Goal: Task Accomplishment & Management: Manage account settings

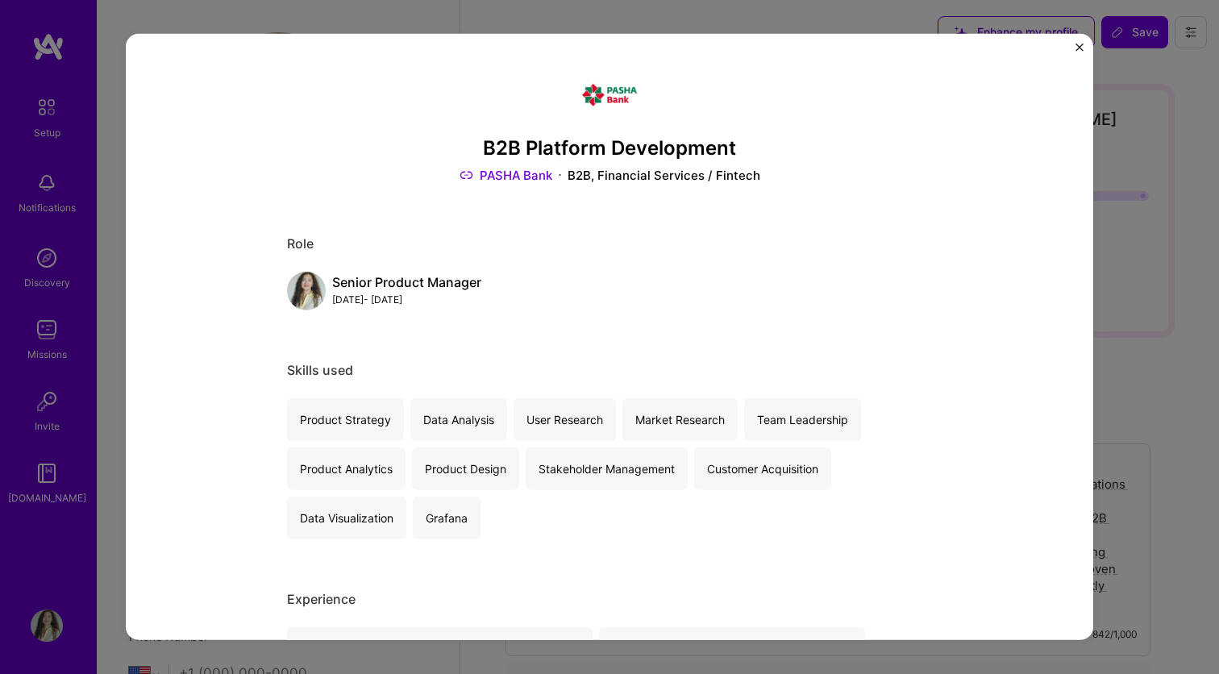
select select "US"
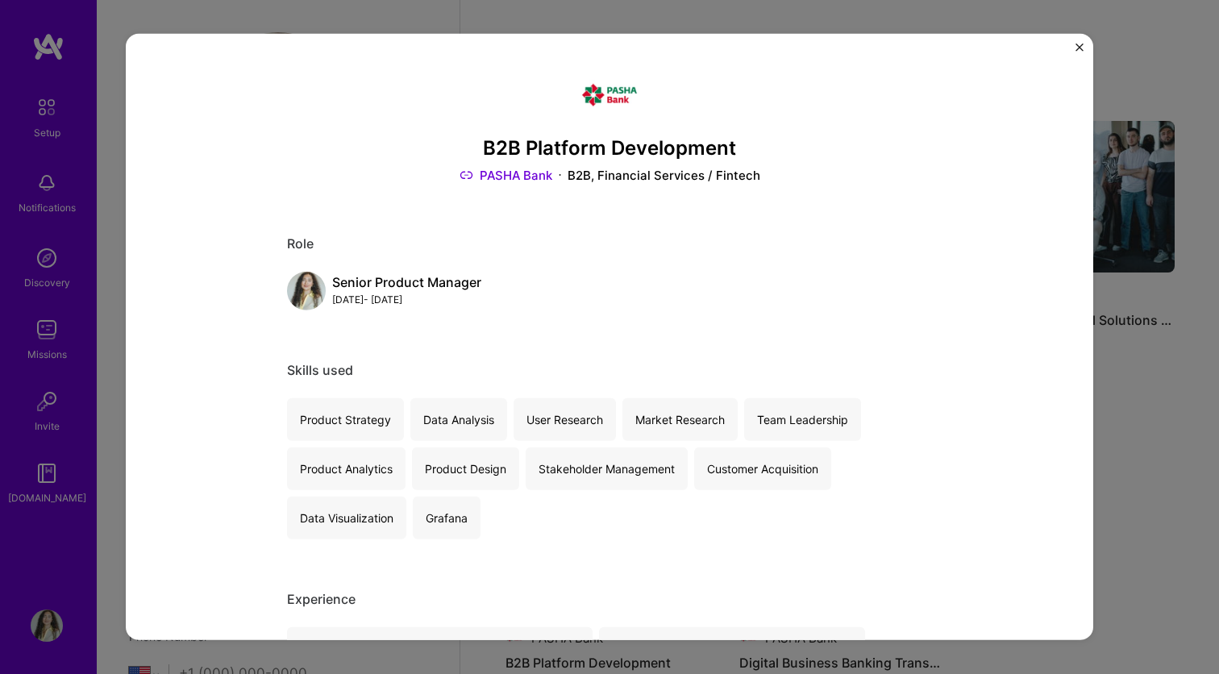
click at [1076, 48] on img "Close" at bounding box center [1079, 48] width 8 height 8
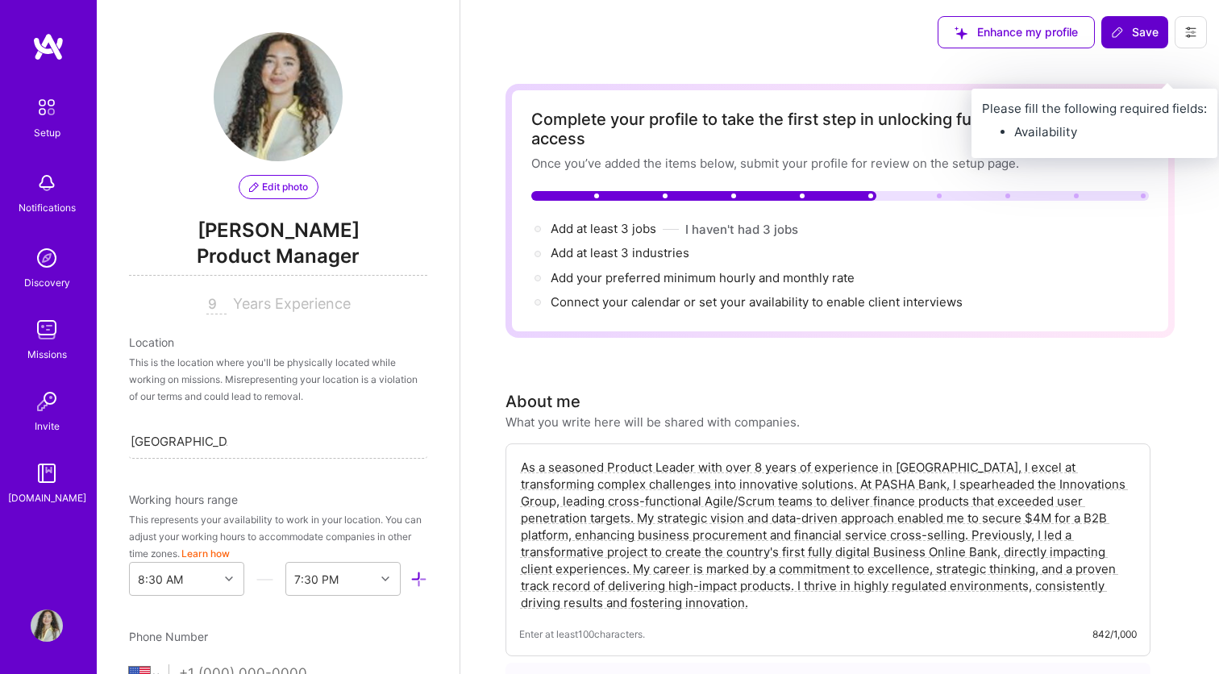
click at [1133, 37] on span "Save" at bounding box center [1135, 32] width 48 height 16
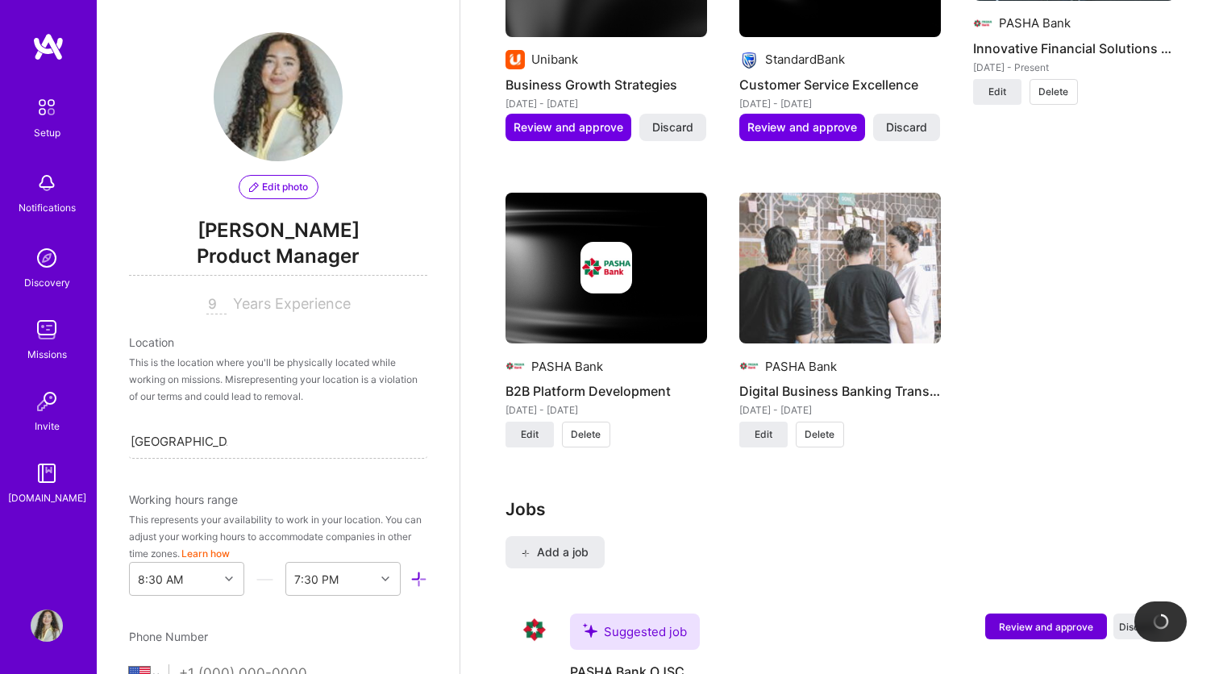
scroll to position [1718, 0]
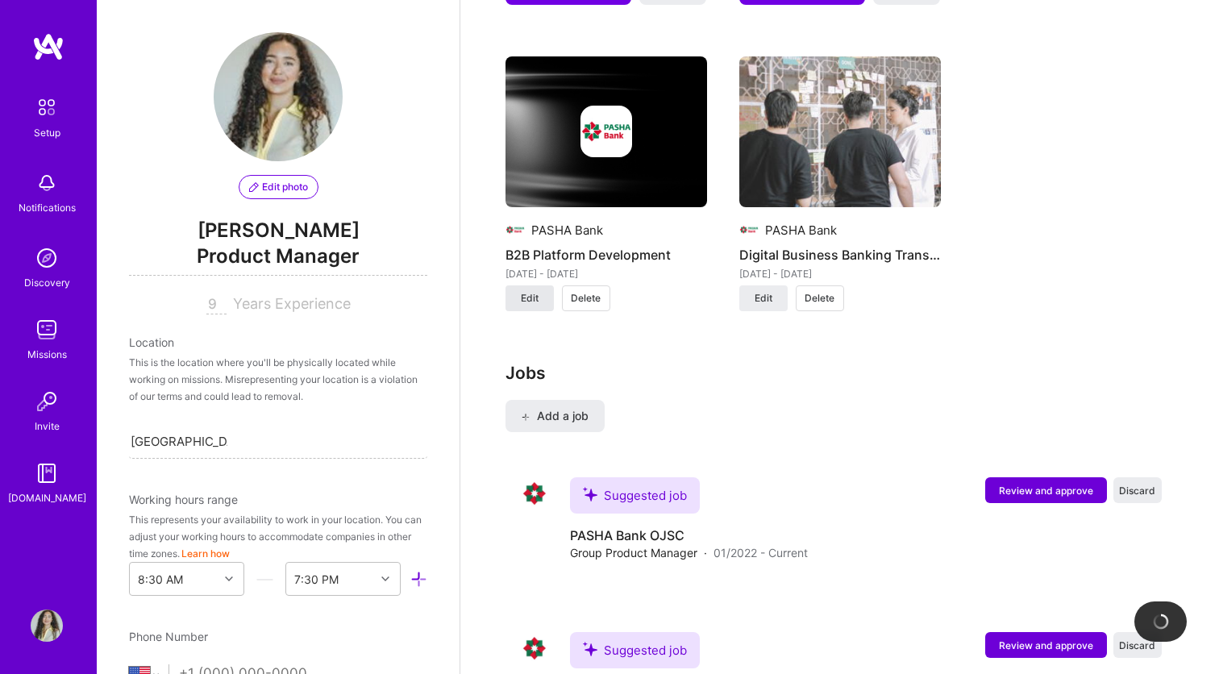
click at [538, 285] on button "Edit" at bounding box center [529, 298] width 48 height 26
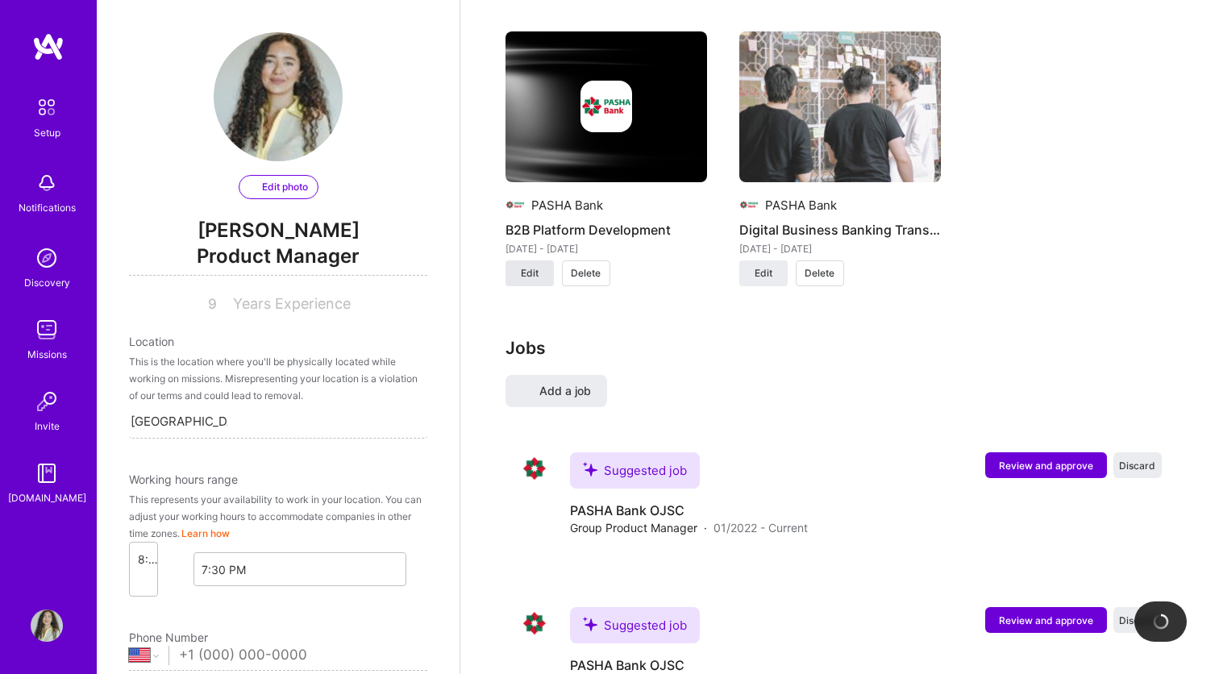
scroll to position [1374, 0]
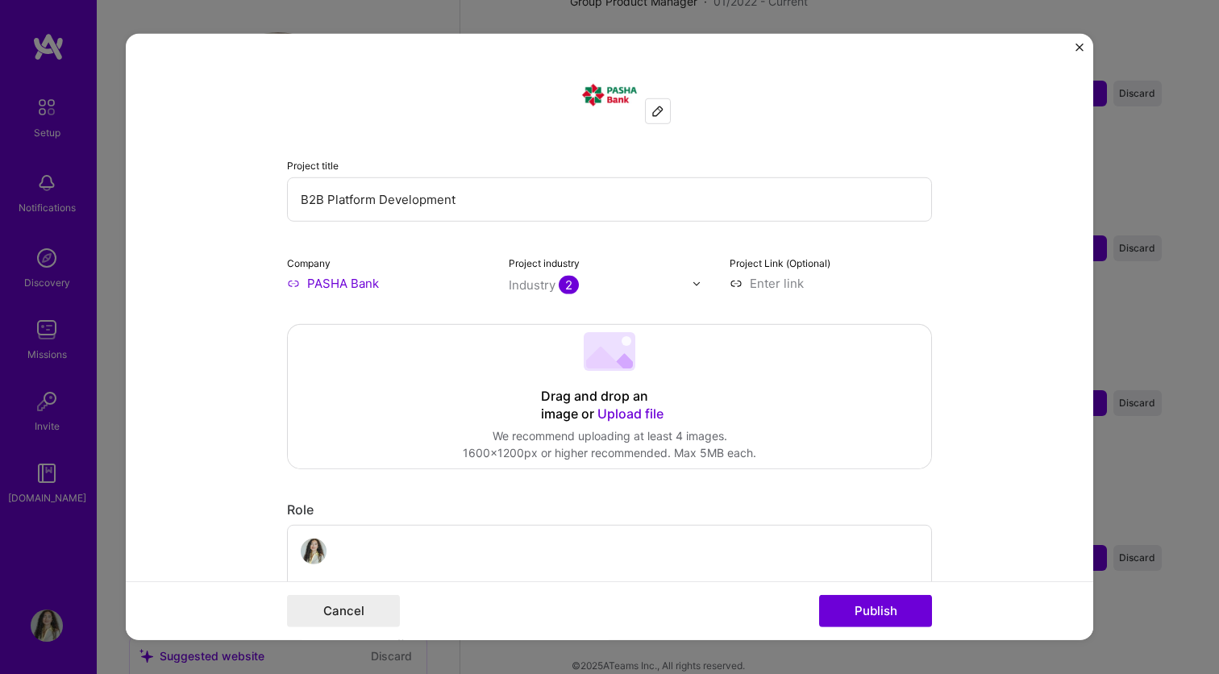
click at [613, 394] on div "Drag and drop an image or Upload file" at bounding box center [609, 405] width 137 height 35
click at [613, 372] on div at bounding box center [610, 353] width 52 height 43
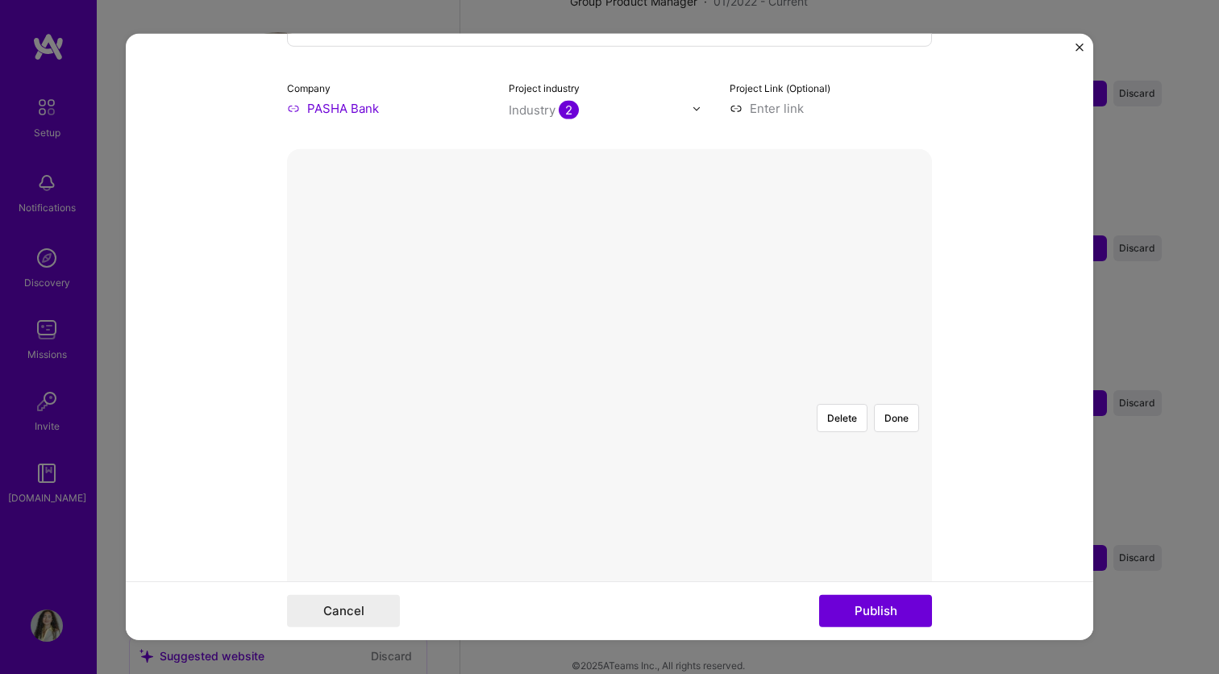
scroll to position [183, 0]
click at [904, 396] on button "Done" at bounding box center [896, 410] width 45 height 28
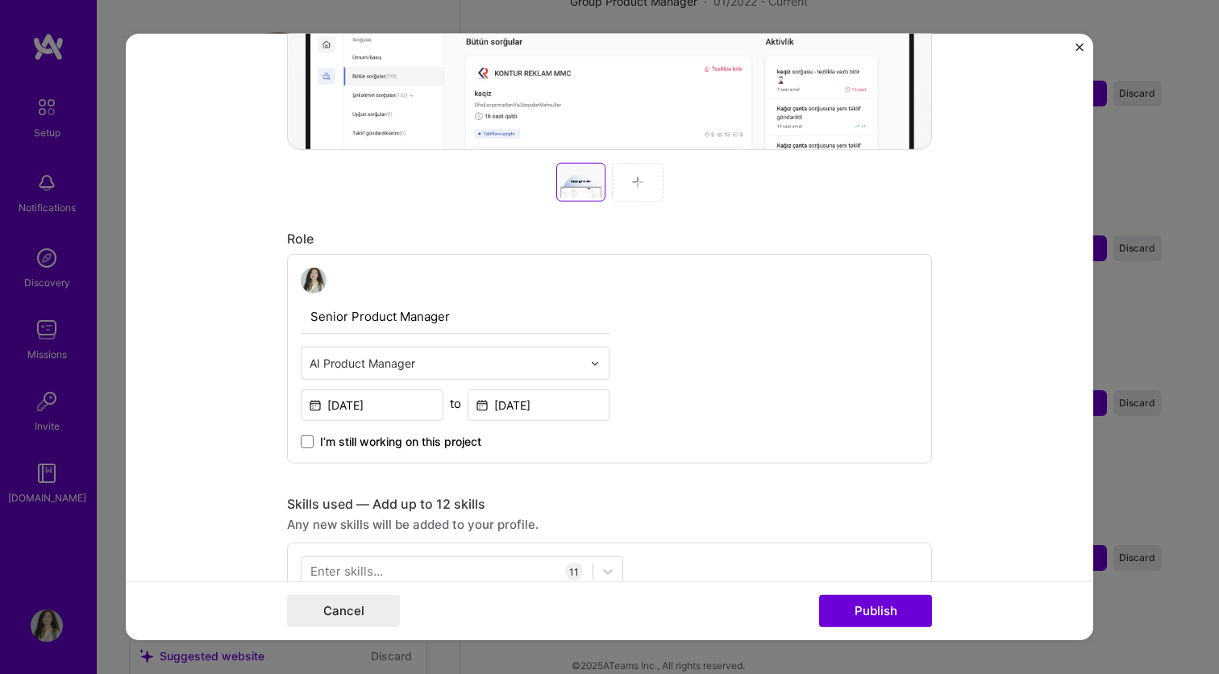
scroll to position [694, 0]
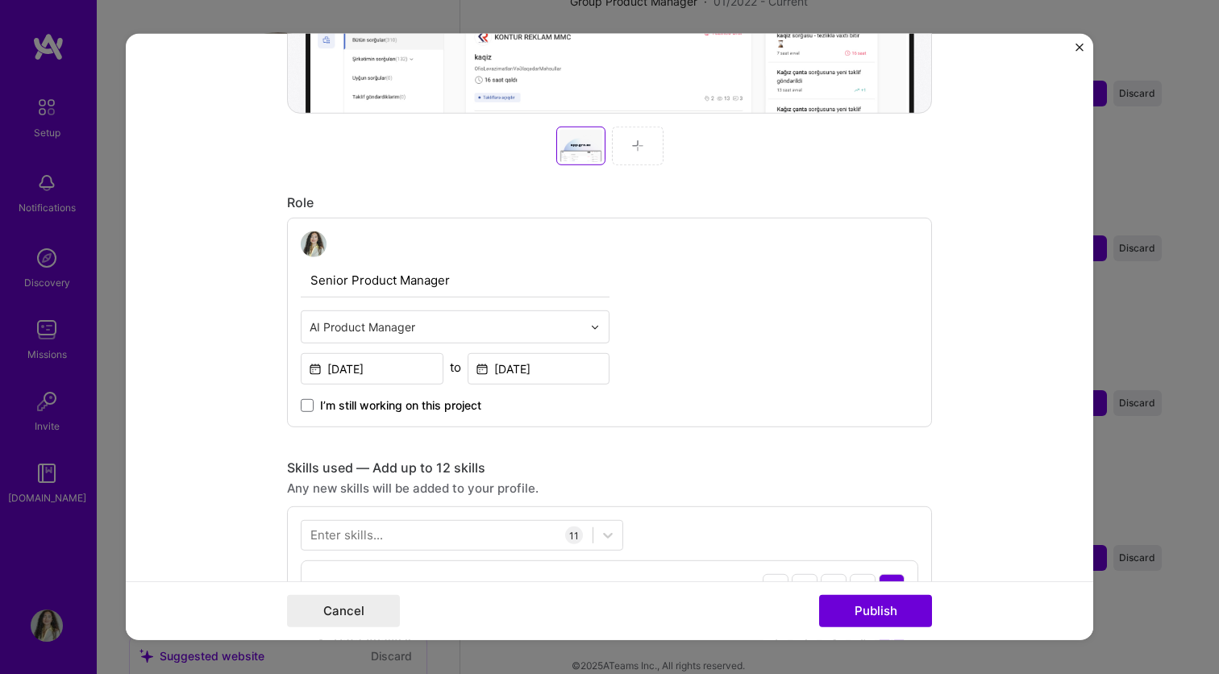
click at [641, 158] on div at bounding box center [638, 146] width 52 height 39
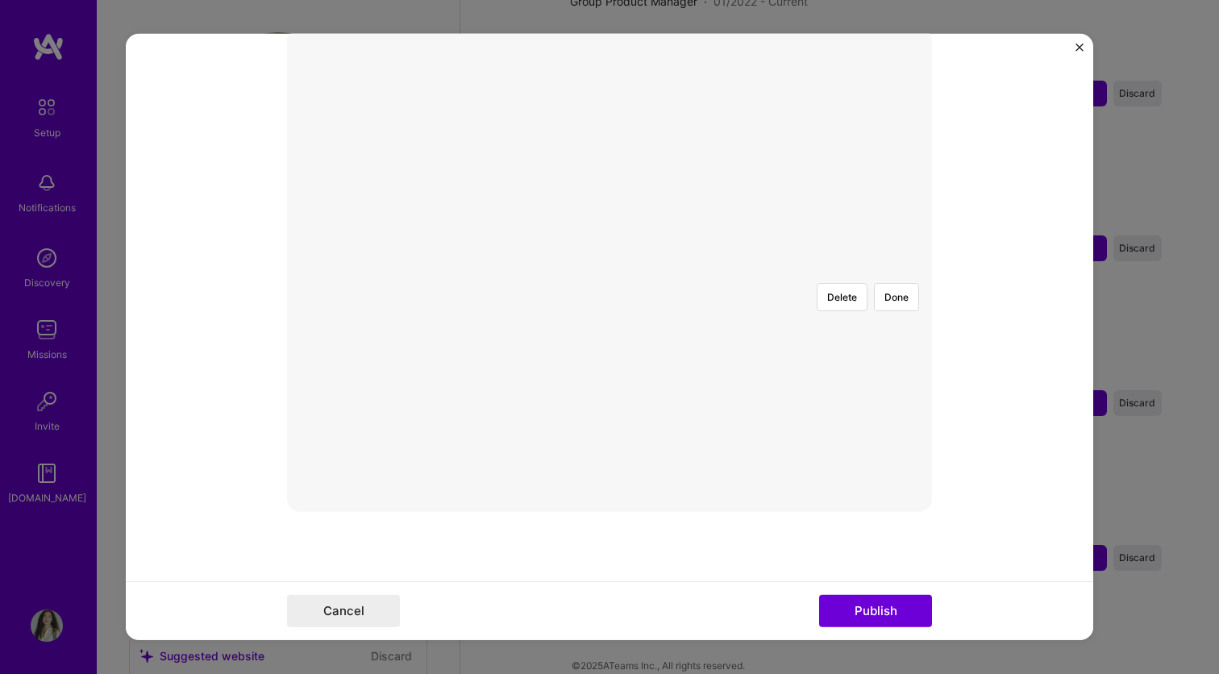
scroll to position [294, 0]
click at [681, 305] on div at bounding box center [886, 480] width 555 height 417
click at [883, 293] on div at bounding box center [931, 480] width 555 height 417
click at [903, 285] on button "Done" at bounding box center [896, 299] width 45 height 28
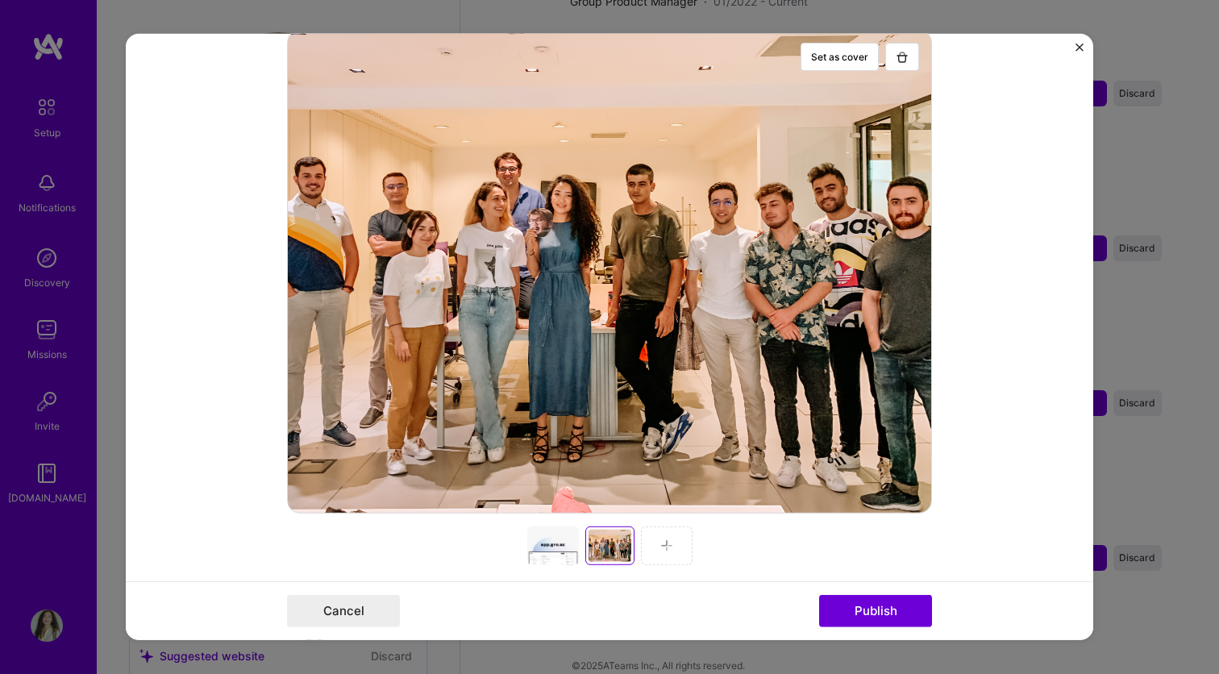
click at [665, 540] on img at bounding box center [666, 545] width 13 height 13
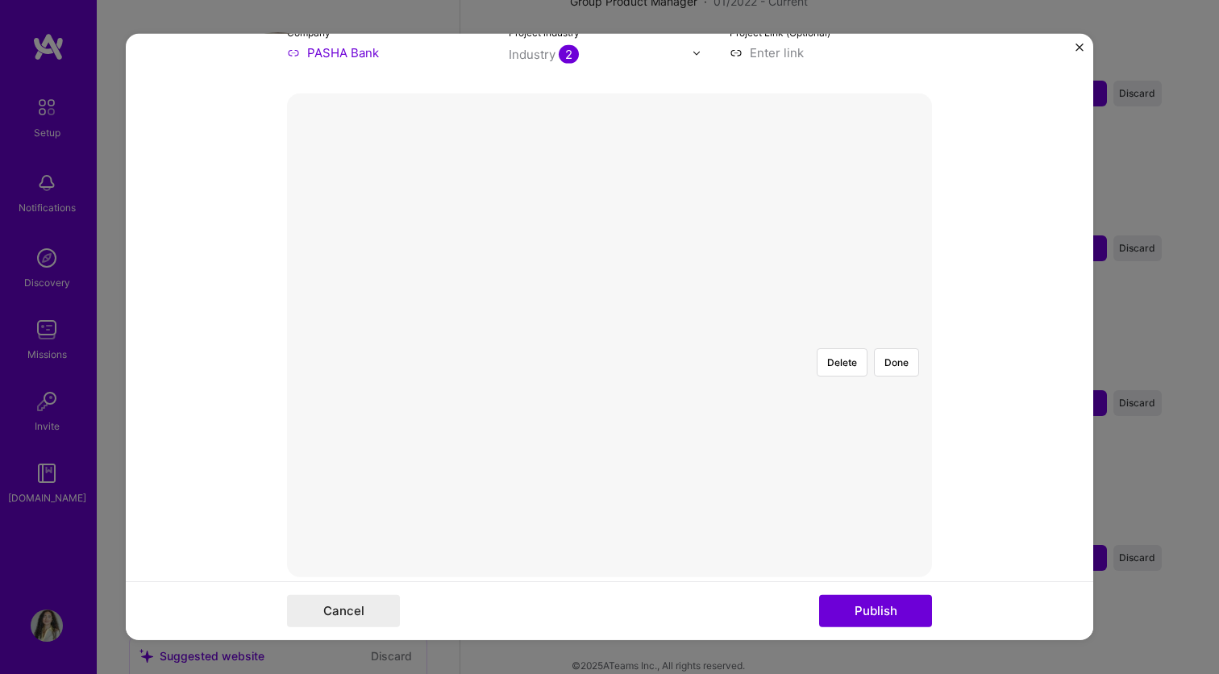
scroll to position [228, 0]
click at [700, 405] on div at bounding box center [700, 405] width 0 height 0
click at [879, 623] on button "Publish" at bounding box center [875, 611] width 113 height 32
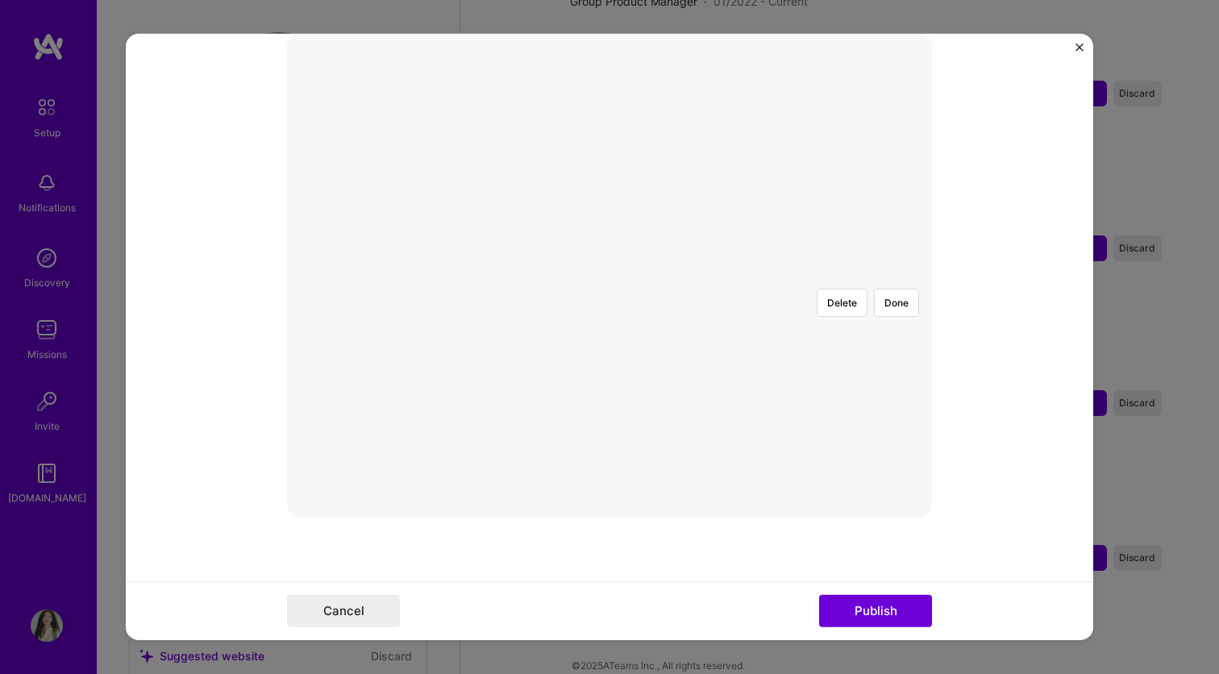
click at [959, 414] on form "Project title B2B Platform Development Company PASHA Bank Project industry Indu…" at bounding box center [609, 337] width 967 height 606
click at [868, 606] on button "Publish" at bounding box center [875, 611] width 113 height 32
click at [896, 378] on button "Done" at bounding box center [896, 392] width 45 height 28
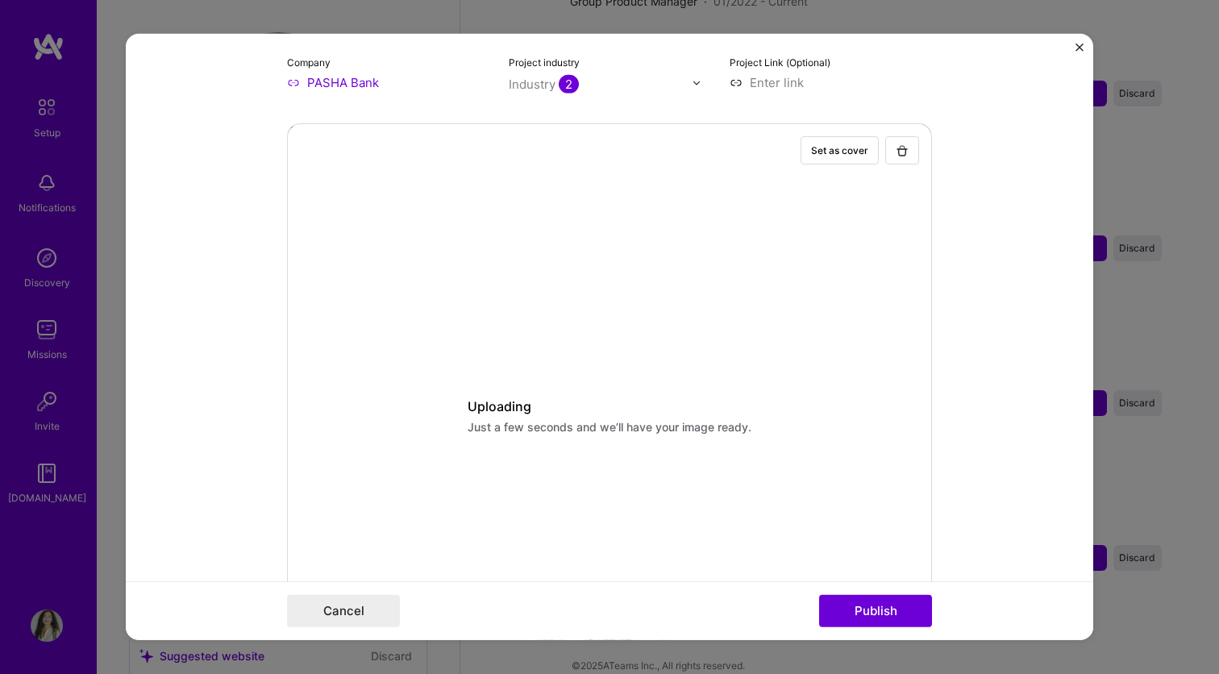
click at [896, 157] on button "button" at bounding box center [902, 150] width 34 height 28
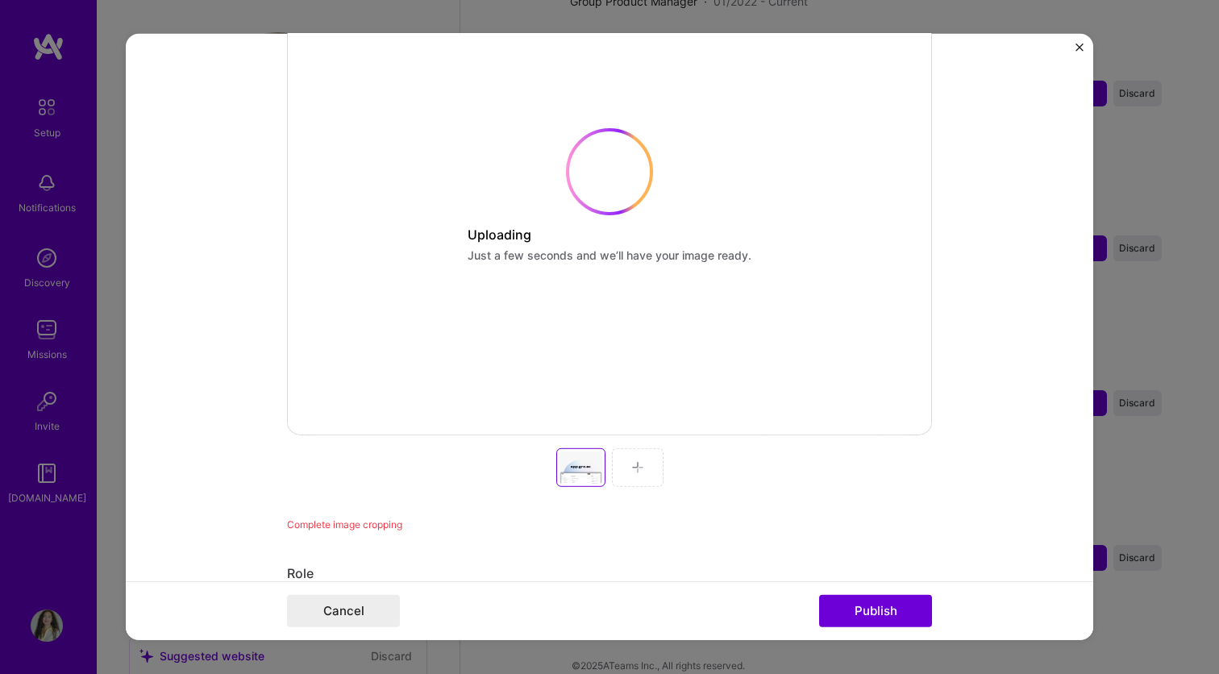
scroll to position [392, 0]
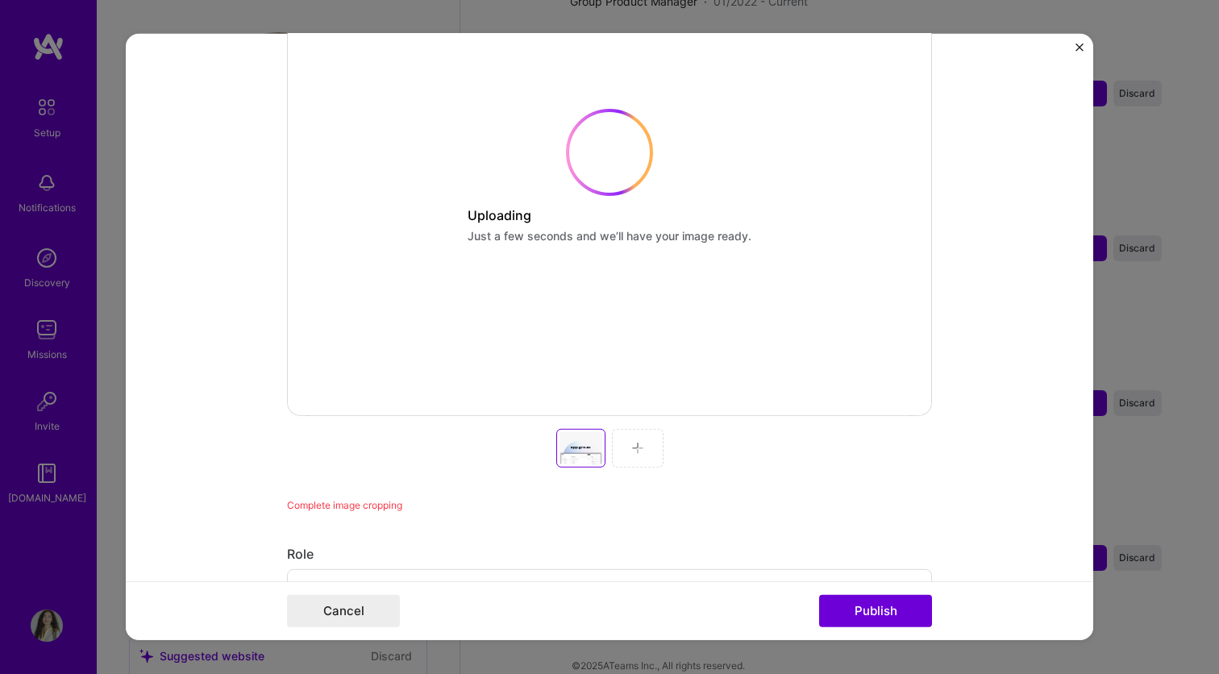
click at [954, 467] on form "Project title B2B Platform Development Company PASHA Bank Project industry Indu…" at bounding box center [609, 337] width 967 height 606
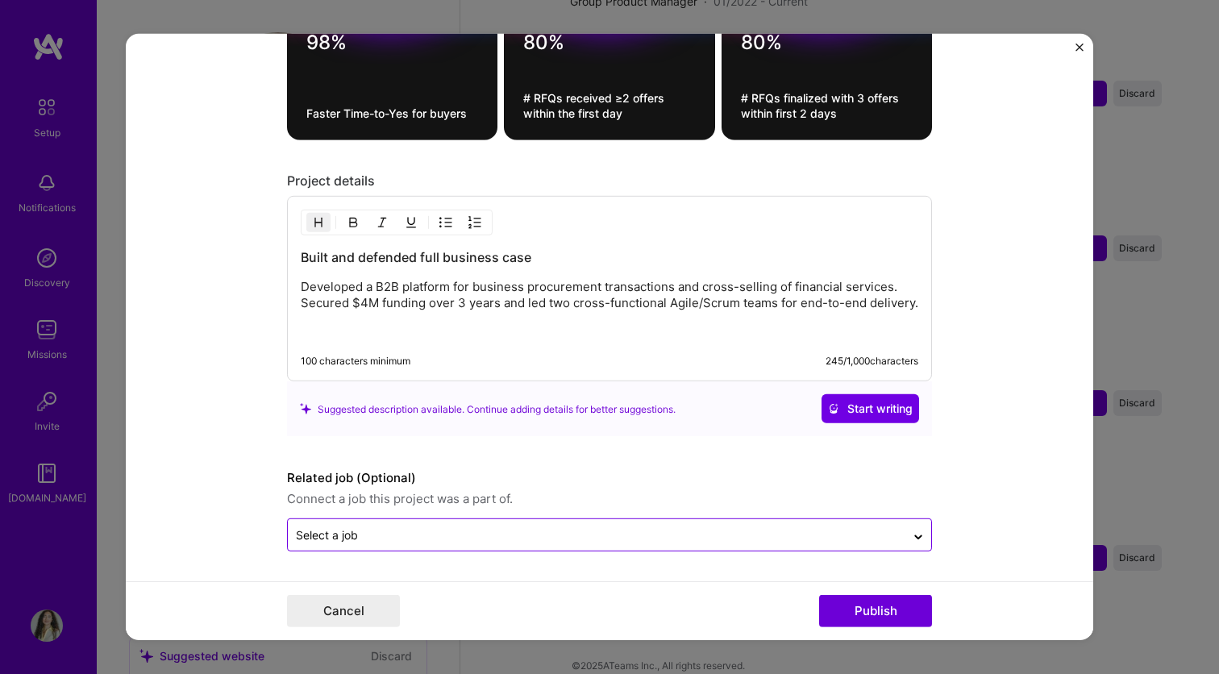
scroll to position [2113, 0]
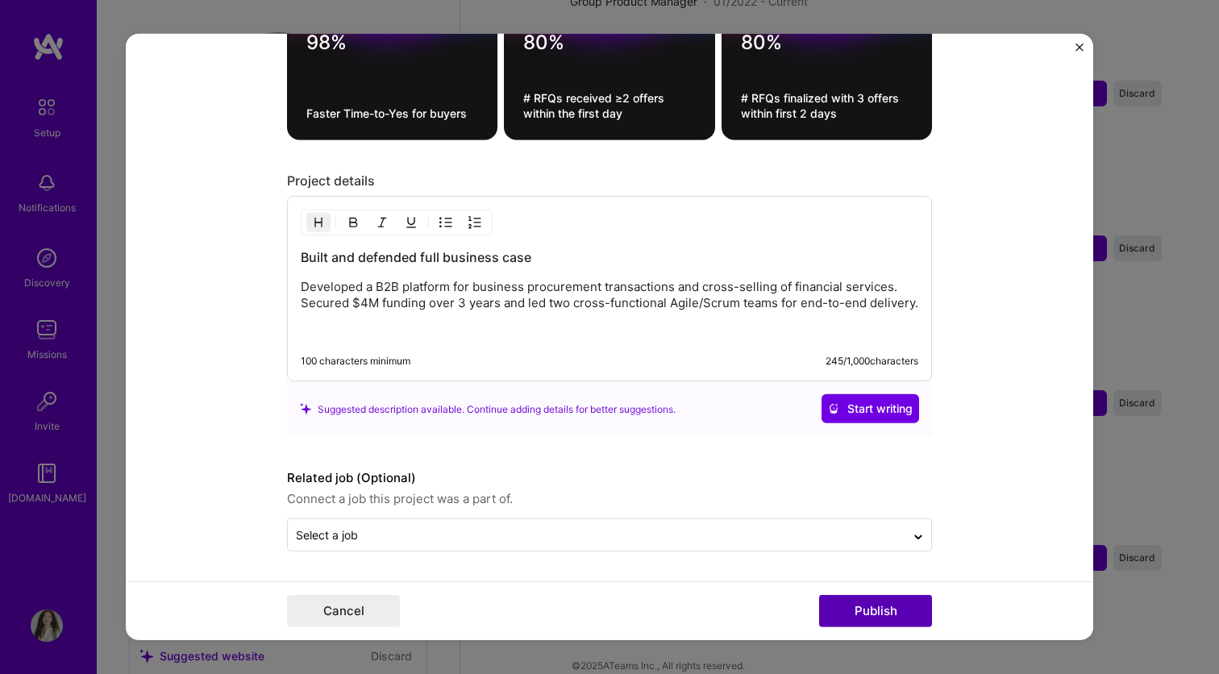
click at [881, 611] on button "Publish" at bounding box center [875, 611] width 113 height 32
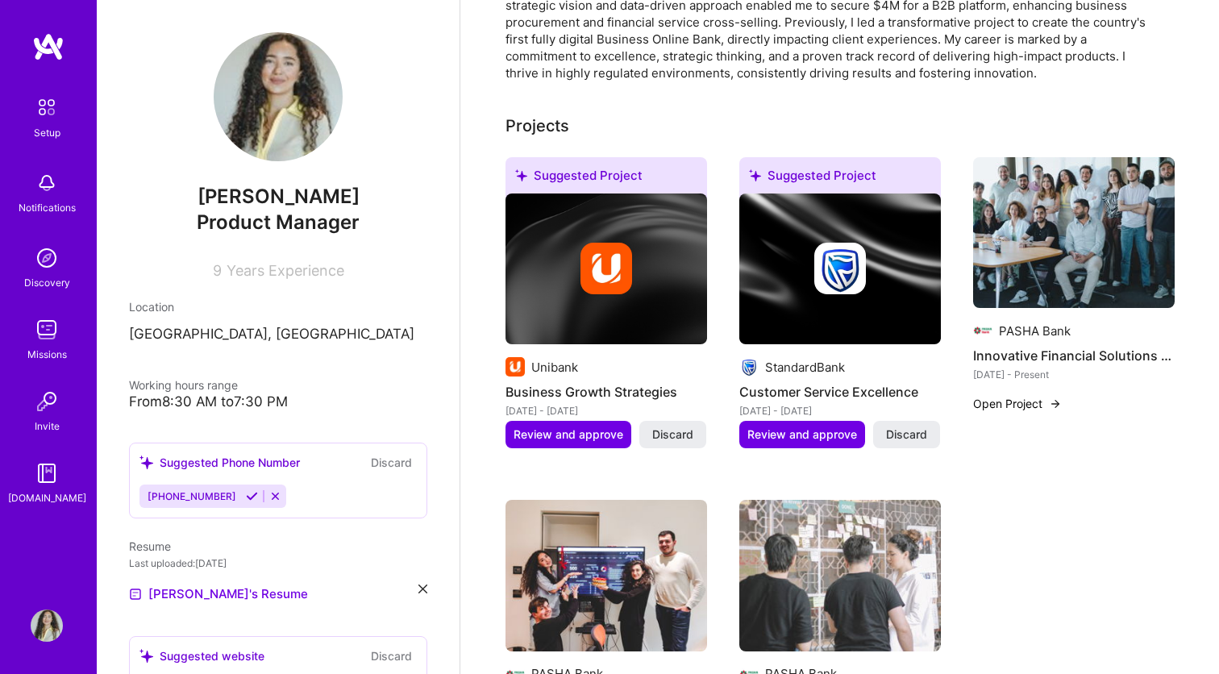
scroll to position [479, 0]
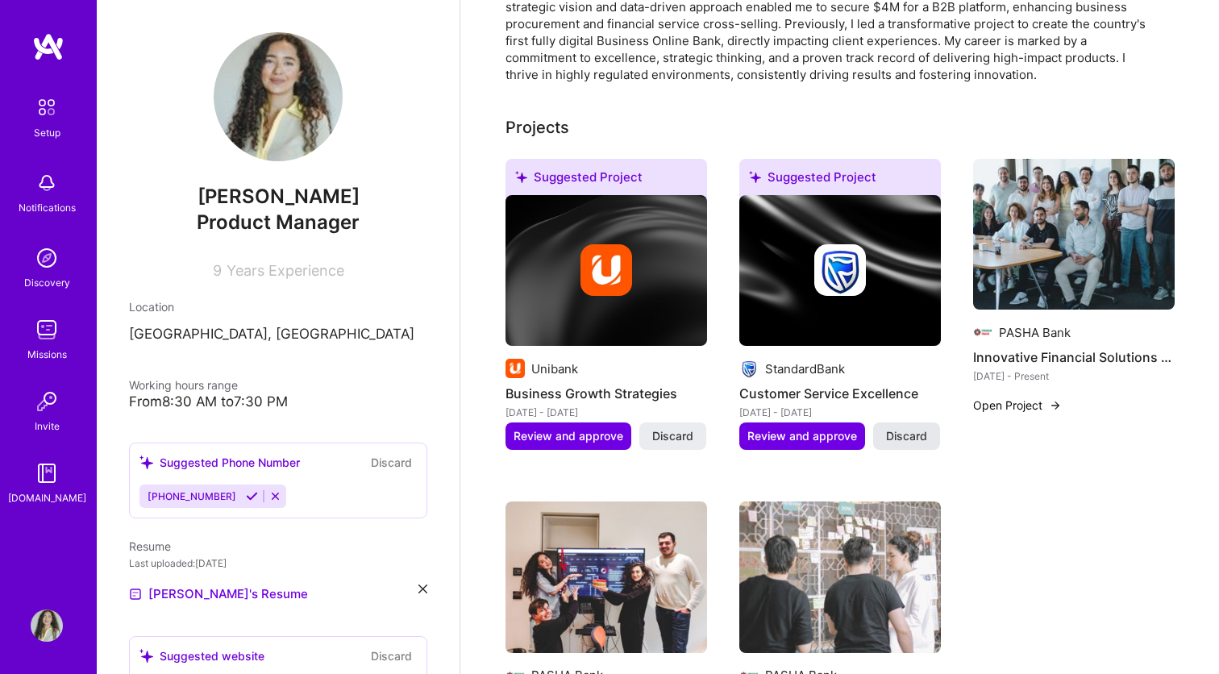
click at [897, 428] on span "Discard" at bounding box center [906, 436] width 41 height 16
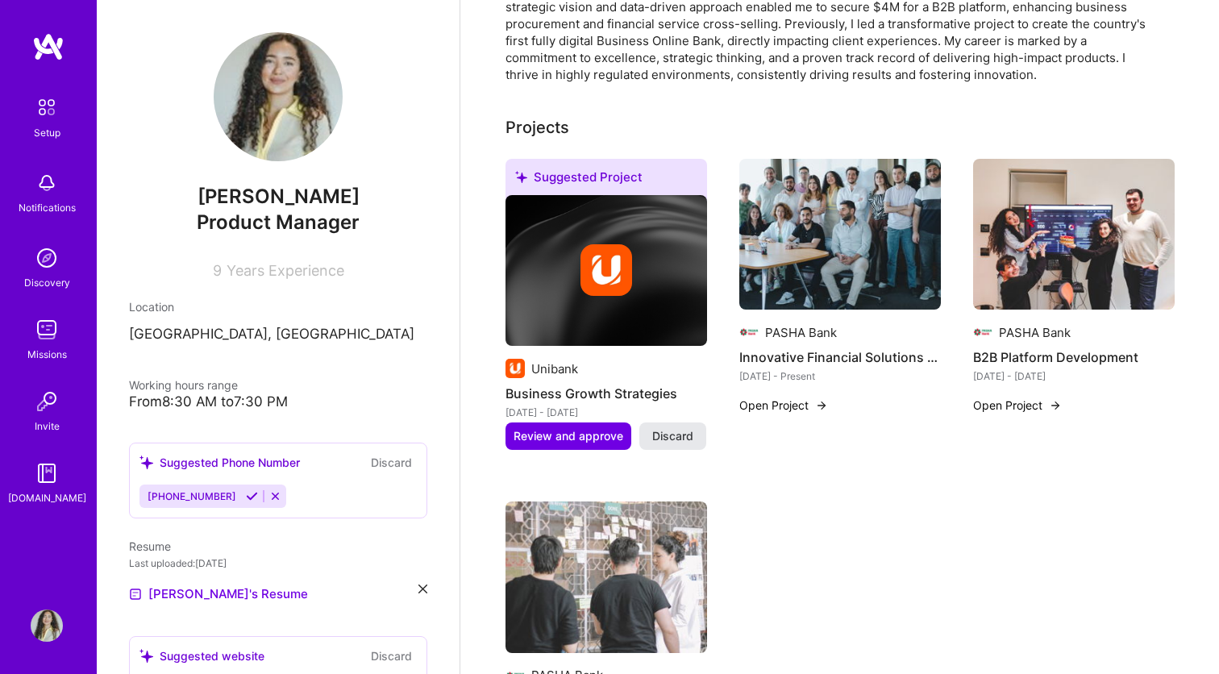
click at [667, 428] on span "Discard" at bounding box center [672, 436] width 41 height 16
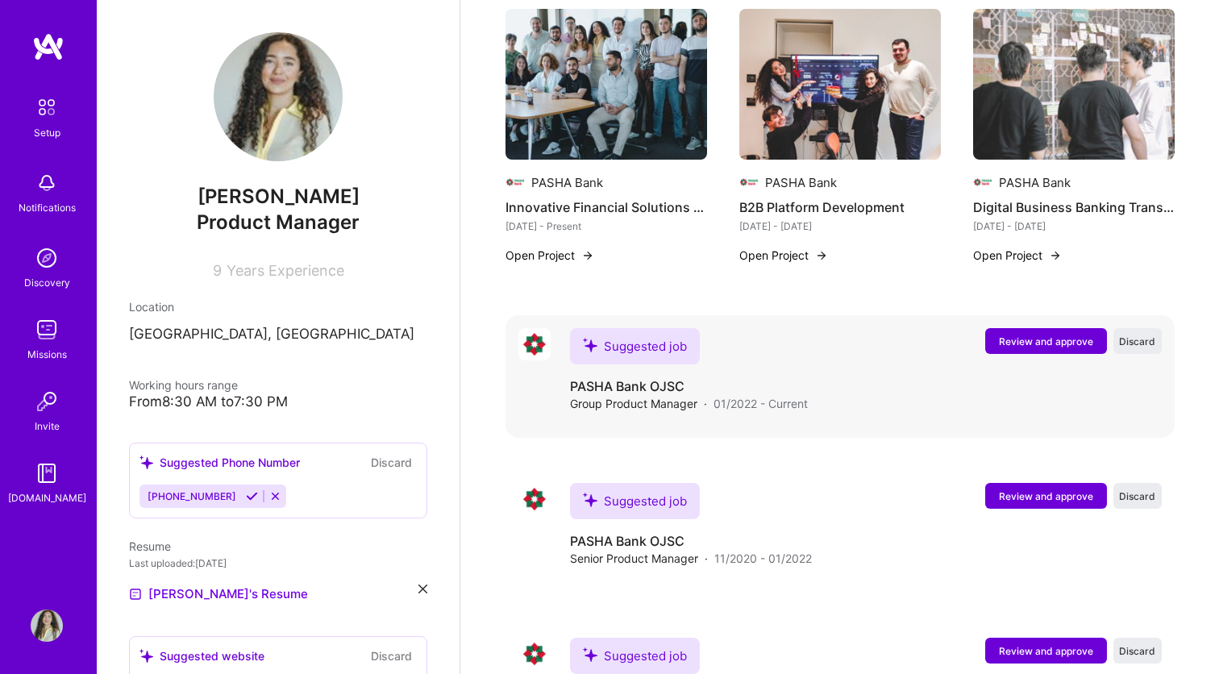
scroll to position [640, 0]
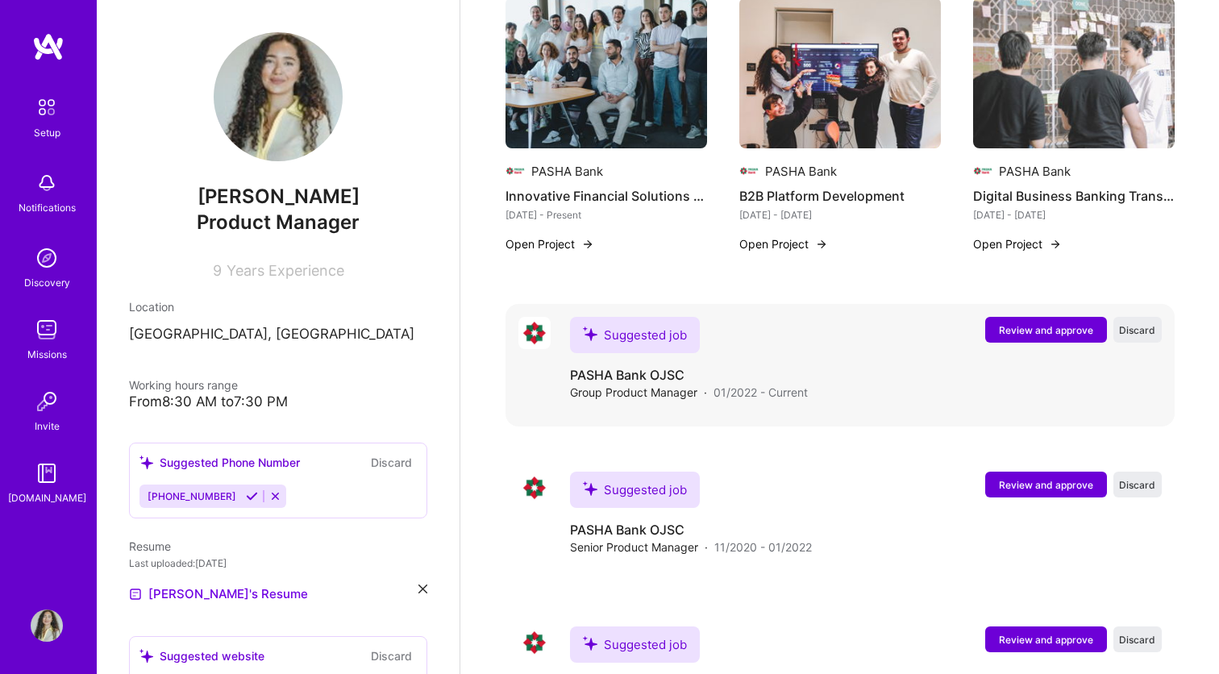
click at [1046, 323] on span "Review and approve" at bounding box center [1046, 330] width 94 height 14
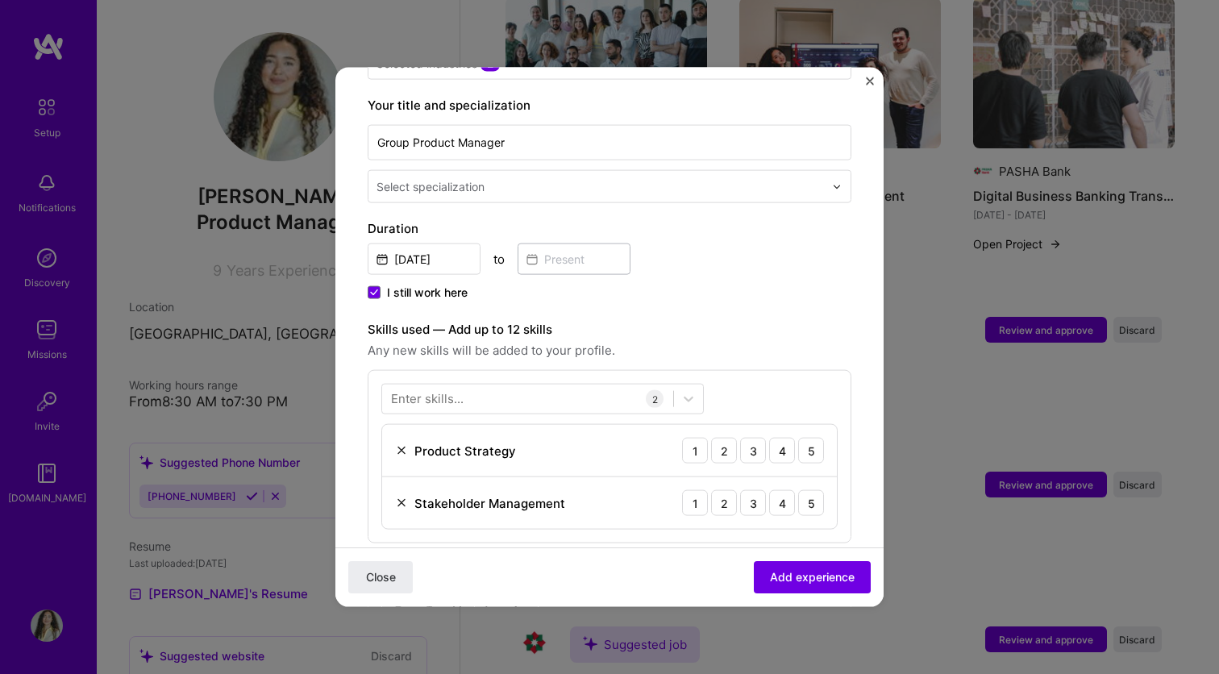
scroll to position [326, 0]
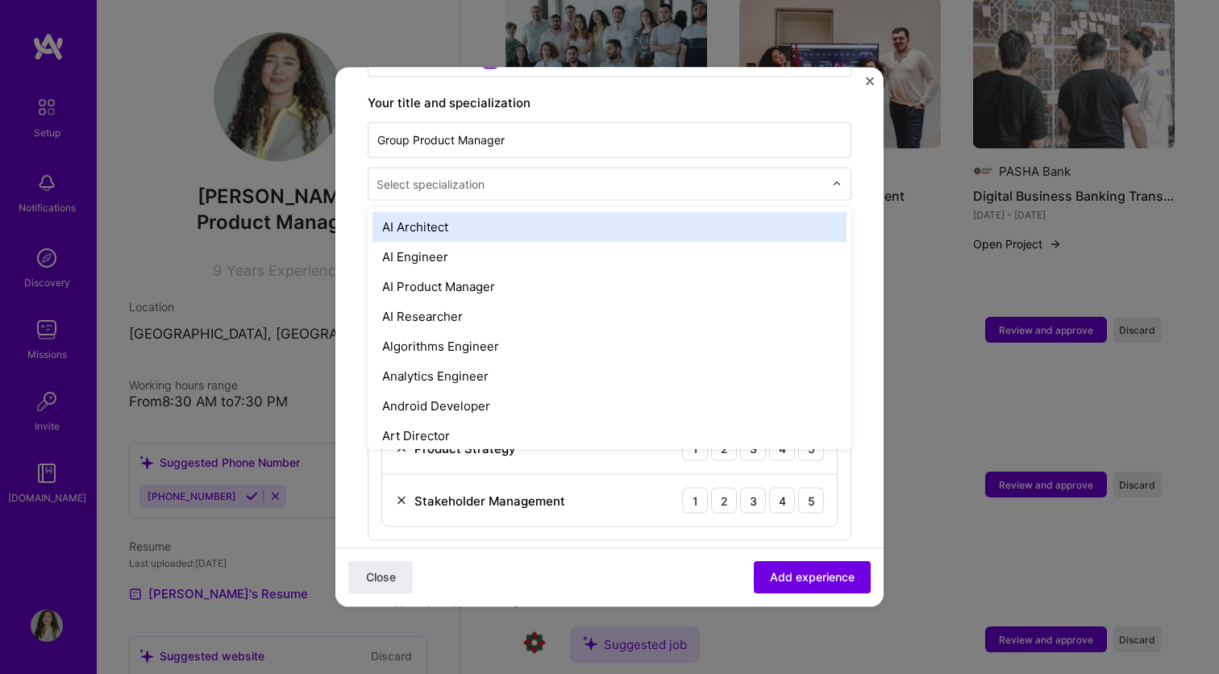
click at [728, 176] on input "text" at bounding box center [601, 184] width 451 height 17
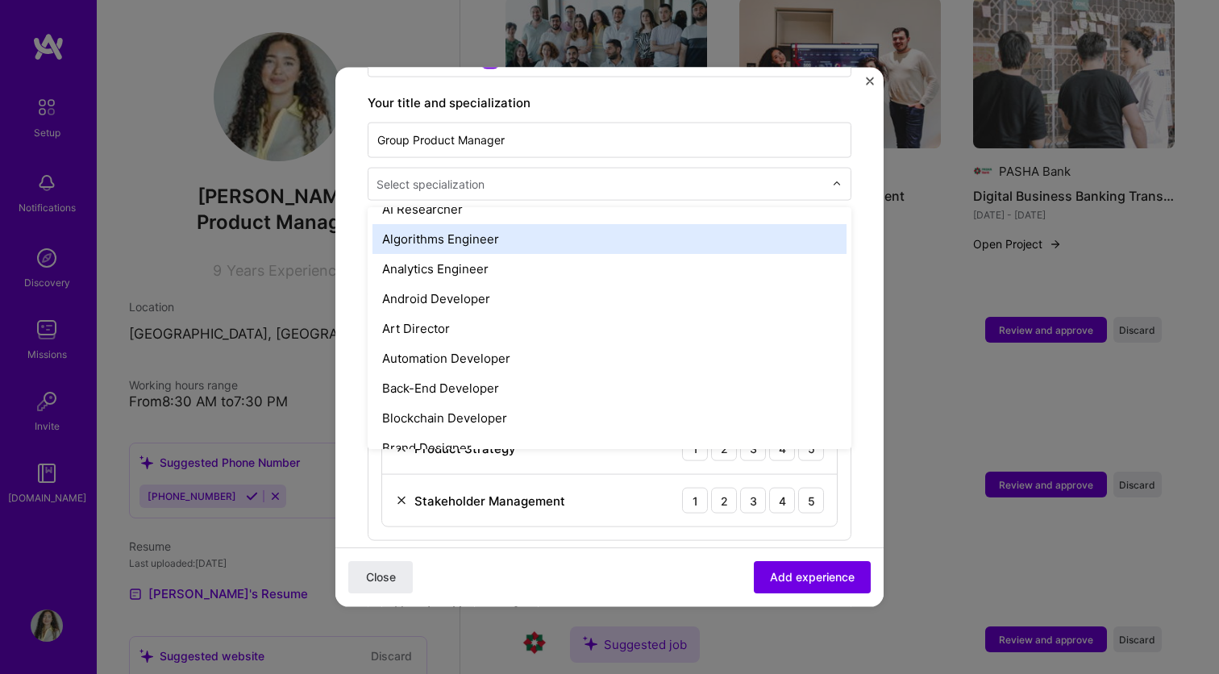
scroll to position [110, 0]
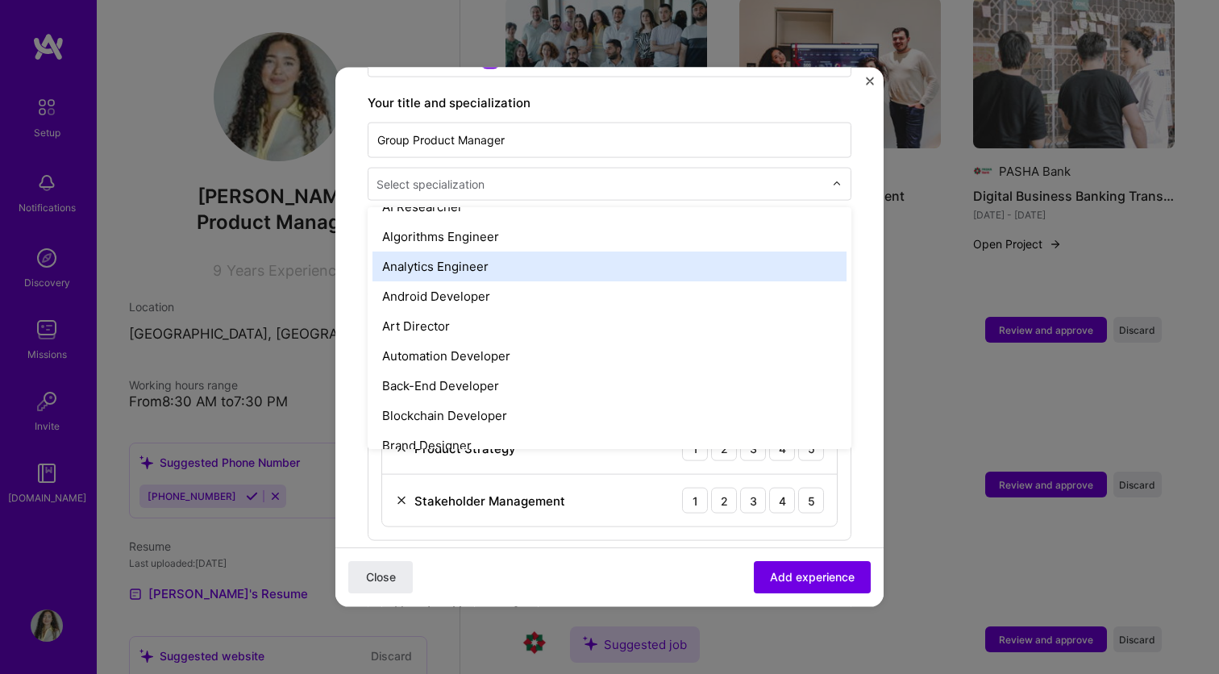
click at [870, 235] on form "Adding suggested job This job is suggested based on your LinkedIn, resume or [D…" at bounding box center [609, 431] width 548 height 1315
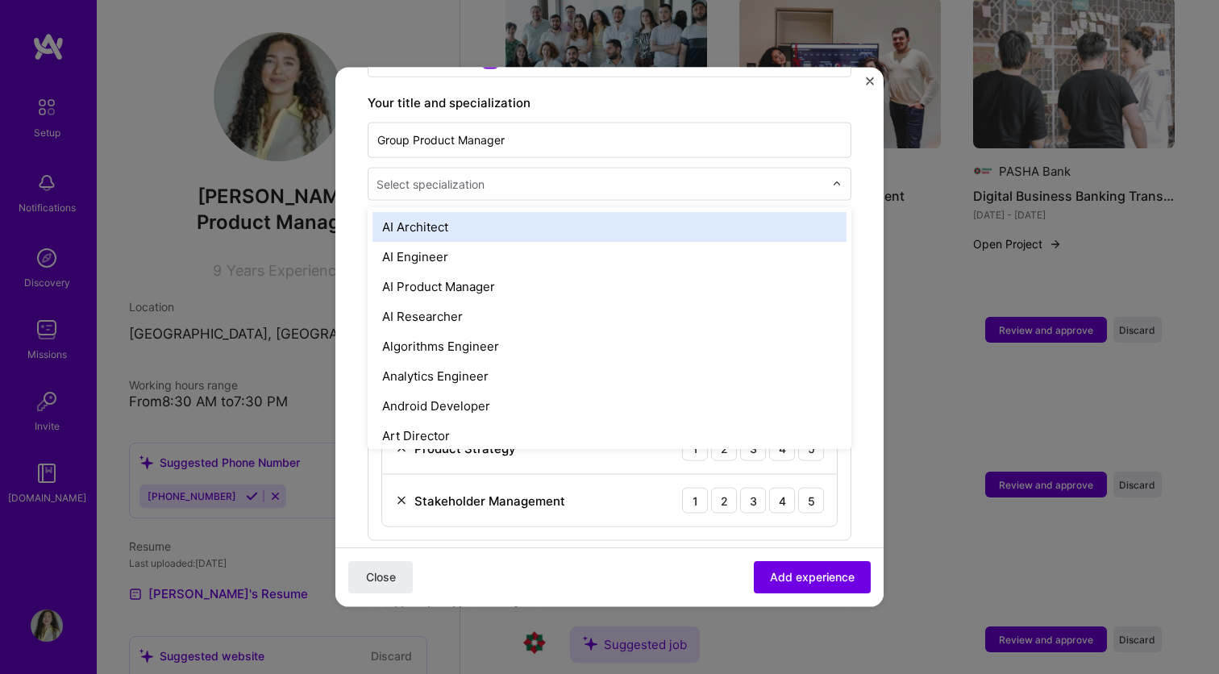
click at [750, 176] on input "text" at bounding box center [601, 184] width 451 height 17
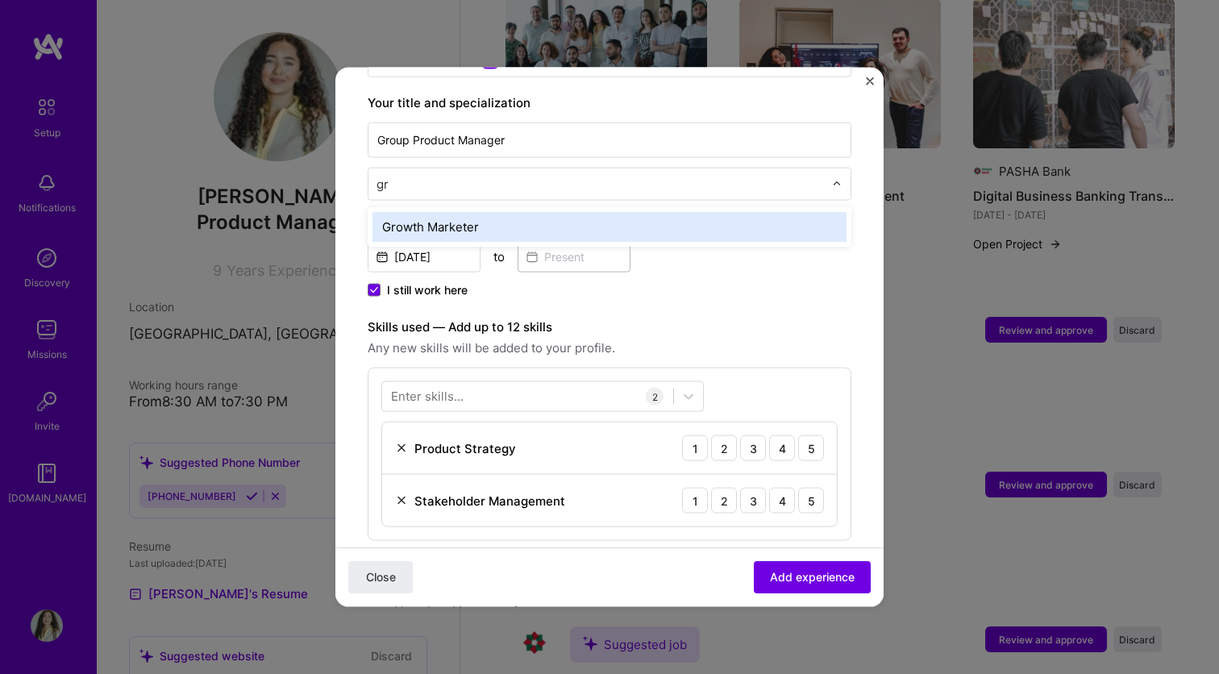
type input "g"
type input "h"
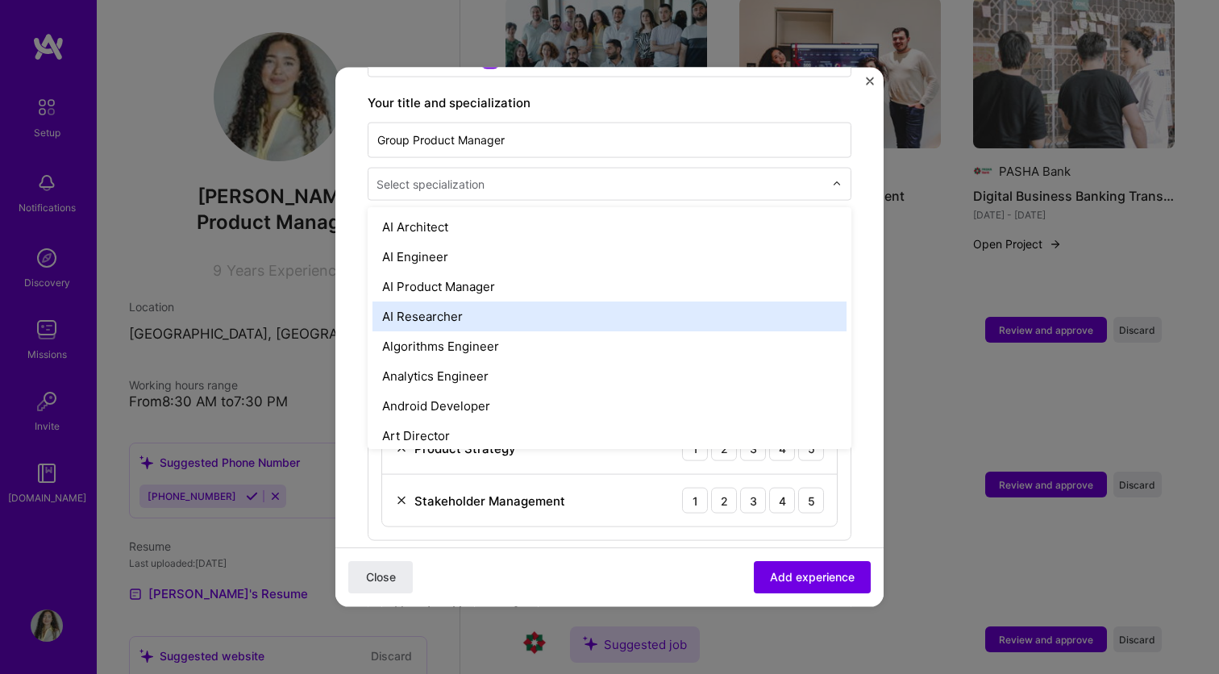
click at [843, 168] on div at bounding box center [841, 183] width 19 height 31
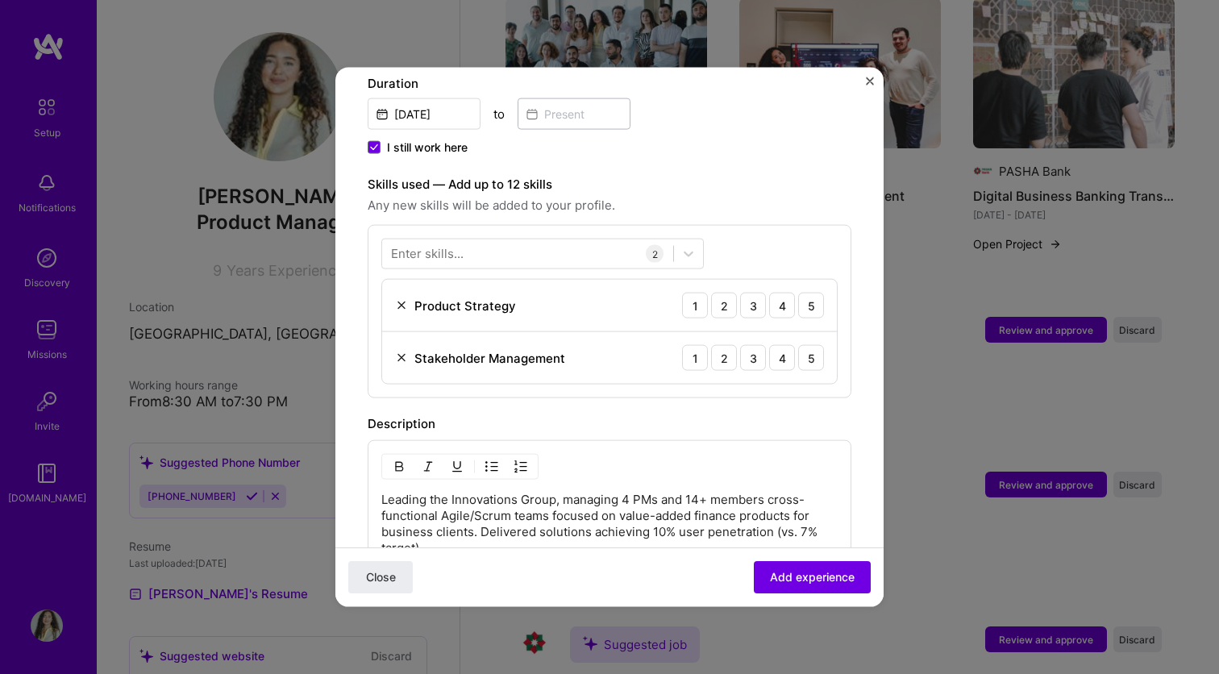
scroll to position [490, 0]
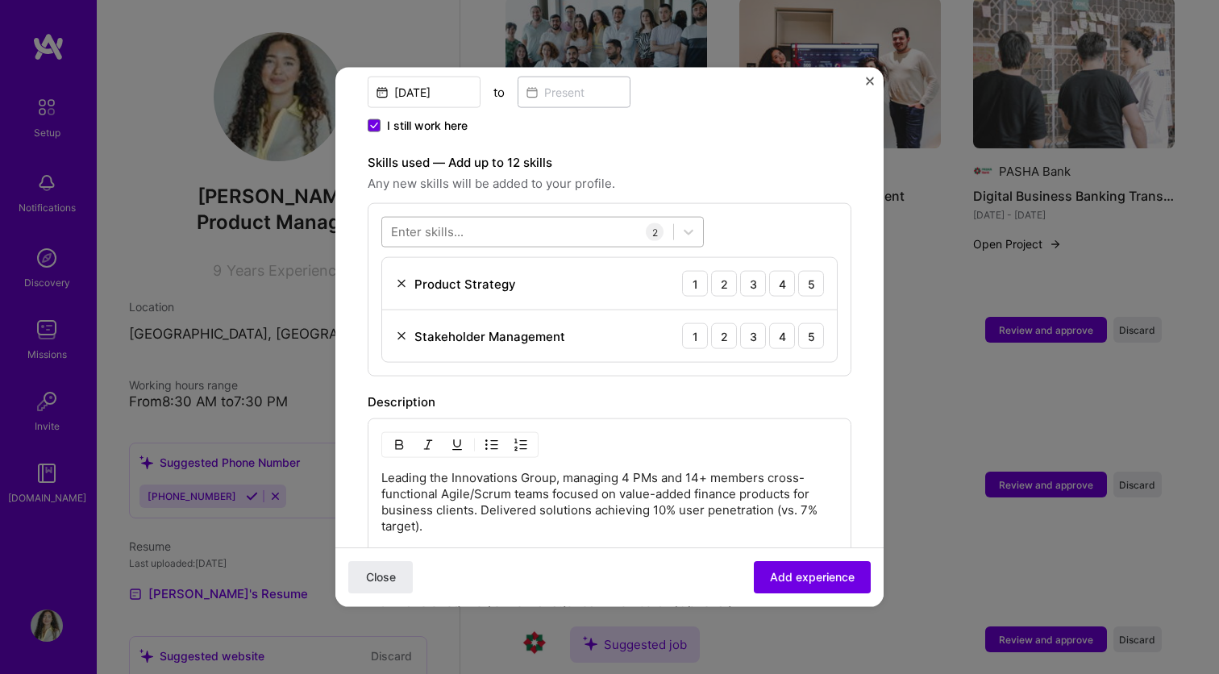
click at [576, 218] on div at bounding box center [527, 231] width 291 height 27
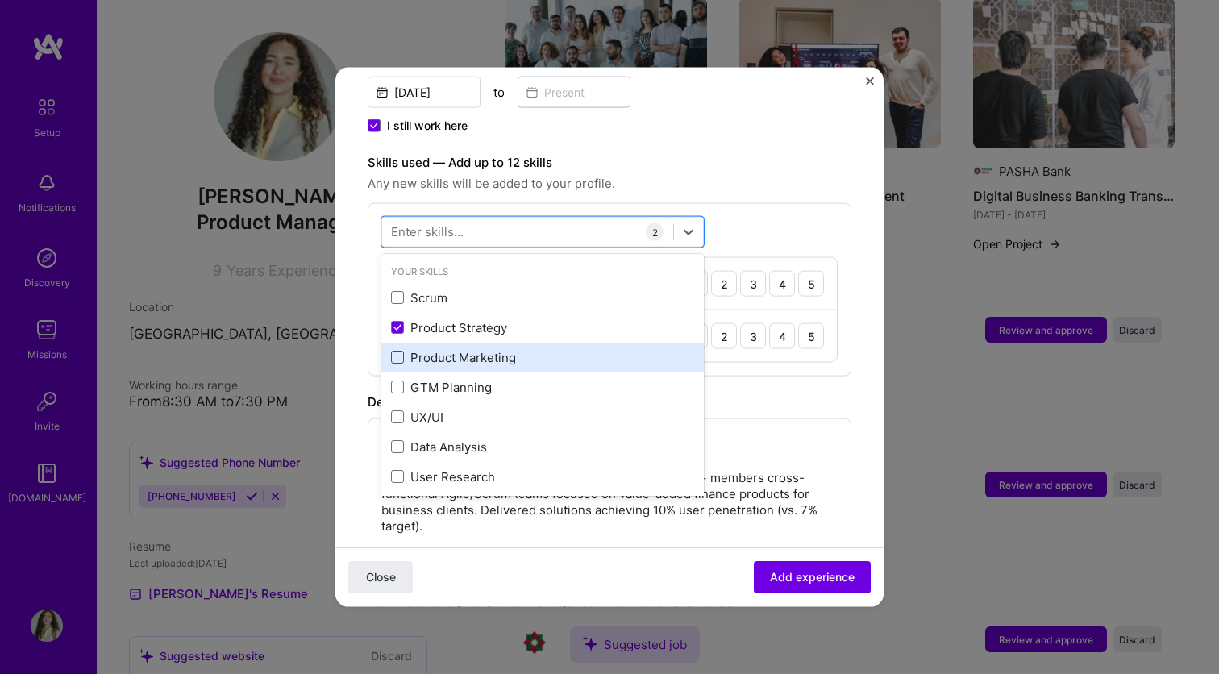
click at [397, 351] on span at bounding box center [397, 357] width 13 height 13
click at [0, 0] on input "checkbox" at bounding box center [0, 0] width 0 height 0
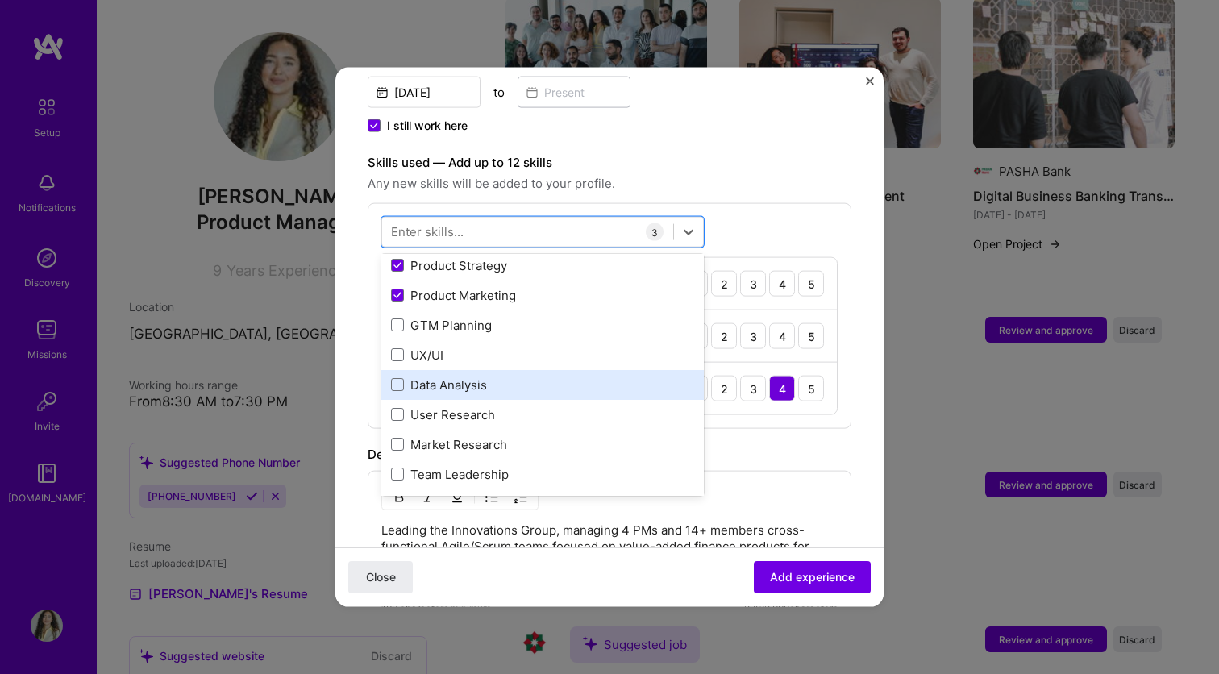
scroll to position [85, 0]
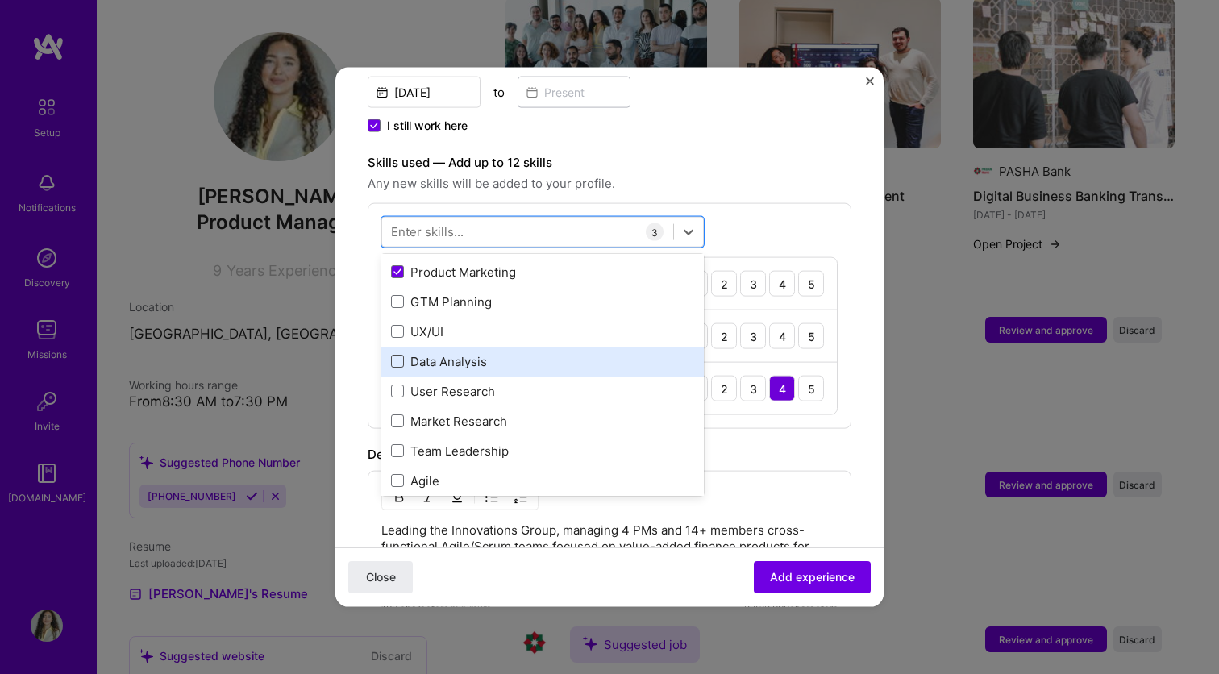
click at [397, 355] on span at bounding box center [397, 361] width 13 height 13
click at [0, 0] on input "checkbox" at bounding box center [0, 0] width 0 height 0
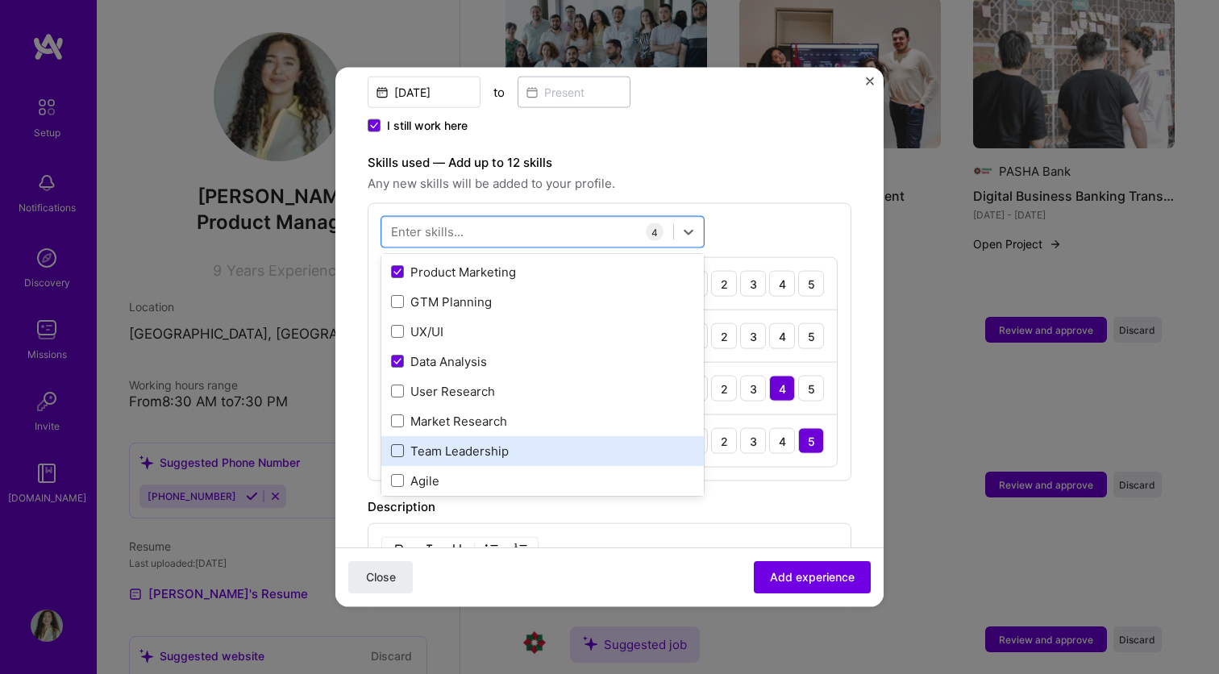
click at [395, 444] on span at bounding box center [397, 450] width 13 height 13
click at [0, 0] on input "checkbox" at bounding box center [0, 0] width 0 height 0
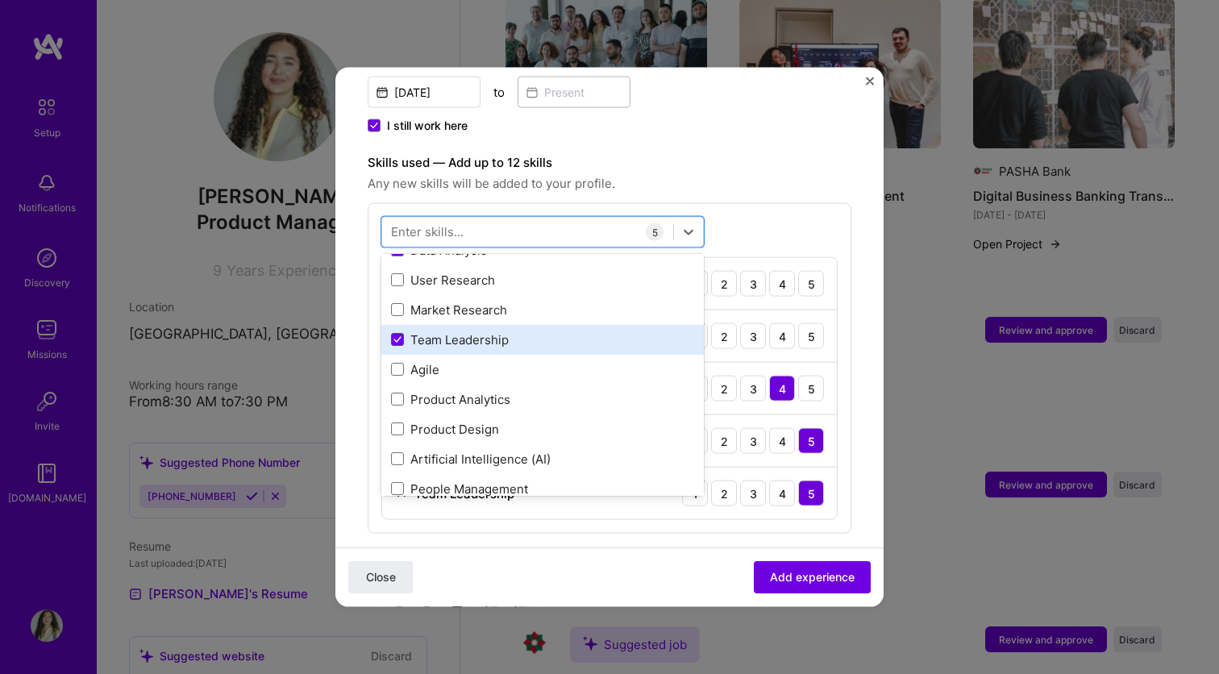
scroll to position [252, 0]
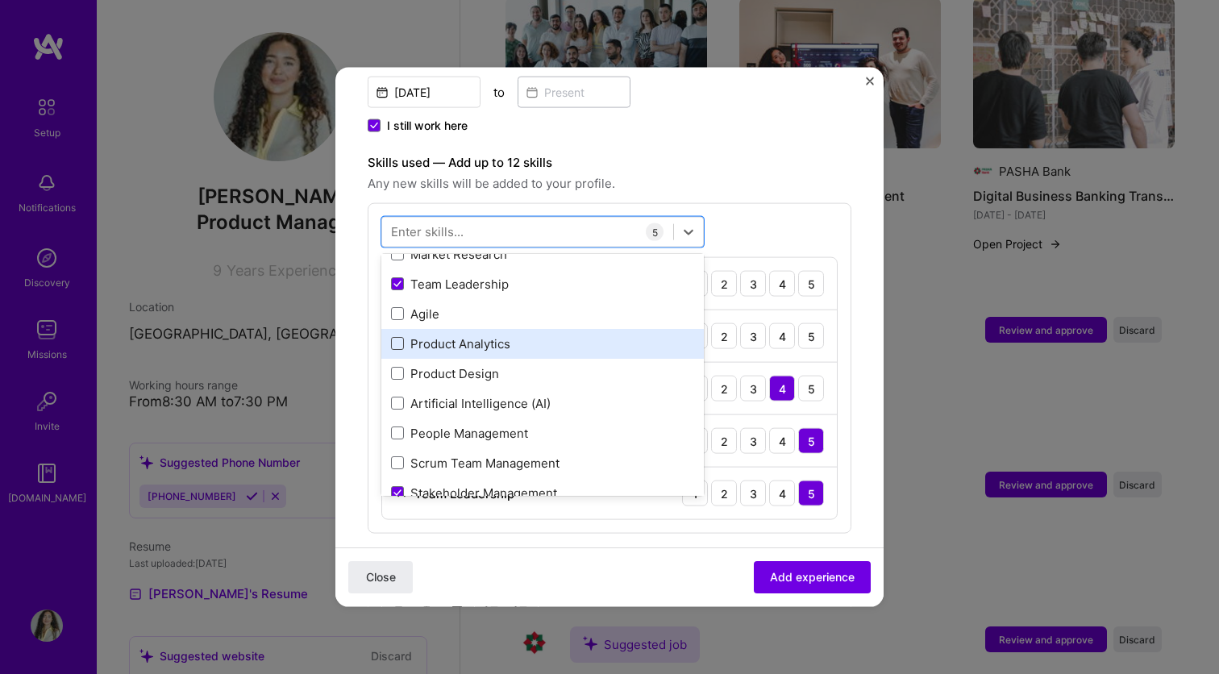
click at [393, 337] on span at bounding box center [397, 343] width 13 height 13
click at [0, 0] on input "checkbox" at bounding box center [0, 0] width 0 height 0
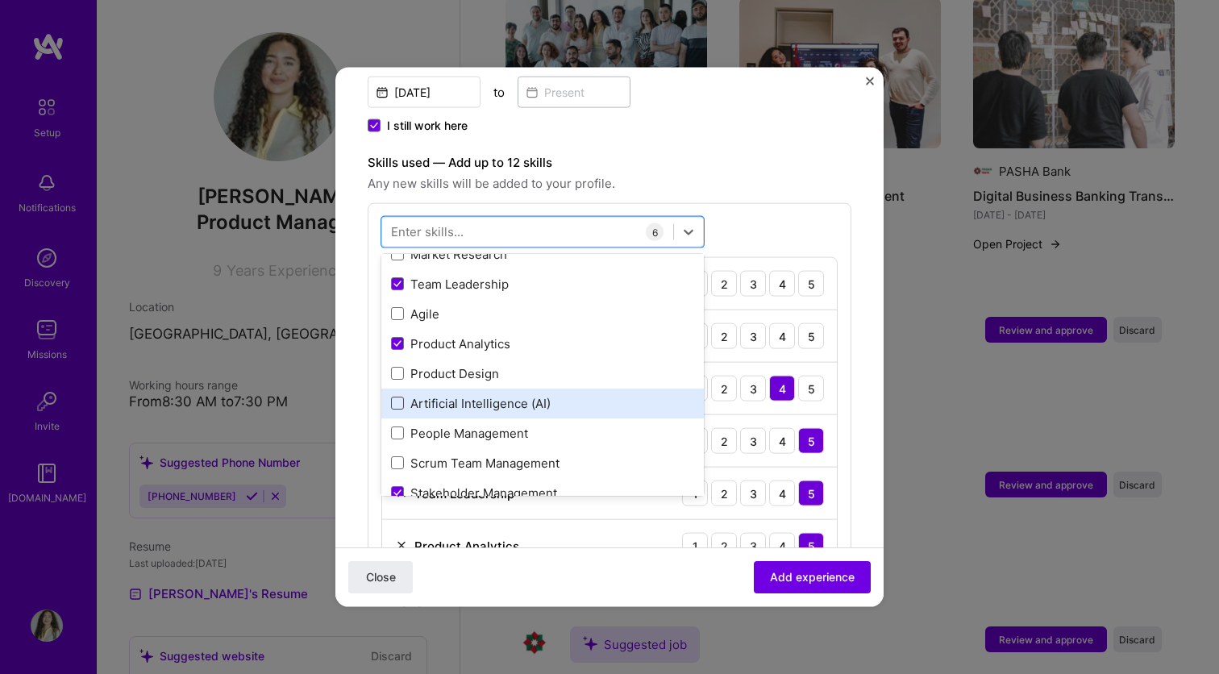
click at [396, 397] on span at bounding box center [397, 403] width 13 height 13
click at [0, 0] on input "checkbox" at bounding box center [0, 0] width 0 height 0
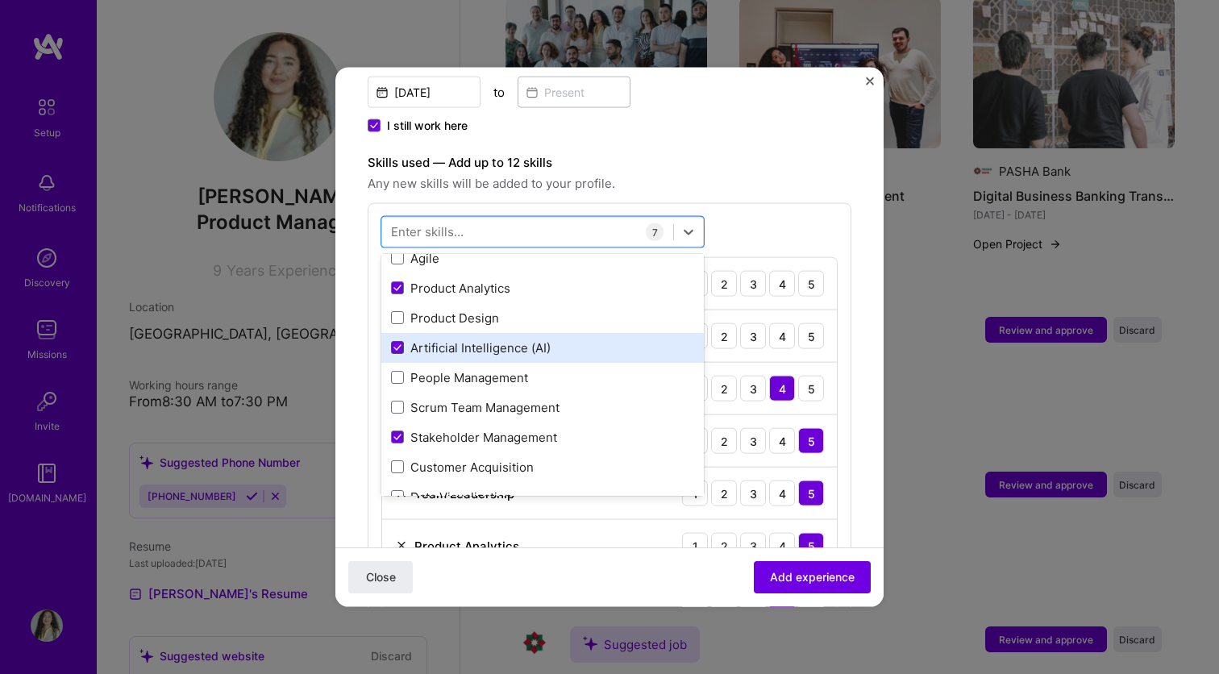
scroll to position [314, 0]
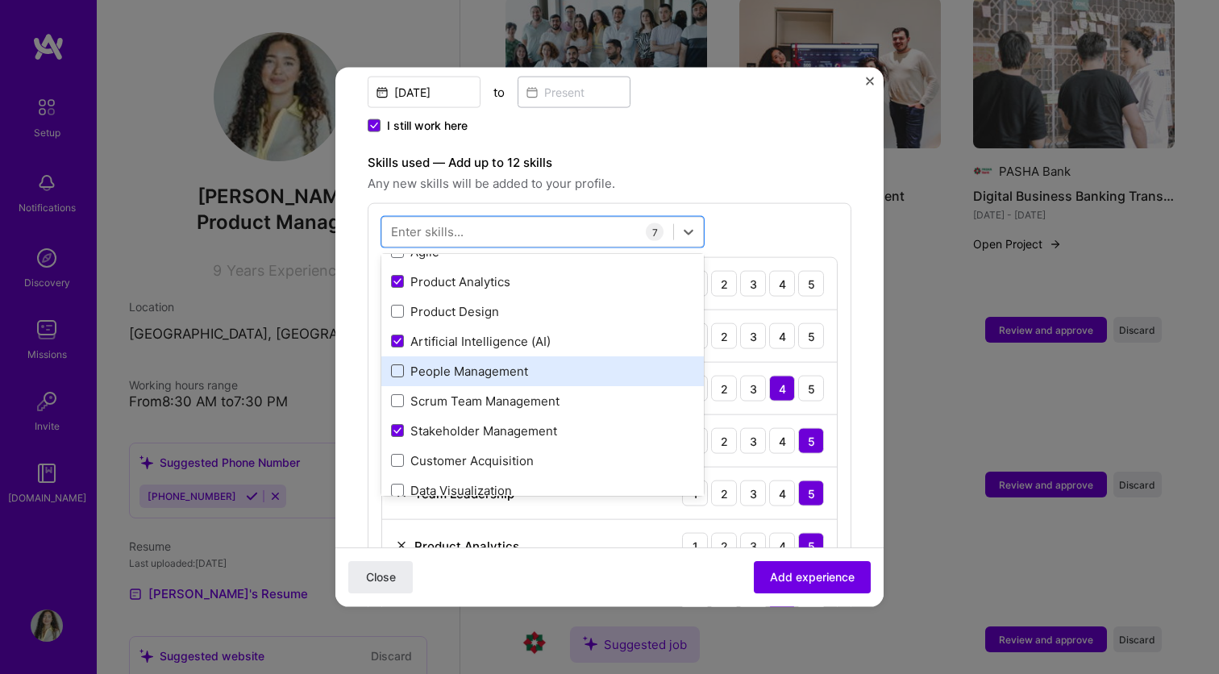
click at [396, 364] on span at bounding box center [397, 370] width 13 height 13
click at [0, 0] on input "checkbox" at bounding box center [0, 0] width 0 height 0
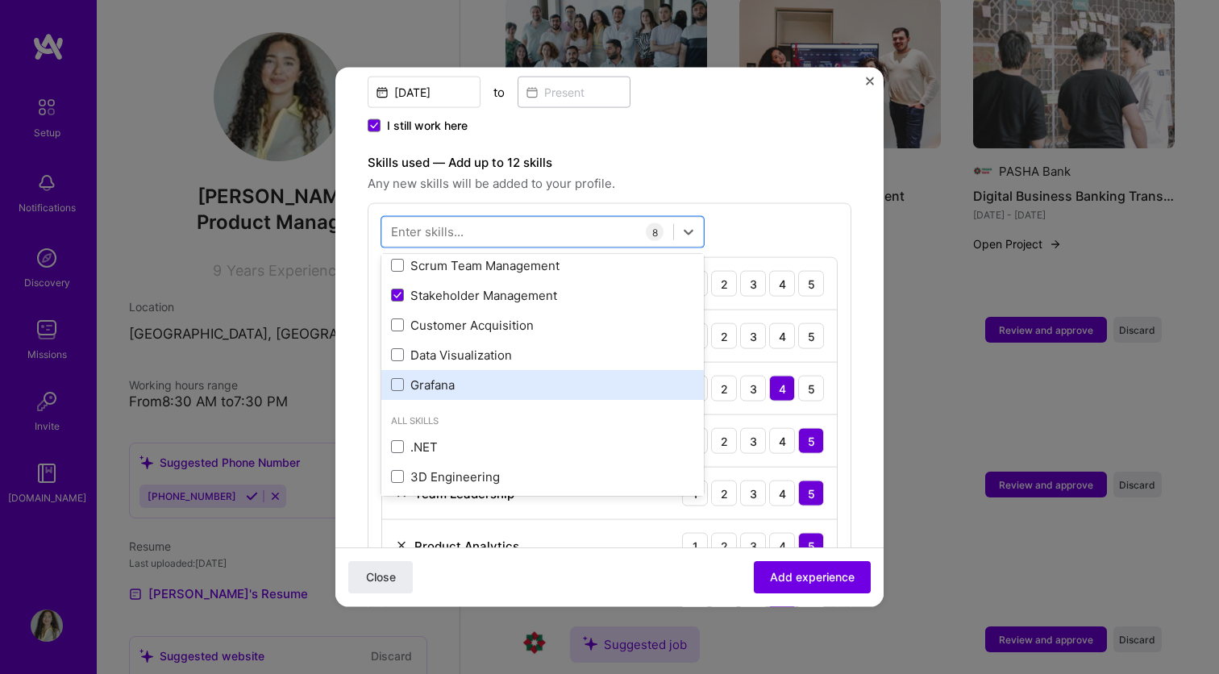
scroll to position [451, 0]
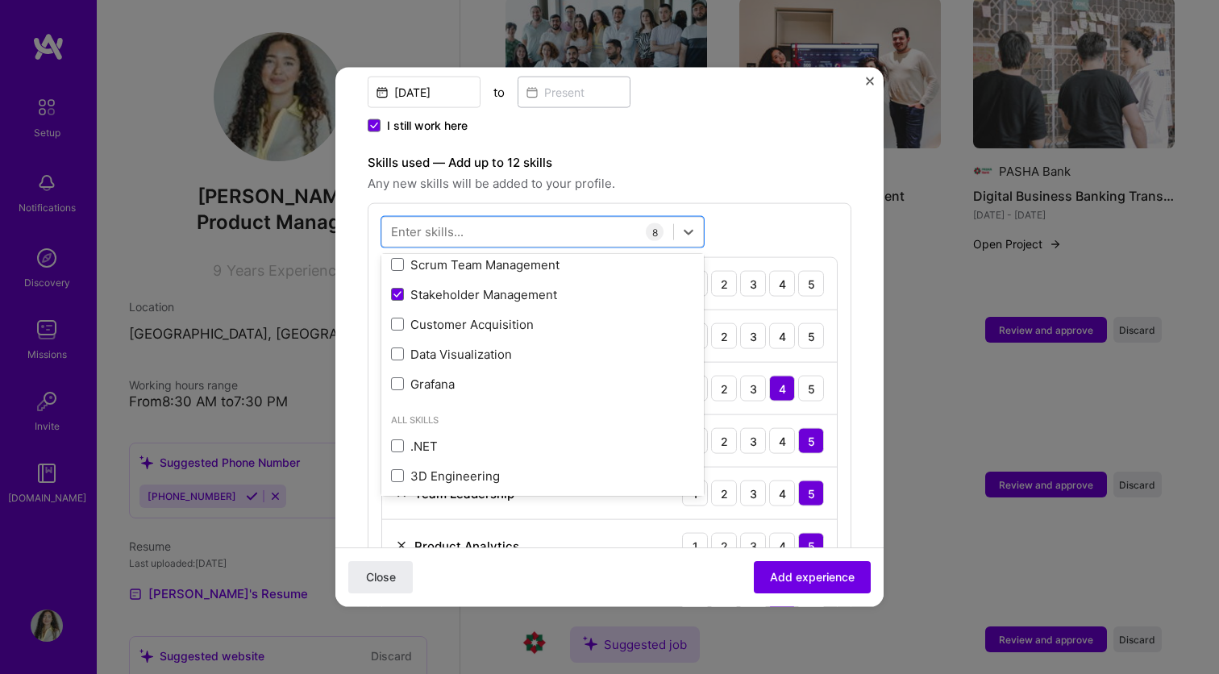
click at [737, 185] on div "Skills used — Add up to 12 skills Any new skills will be added to your profile.…" at bounding box center [610, 422] width 484 height 538
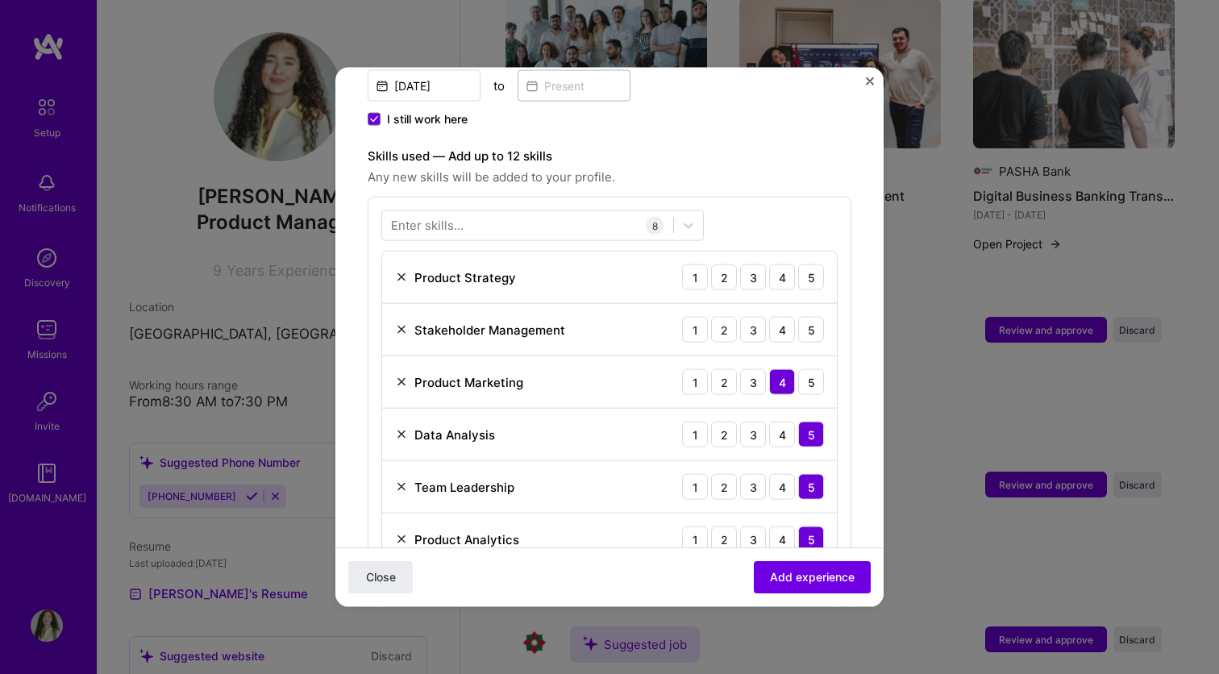
scroll to position [445, 0]
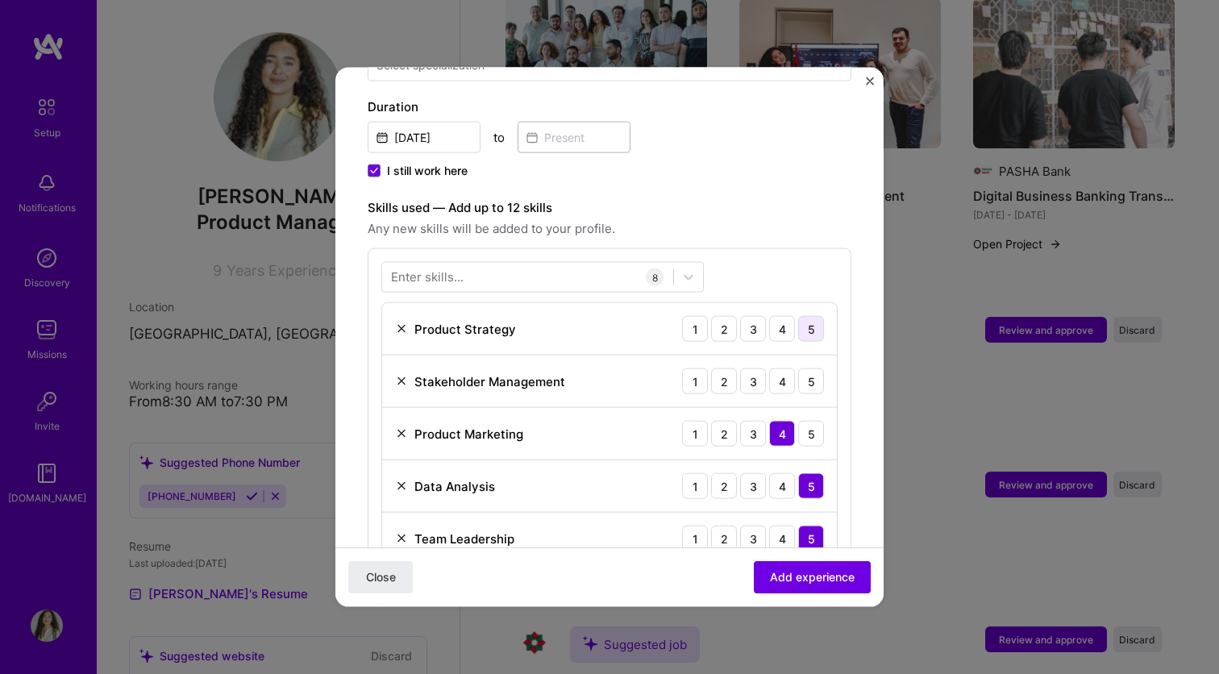
click at [812, 316] on div "5" at bounding box center [811, 329] width 26 height 26
click at [820, 369] on div "5" at bounding box center [811, 381] width 26 height 26
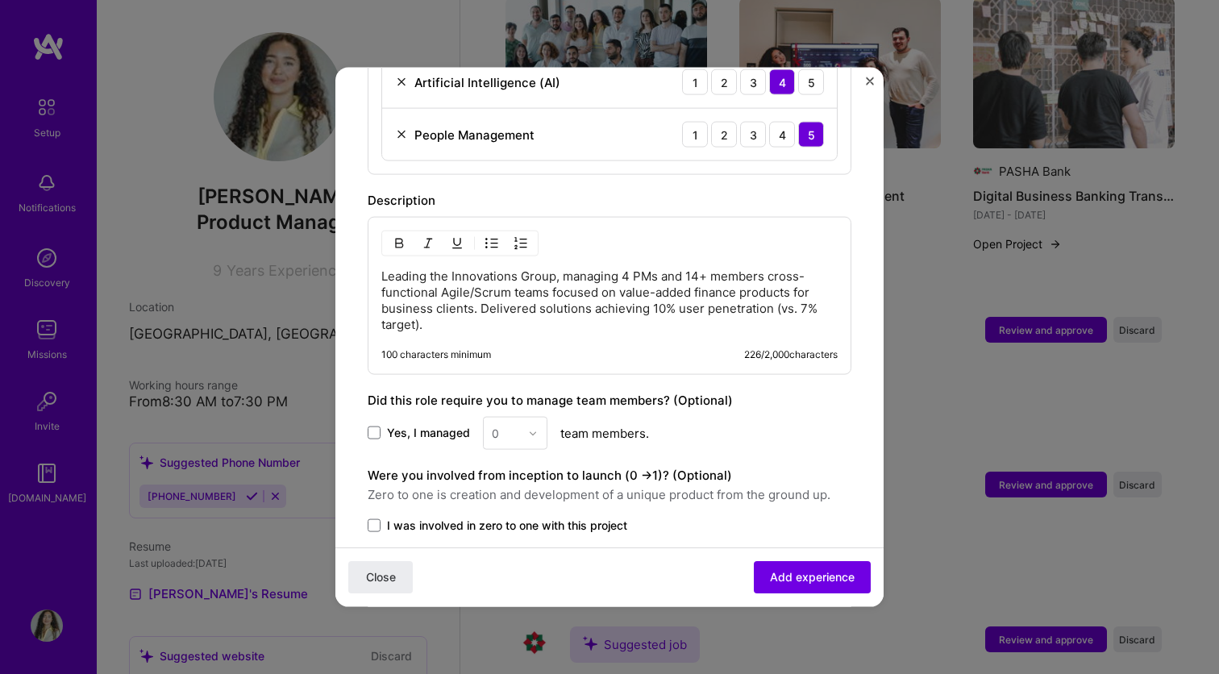
scroll to position [1022, 0]
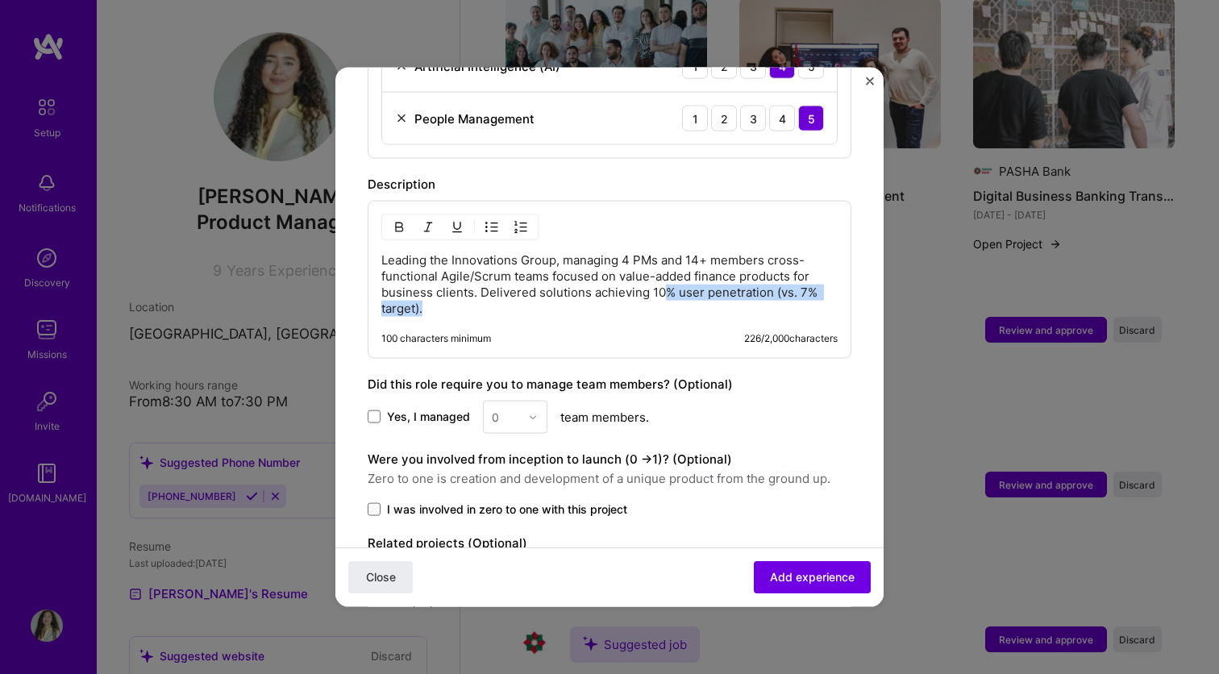
drag, startPoint x: 667, startPoint y: 268, endPoint x: 703, endPoint y: 304, distance: 51.3
click at [703, 304] on div "Leading the Innovations Group, managing 4 PMs and 14+ members cross-functional …" at bounding box center [610, 280] width 484 height 158
click at [599, 286] on p "Leading the Innovations Group, managing 4 PMs and 14+ members cross-functional …" at bounding box center [609, 284] width 456 height 64
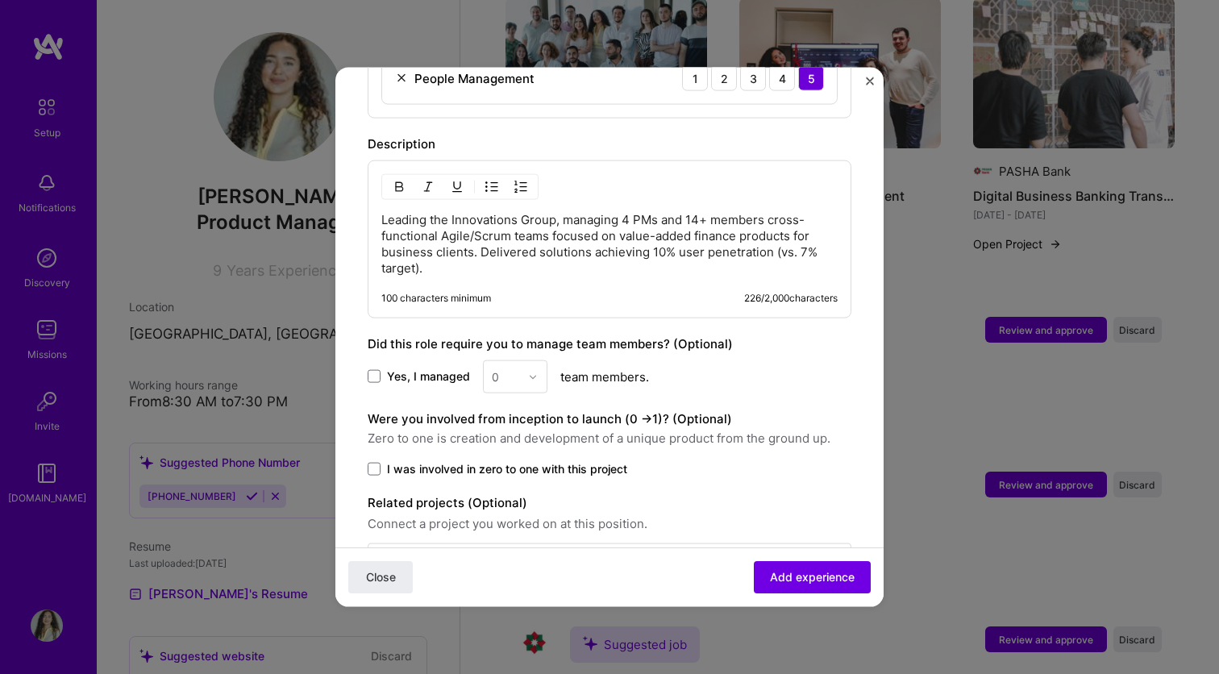
scroll to position [1071, 0]
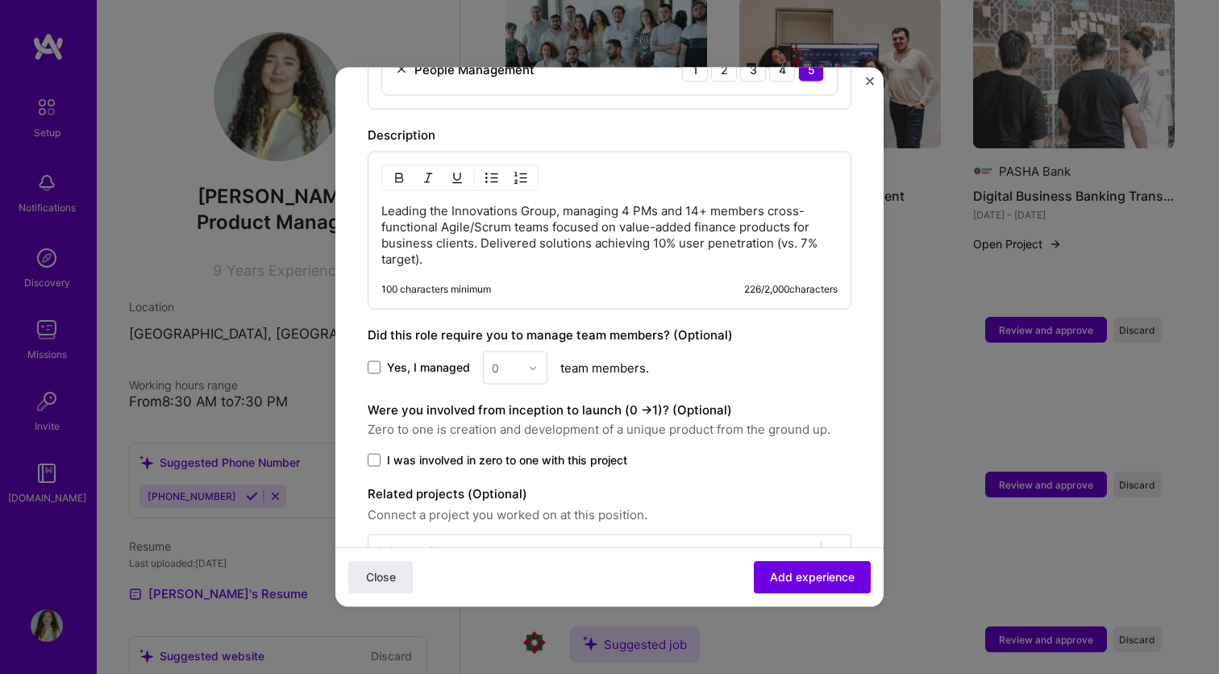
click at [405, 359] on span "Yes, I managed" at bounding box center [428, 367] width 83 height 16
click at [0, 0] on input "Yes, I managed" at bounding box center [0, 0] width 0 height 0
click at [507, 359] on input "text" at bounding box center [506, 367] width 28 height 17
click at [509, 542] on div "14" at bounding box center [515, 557] width 55 height 30
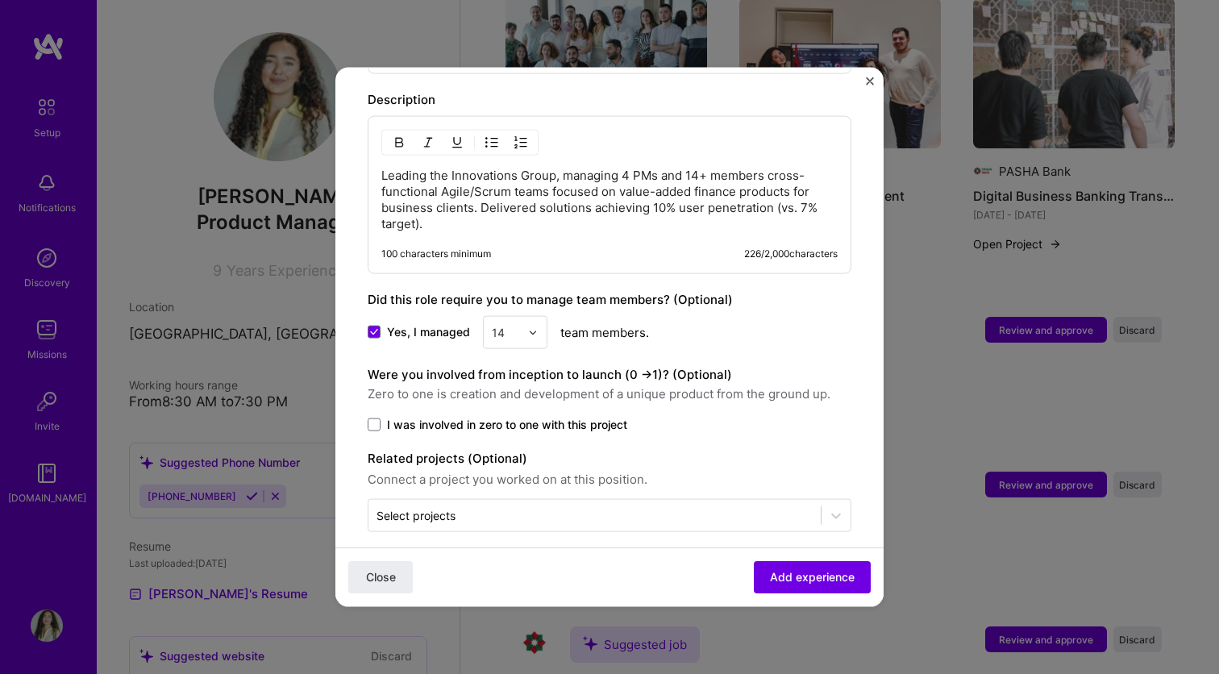
scroll to position [1106, 0]
click at [594, 418] on span "I was involved in zero to one with this project" at bounding box center [507, 426] width 240 height 16
click at [0, 0] on input "I was involved in zero to one with this project" at bounding box center [0, 0] width 0 height 0
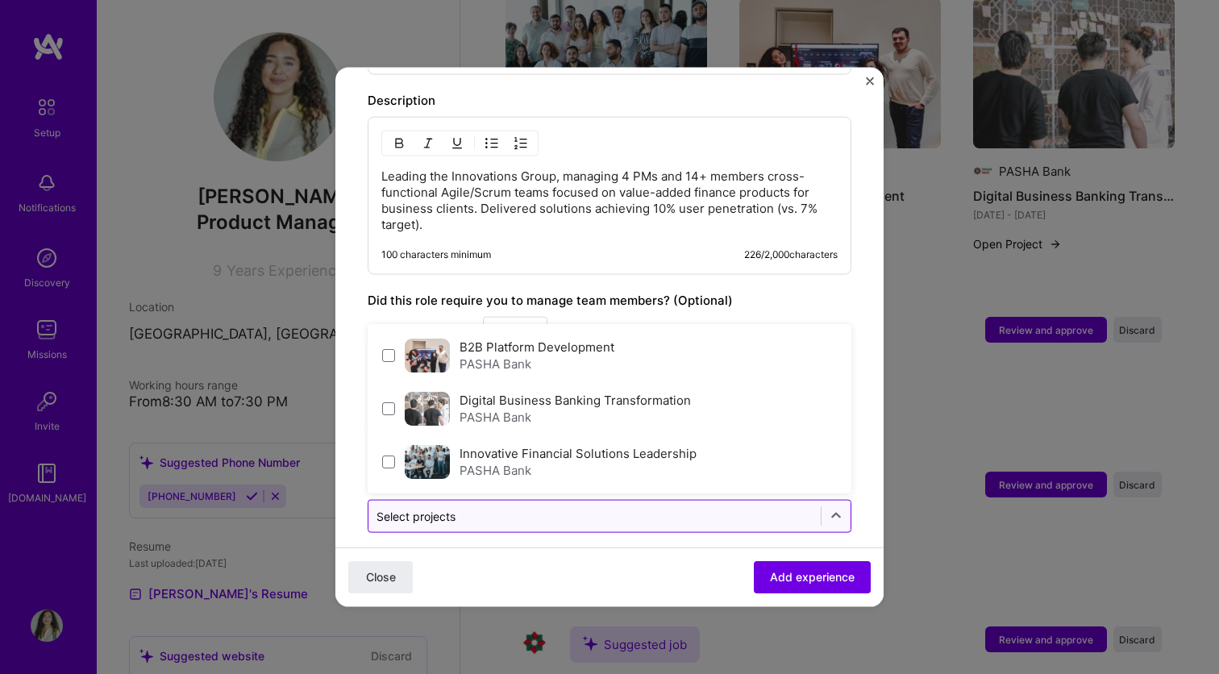
click at [589, 508] on input "text" at bounding box center [594, 516] width 436 height 17
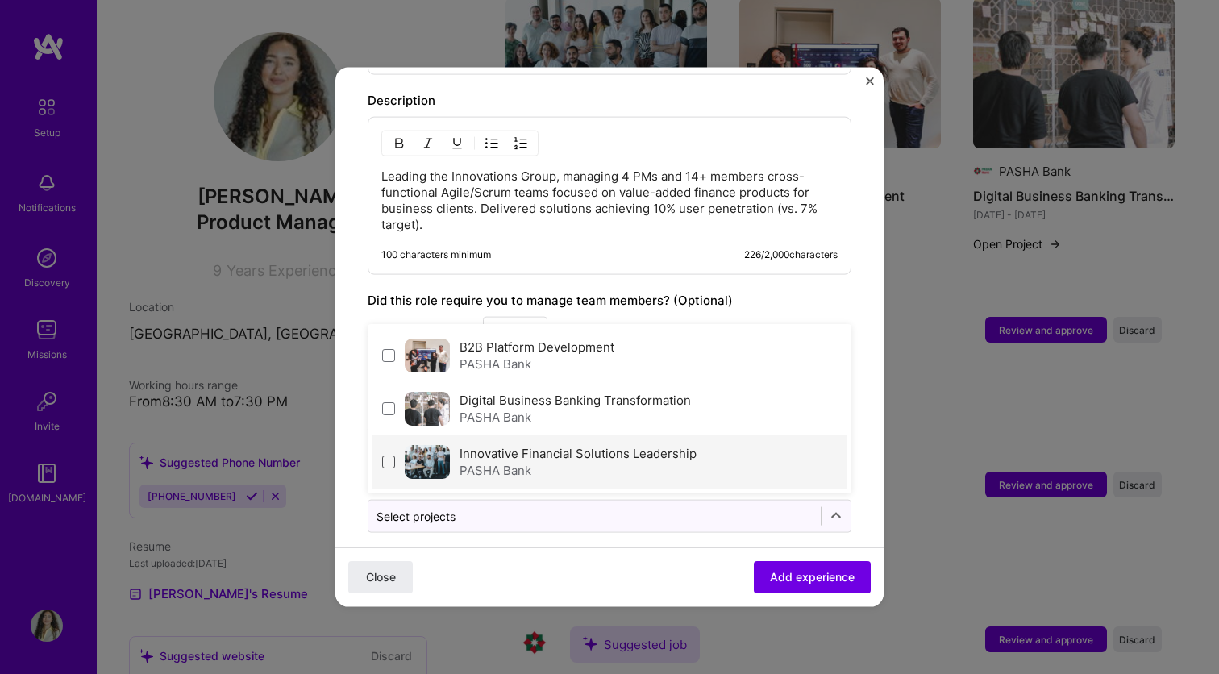
click at [393, 455] on span at bounding box center [388, 461] width 13 height 13
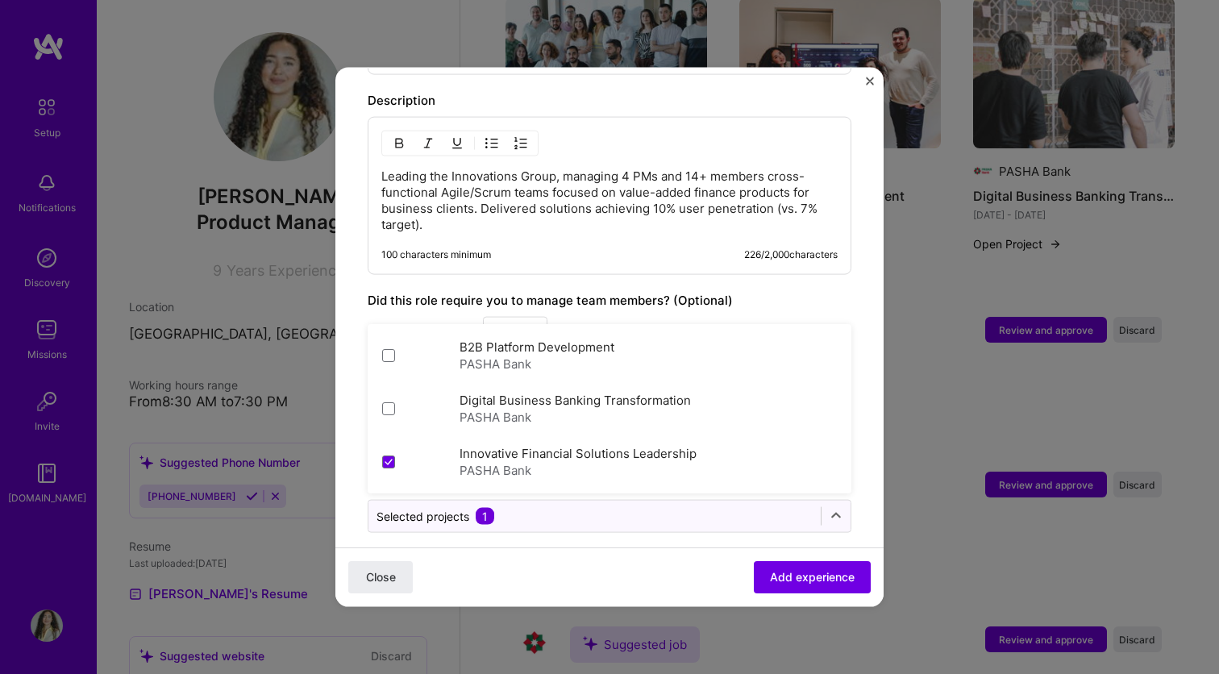
click at [833, 291] on div "Did this role require you to manage team members? (Optional)" at bounding box center [610, 300] width 484 height 19
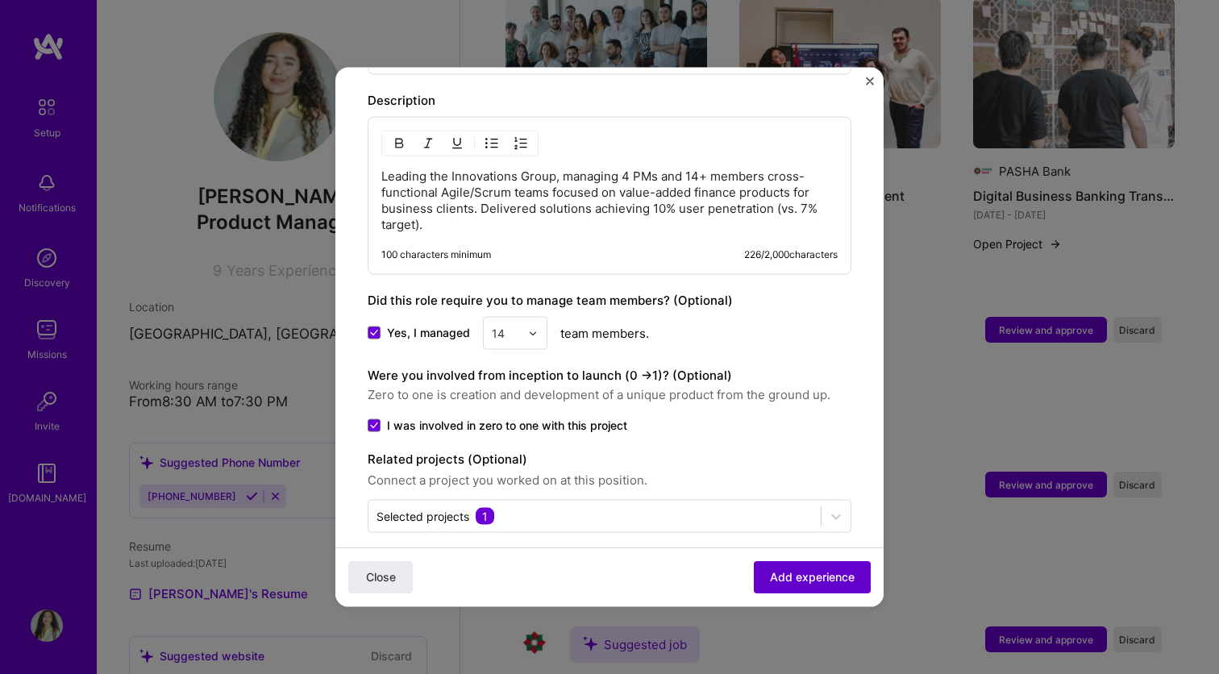
click at [801, 579] on span "Add experience" at bounding box center [812, 577] width 85 height 16
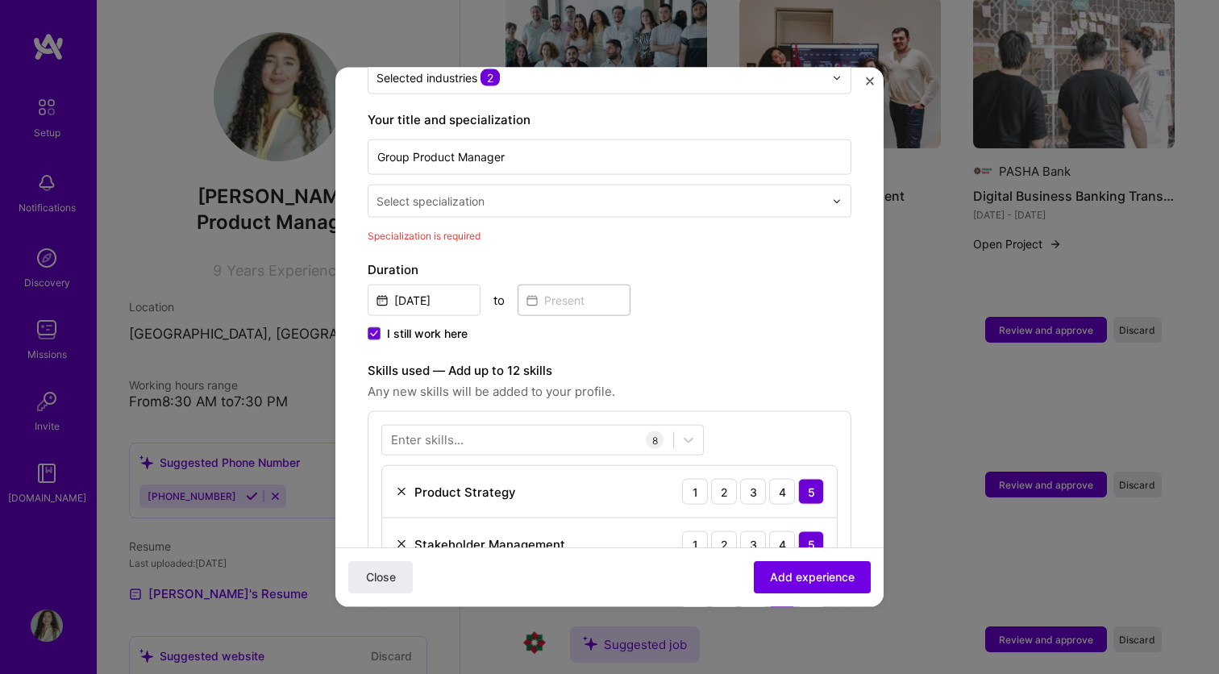
scroll to position [306, 0]
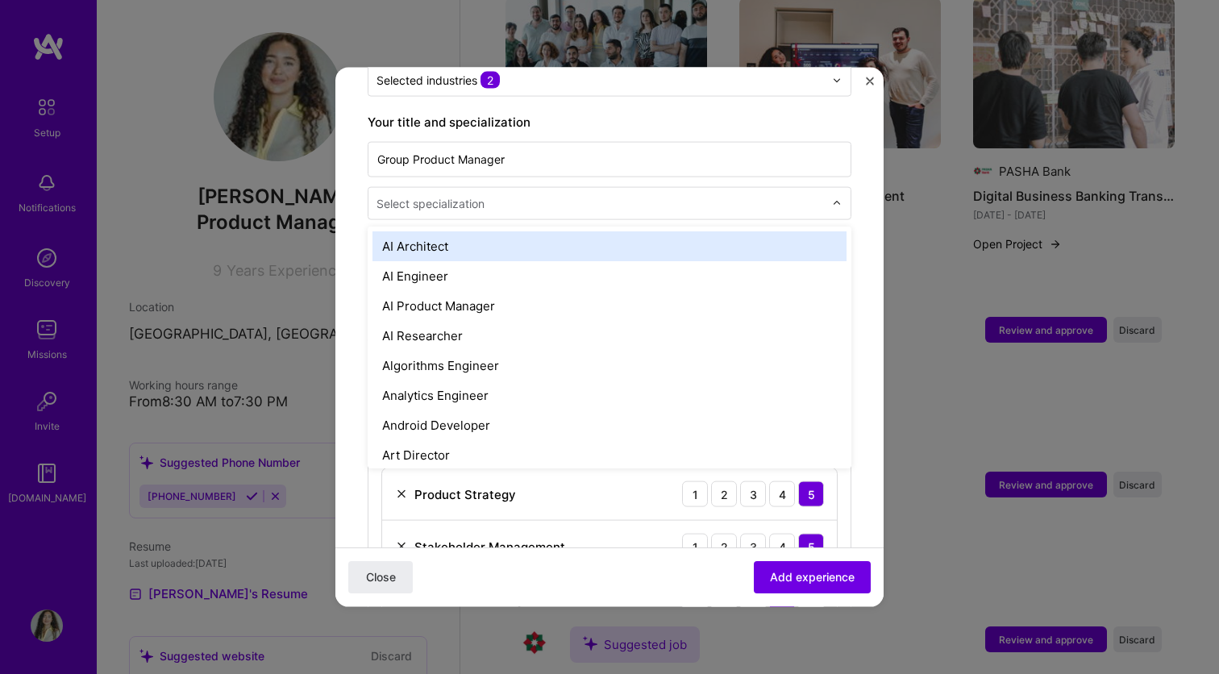
click at [457, 195] on div "Select specialization" at bounding box center [430, 203] width 108 height 17
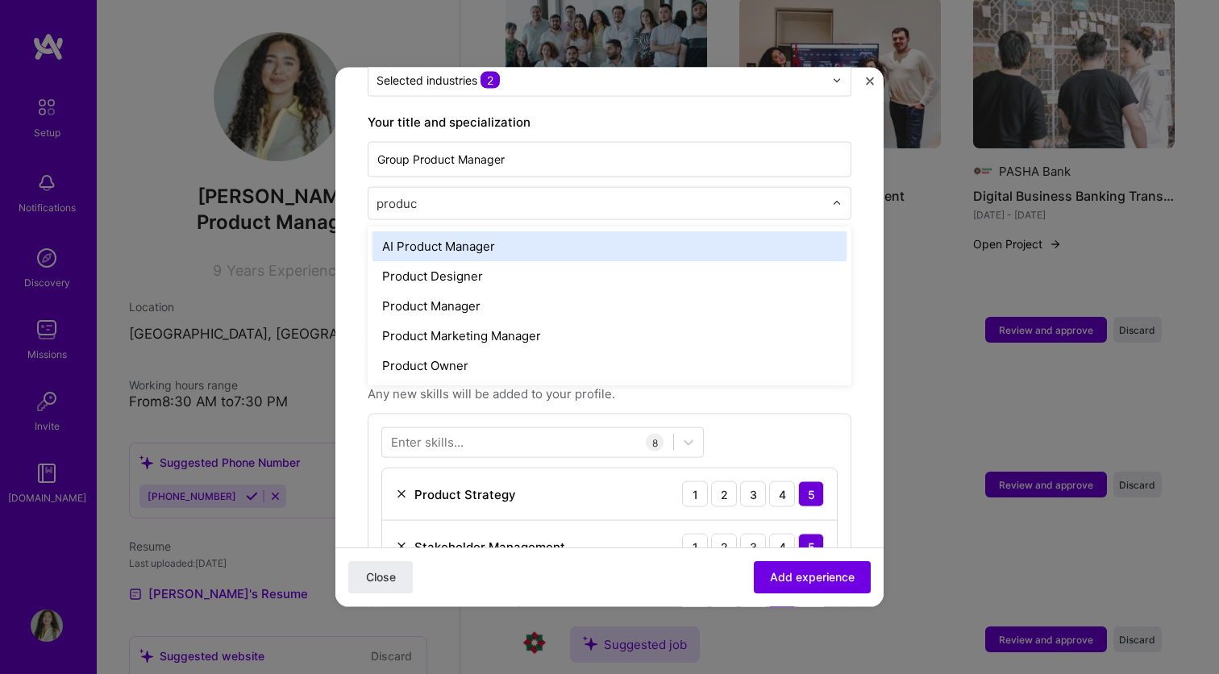
type input "product"
click at [481, 231] on div "AI Product Manager" at bounding box center [609, 246] width 474 height 30
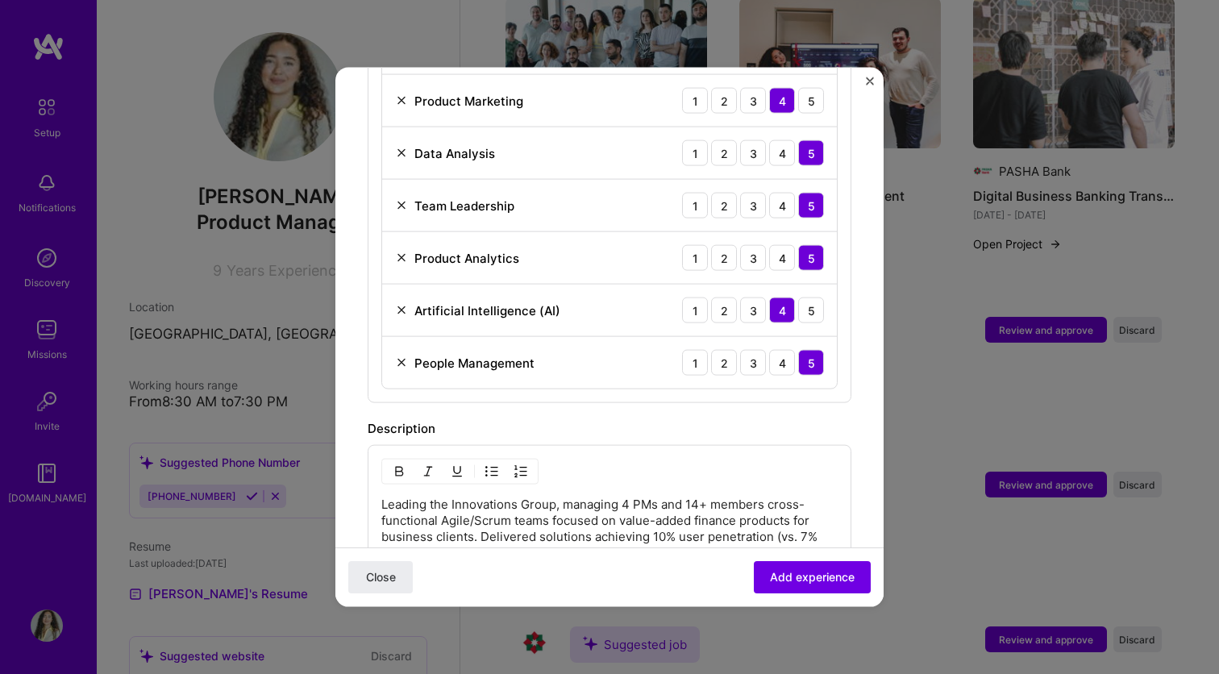
scroll to position [805, 0]
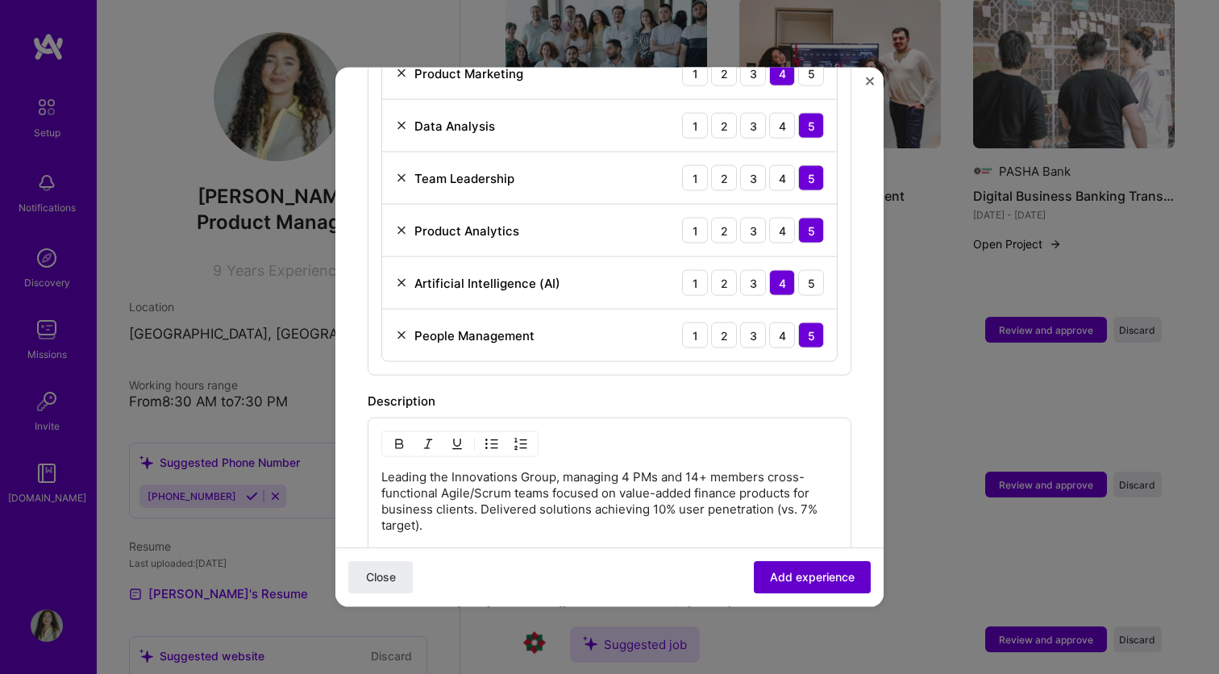
click at [804, 573] on span "Add experience" at bounding box center [812, 577] width 85 height 16
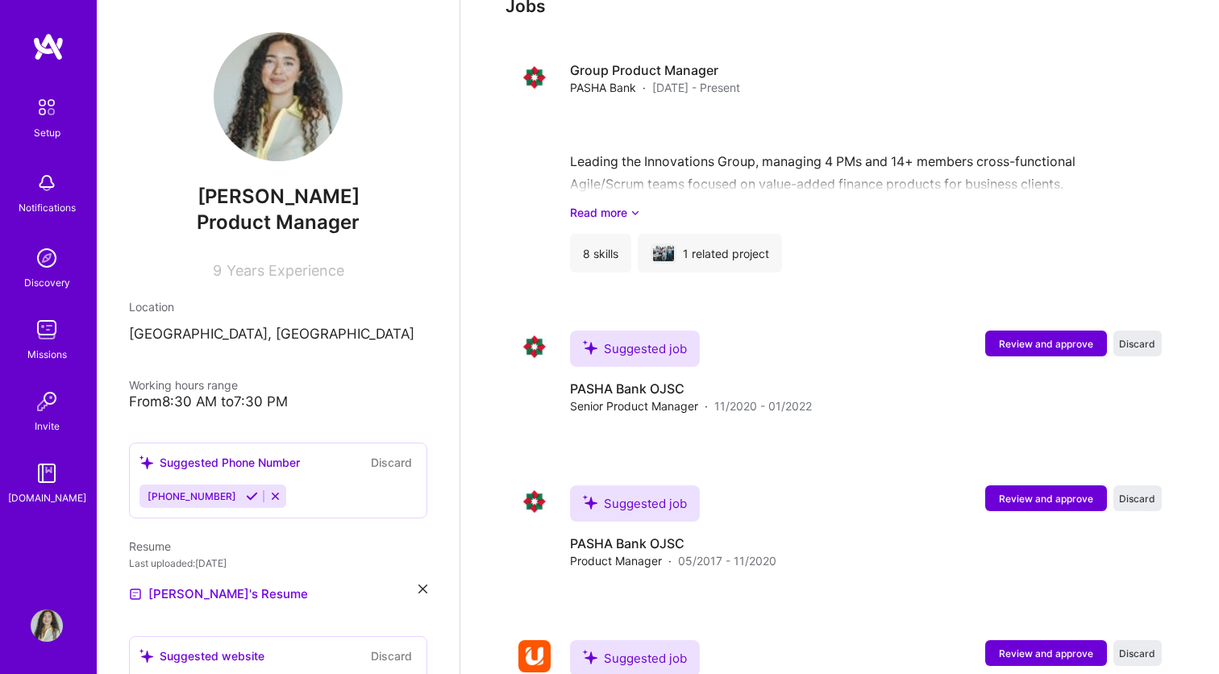
scroll to position [953, 0]
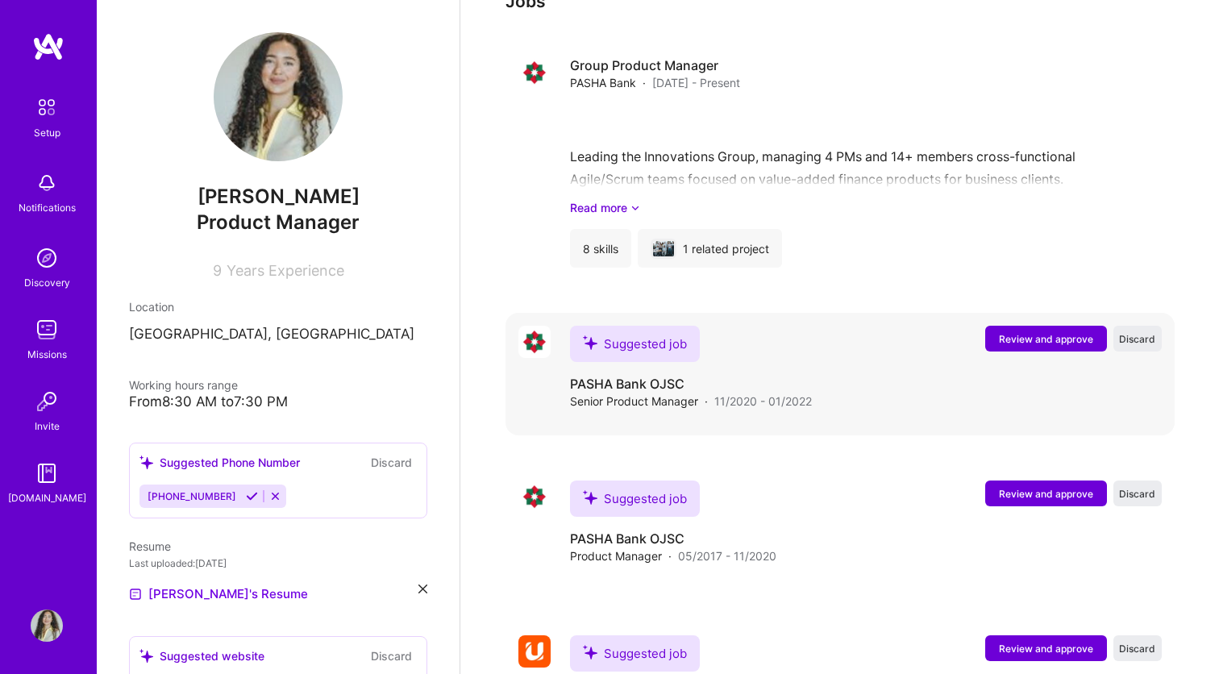
click at [1023, 332] on span "Review and approve" at bounding box center [1046, 339] width 94 height 14
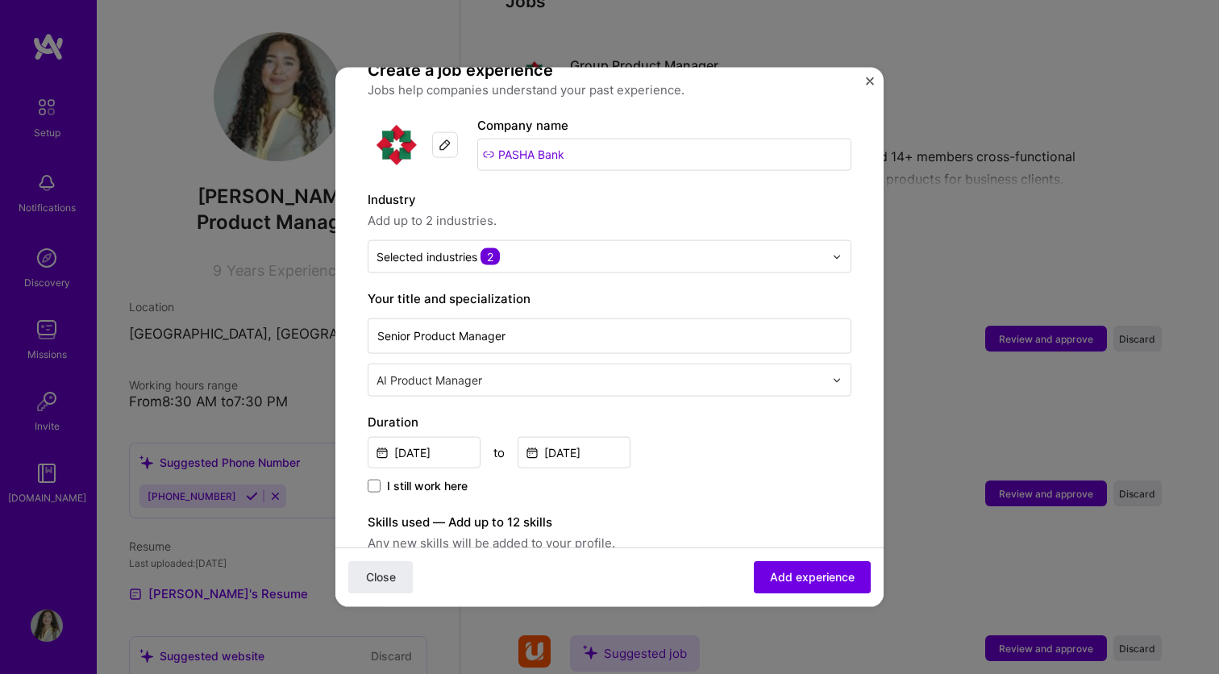
scroll to position [156, 0]
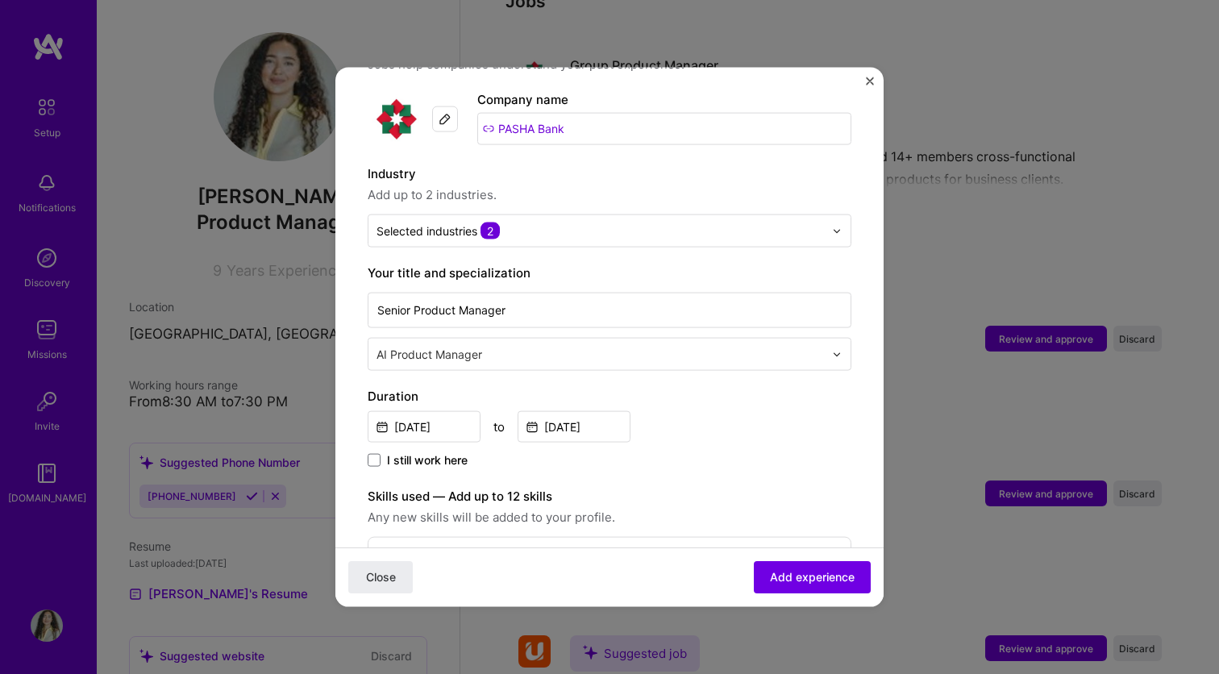
click at [602, 346] on input "text" at bounding box center [601, 354] width 451 height 17
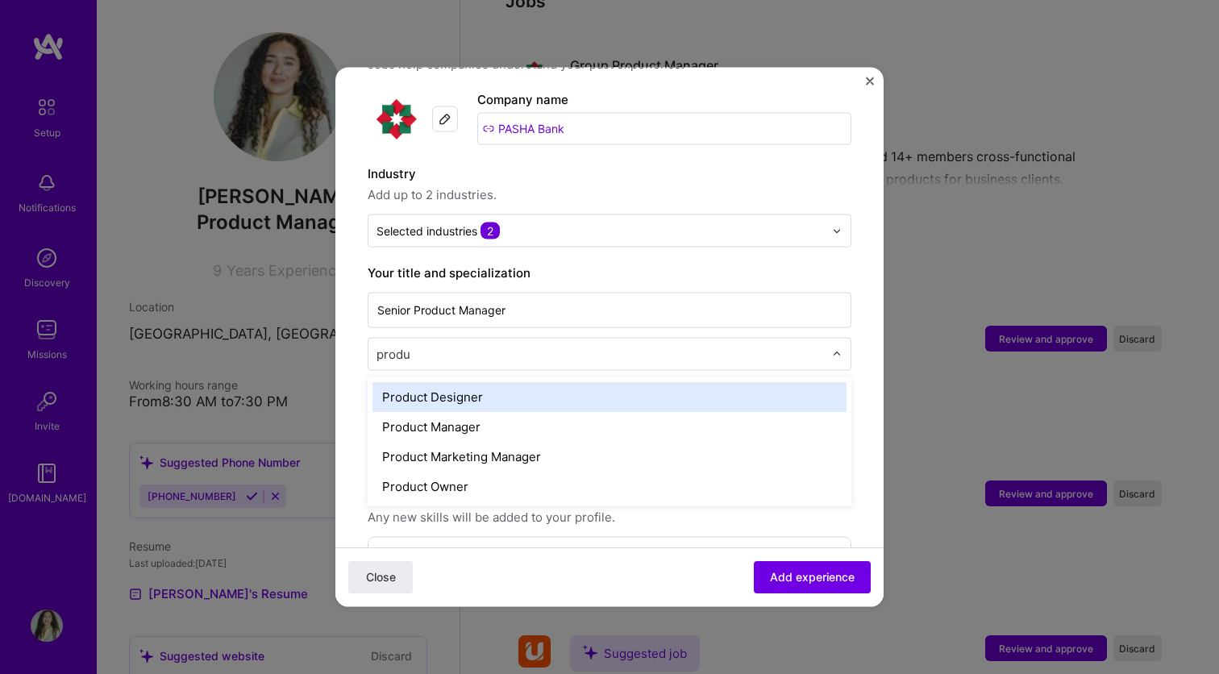
type input "produc"
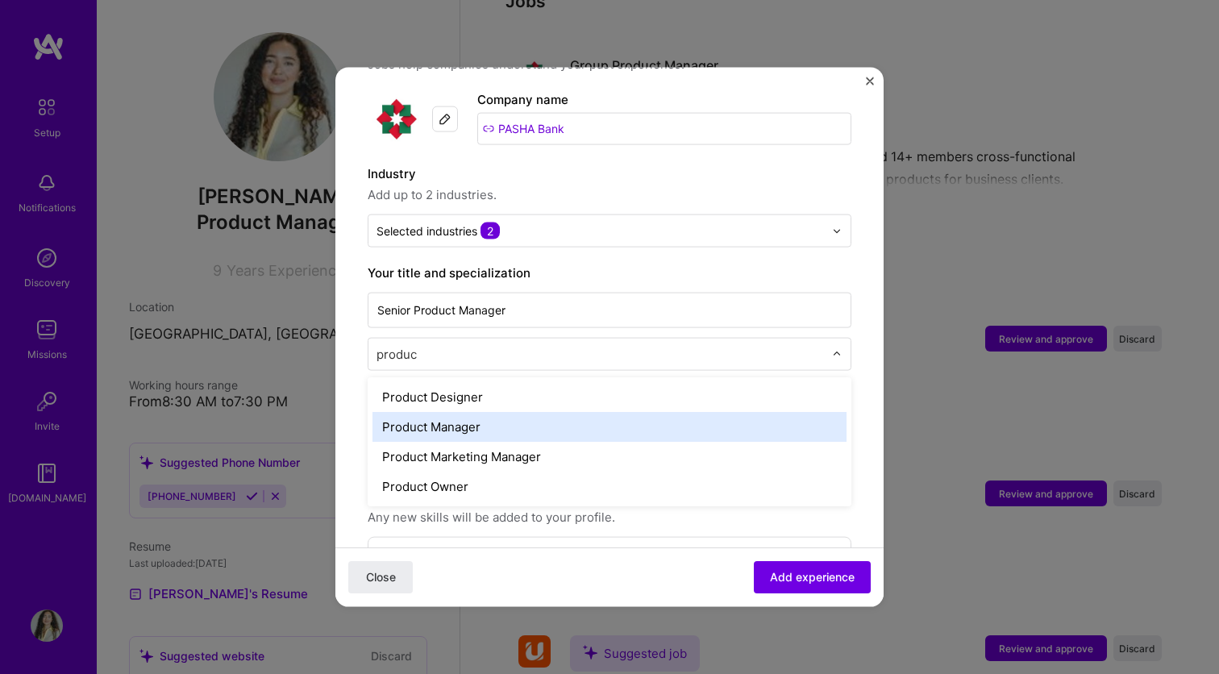
click at [488, 412] on div "Product Manager" at bounding box center [609, 427] width 474 height 30
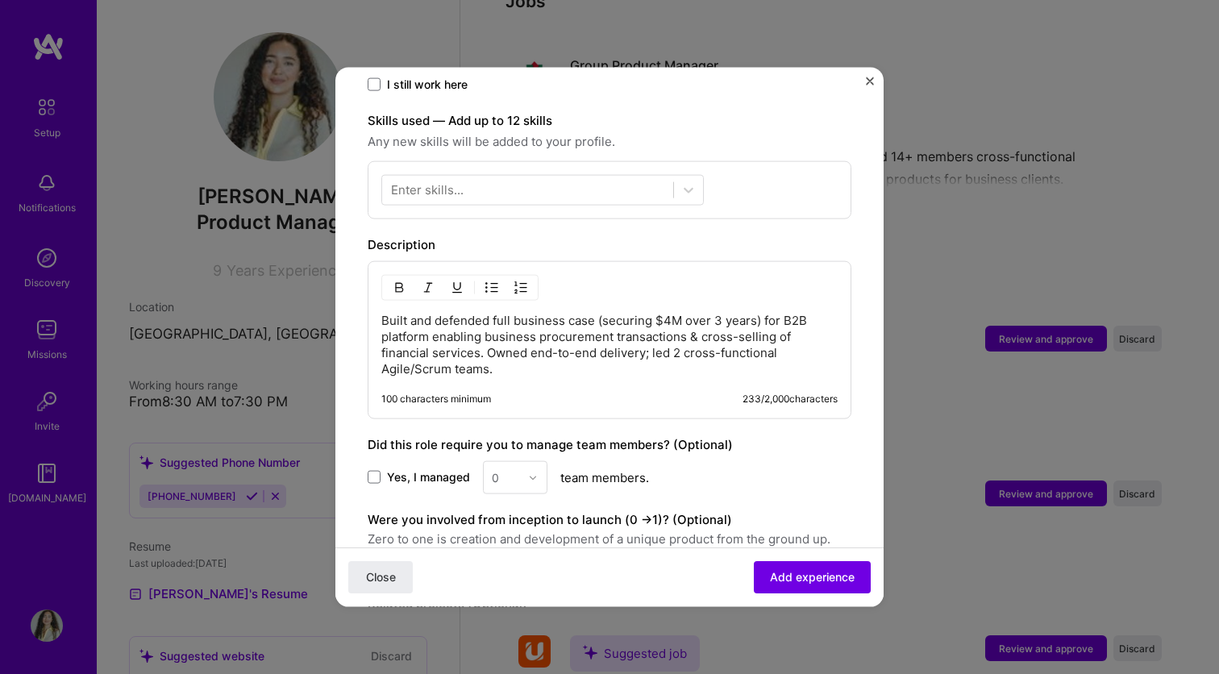
scroll to position [570, 0]
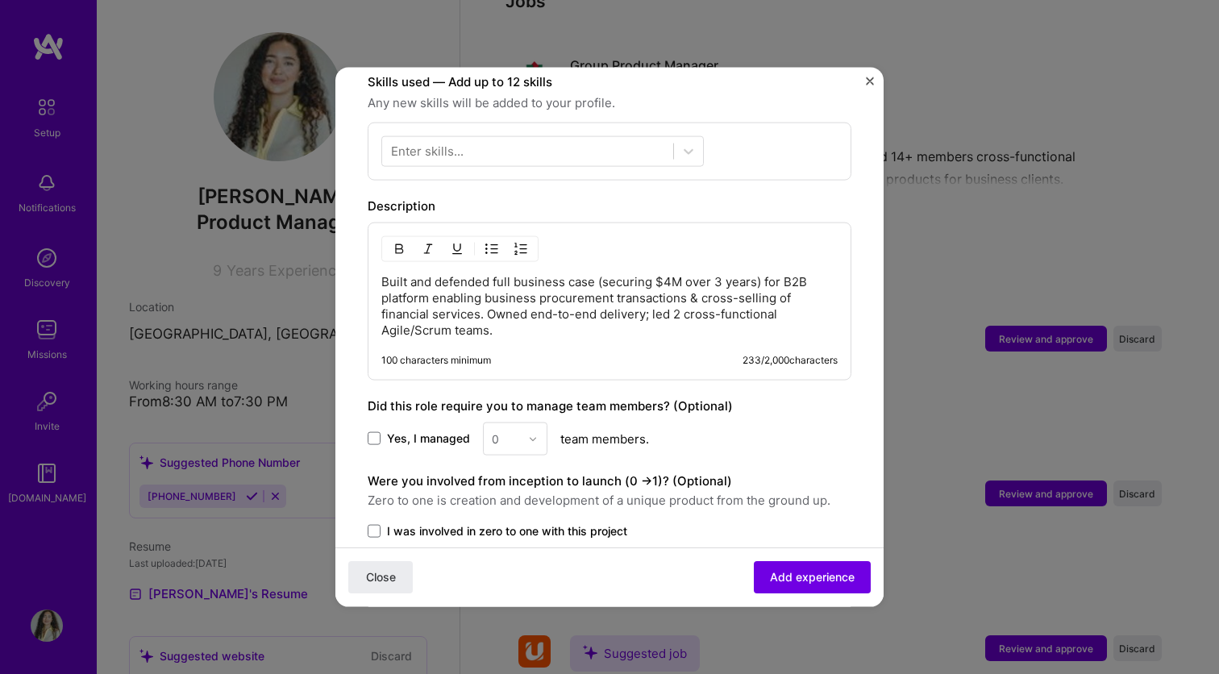
click at [507, 422] on div "0" at bounding box center [515, 438] width 64 height 33
click at [438, 430] on span "Yes, I managed" at bounding box center [428, 438] width 83 height 16
click at [0, 0] on input "Yes, I managed" at bounding box center [0, 0] width 0 height 0
click at [534, 434] on img at bounding box center [533, 439] width 10 height 10
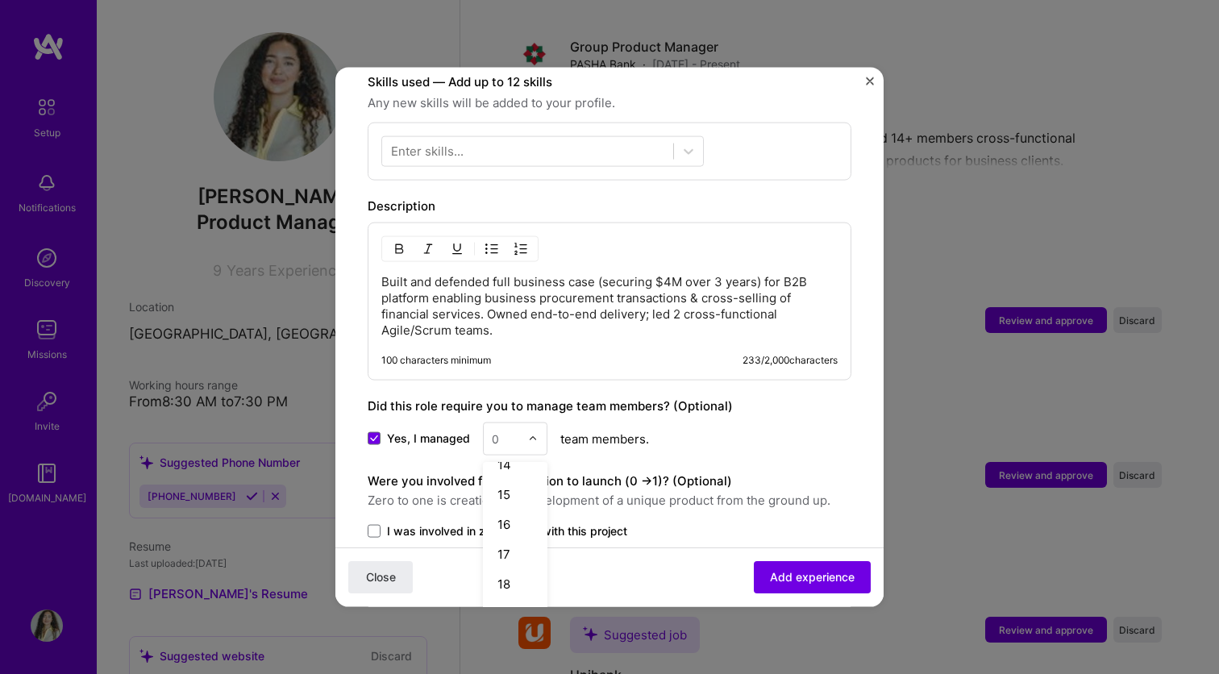
scroll to position [456, 0]
click at [513, 520] on div "18" at bounding box center [515, 532] width 55 height 30
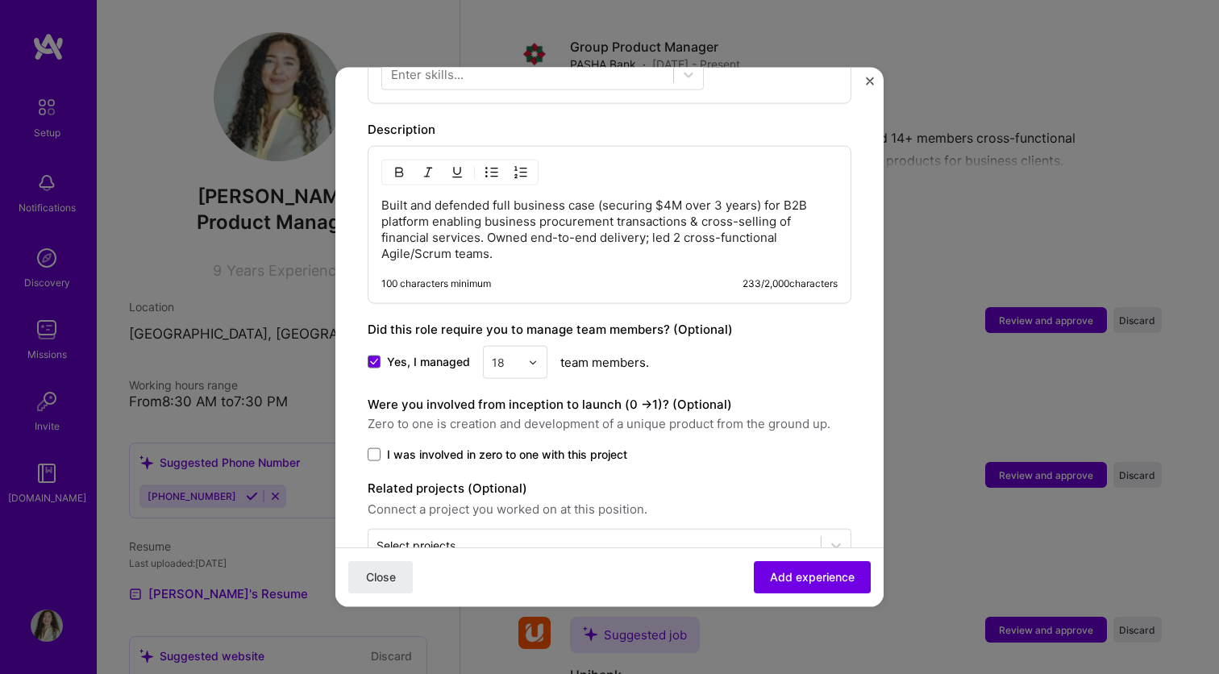
scroll to position [675, 0]
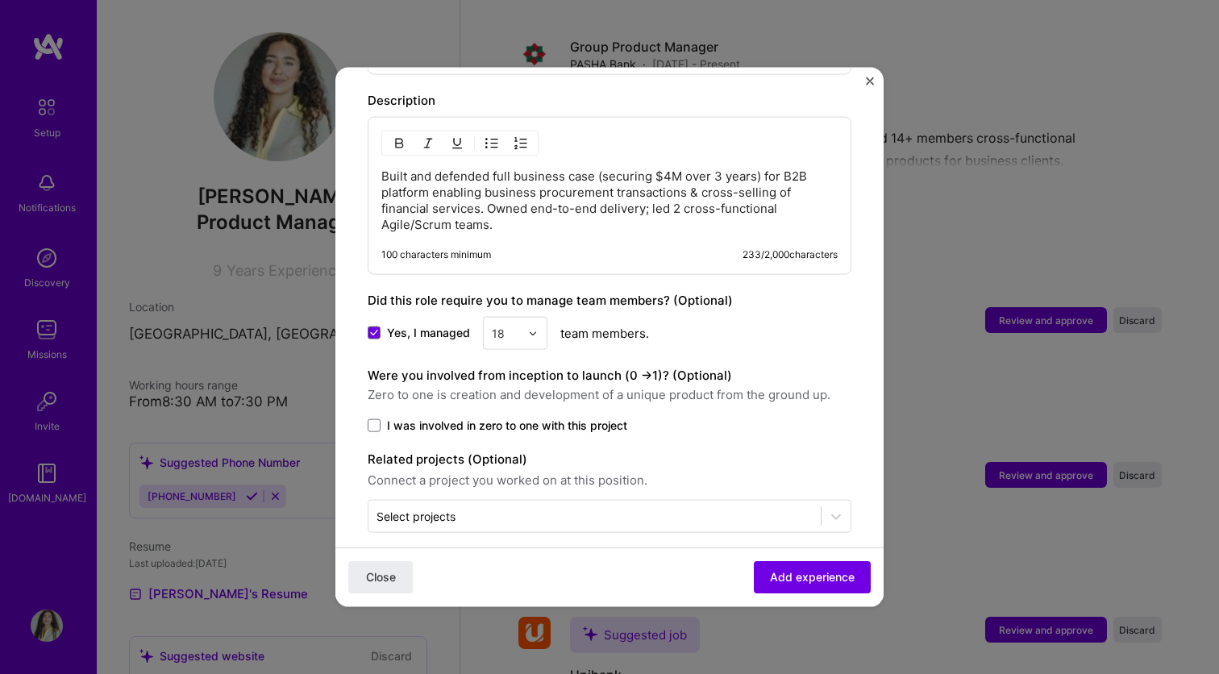
click at [555, 418] on span "I was involved in zero to one with this project" at bounding box center [507, 426] width 240 height 16
click at [0, 0] on input "I was involved in zero to one with this project" at bounding box center [0, 0] width 0 height 0
click at [558, 506] on div at bounding box center [594, 516] width 436 height 20
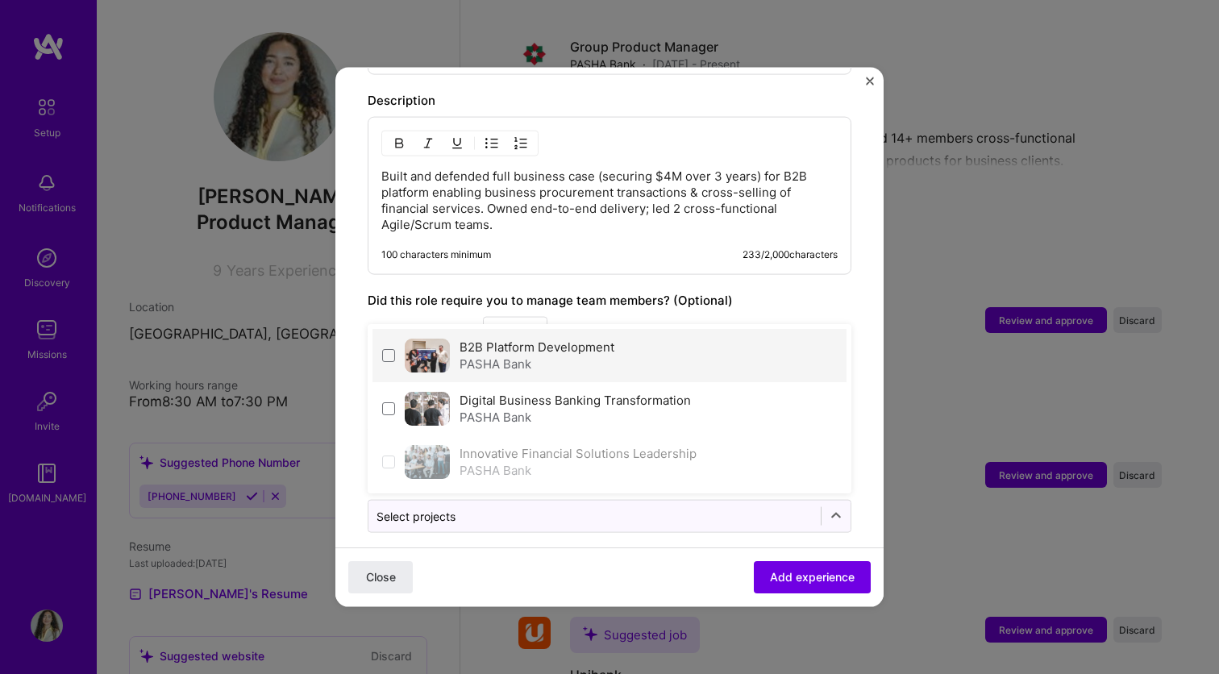
click at [518, 355] on div "PASHA Bank" at bounding box center [536, 363] width 155 height 17
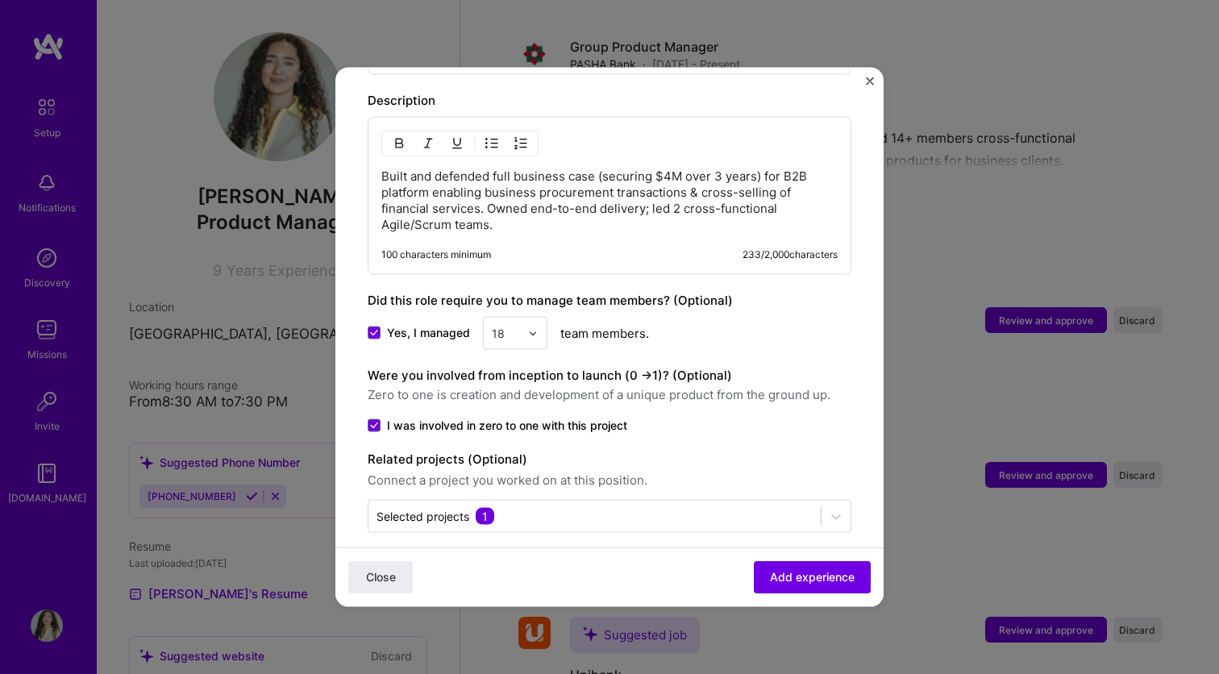
click at [630, 228] on div "Built and defended full business case (securing $4M over 3 years) for B2B platf…" at bounding box center [610, 196] width 484 height 158
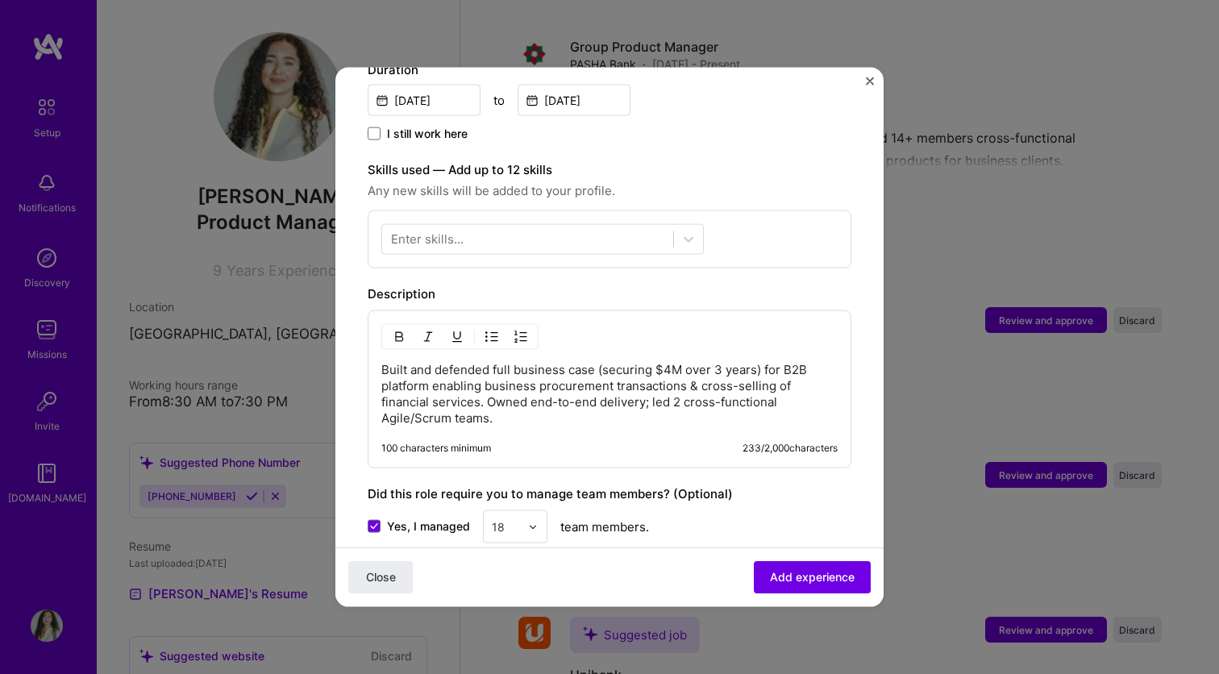
scroll to position [437, 0]
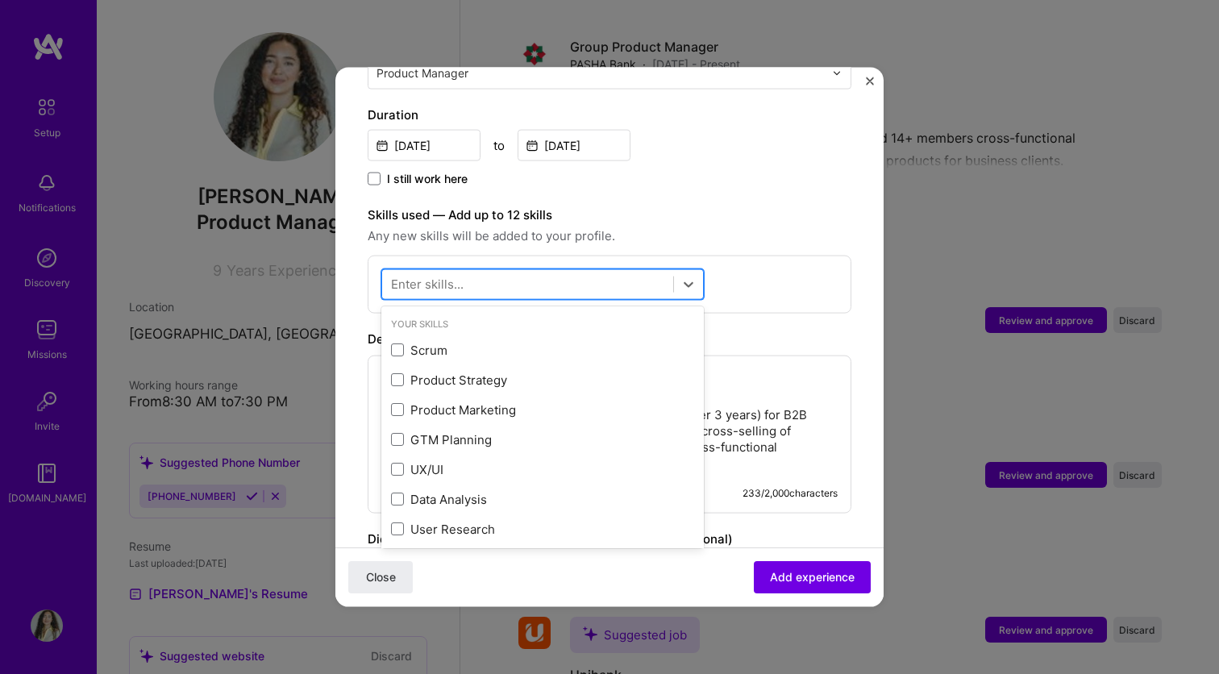
click at [523, 271] on div at bounding box center [527, 284] width 291 height 27
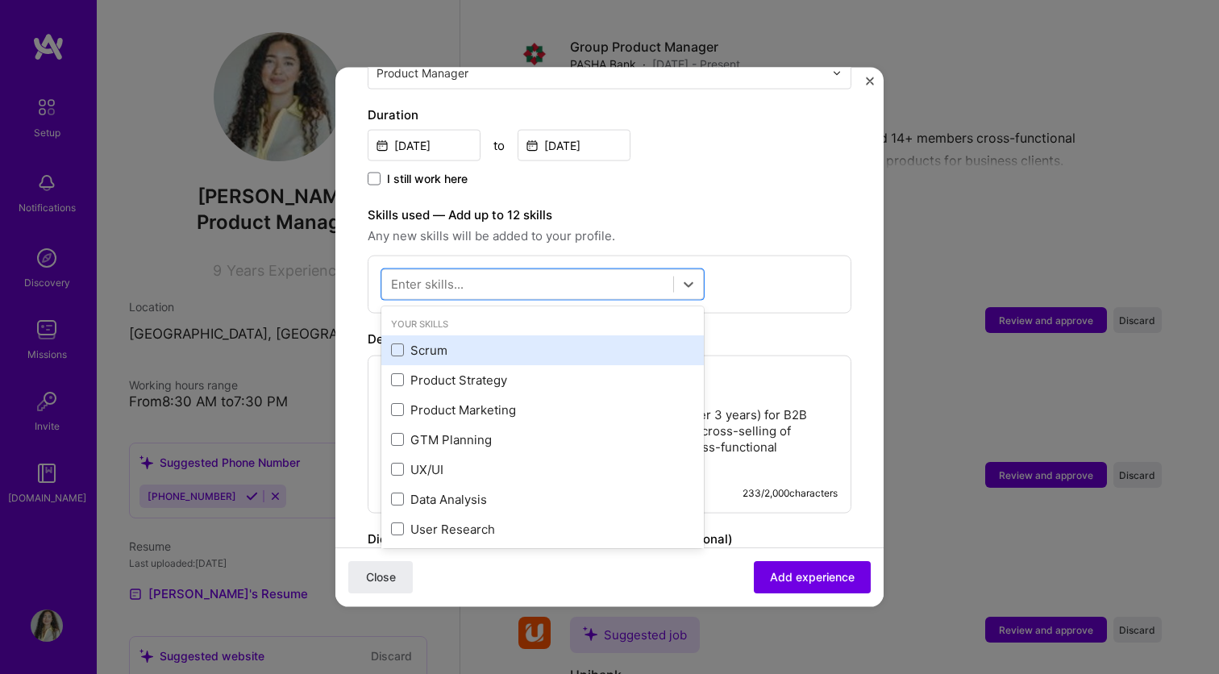
click at [402, 341] on div "Scrum" at bounding box center [542, 349] width 303 height 17
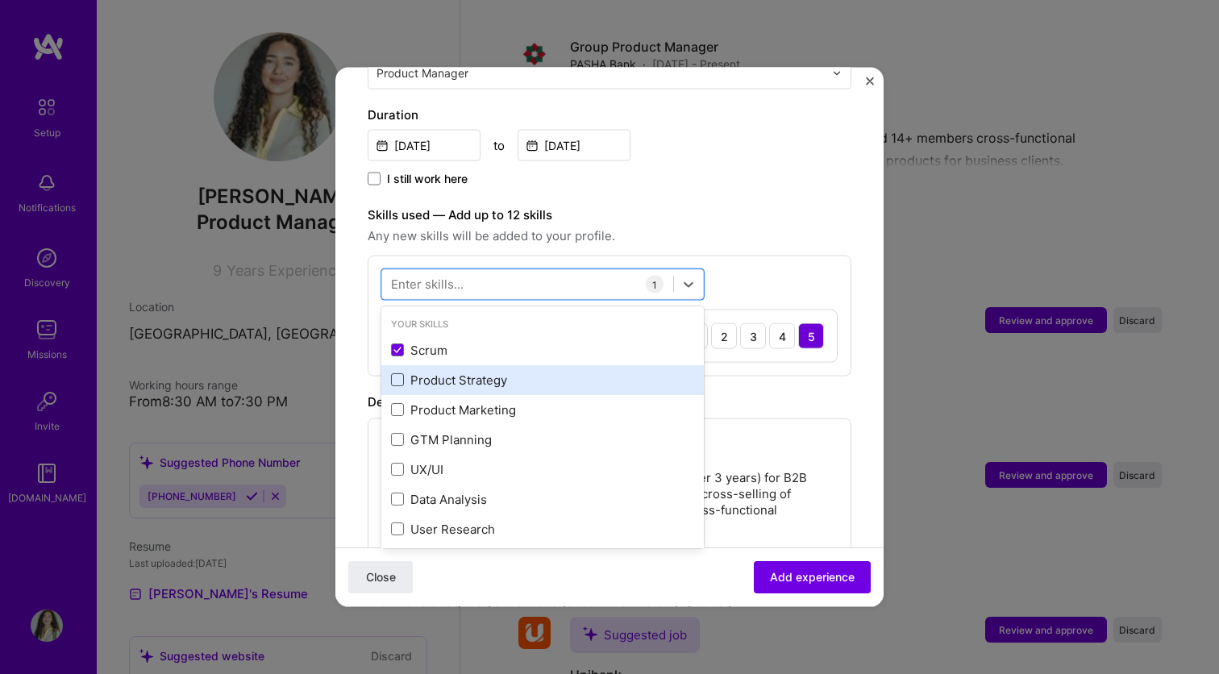
click at [399, 373] on span at bounding box center [397, 379] width 13 height 13
click at [0, 0] on input "checkbox" at bounding box center [0, 0] width 0 height 0
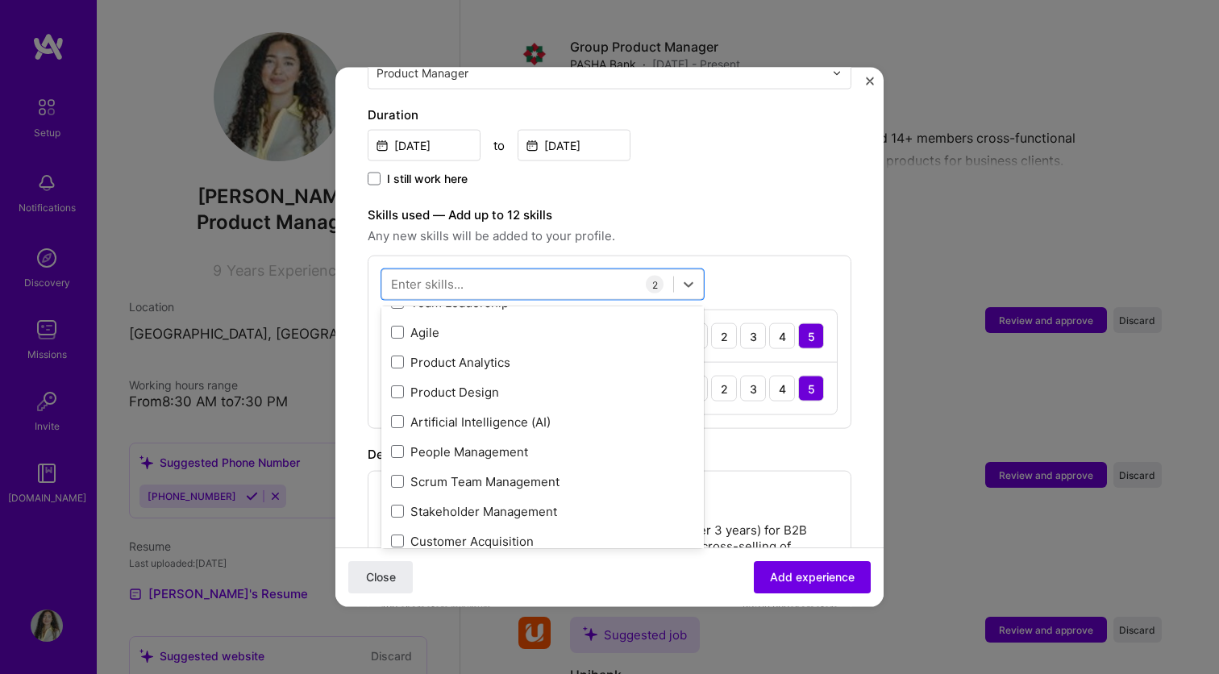
scroll to position [267, 0]
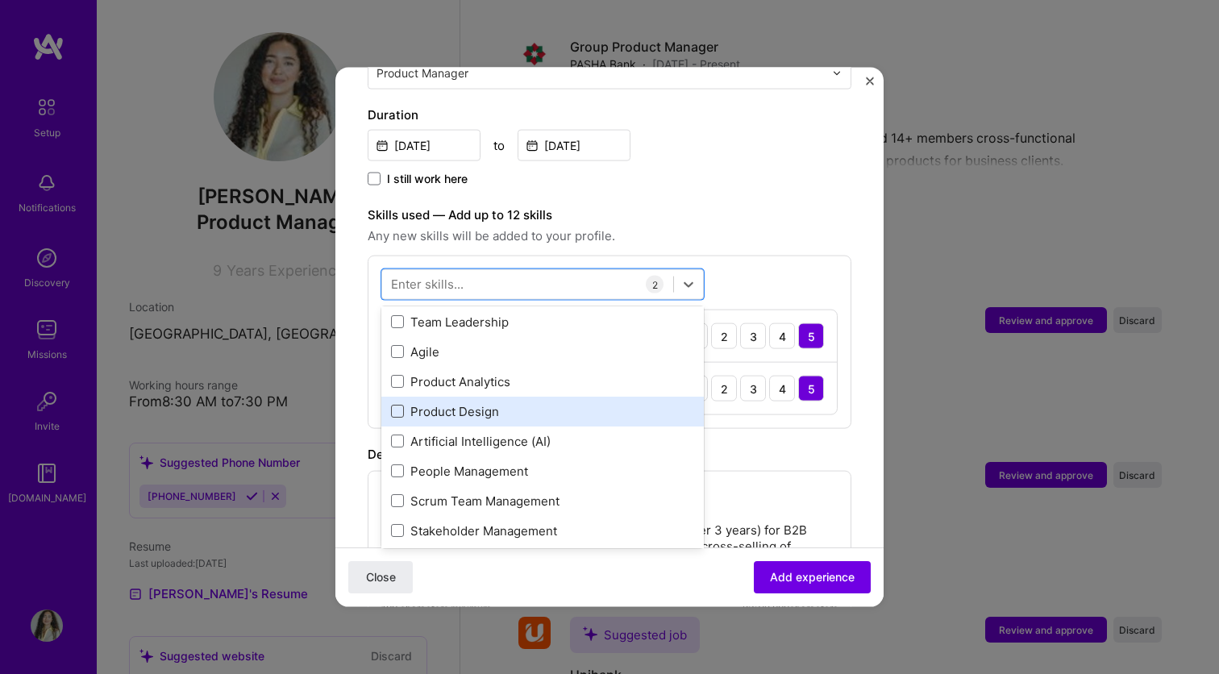
click at [393, 405] on span at bounding box center [397, 411] width 13 height 13
click at [0, 0] on input "checkbox" at bounding box center [0, 0] width 0 height 0
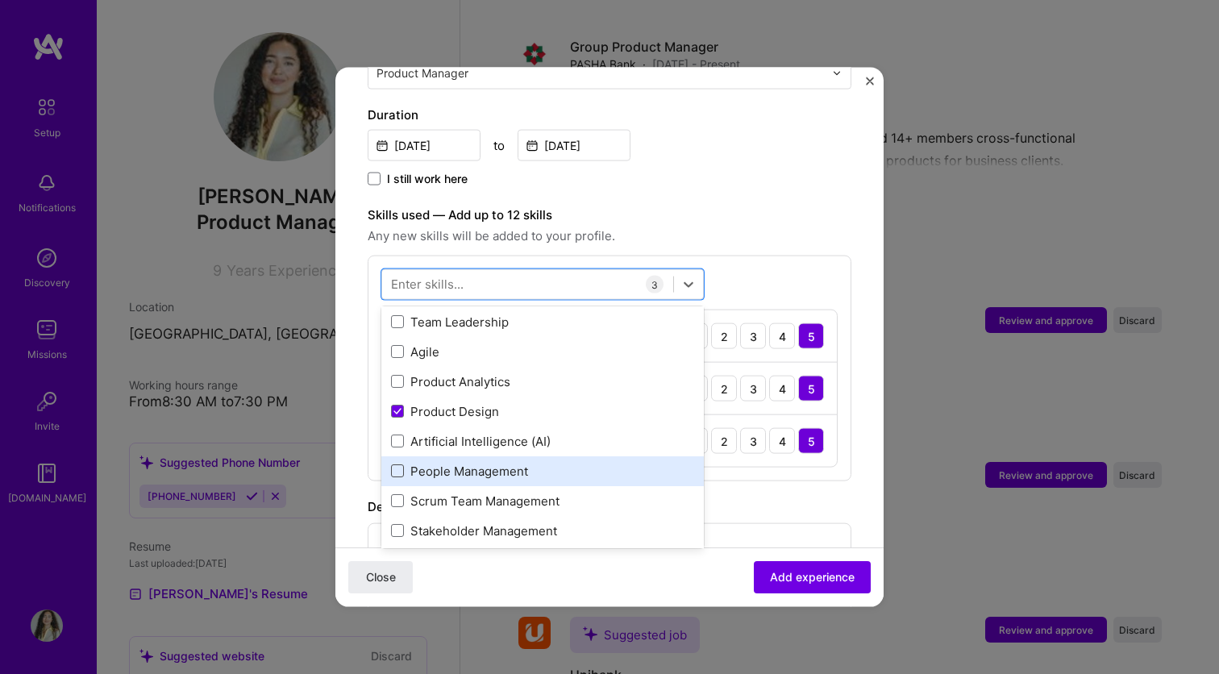
click at [402, 464] on span at bounding box center [397, 470] width 13 height 13
click at [0, 0] on input "checkbox" at bounding box center [0, 0] width 0 height 0
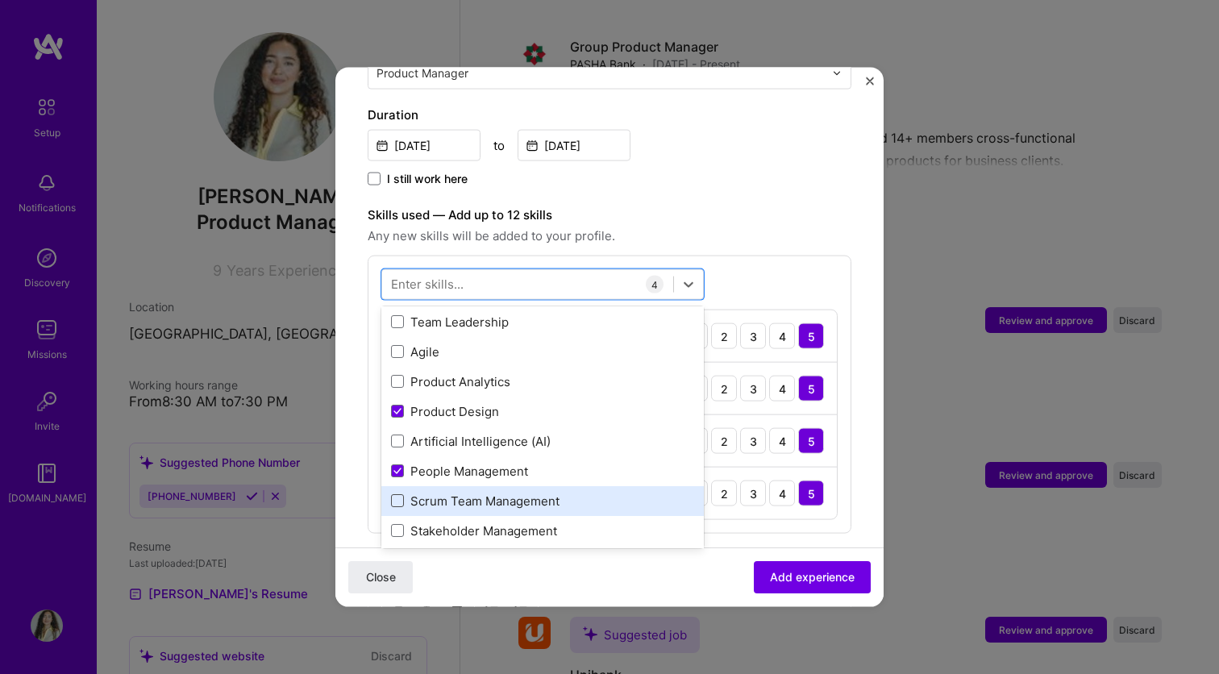
click at [401, 494] on span at bounding box center [397, 500] width 13 height 13
click at [0, 0] on input "checkbox" at bounding box center [0, 0] width 0 height 0
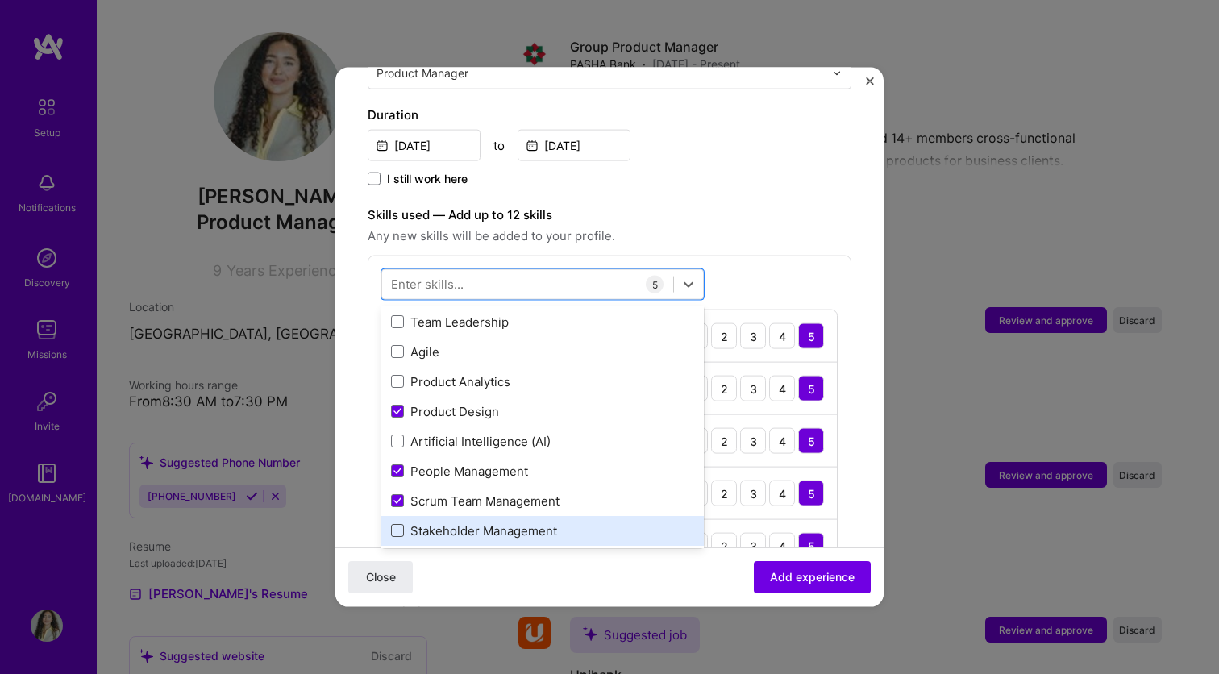
click at [401, 524] on span at bounding box center [397, 530] width 13 height 13
click at [0, 0] on input "checkbox" at bounding box center [0, 0] width 0 height 0
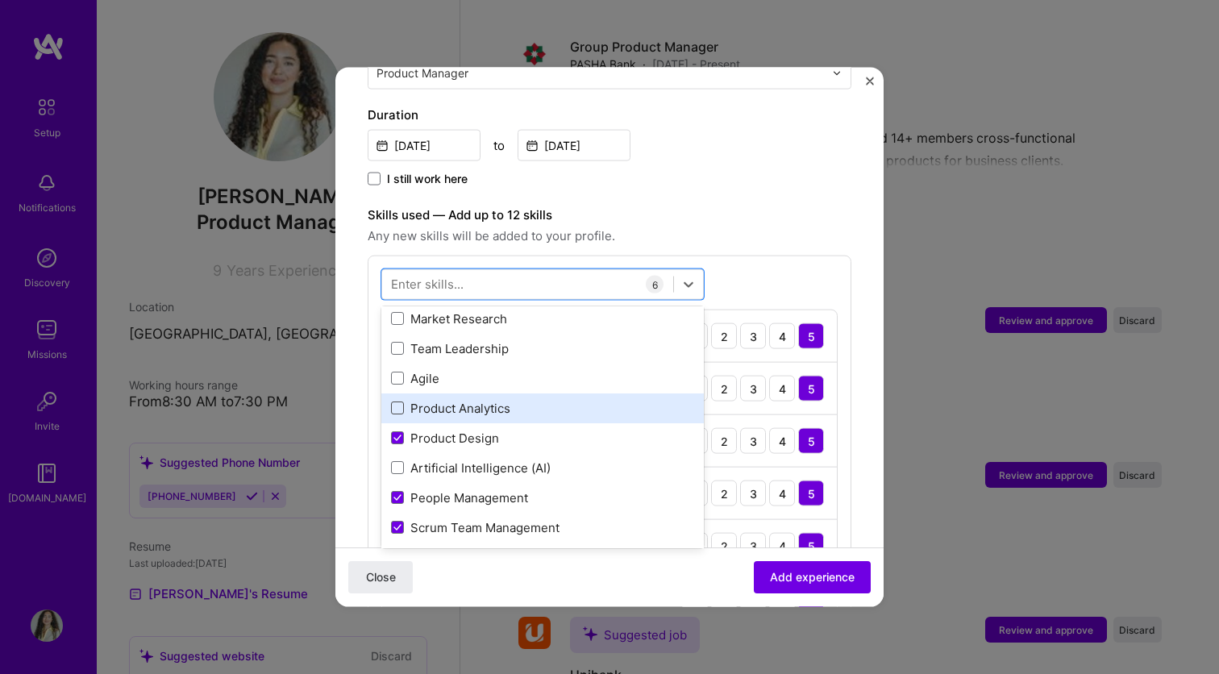
click at [397, 401] on span at bounding box center [397, 407] width 13 height 13
click at [0, 0] on input "checkbox" at bounding box center [0, 0] width 0 height 0
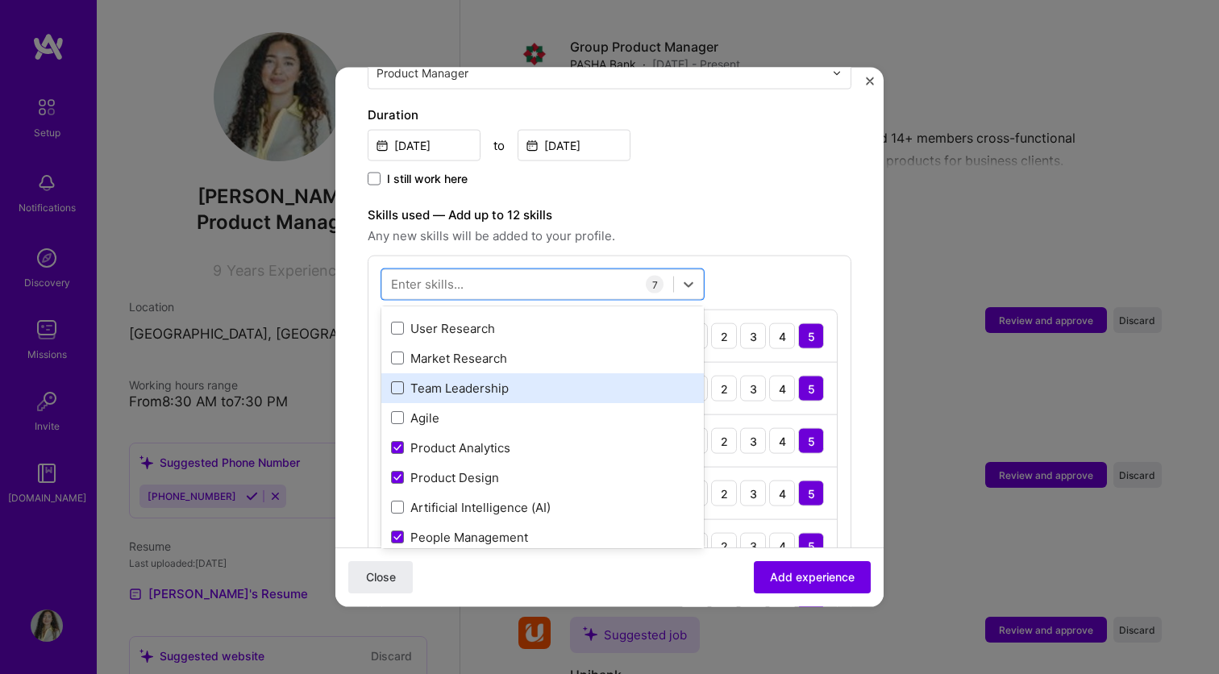
scroll to position [196, 0]
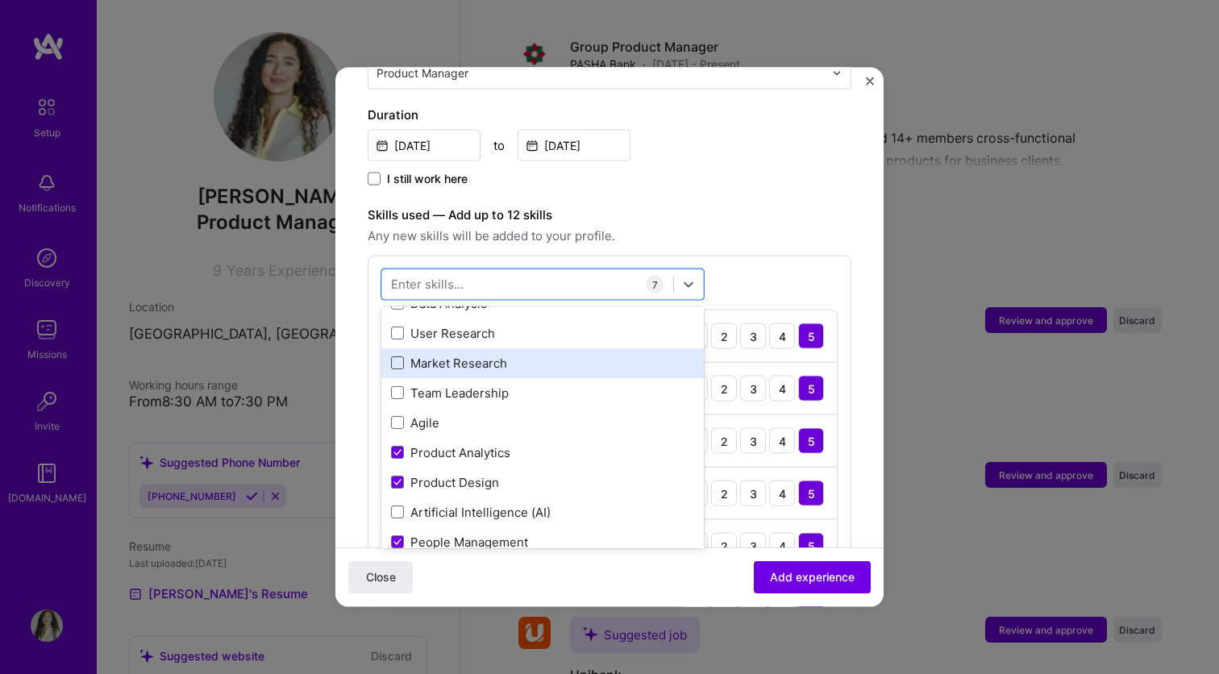
click at [397, 356] on span at bounding box center [397, 362] width 13 height 13
click at [0, 0] on input "checkbox" at bounding box center [0, 0] width 0 height 0
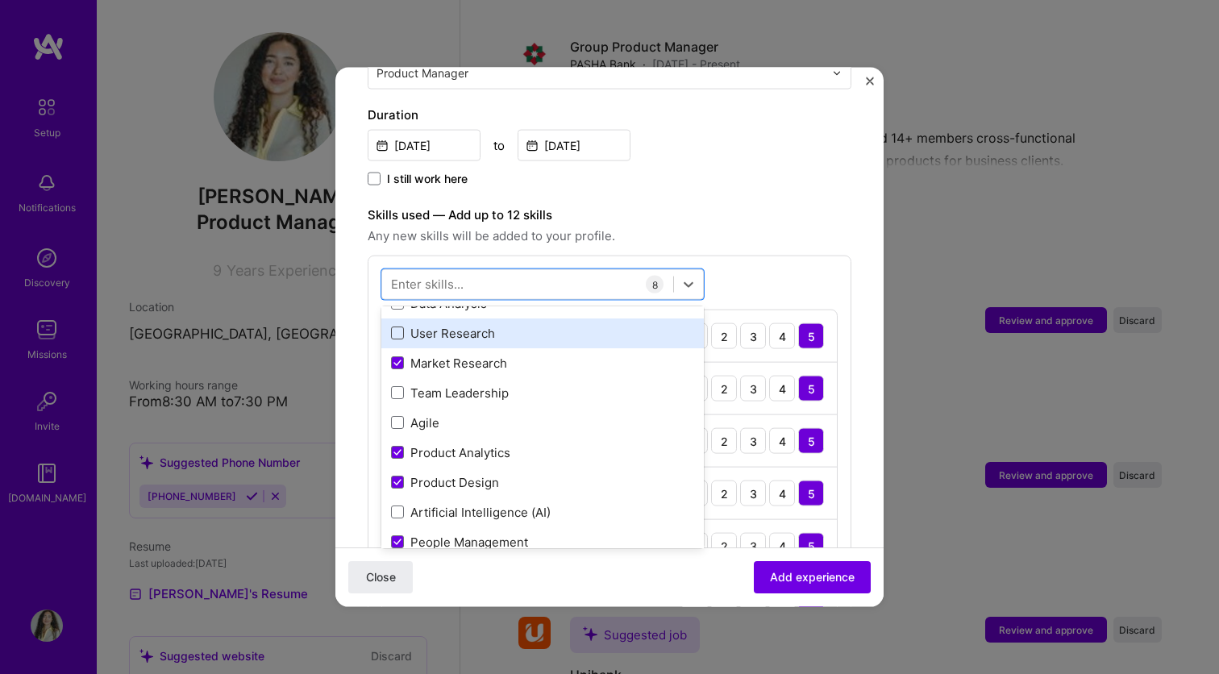
click at [396, 326] on span at bounding box center [397, 332] width 13 height 13
click at [0, 0] on input "checkbox" at bounding box center [0, 0] width 0 height 0
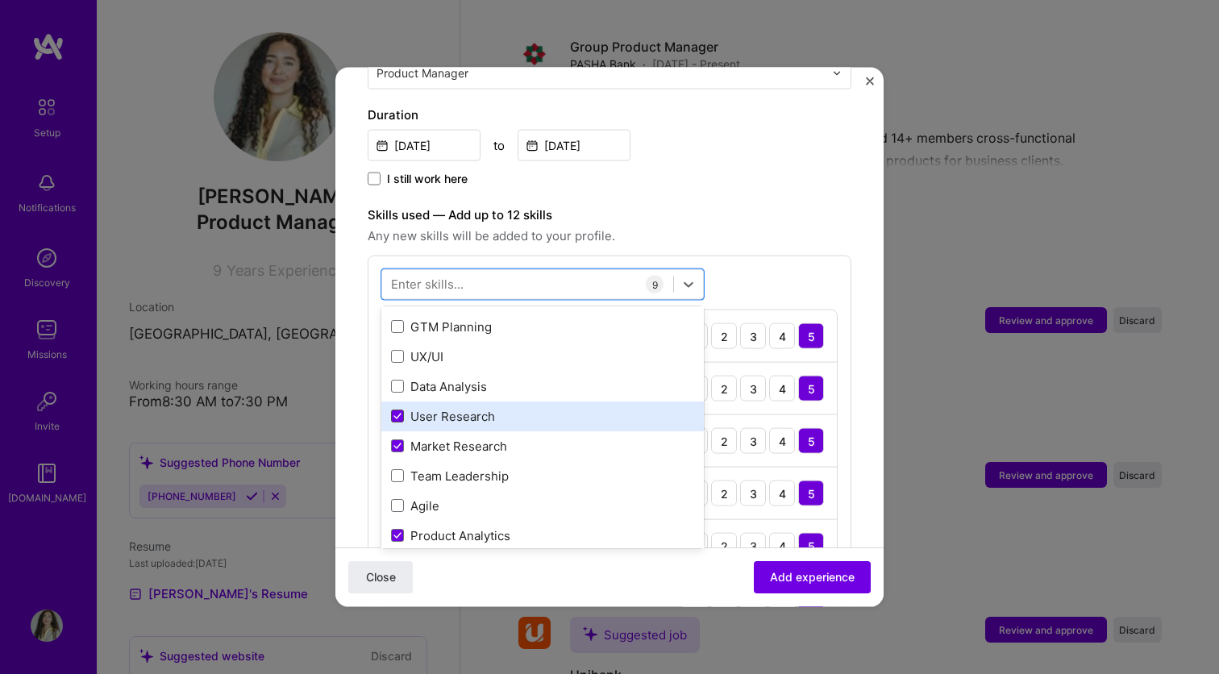
scroll to position [112, 0]
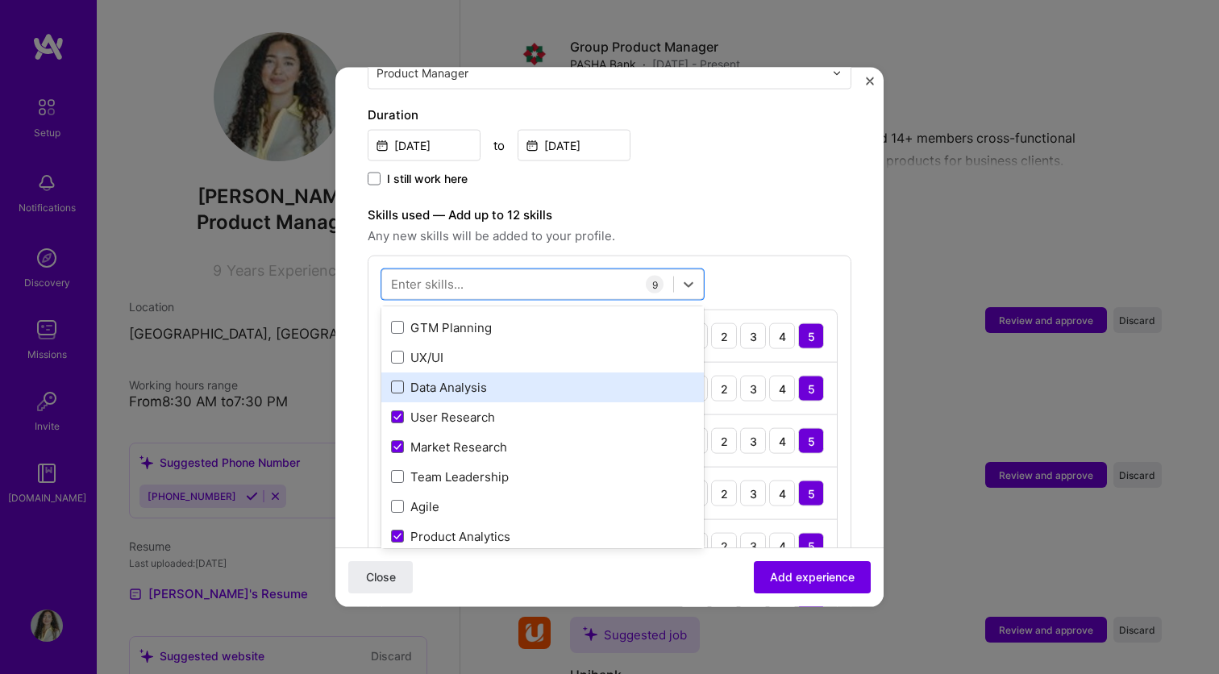
click at [399, 380] on span at bounding box center [397, 386] width 13 height 13
click at [0, 0] on input "checkbox" at bounding box center [0, 0] width 0 height 0
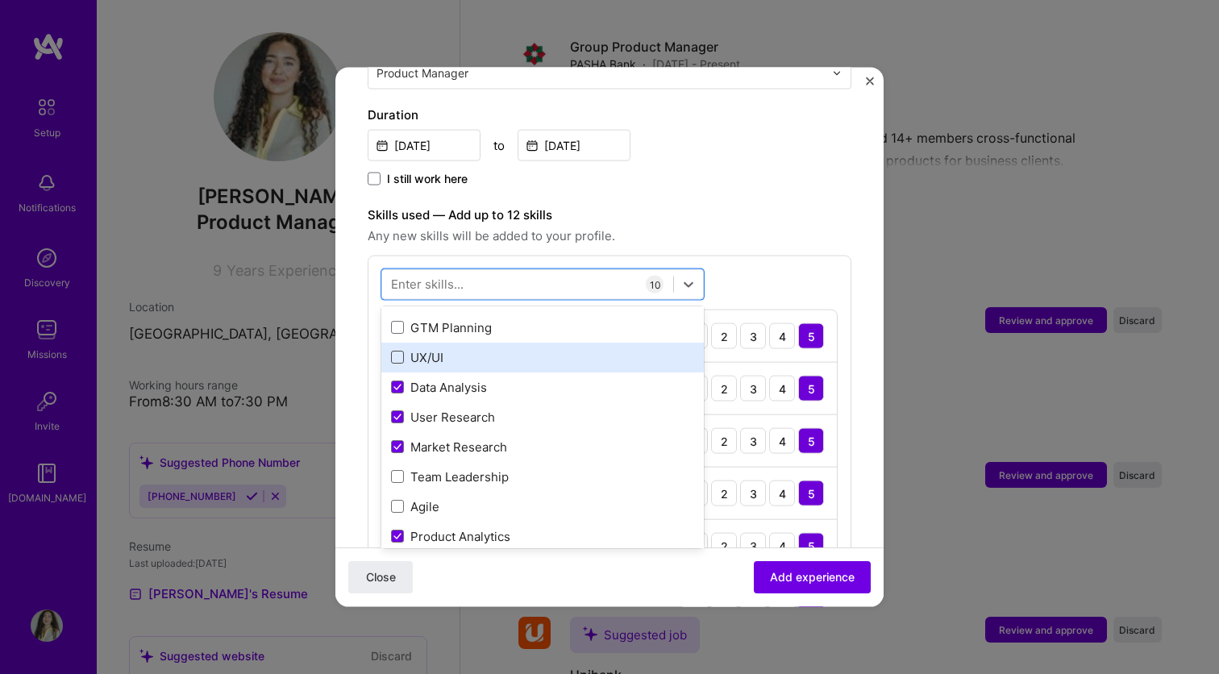
click at [399, 351] on span at bounding box center [397, 357] width 13 height 13
click at [0, 0] on input "checkbox" at bounding box center [0, 0] width 0 height 0
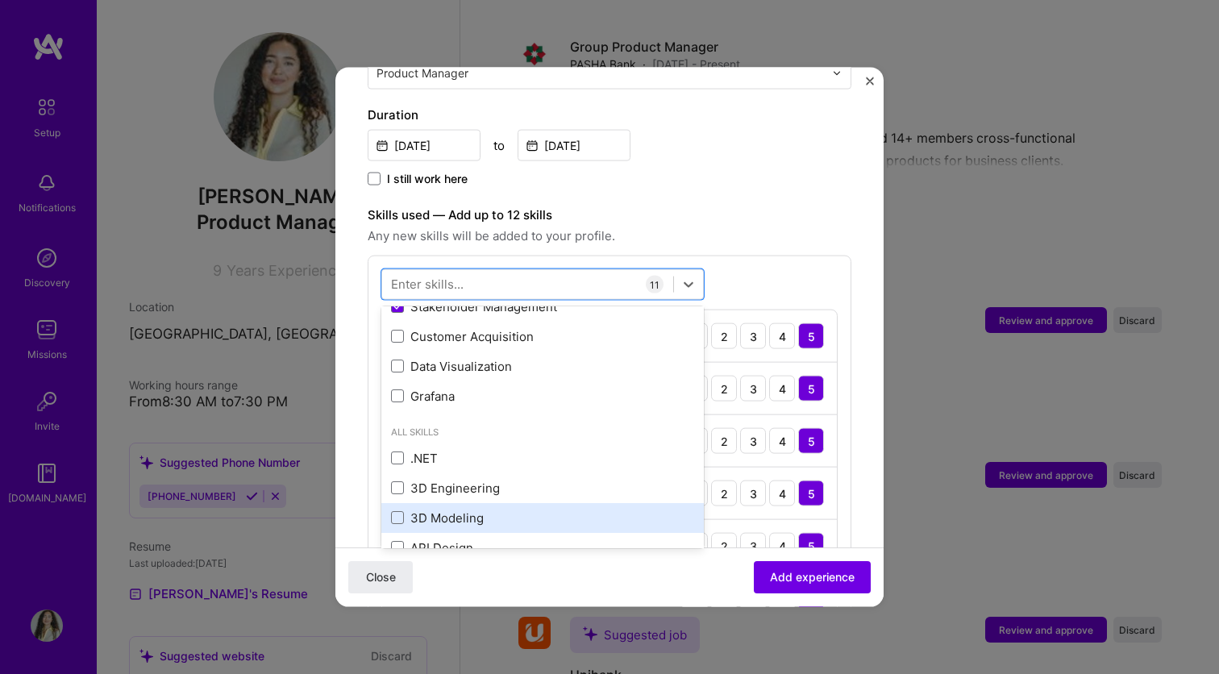
scroll to position [471, 0]
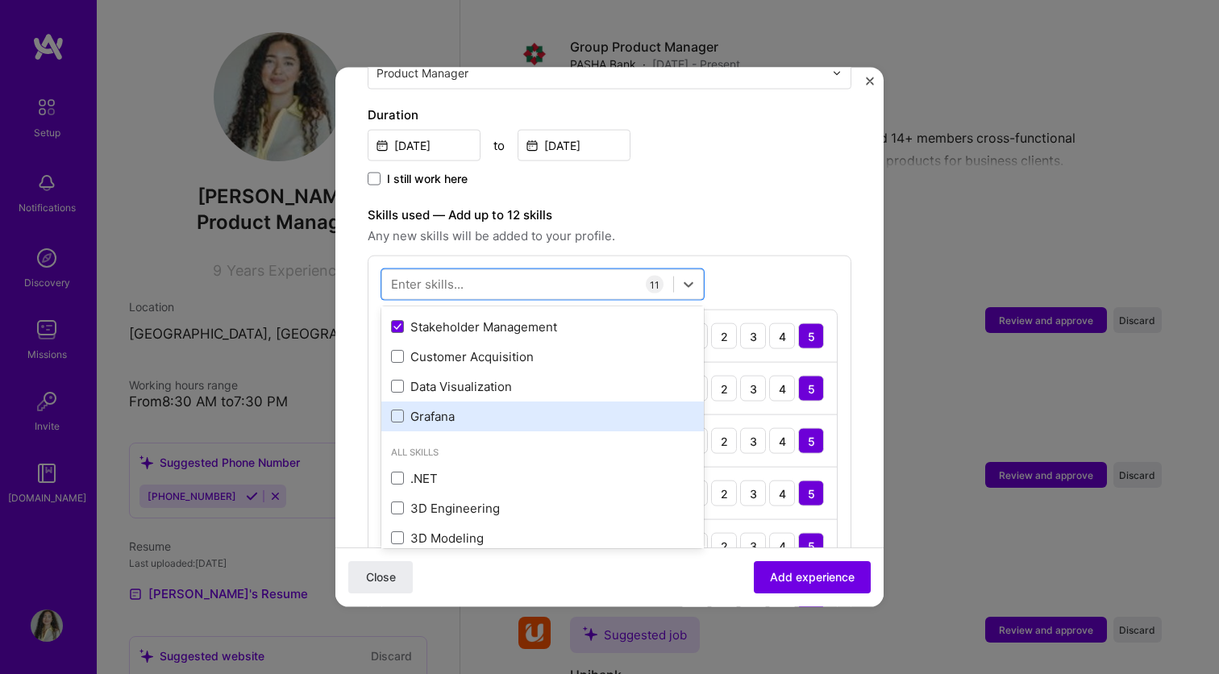
click at [404, 407] on div "Grafana" at bounding box center [542, 415] width 303 height 17
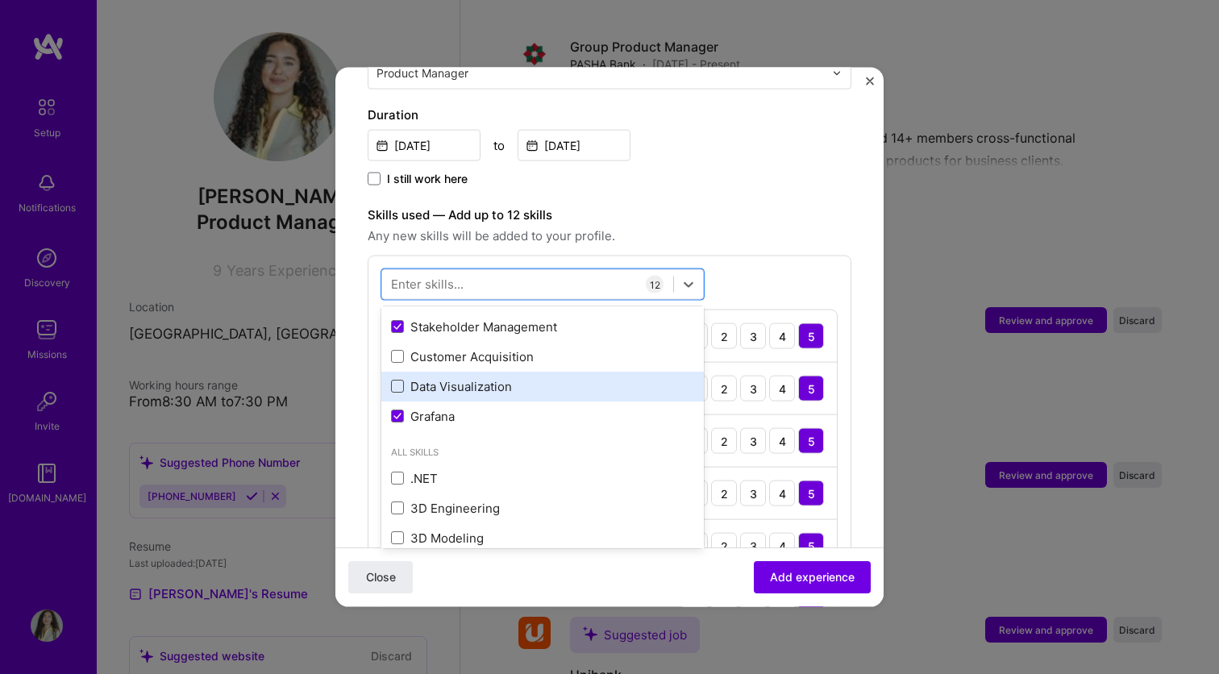
click at [397, 380] on span at bounding box center [397, 386] width 13 height 13
click at [0, 0] on input "checkbox" at bounding box center [0, 0] width 0 height 0
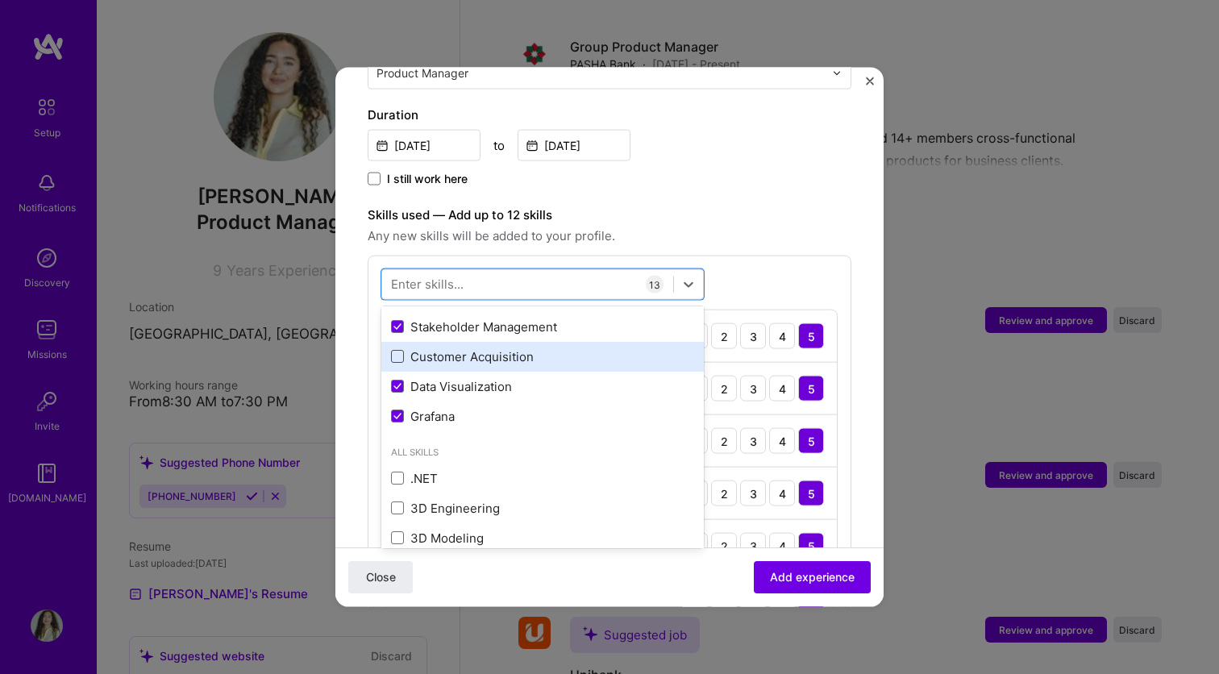
click at [398, 350] on span at bounding box center [397, 356] width 13 height 13
click at [0, 0] on input "checkbox" at bounding box center [0, 0] width 0 height 0
click at [816, 206] on label "Skills used — Add up to 12 skills" at bounding box center [610, 215] width 484 height 19
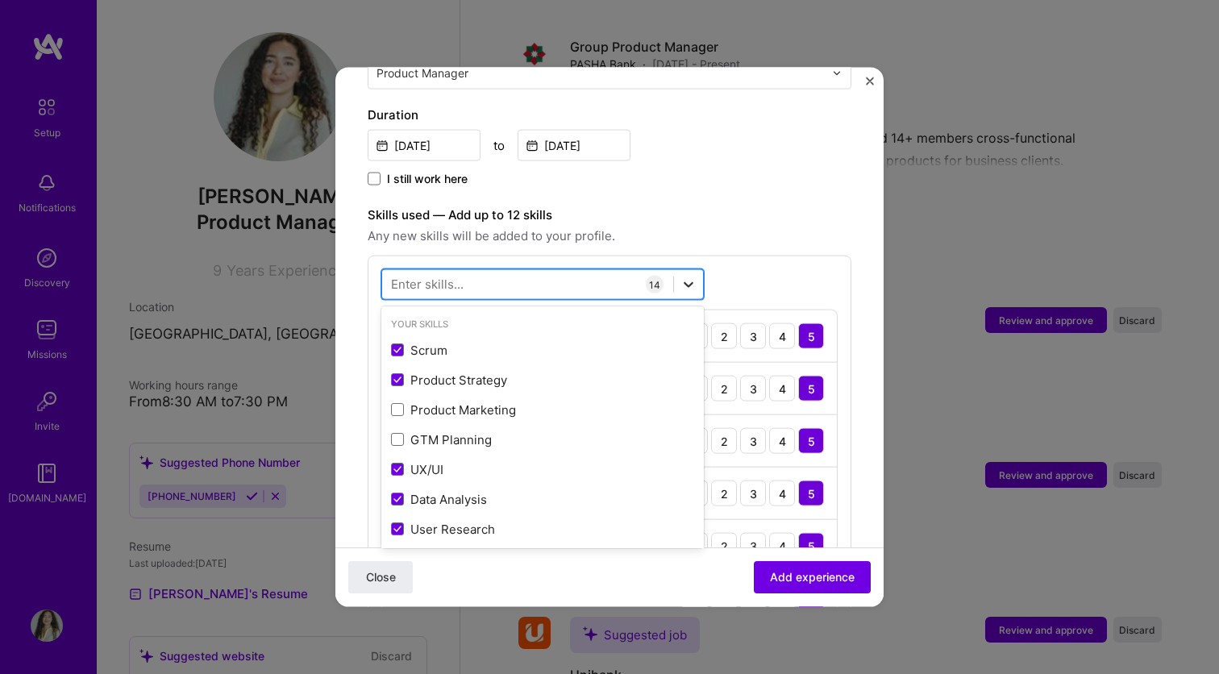
click at [688, 276] on icon at bounding box center [688, 284] width 16 height 16
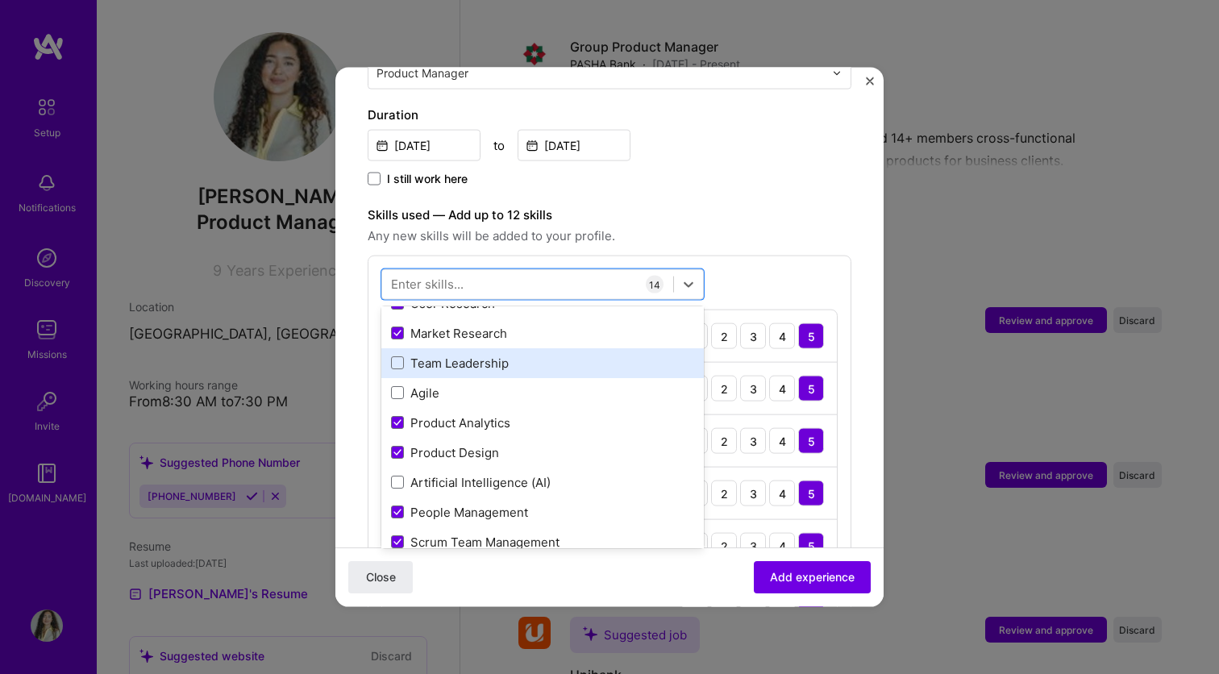
scroll to position [248, 0]
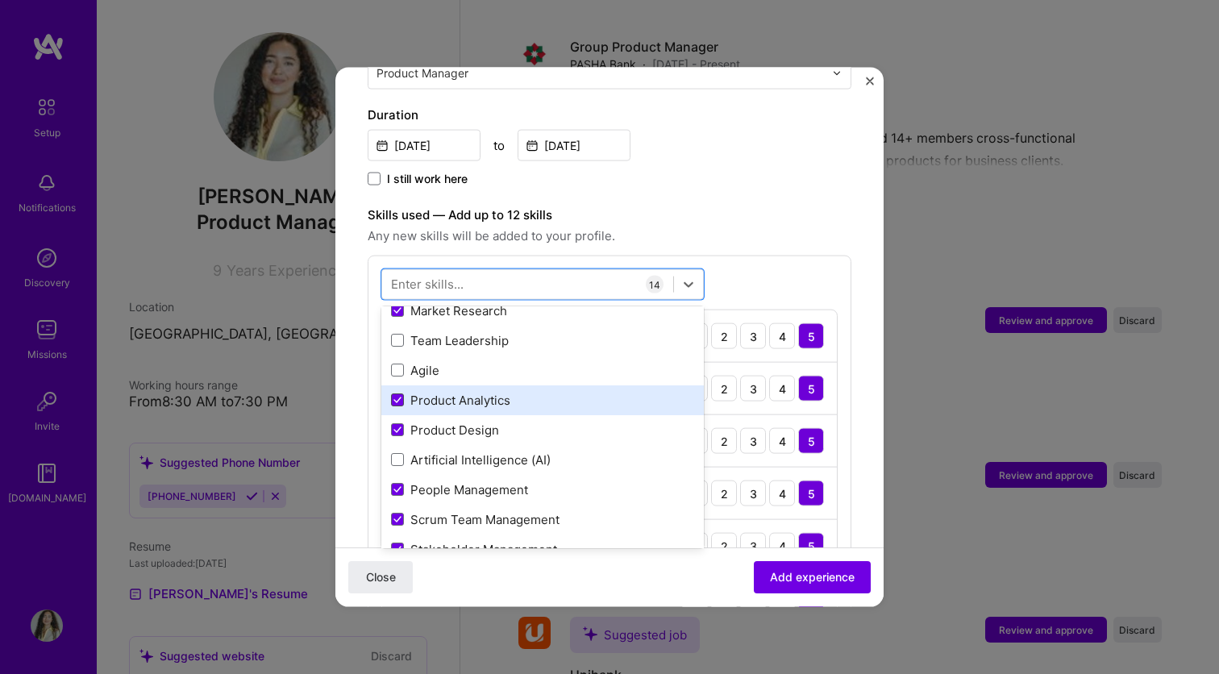
click at [397, 393] on span at bounding box center [397, 399] width 13 height 13
click at [0, 0] on input "checkbox" at bounding box center [0, 0] width 0 height 0
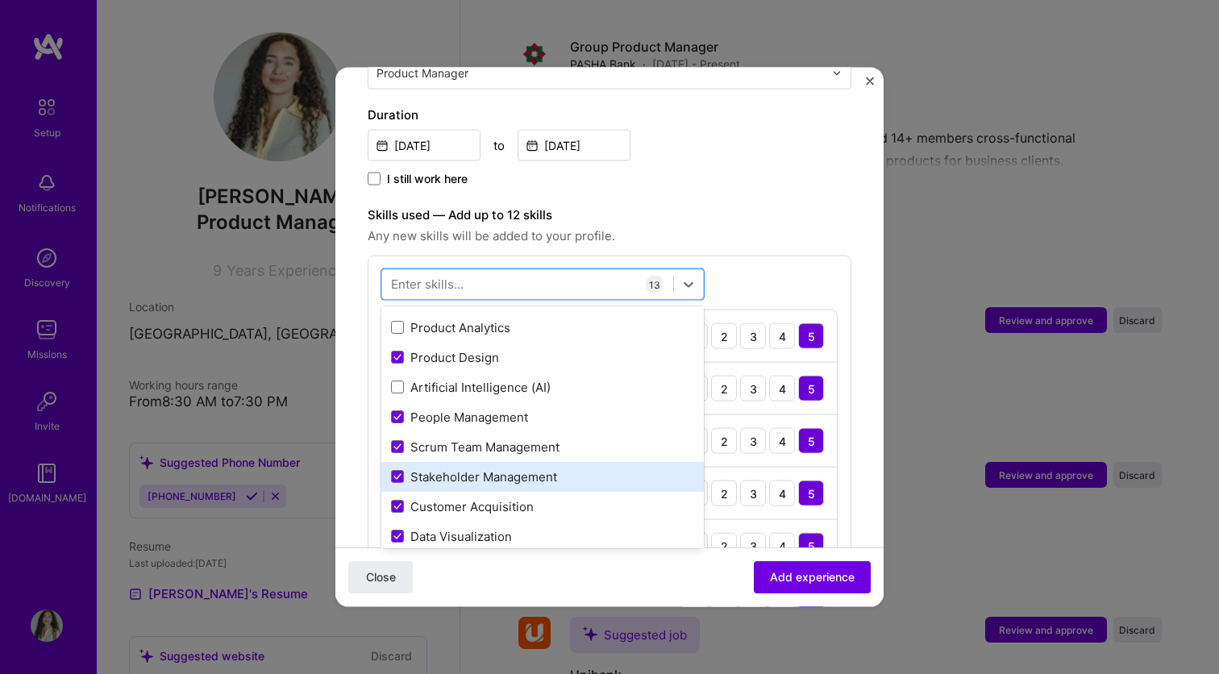
scroll to position [322, 0]
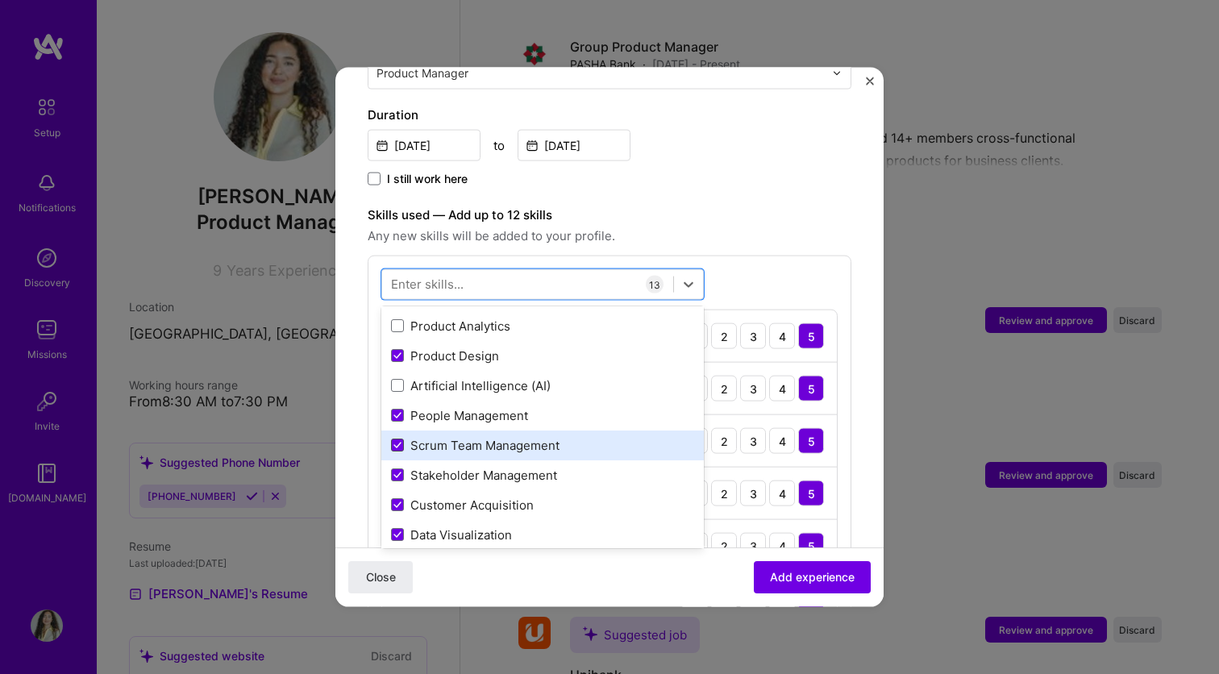
click at [396, 443] on icon at bounding box center [397, 445] width 6 height 5
click at [0, 0] on input "checkbox" at bounding box center [0, 0] width 0 height 0
click at [743, 235] on div "Skills used — Add up to 12 skills Any new skills will be added to your profile.…" at bounding box center [610, 579] width 484 height 747
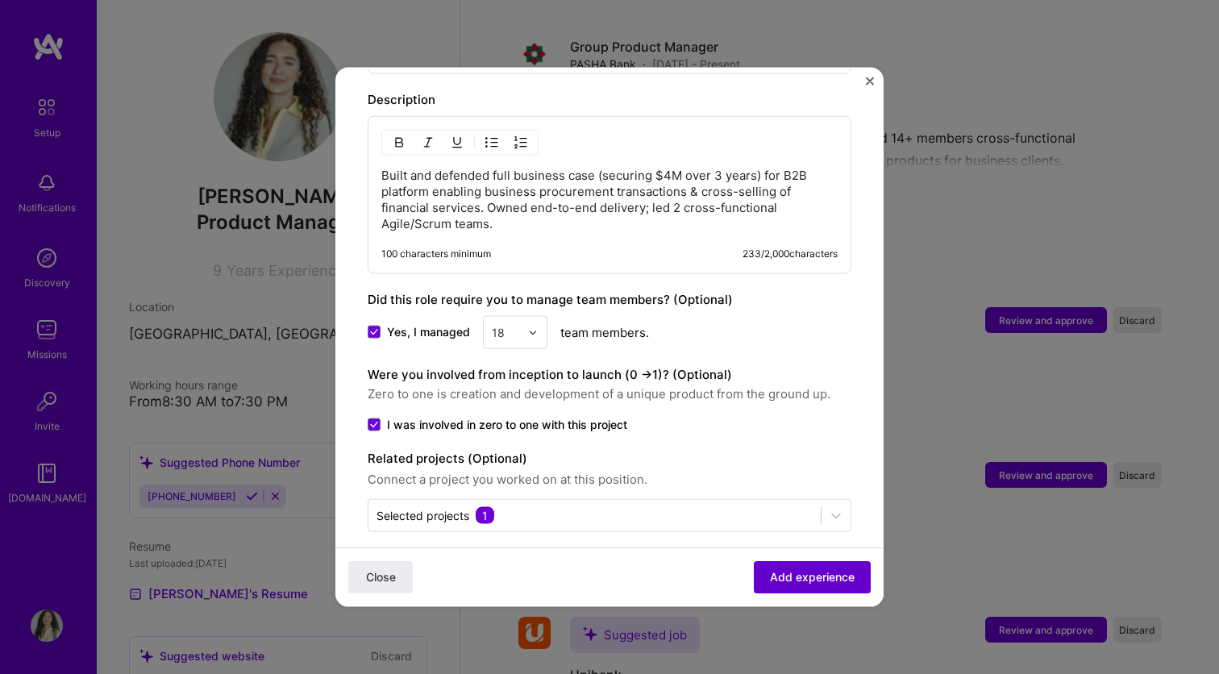
scroll to position [1315, 0]
click at [804, 577] on span "Add experience" at bounding box center [812, 577] width 85 height 16
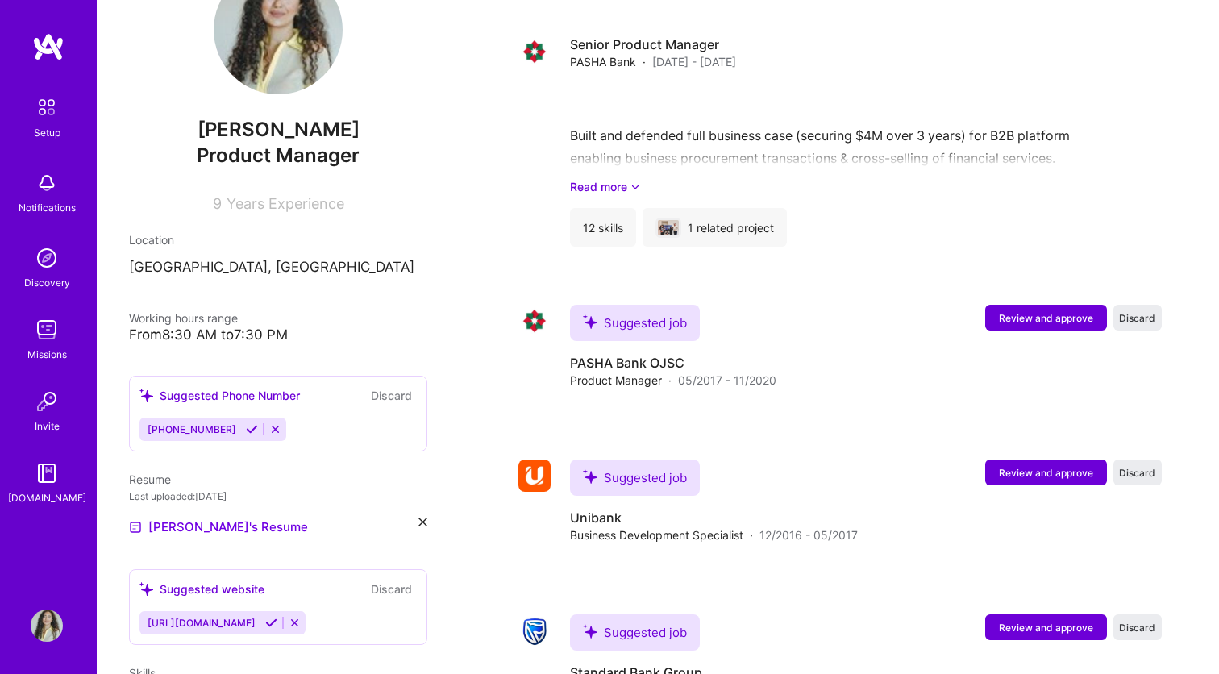
scroll to position [1250, 0]
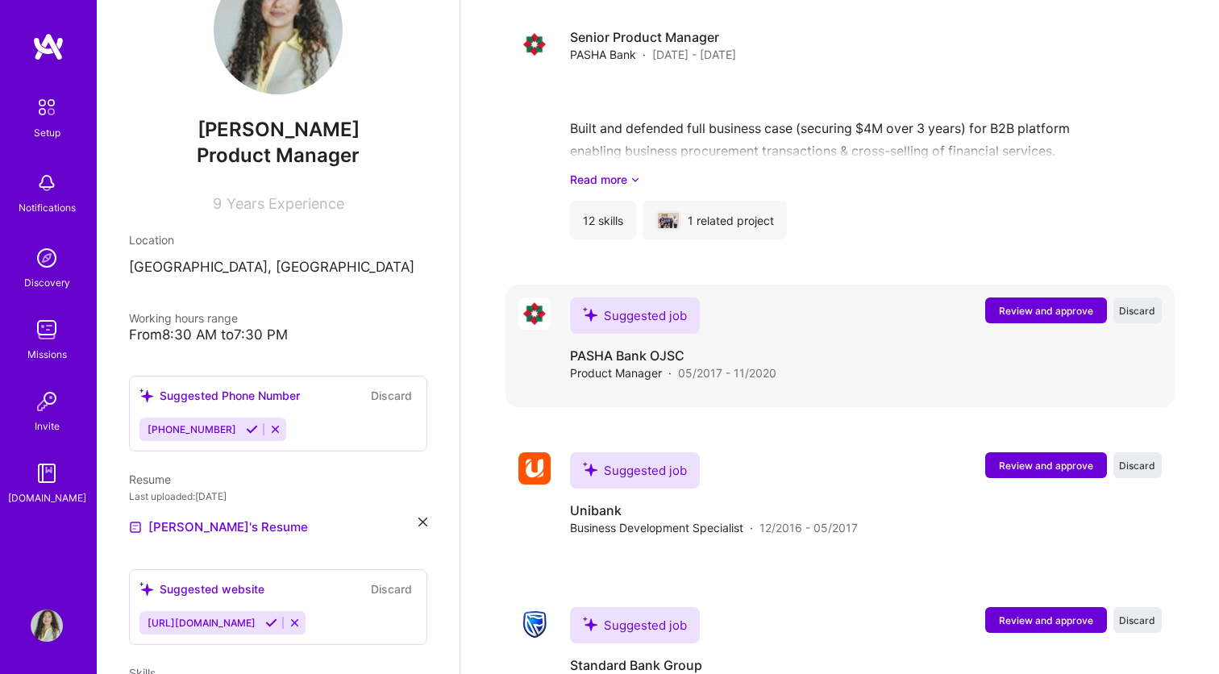
click at [1031, 304] on span "Review and approve" at bounding box center [1046, 311] width 94 height 14
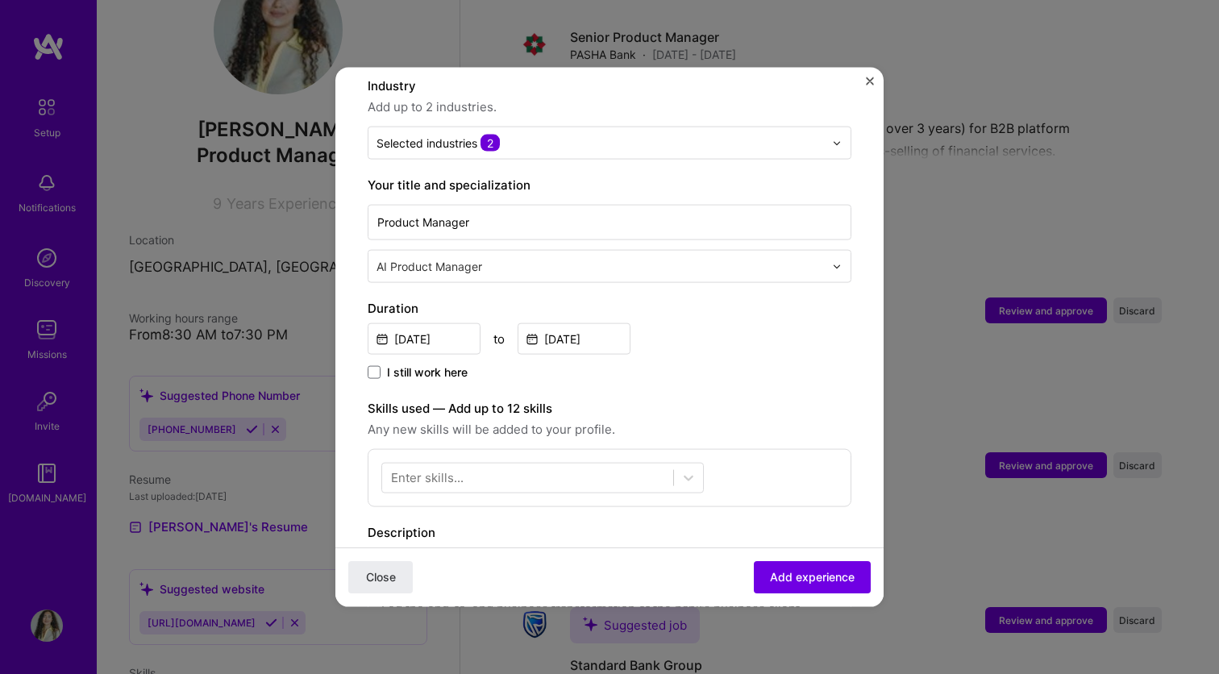
scroll to position [244, 0]
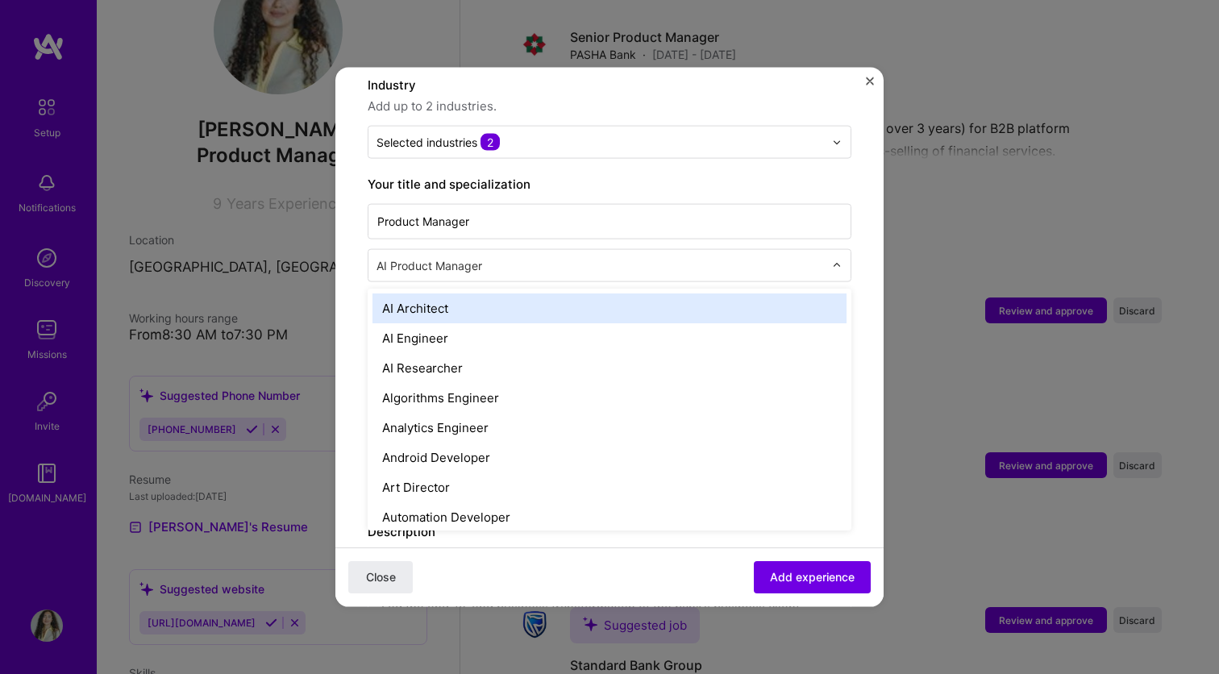
click at [513, 257] on input "text" at bounding box center [601, 265] width 451 height 17
type input "produ"
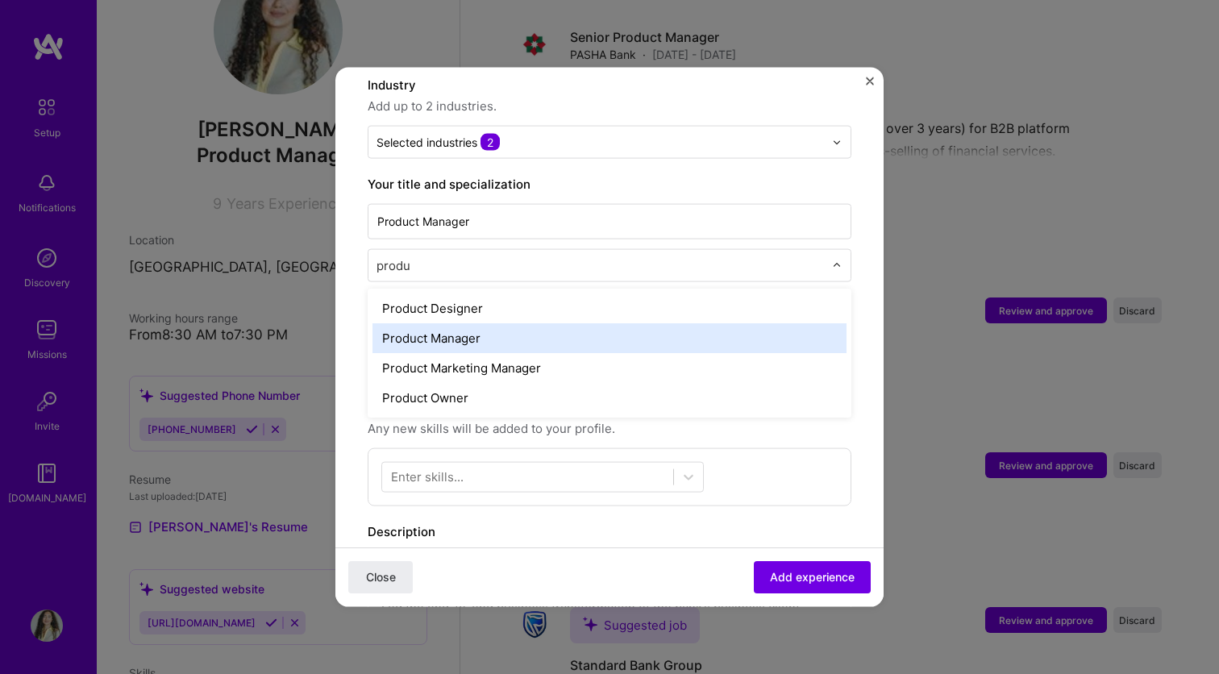
click at [502, 323] on div "Product Manager" at bounding box center [609, 338] width 474 height 30
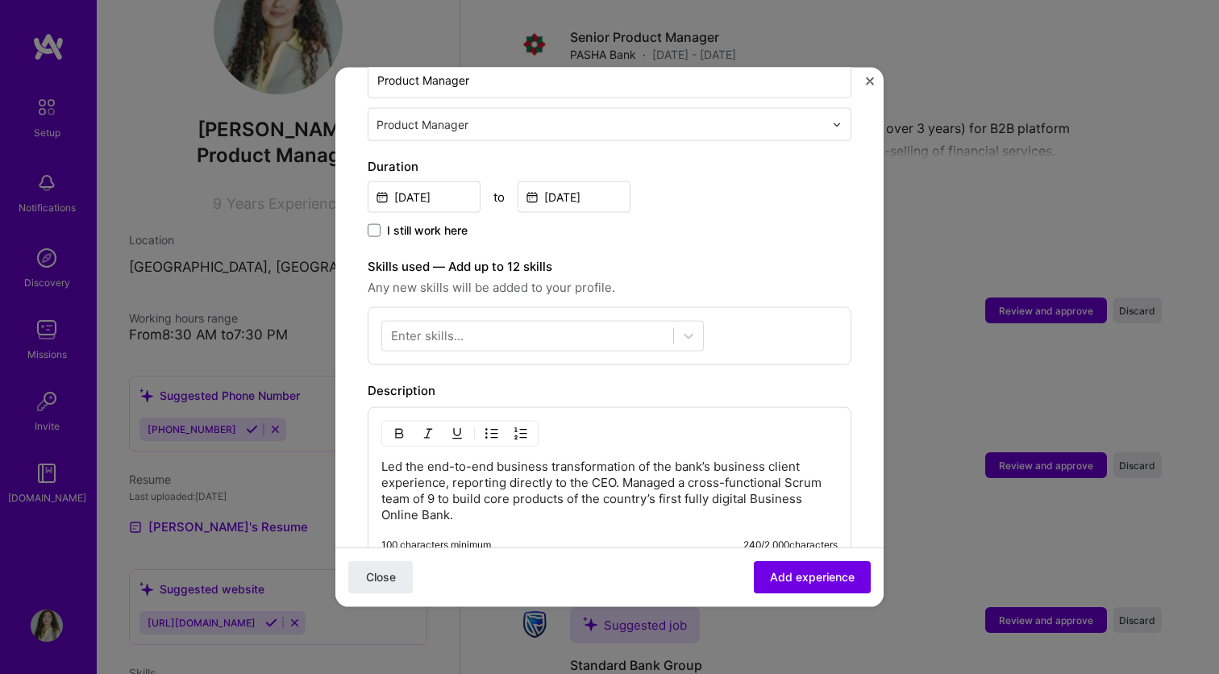
scroll to position [392, 0]
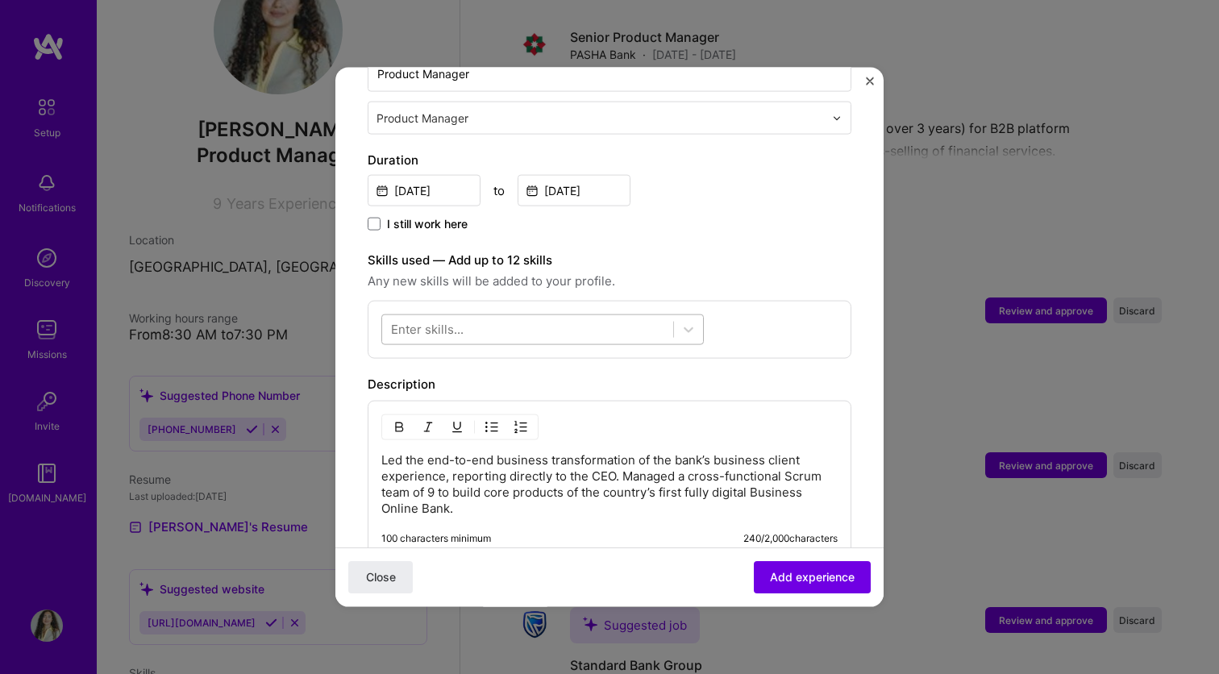
click at [534, 316] on div at bounding box center [527, 329] width 291 height 27
click at [684, 272] on span "Any new skills will be added to your profile." at bounding box center [610, 281] width 484 height 19
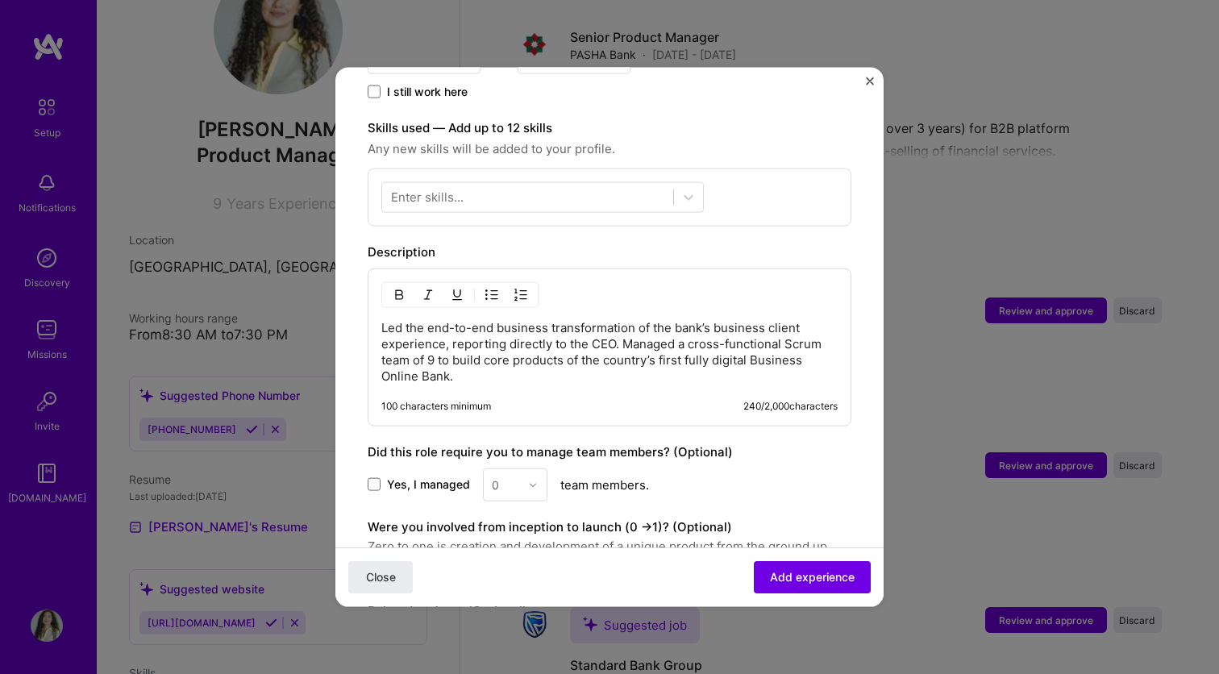
scroll to position [583, 0]
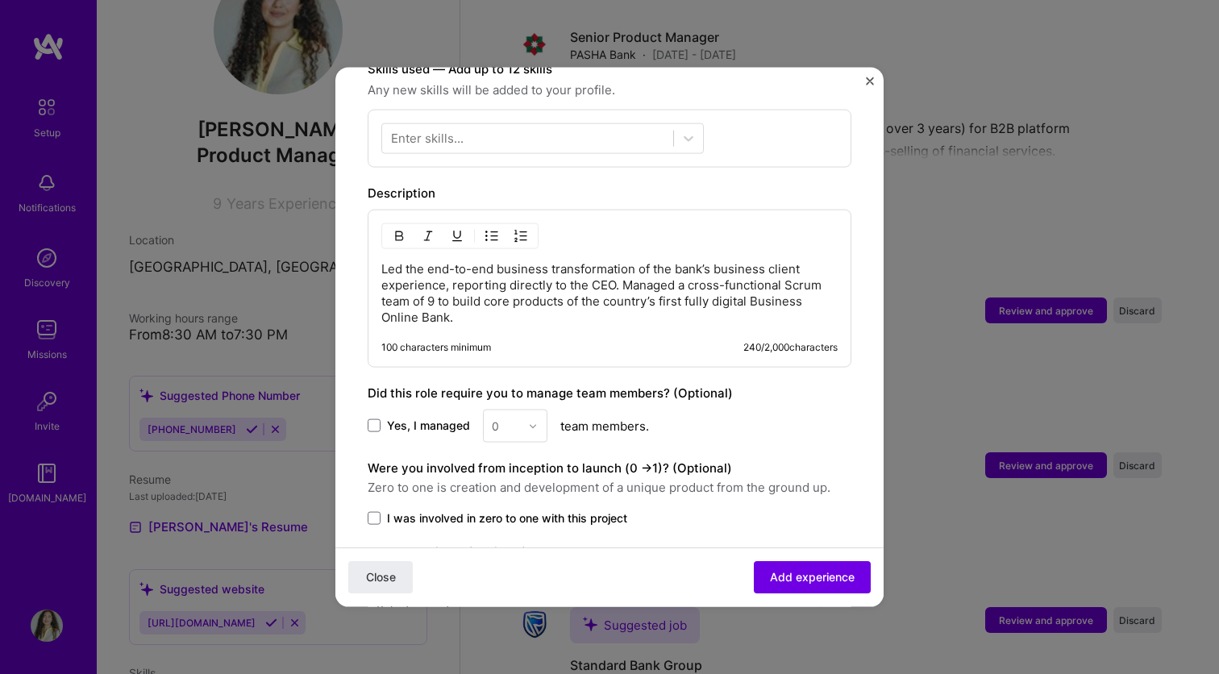
click at [410, 418] on span "Yes, I managed" at bounding box center [428, 426] width 83 height 16
click at [0, 0] on input "Yes, I managed" at bounding box center [0, 0] width 0 height 0
click at [521, 414] on div "0" at bounding box center [506, 425] width 44 height 31
click at [508, 559] on div "9" at bounding box center [515, 574] width 55 height 30
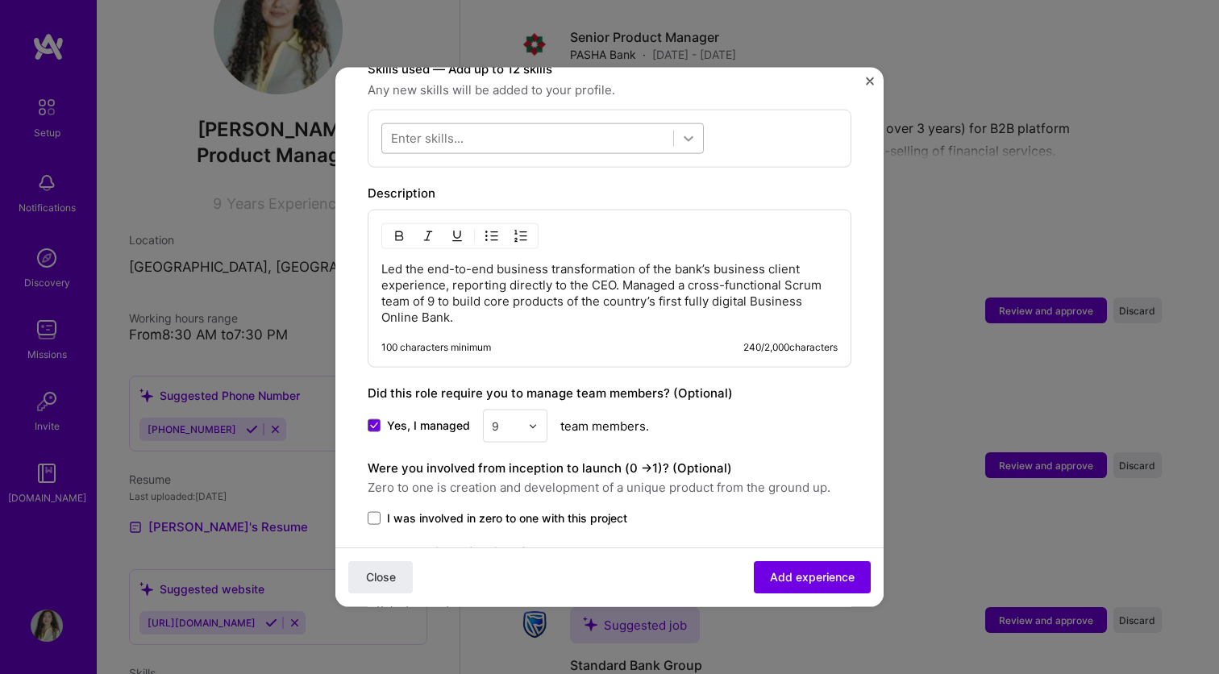
scroll to position [675, 0]
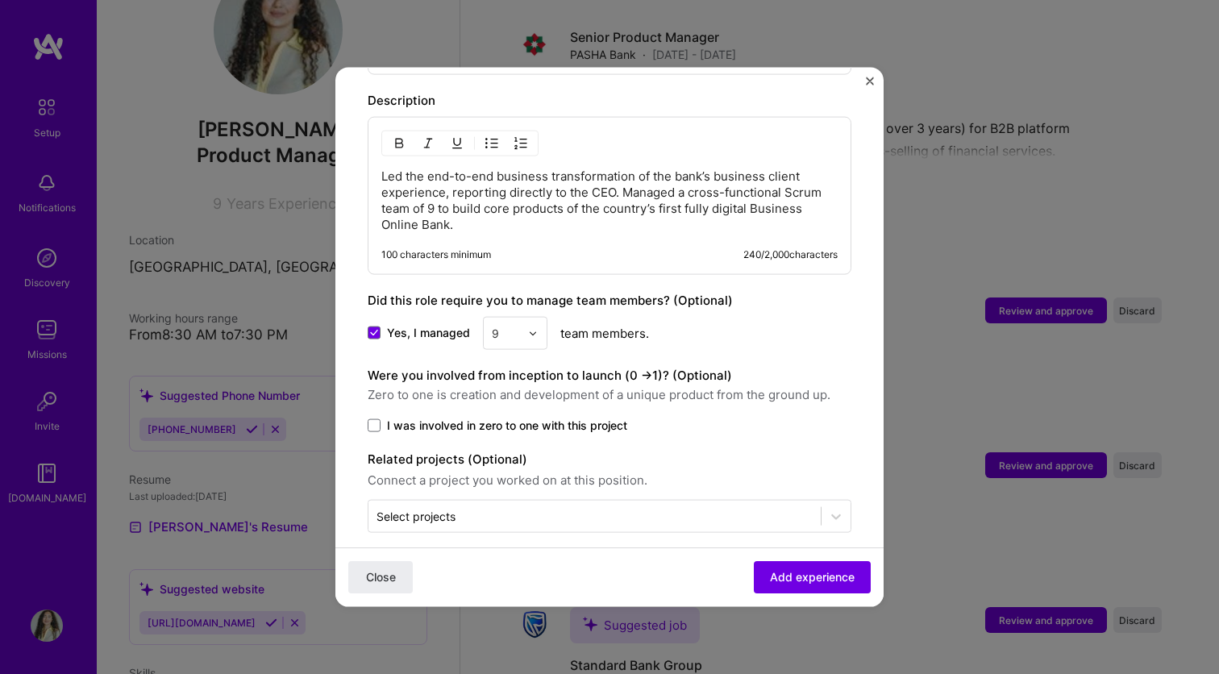
click at [554, 418] on span "I was involved in zero to one with this project" at bounding box center [507, 426] width 240 height 16
click at [0, 0] on input "I was involved in zero to one with this project" at bounding box center [0, 0] width 0 height 0
click at [539, 508] on input "text" at bounding box center [594, 516] width 436 height 17
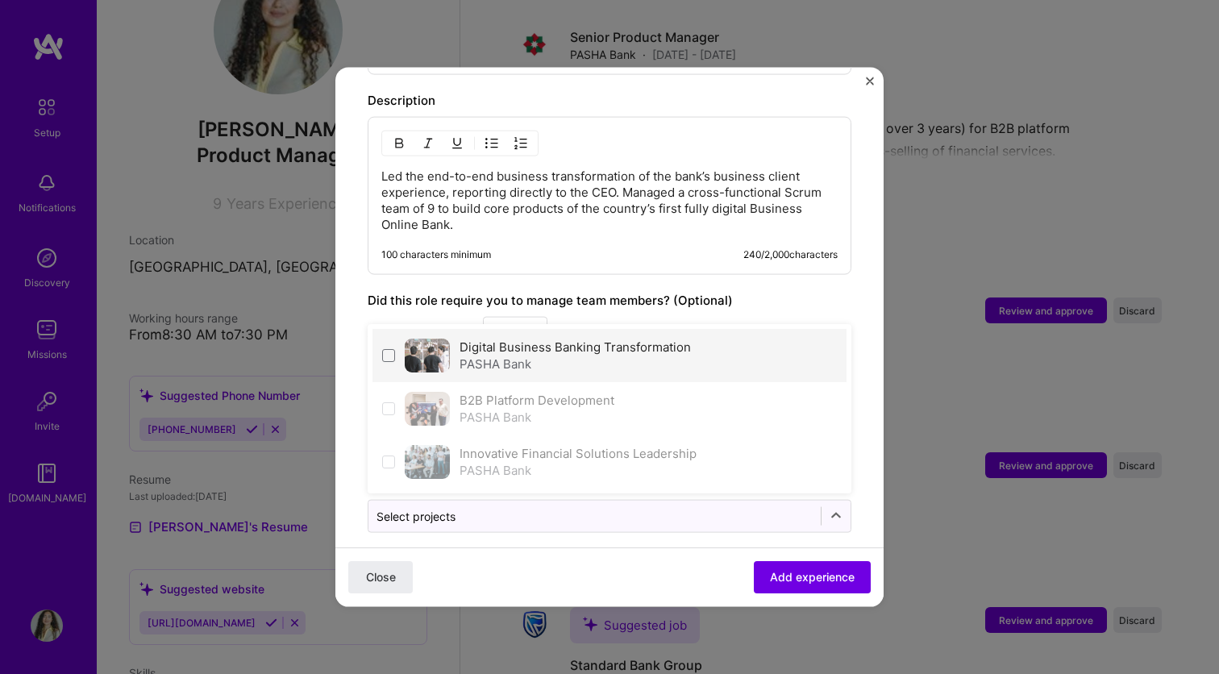
click at [497, 355] on div "PASHA Bank" at bounding box center [574, 363] width 231 height 17
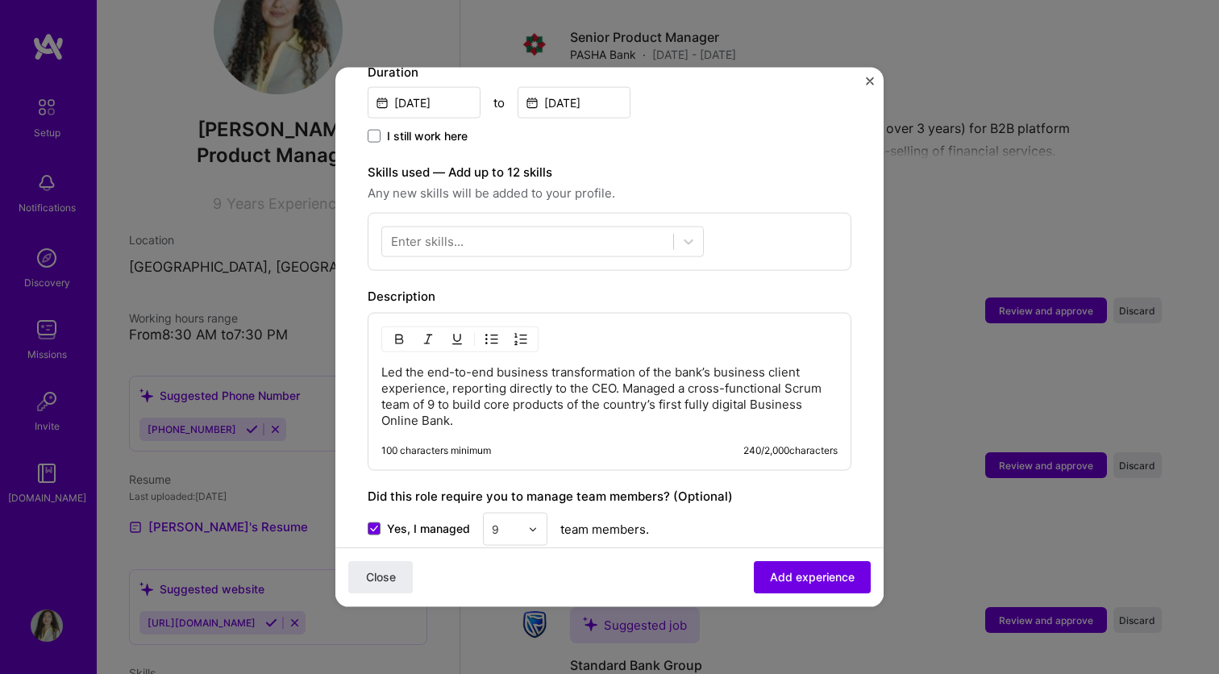
scroll to position [476, 0]
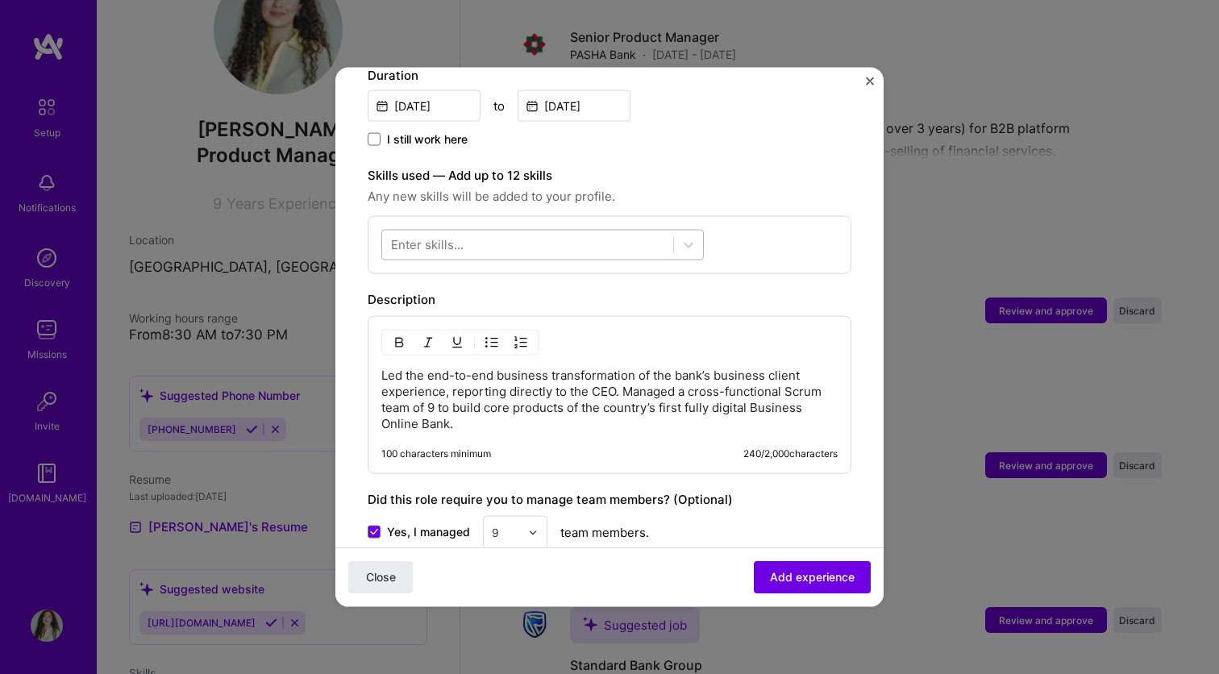
click at [634, 231] on div at bounding box center [527, 244] width 291 height 27
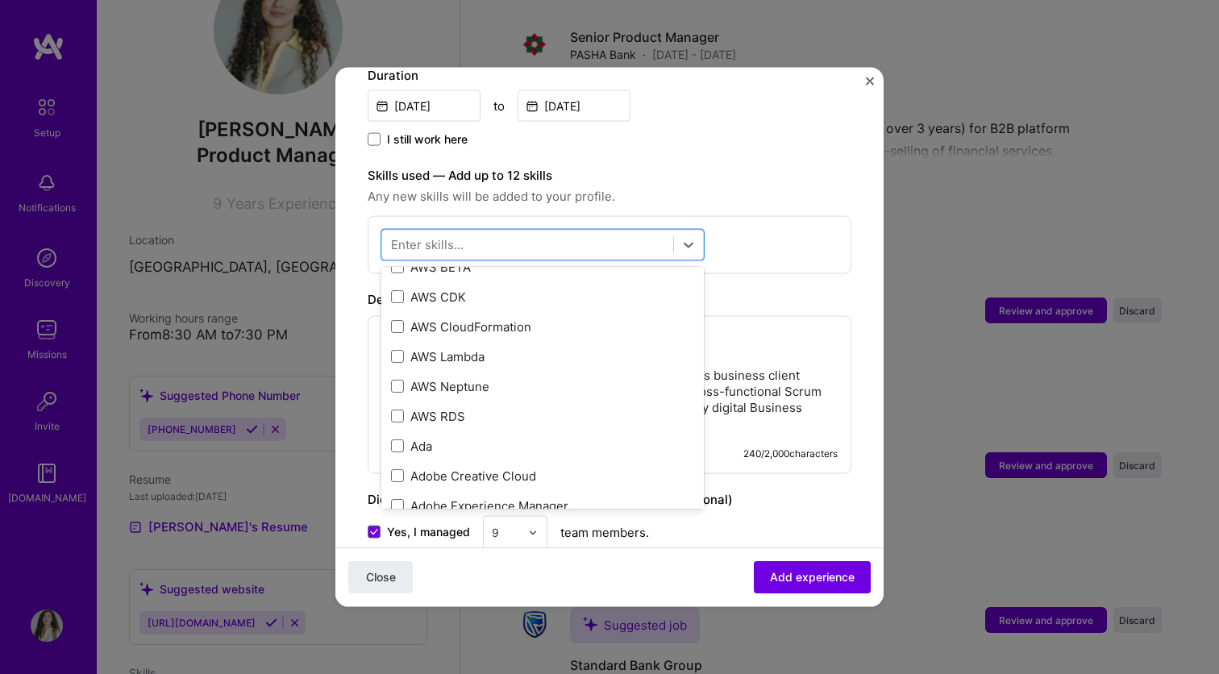
scroll to position [1020, 0]
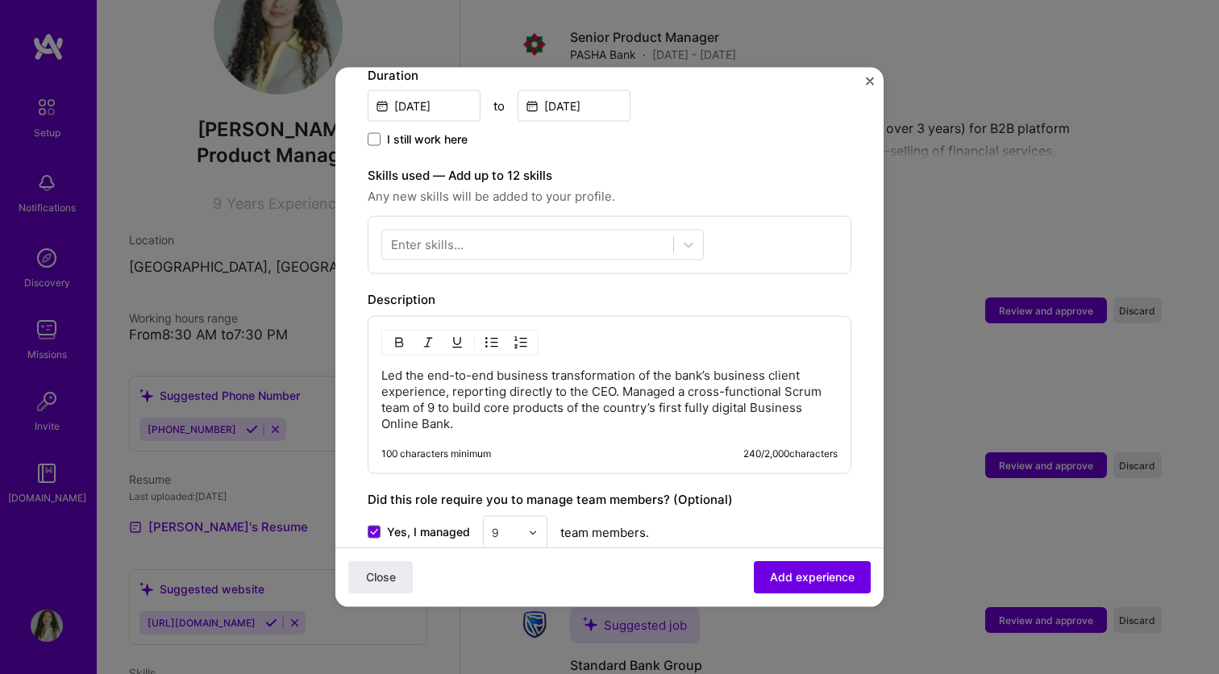
click at [440, 236] on div "Enter skills..." at bounding box center [427, 244] width 73 height 17
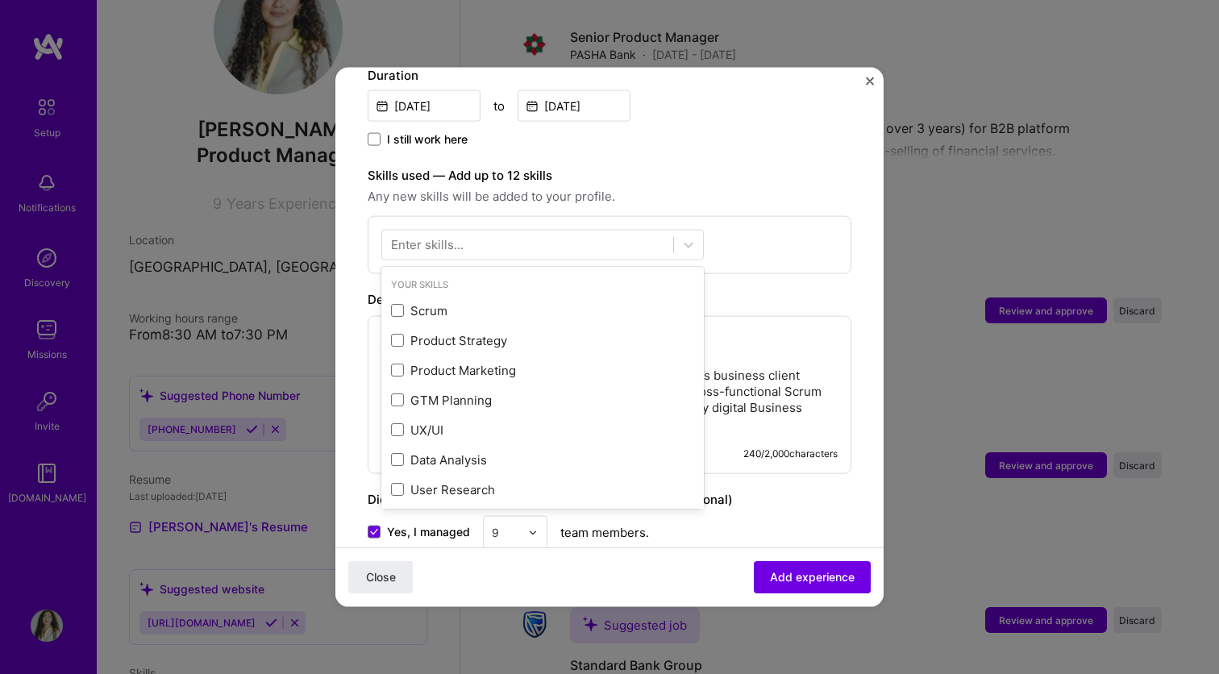
click at [434, 236] on div "Enter skills..." at bounding box center [427, 244] width 73 height 17
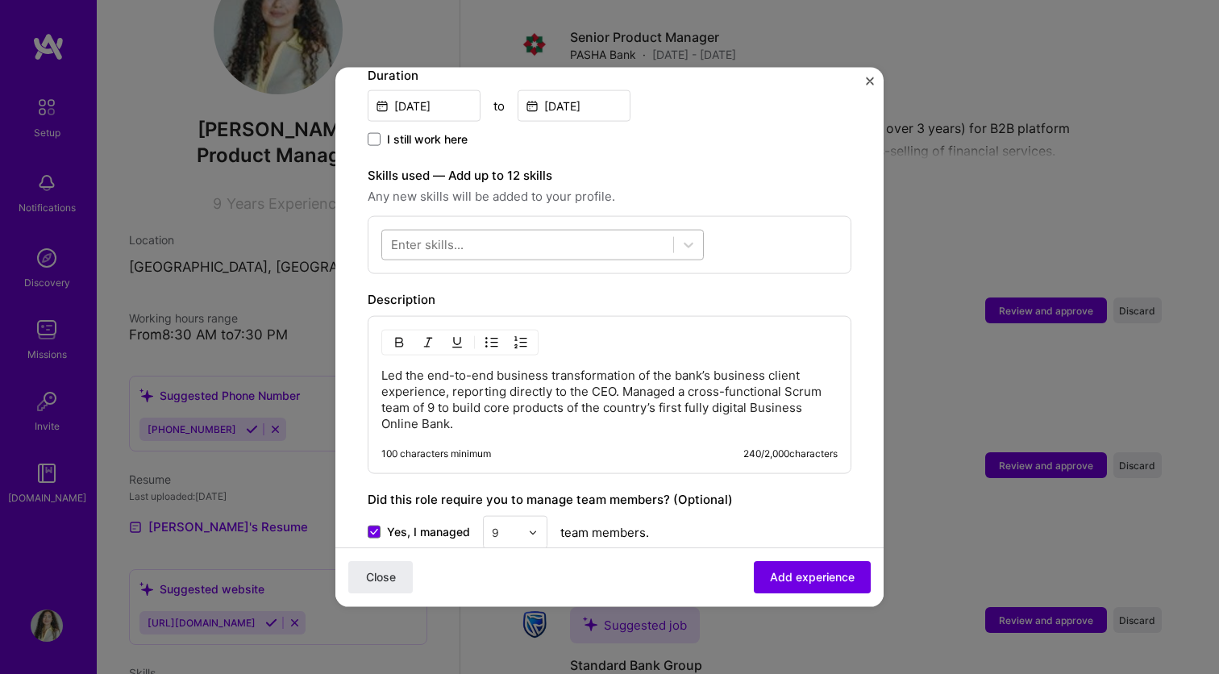
click at [433, 239] on div at bounding box center [527, 244] width 291 height 27
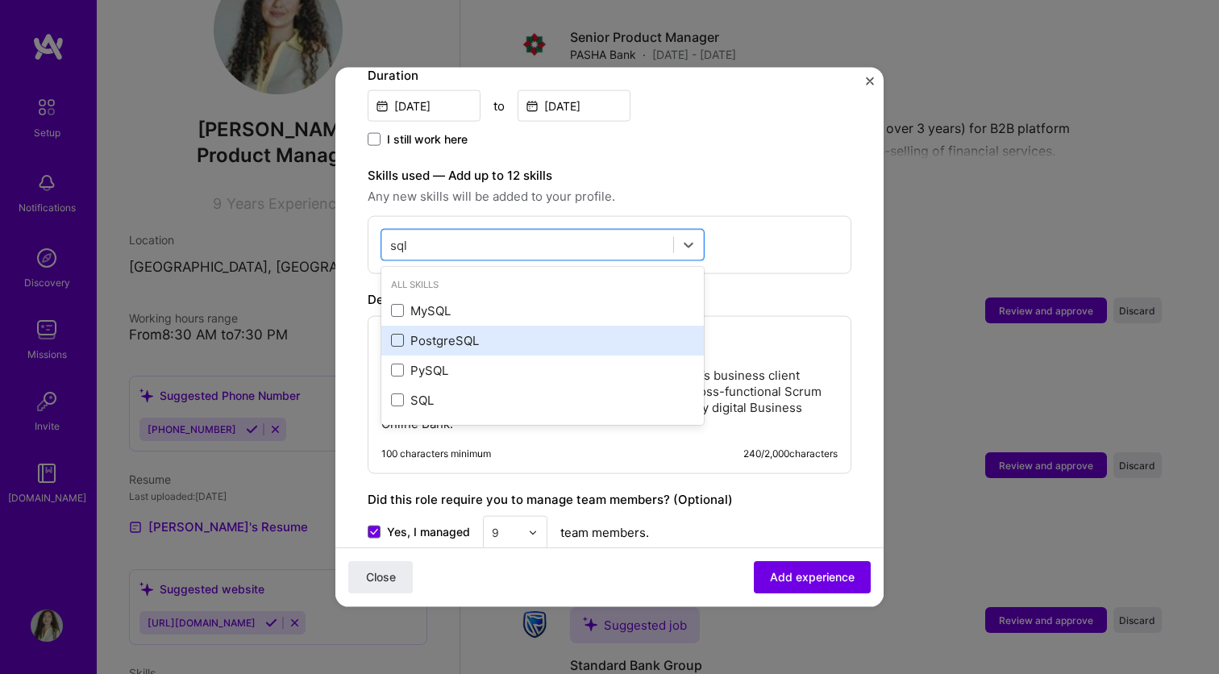
click at [396, 334] on span at bounding box center [397, 340] width 13 height 13
click at [0, 0] on input "checkbox" at bounding box center [0, 0] width 0 height 0
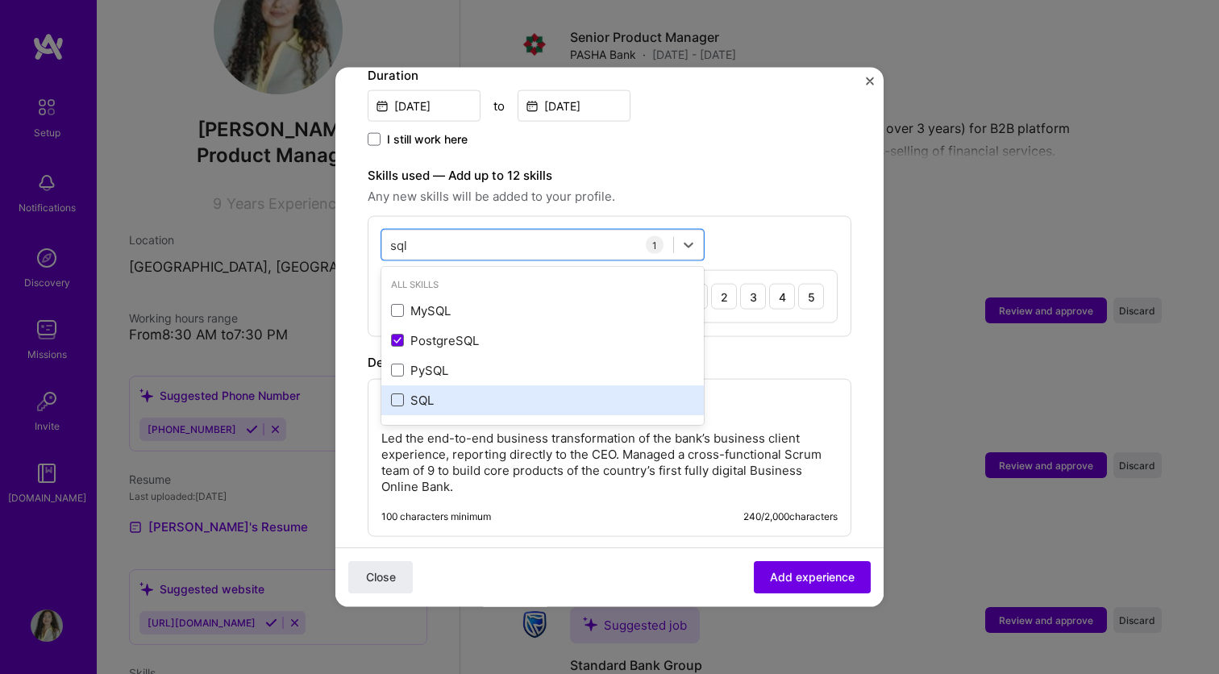
click at [403, 393] on span at bounding box center [397, 399] width 13 height 13
click at [0, 0] on input "checkbox" at bounding box center [0, 0] width 0 height 0
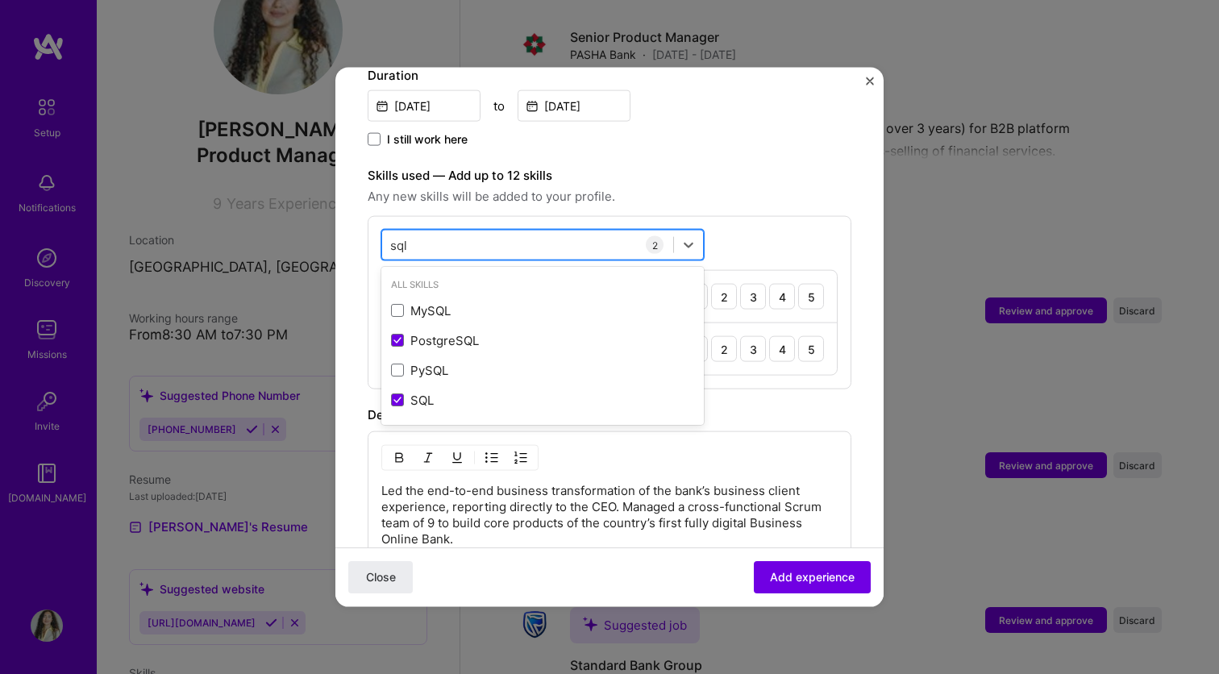
click at [434, 231] on div "sql sql" at bounding box center [527, 244] width 291 height 27
click at [403, 236] on input "sql" at bounding box center [399, 244] width 19 height 17
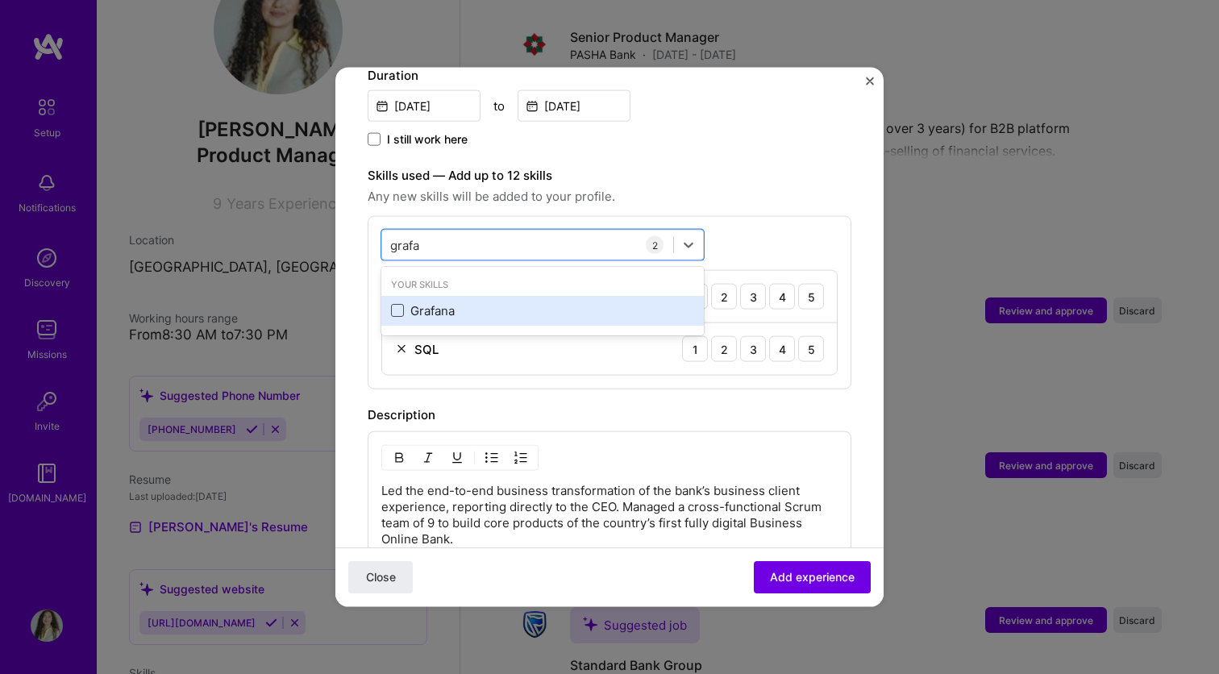
click at [399, 304] on span at bounding box center [397, 310] width 13 height 13
click at [0, 0] on input "checkbox" at bounding box center [0, 0] width 0 height 0
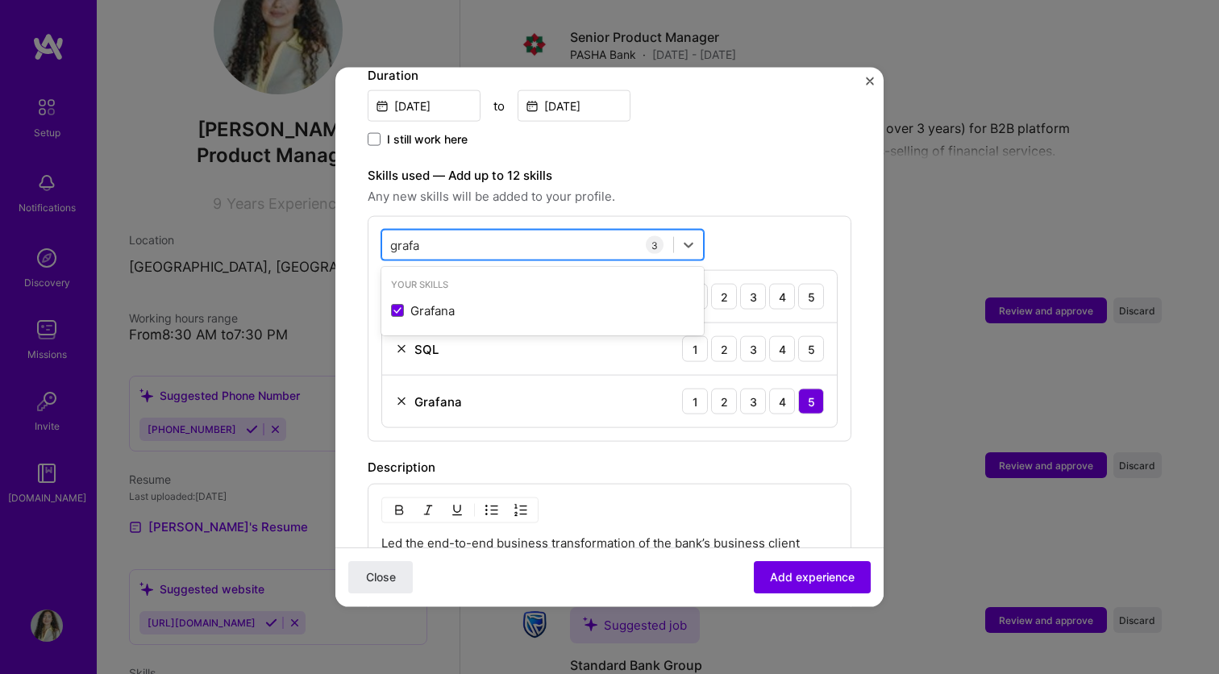
click at [410, 236] on input "grafa" at bounding box center [405, 244] width 31 height 17
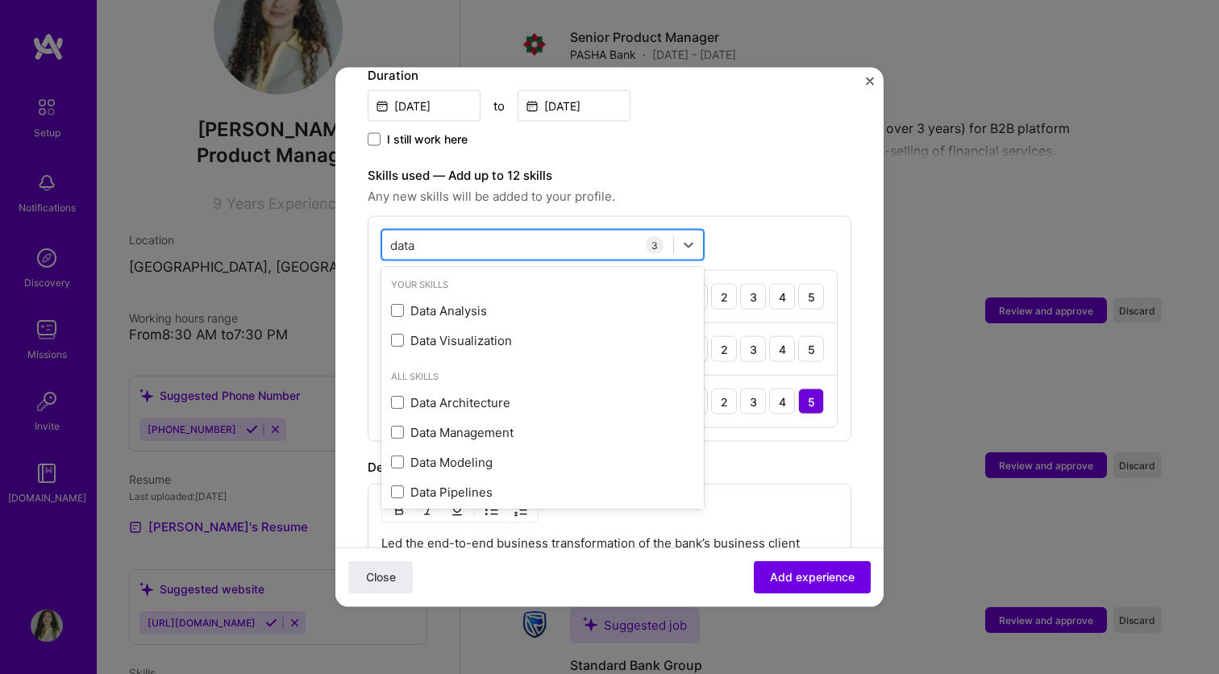
type input "datad"
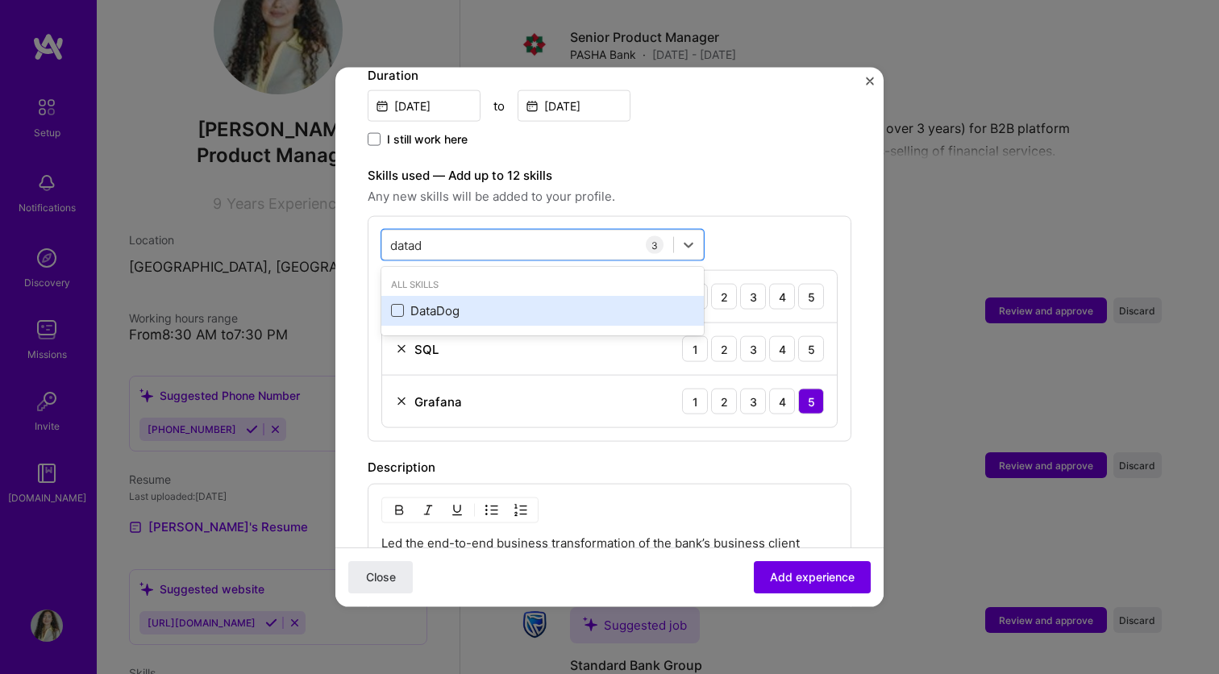
click at [395, 304] on span at bounding box center [397, 310] width 13 height 13
click at [0, 0] on input "checkbox" at bounding box center [0, 0] width 0 height 0
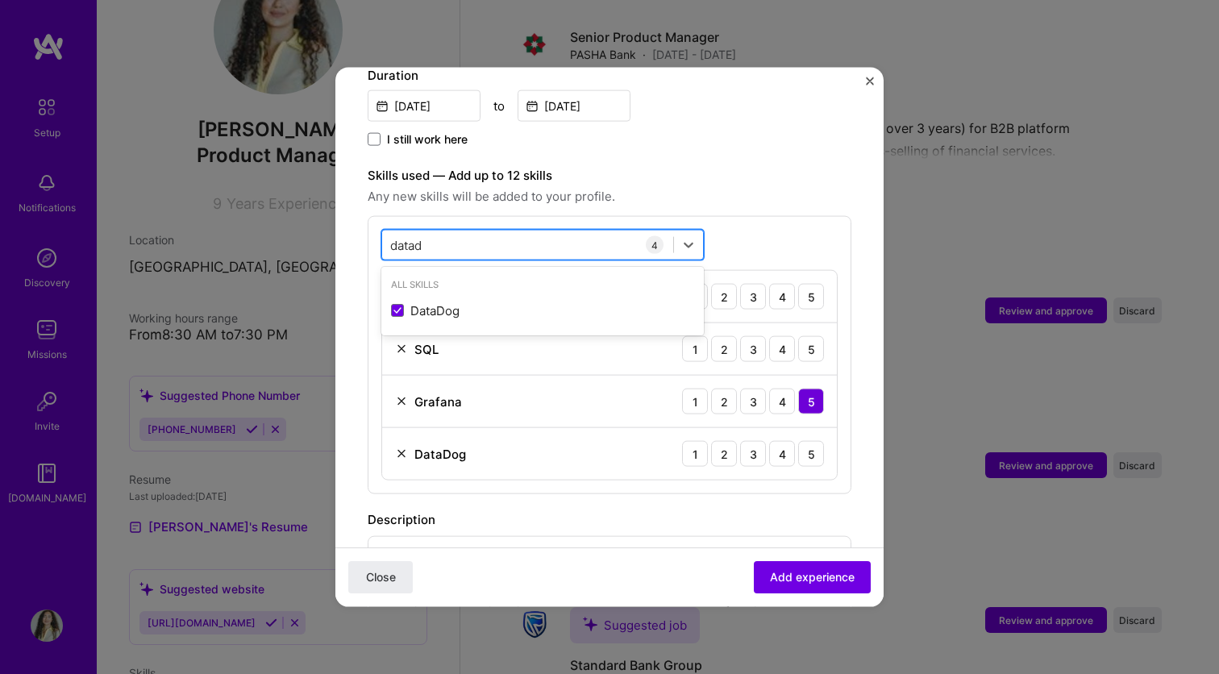
click at [410, 236] on input "datad" at bounding box center [407, 244] width 35 height 17
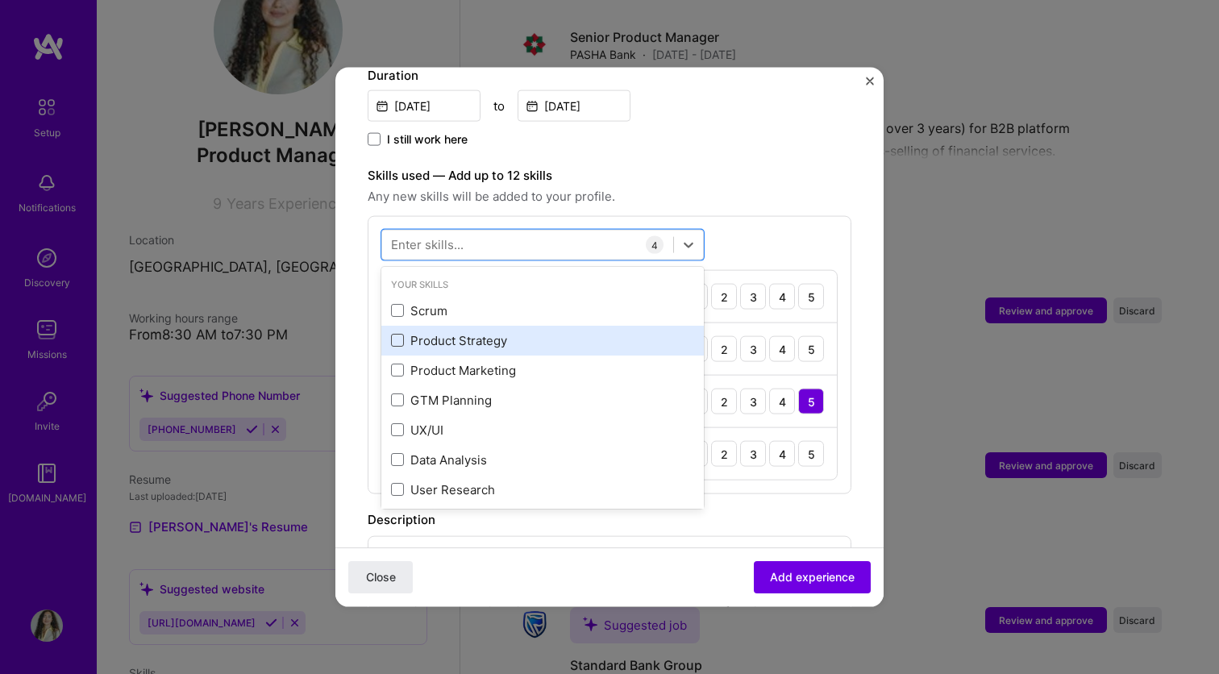
click at [393, 334] on span at bounding box center [397, 340] width 13 height 13
click at [0, 0] on input "checkbox" at bounding box center [0, 0] width 0 height 0
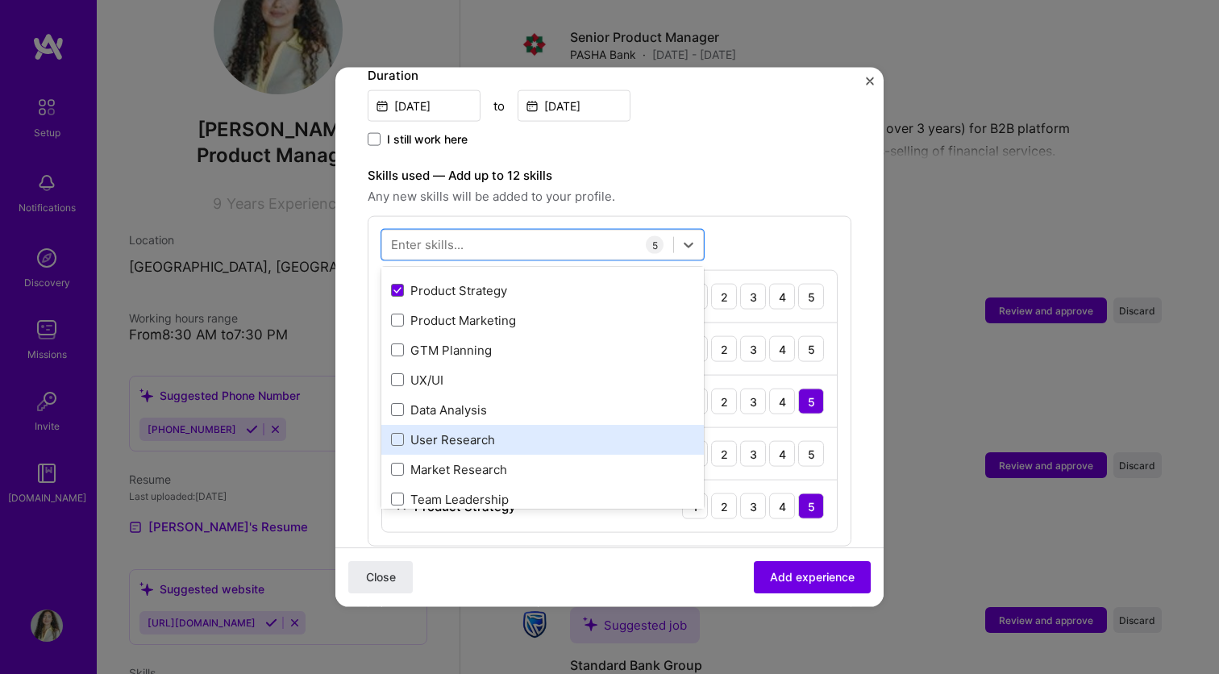
scroll to position [64, 0]
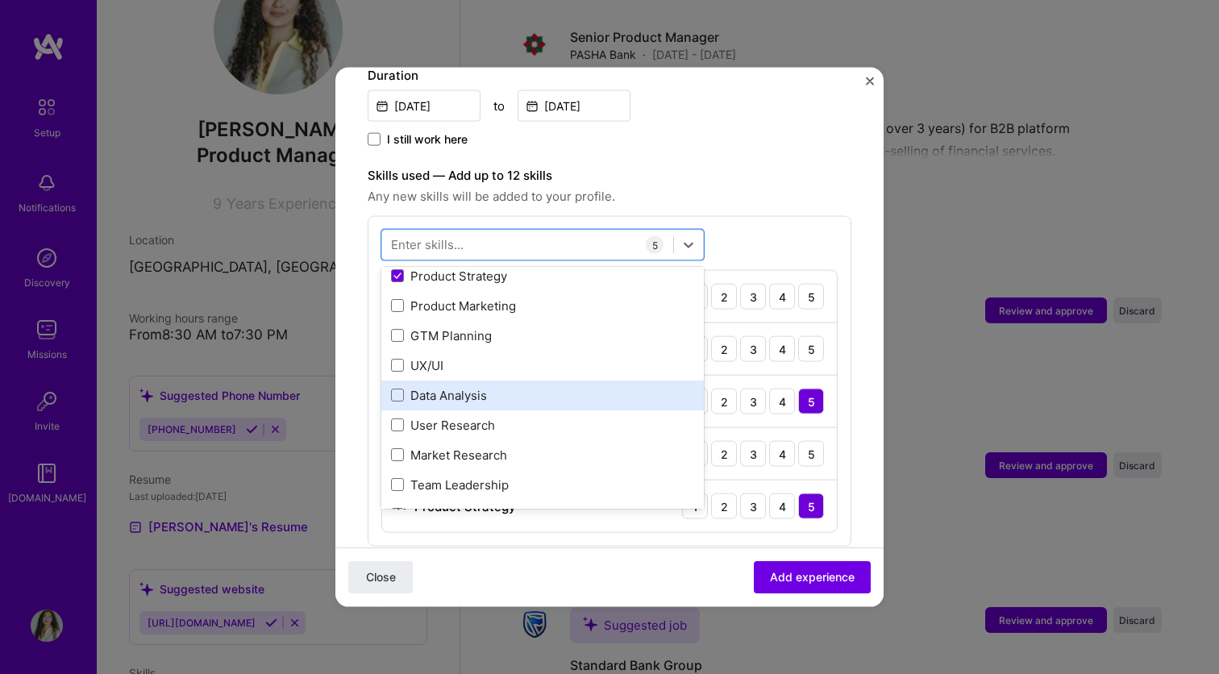
click at [397, 386] on div "Data Analysis" at bounding box center [542, 394] width 303 height 17
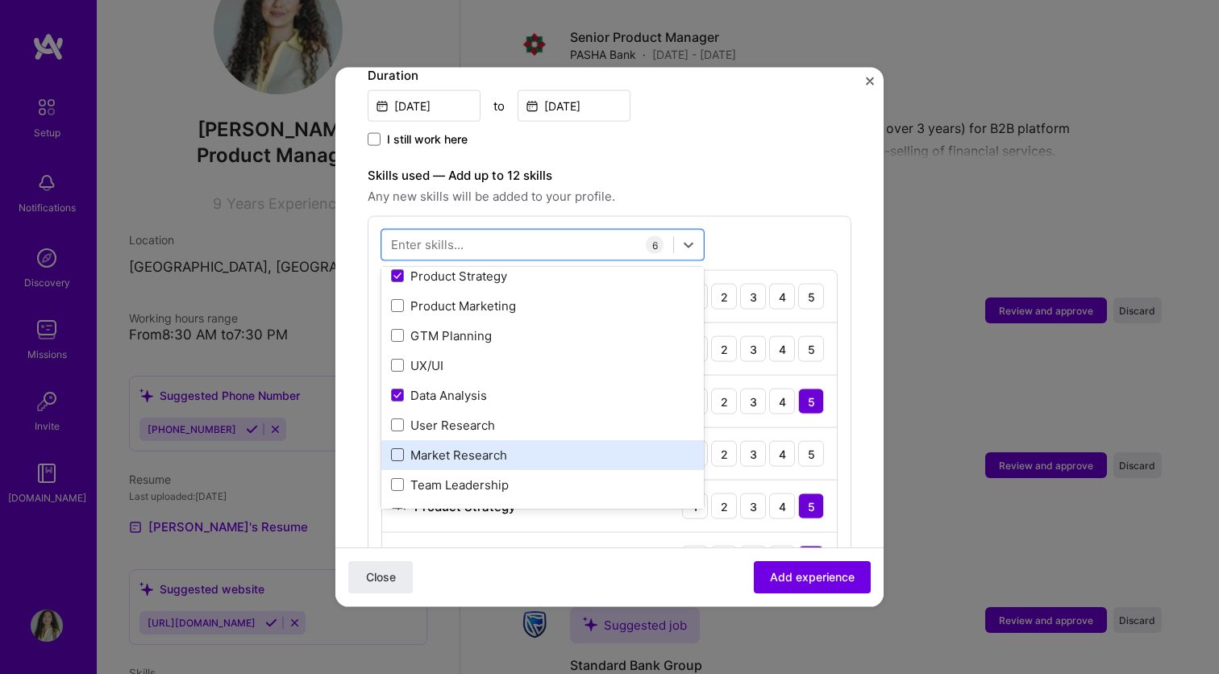
click at [401, 448] on span at bounding box center [397, 454] width 13 height 13
click at [0, 0] on input "checkbox" at bounding box center [0, 0] width 0 height 0
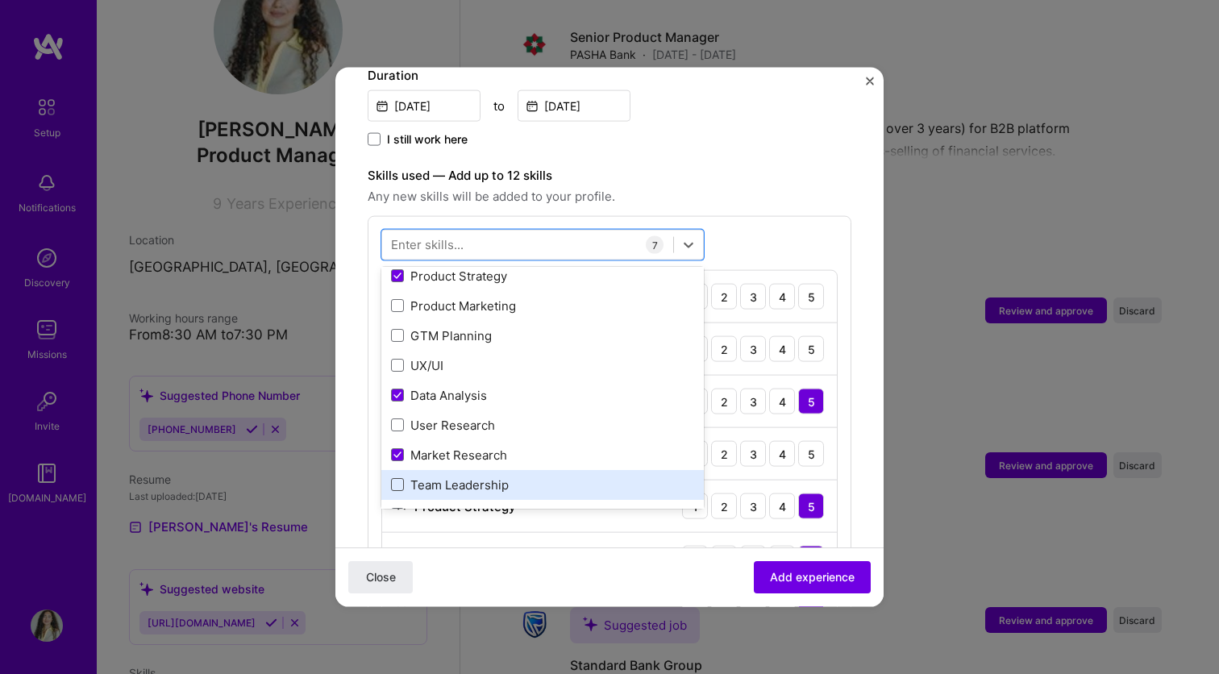
click at [397, 478] on span at bounding box center [397, 484] width 13 height 13
click at [0, 0] on input "checkbox" at bounding box center [0, 0] width 0 height 0
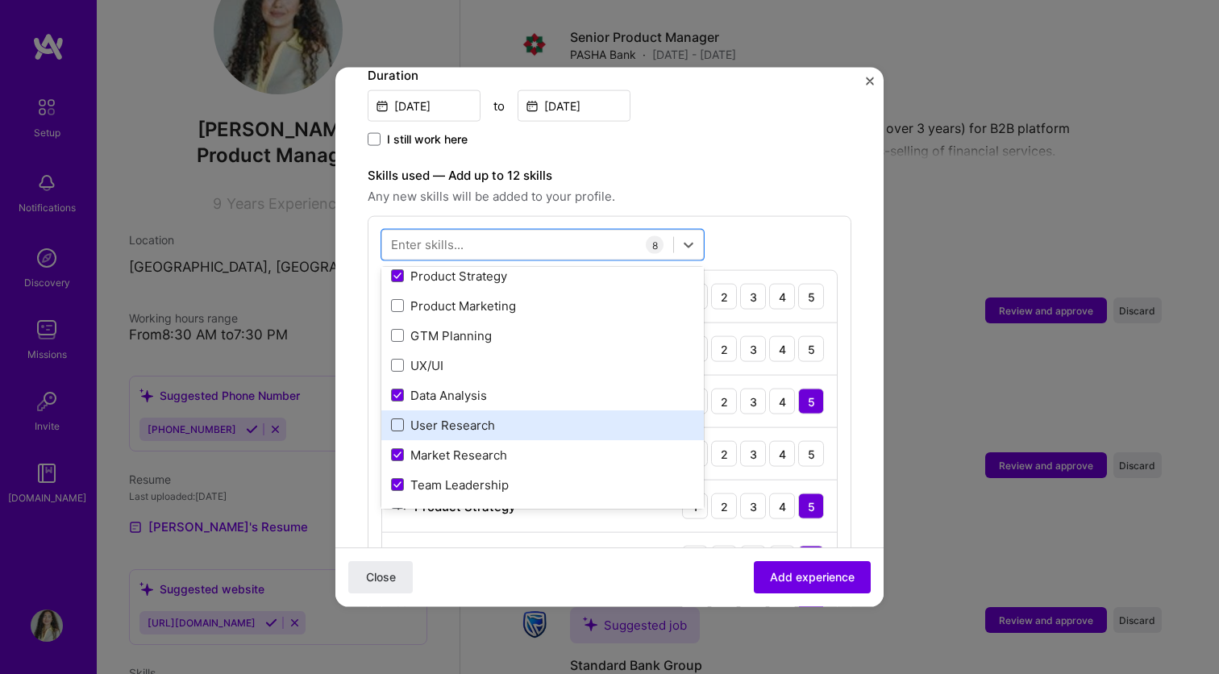
click at [397, 418] on span at bounding box center [397, 424] width 13 height 13
click at [0, 0] on input "checkbox" at bounding box center [0, 0] width 0 height 0
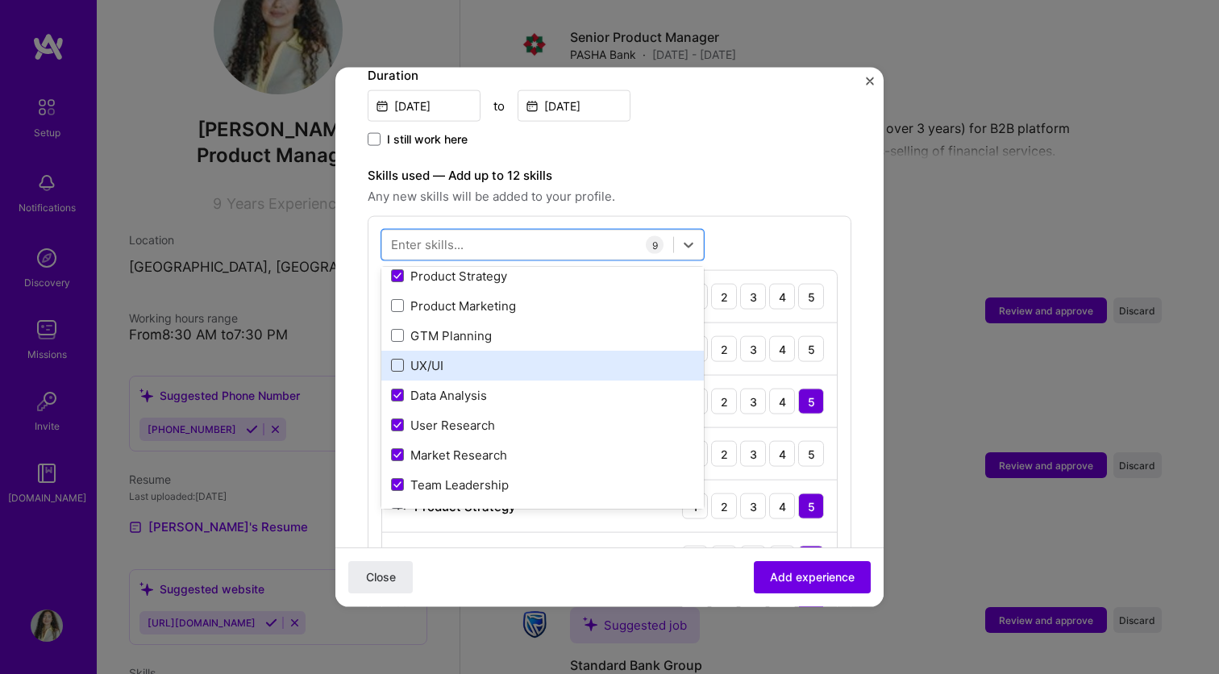
click at [398, 359] on span at bounding box center [397, 365] width 13 height 13
click at [0, 0] on input "checkbox" at bounding box center [0, 0] width 0 height 0
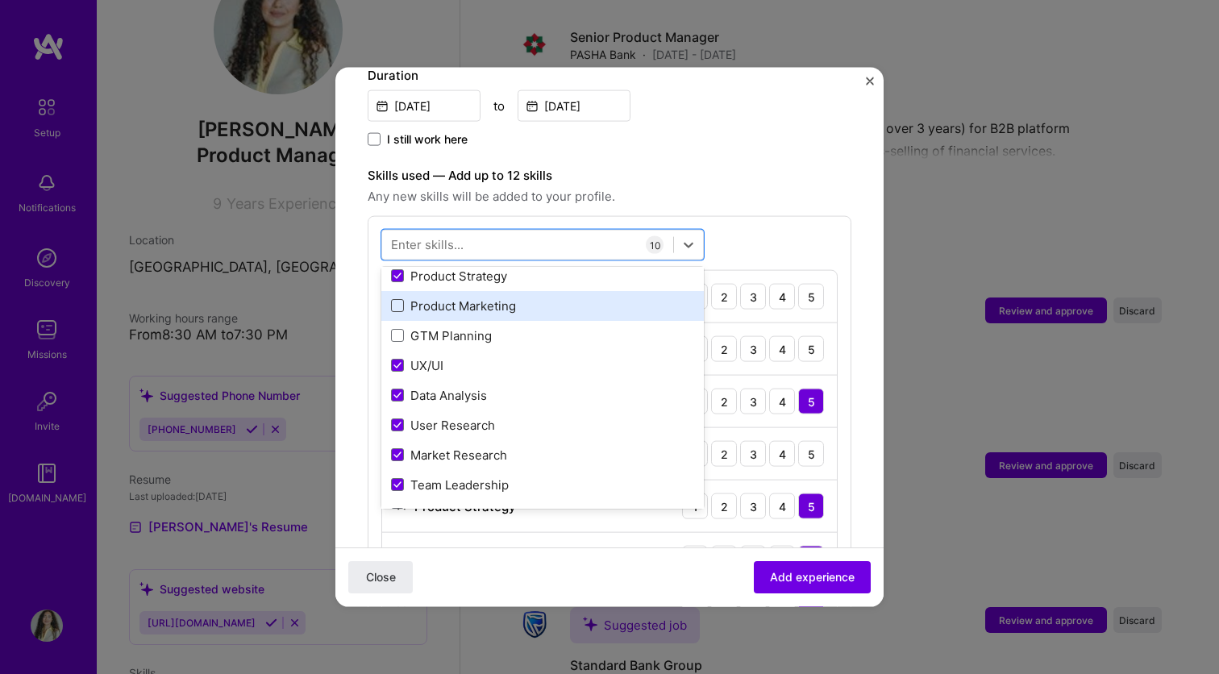
click at [400, 299] on span at bounding box center [397, 305] width 13 height 13
click at [0, 0] on input "checkbox" at bounding box center [0, 0] width 0 height 0
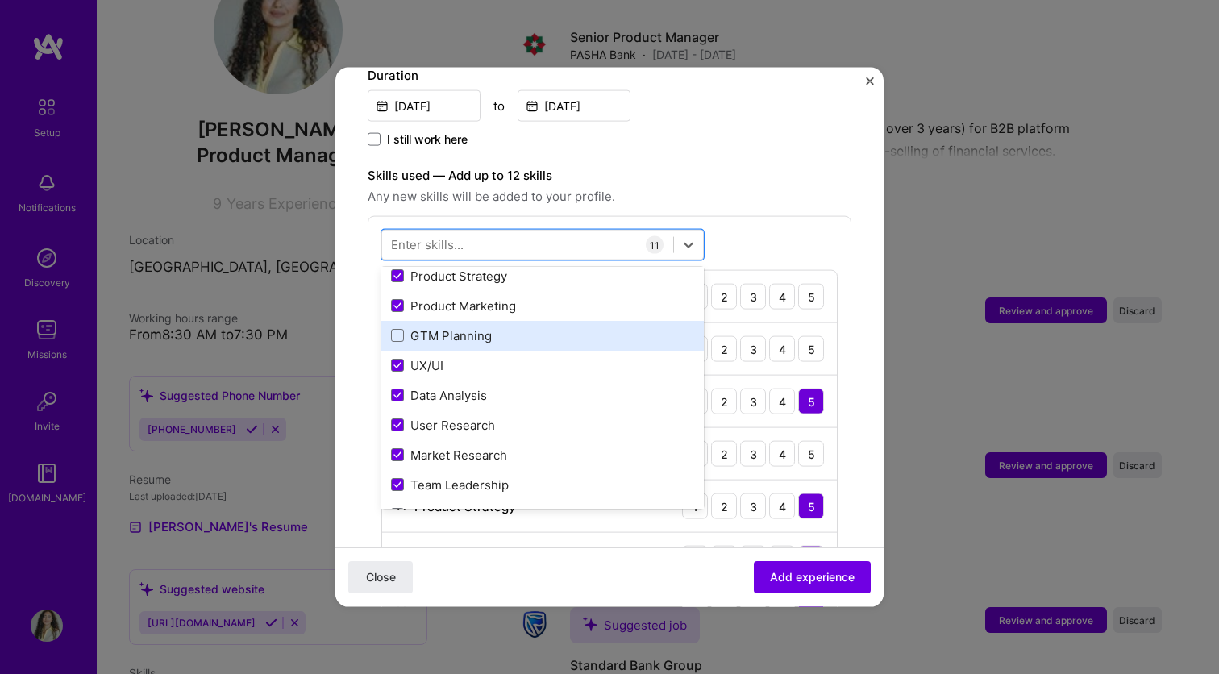
click at [400, 320] on div "GTM Planning" at bounding box center [542, 335] width 322 height 30
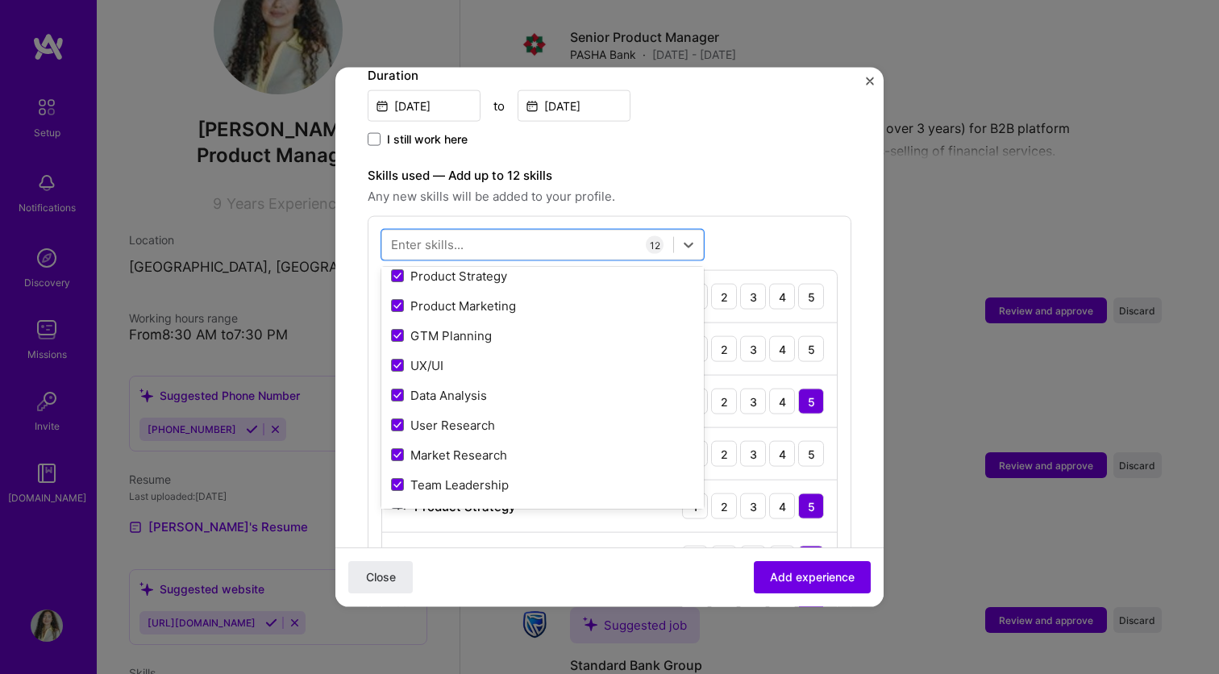
click at [733, 187] on span "Any new skills will be added to your profile." at bounding box center [610, 196] width 484 height 19
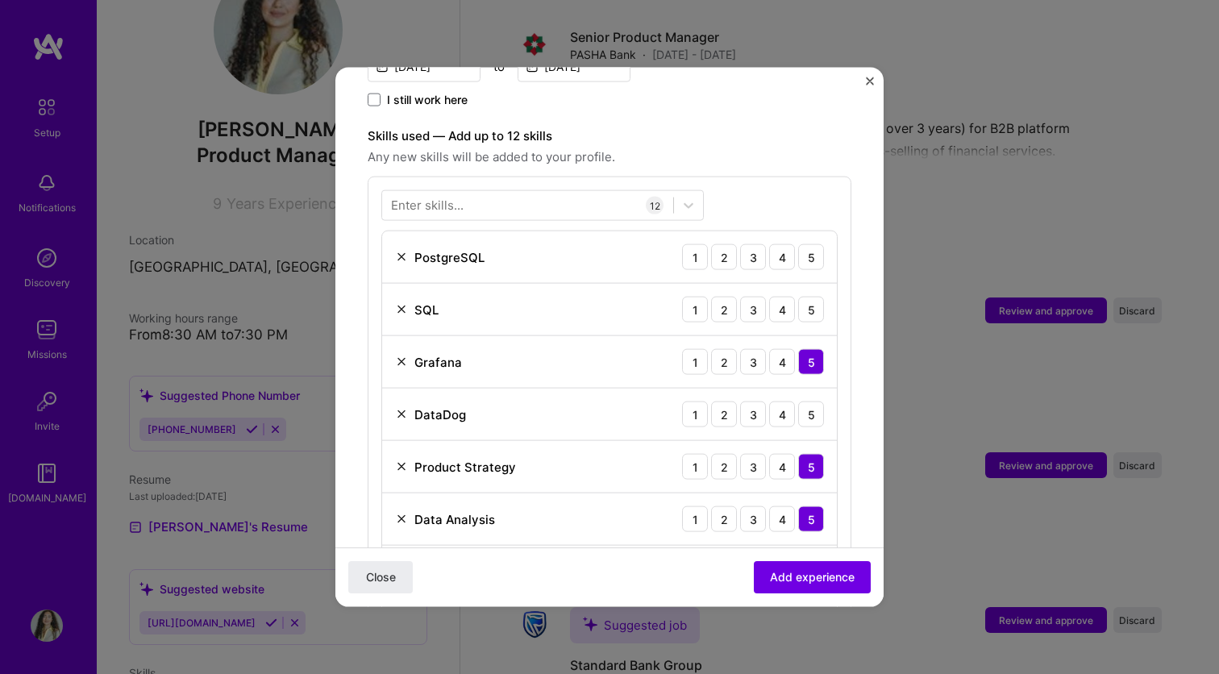
scroll to position [466, 0]
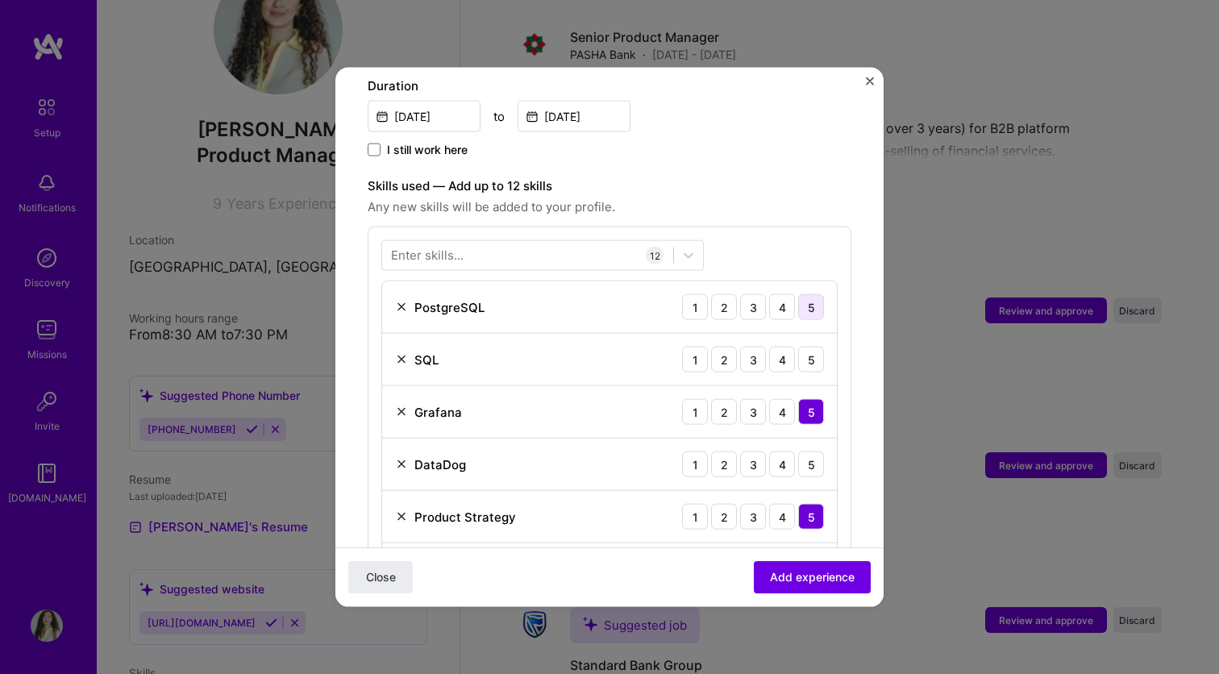
click at [805, 294] on div "5" at bounding box center [811, 307] width 26 height 26
click at [805, 334] on div "SQL 1 2 3 4 5" at bounding box center [609, 360] width 455 height 52
click at [782, 294] on div "4" at bounding box center [782, 307] width 26 height 26
click at [762, 294] on div "3" at bounding box center [753, 307] width 26 height 26
click at [779, 297] on div "4" at bounding box center [782, 307] width 26 height 26
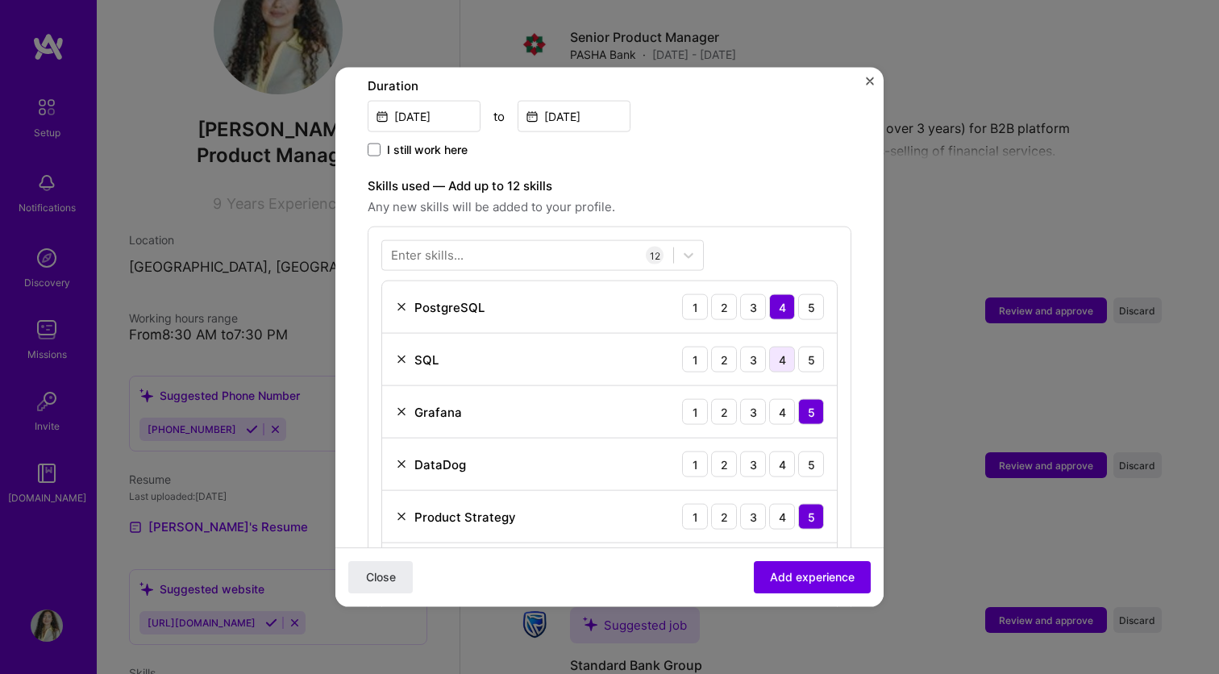
click at [774, 347] on div "4" at bounding box center [782, 360] width 26 height 26
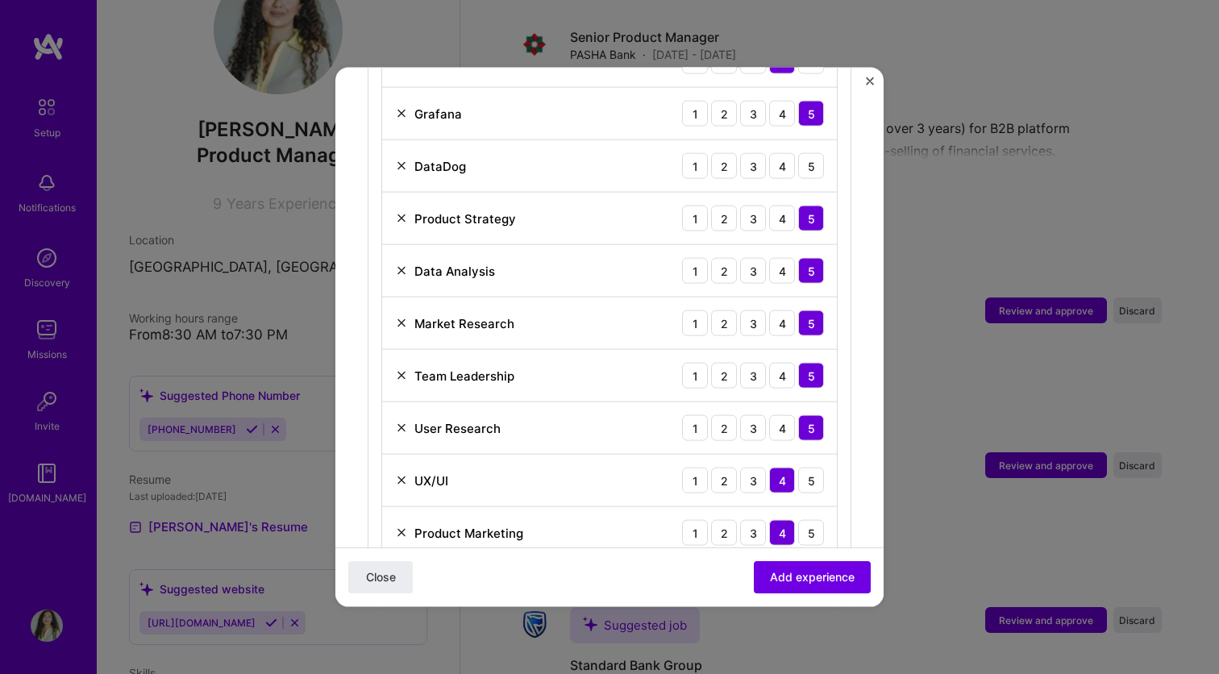
scroll to position [743, 0]
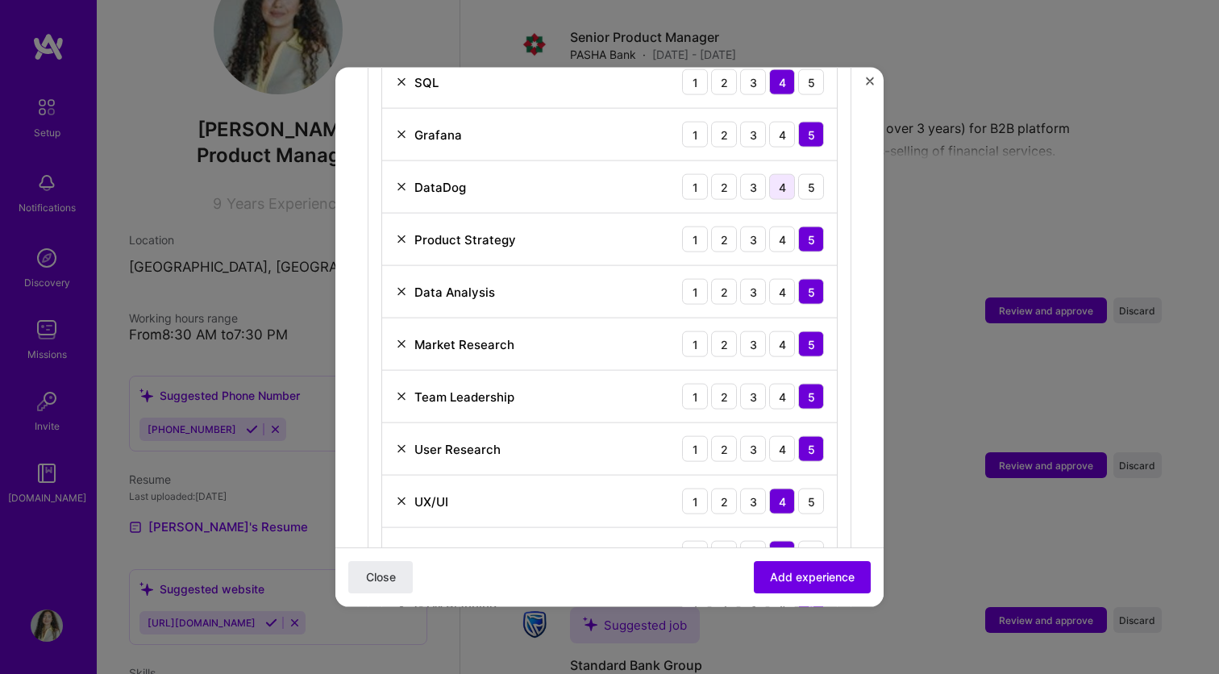
click at [775, 174] on div "4" at bounding box center [782, 187] width 26 height 26
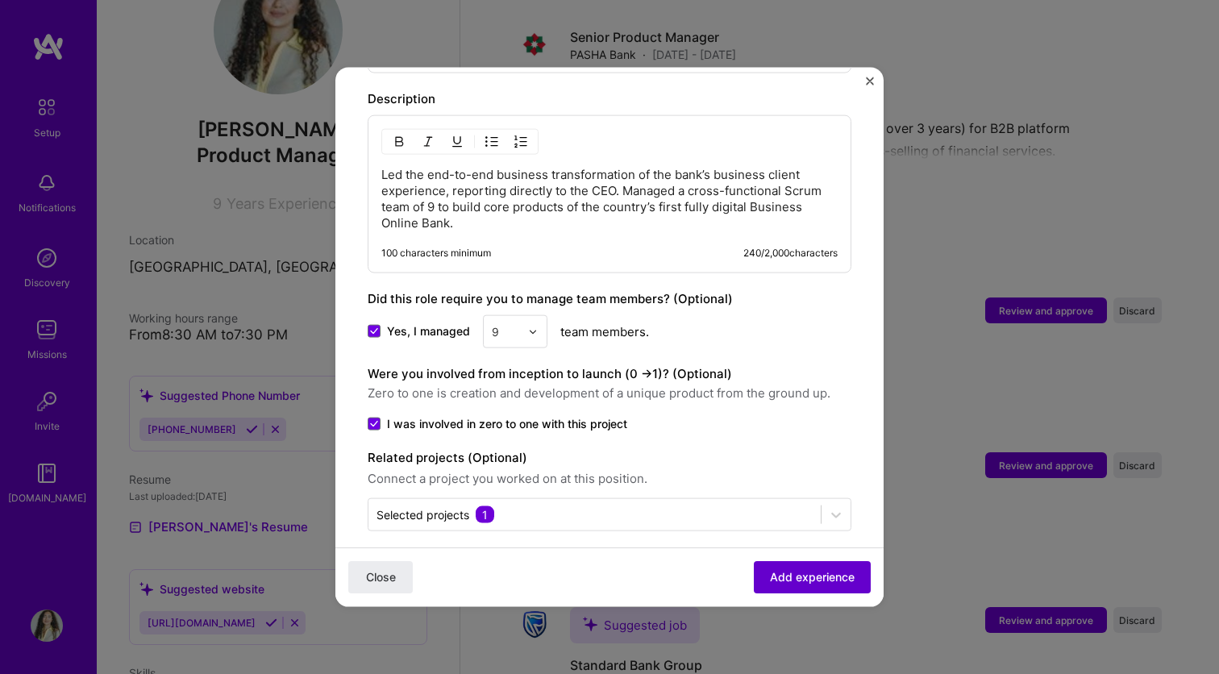
scroll to position [1315, 0]
click at [814, 561] on button "Add experience" at bounding box center [812, 577] width 117 height 32
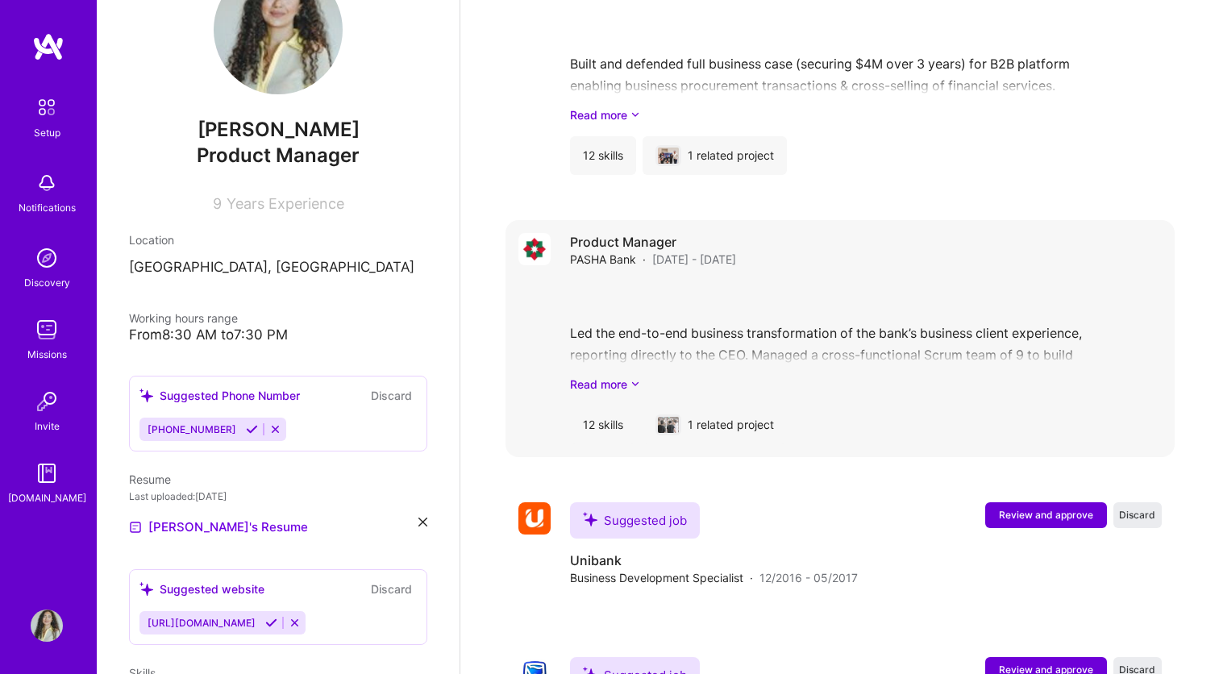
scroll to position [1303, 0]
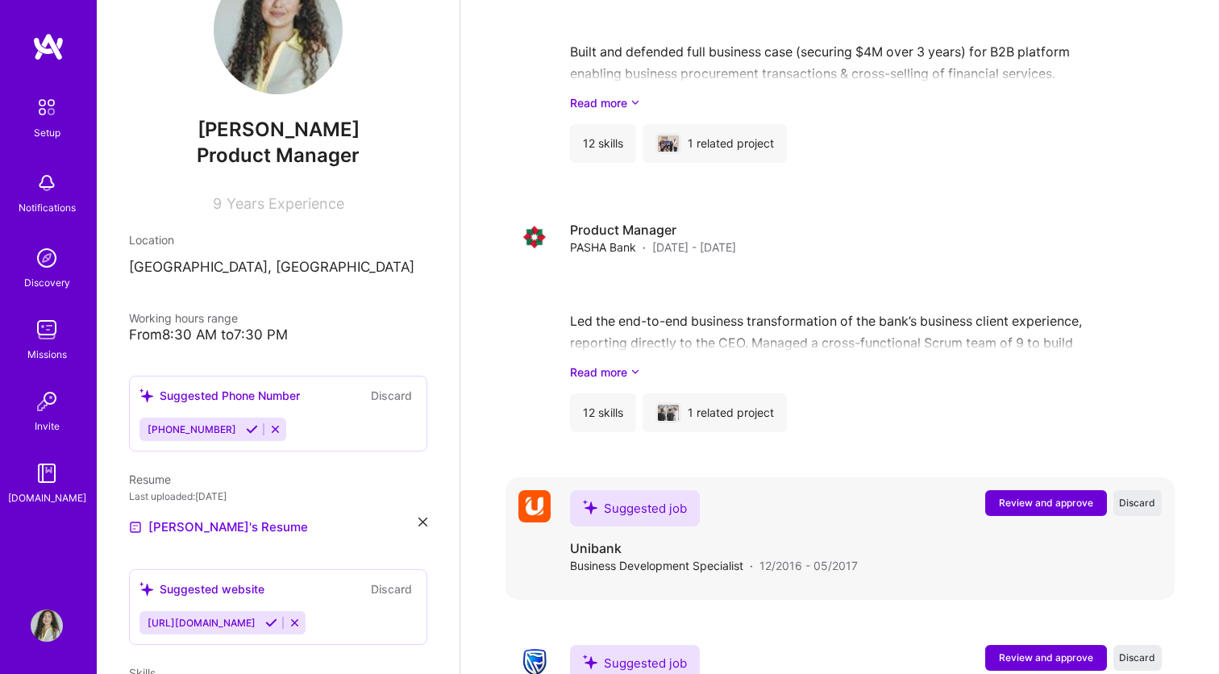
click at [1012, 496] on span "Review and approve" at bounding box center [1046, 503] width 94 height 14
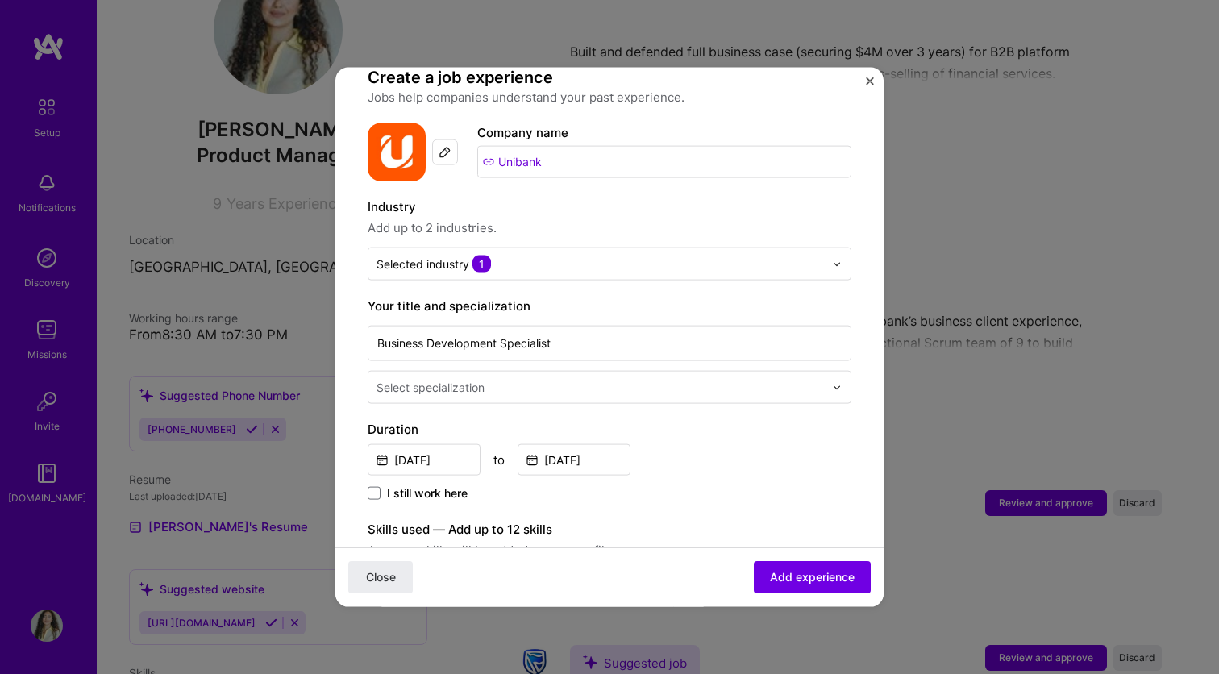
scroll to position [143, 0]
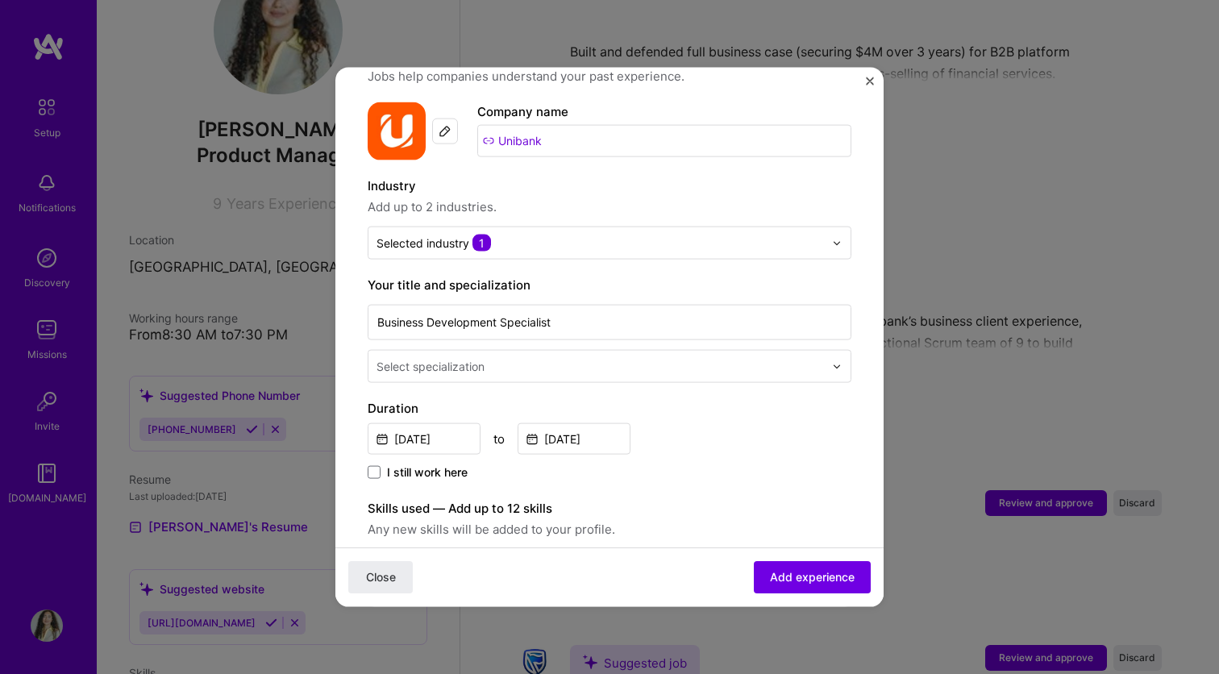
click at [535, 358] on input "text" at bounding box center [601, 366] width 451 height 17
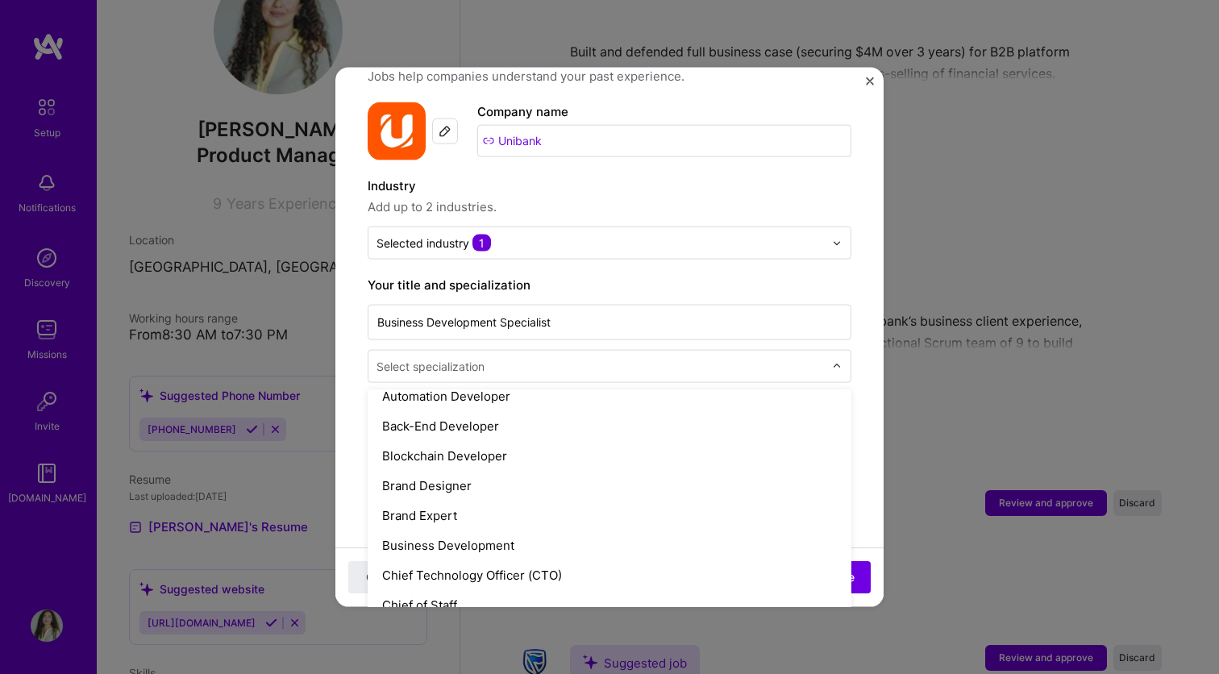
scroll to position [259, 0]
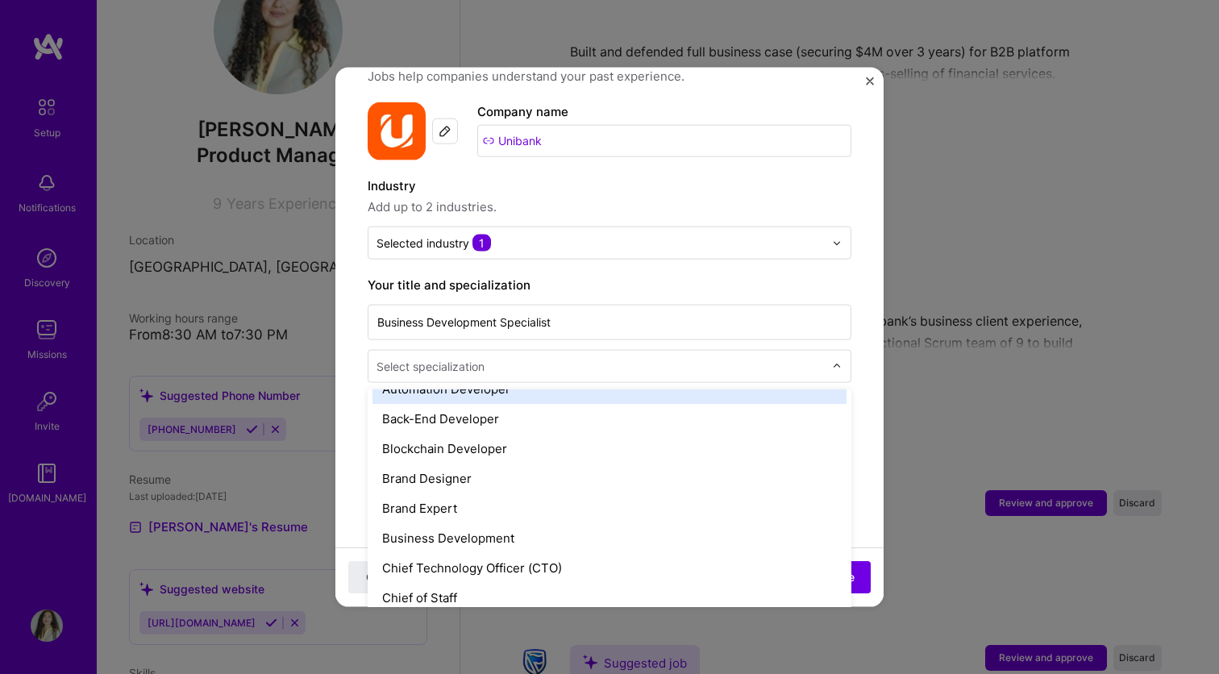
click at [830, 314] on div "Adding suggested job This job is suggested based on your LinkedIn, resume or [D…" at bounding box center [610, 486] width 484 height 1060
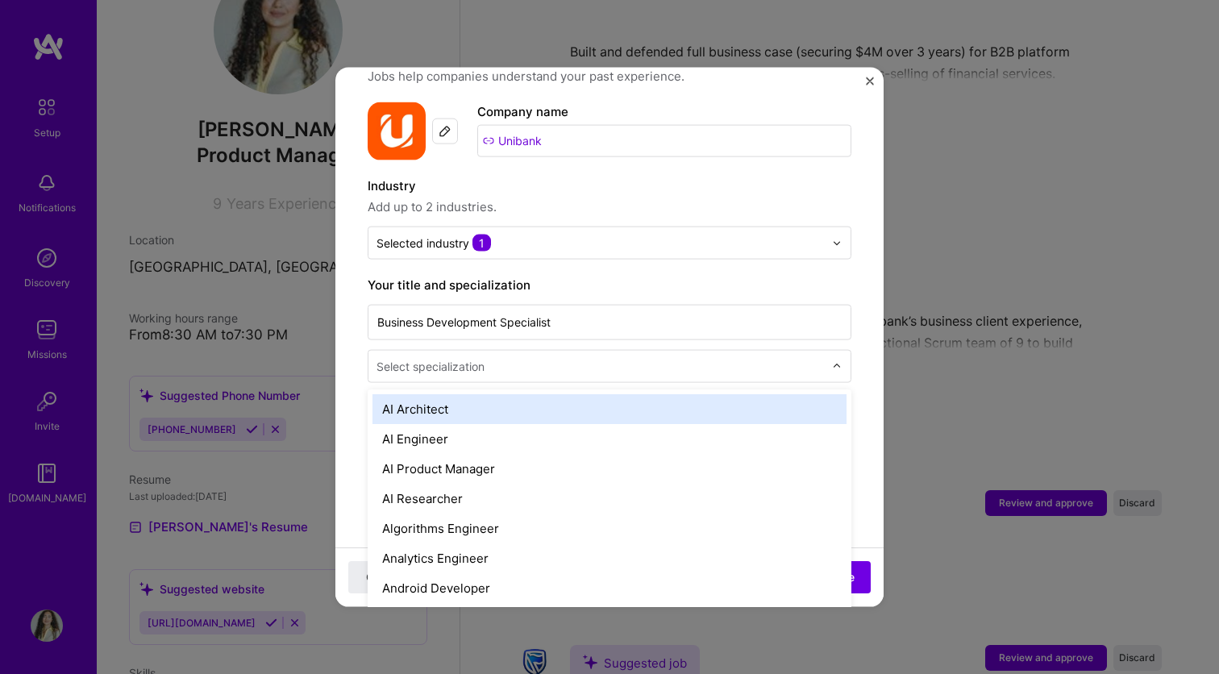
click at [753, 358] on input "text" at bounding box center [601, 366] width 451 height 17
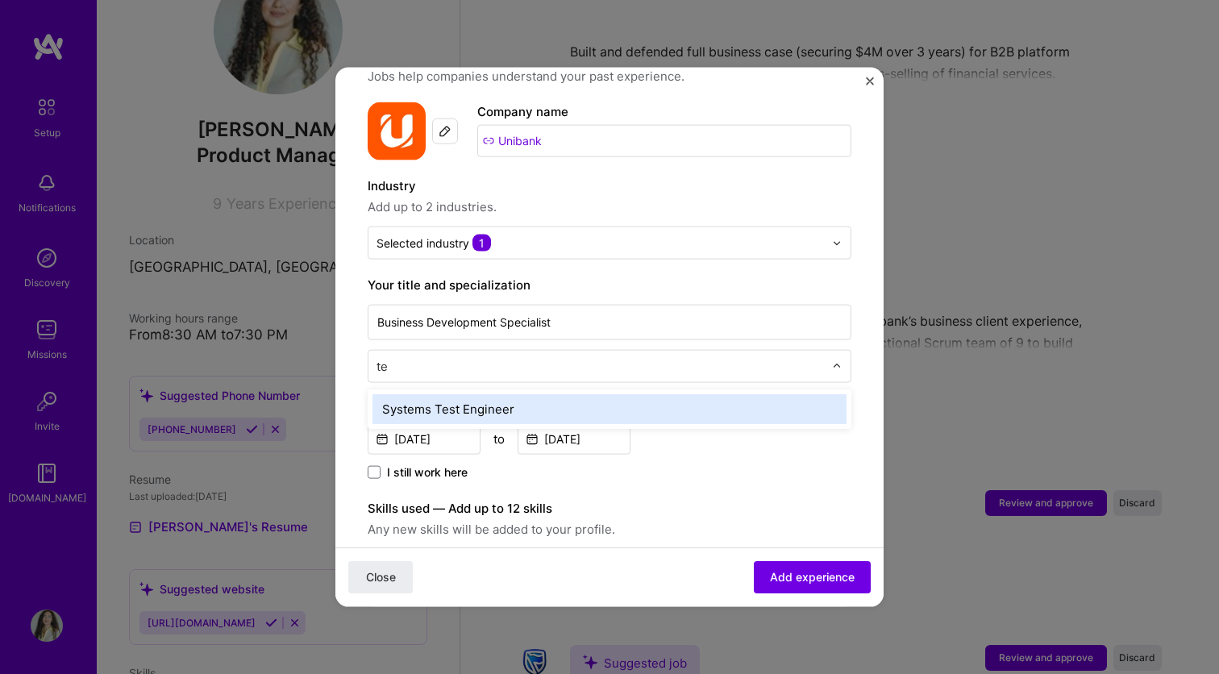
type input "t"
type input "Q"
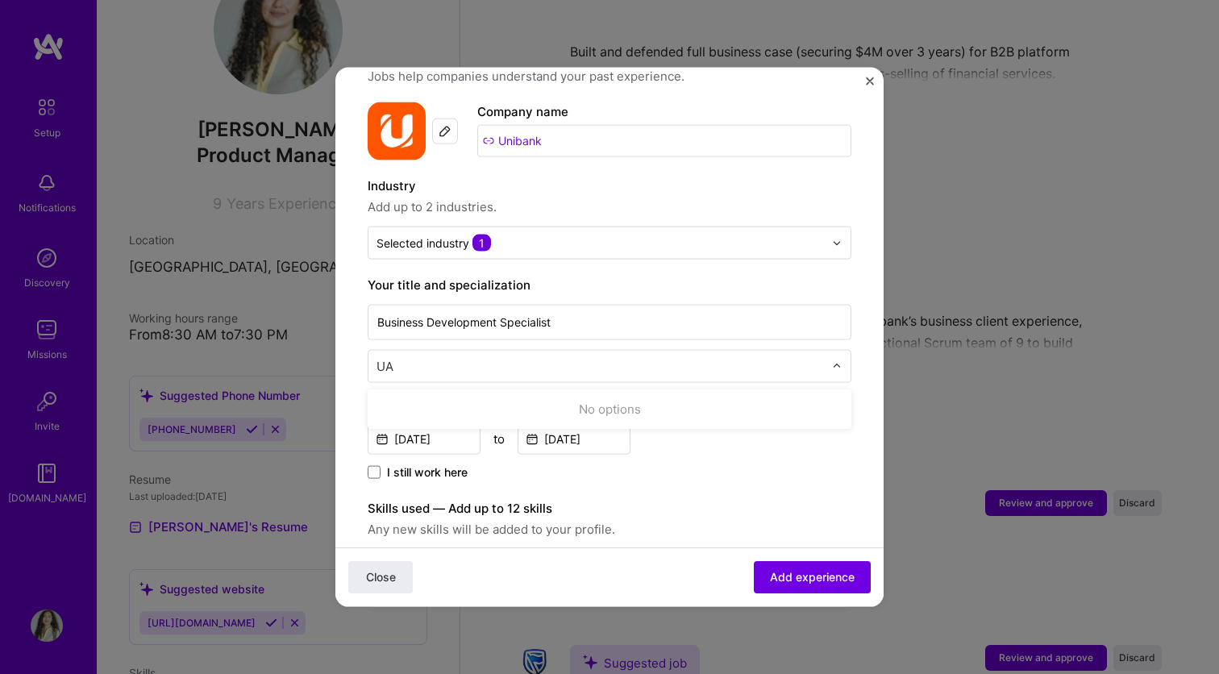
type input "U"
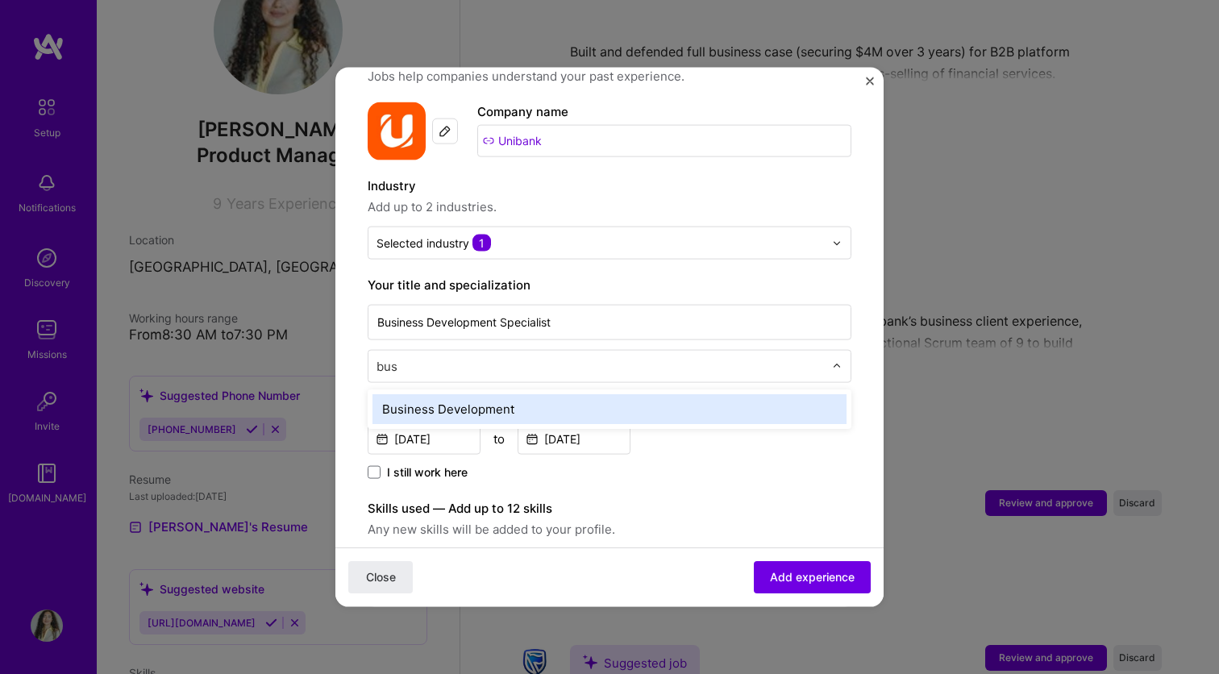
type input "busi"
click at [696, 394] on div "Business Development" at bounding box center [609, 409] width 474 height 30
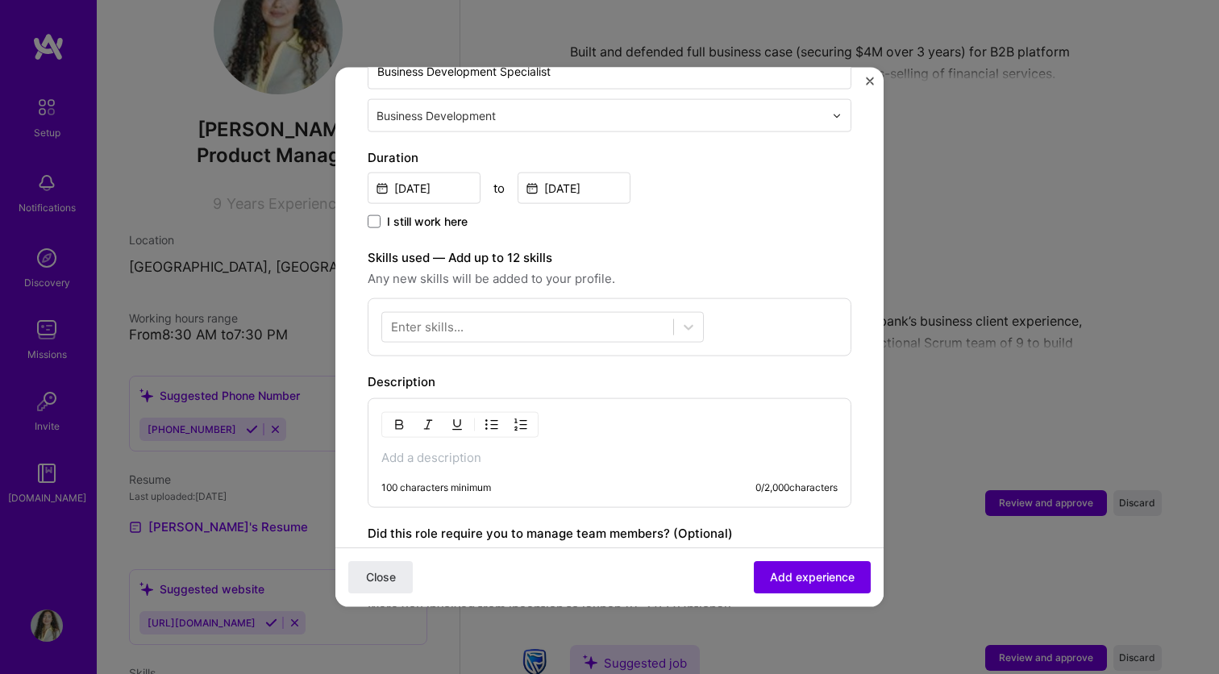
scroll to position [396, 0]
click at [555, 312] on div at bounding box center [527, 325] width 291 height 27
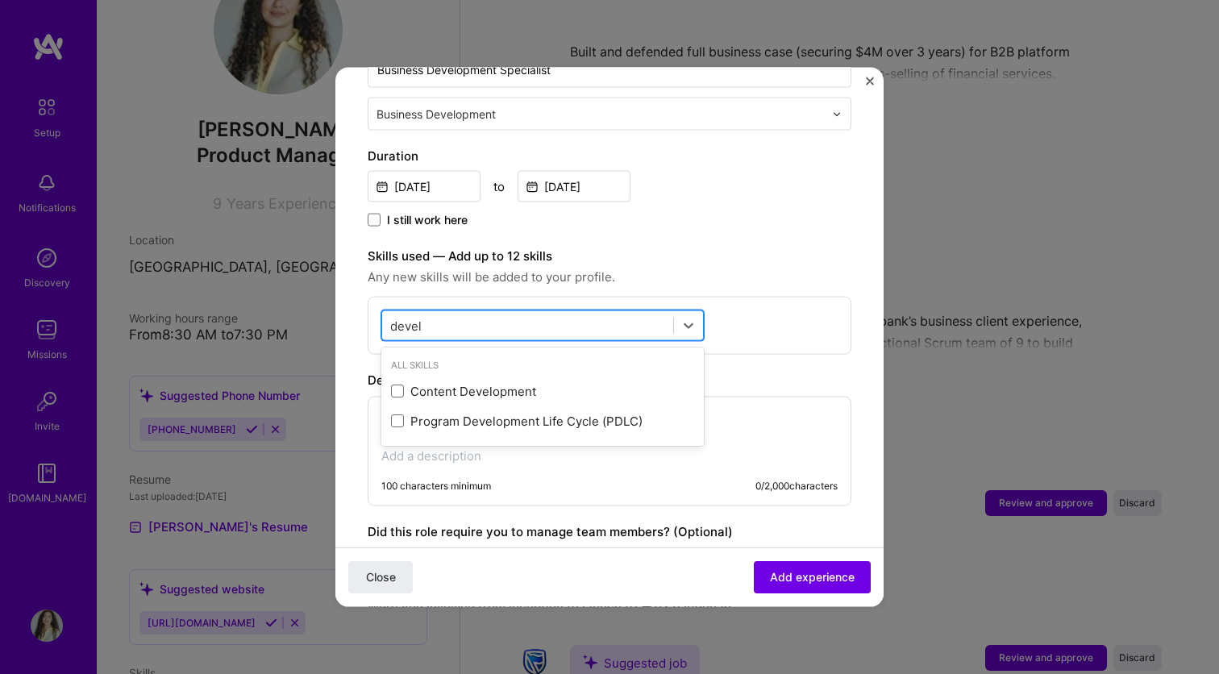
click at [451, 312] on div "devel devel" at bounding box center [527, 325] width 291 height 27
click at [397, 317] on input "devel" at bounding box center [406, 325] width 32 height 17
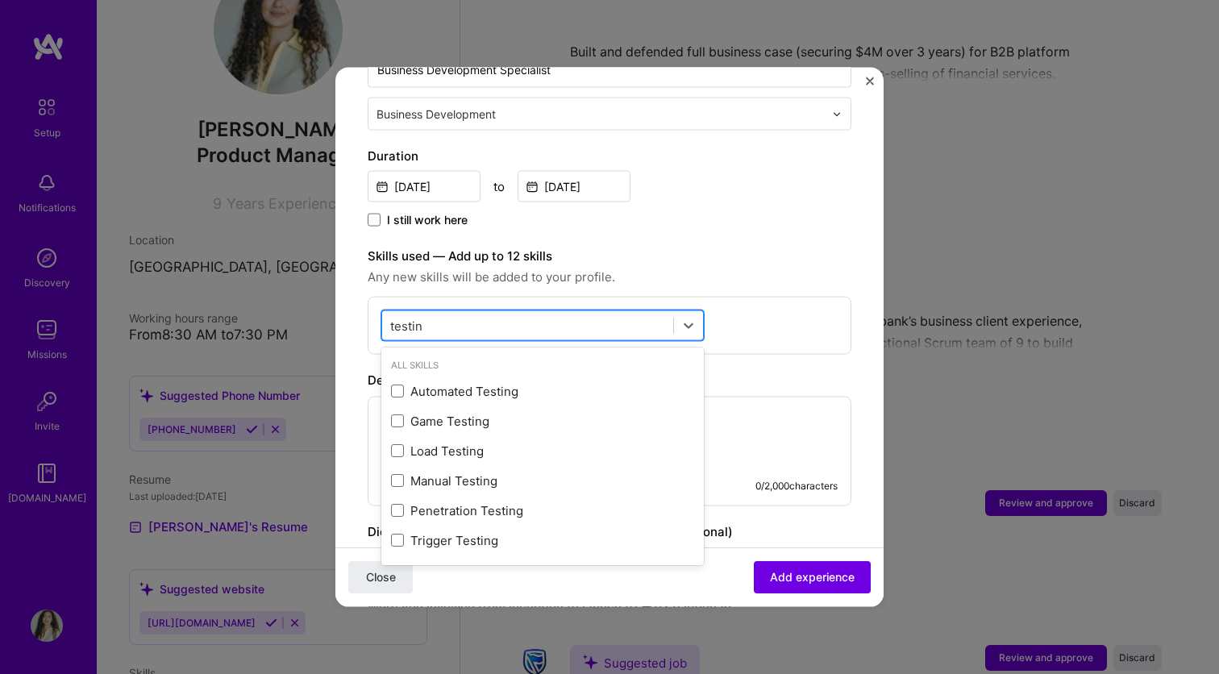
type input "testing"
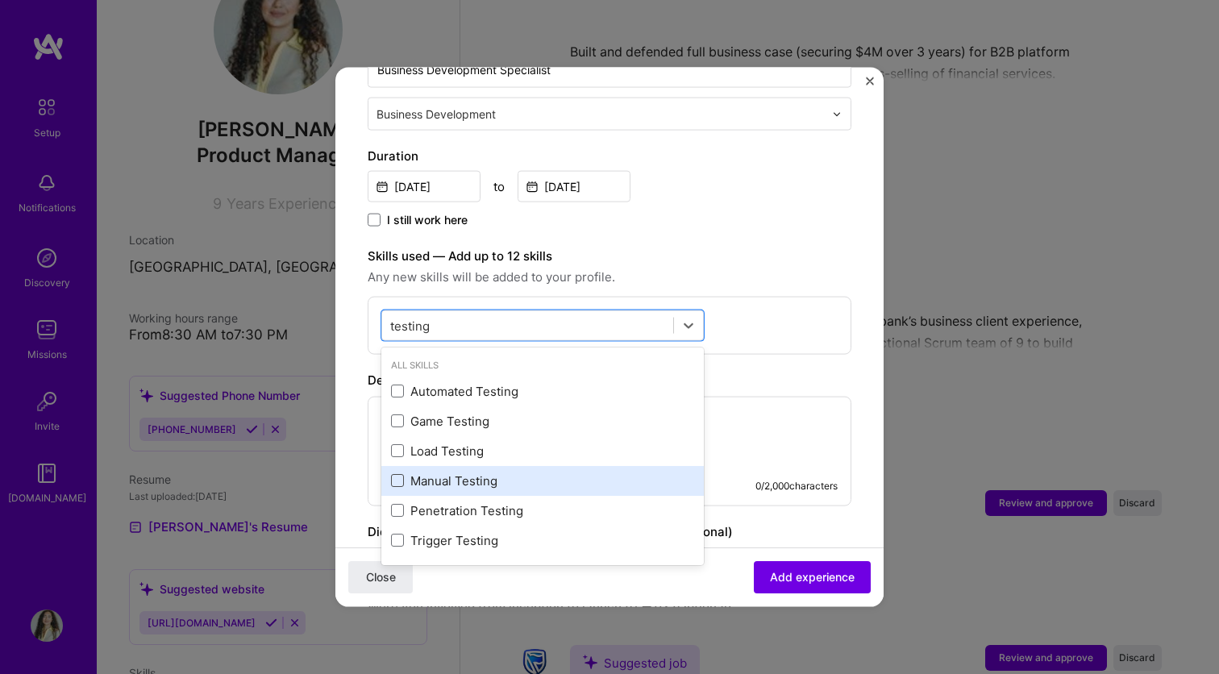
click at [397, 474] on span at bounding box center [397, 480] width 13 height 13
click at [0, 0] on input "checkbox" at bounding box center [0, 0] width 0 height 0
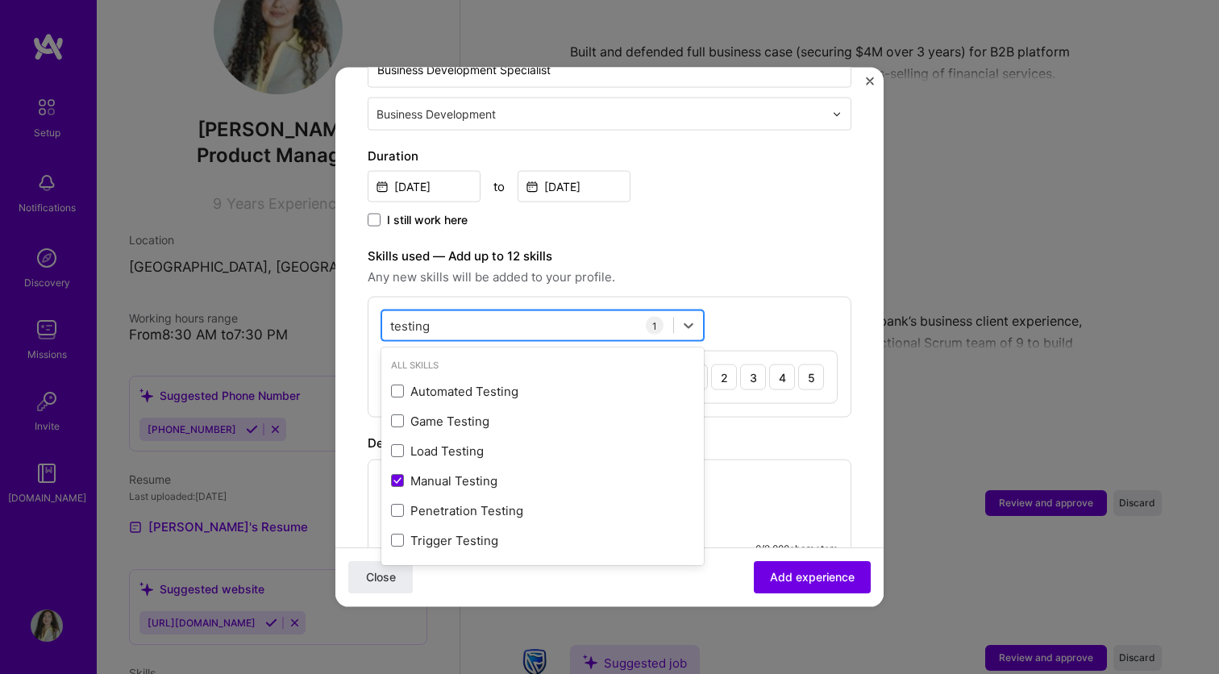
click at [425, 317] on input "testing" at bounding box center [410, 325] width 41 height 17
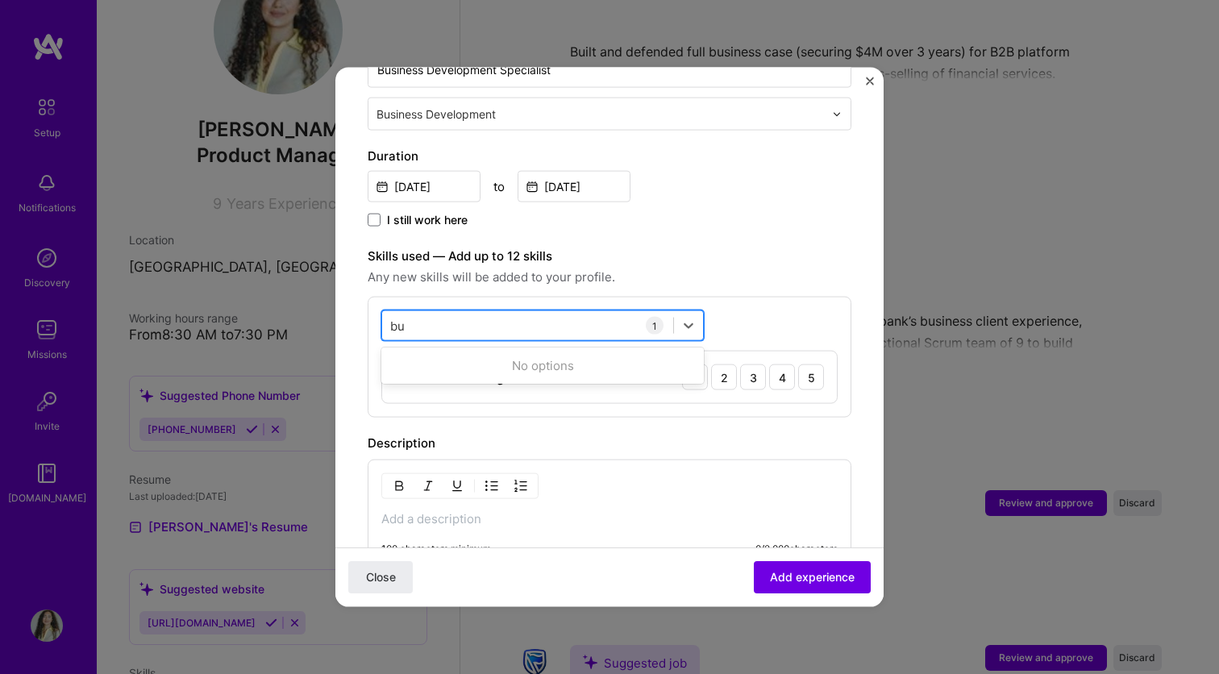
type input "b"
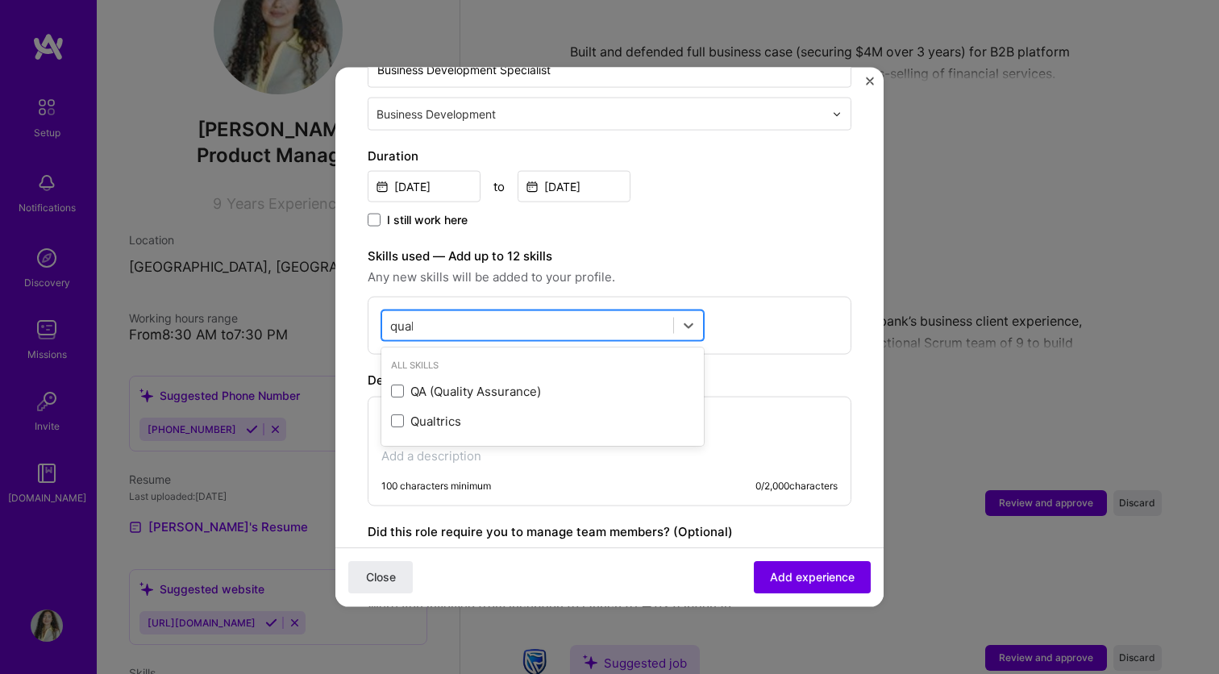
type input "quali"
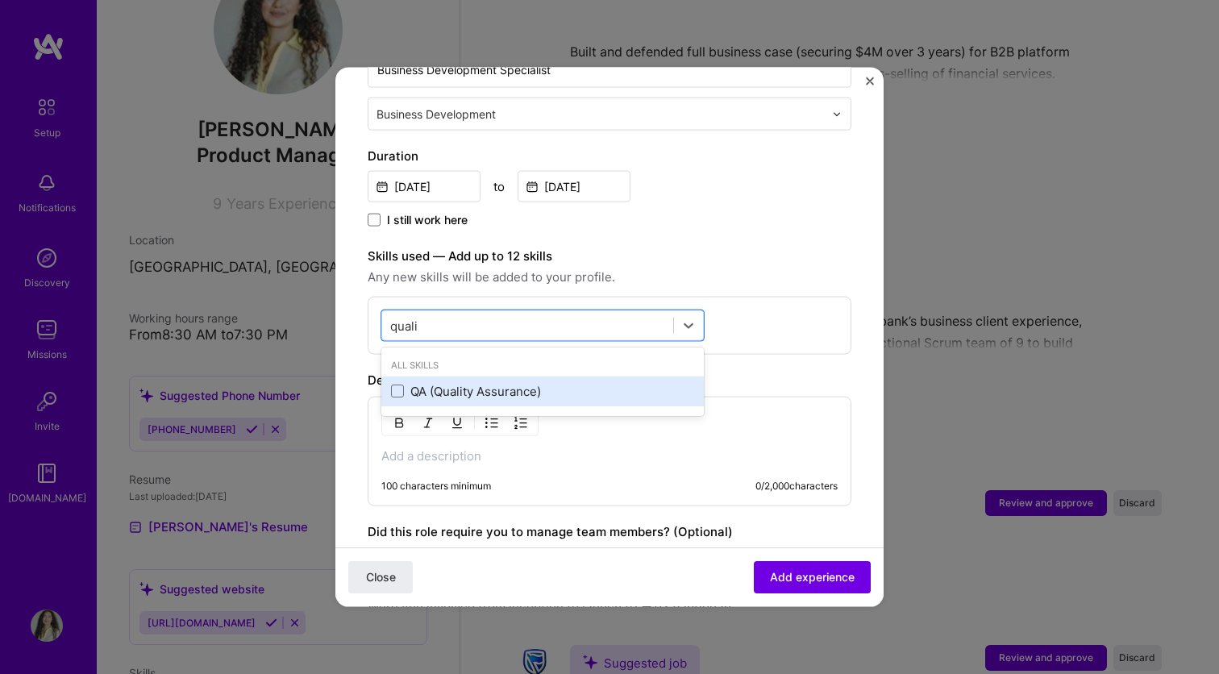
click at [415, 382] on div "QA (Quality Assurance)" at bounding box center [542, 390] width 303 height 17
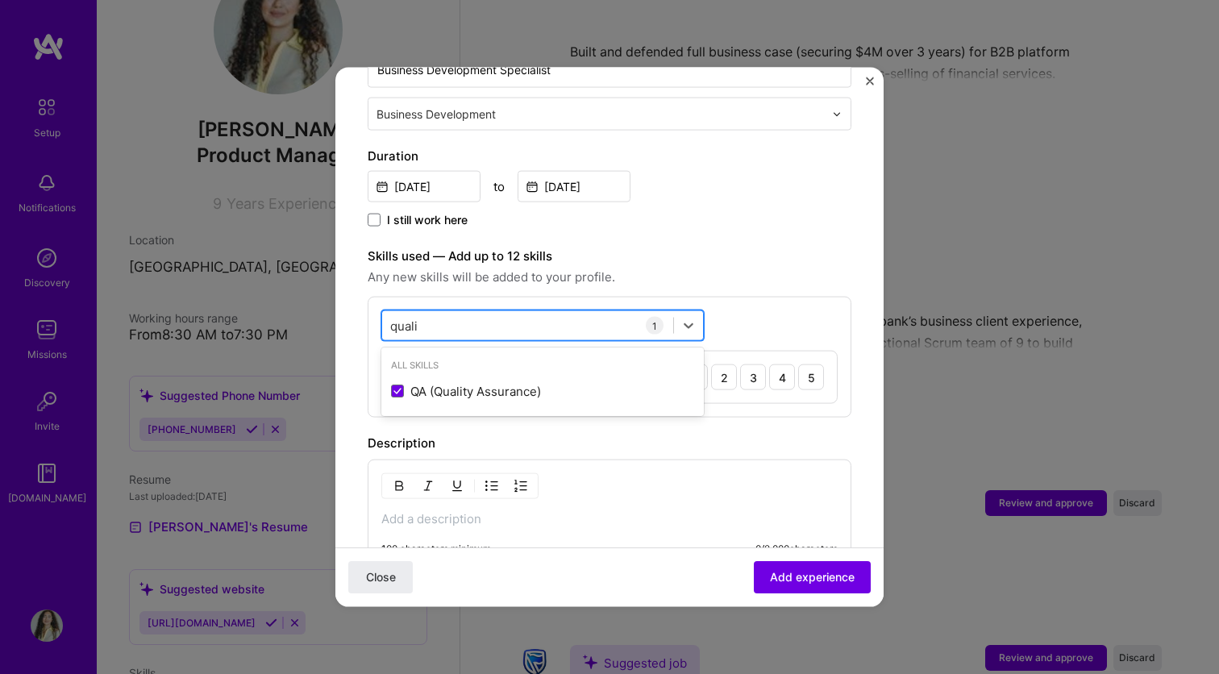
click at [405, 317] on input "quali" at bounding box center [404, 325] width 28 height 17
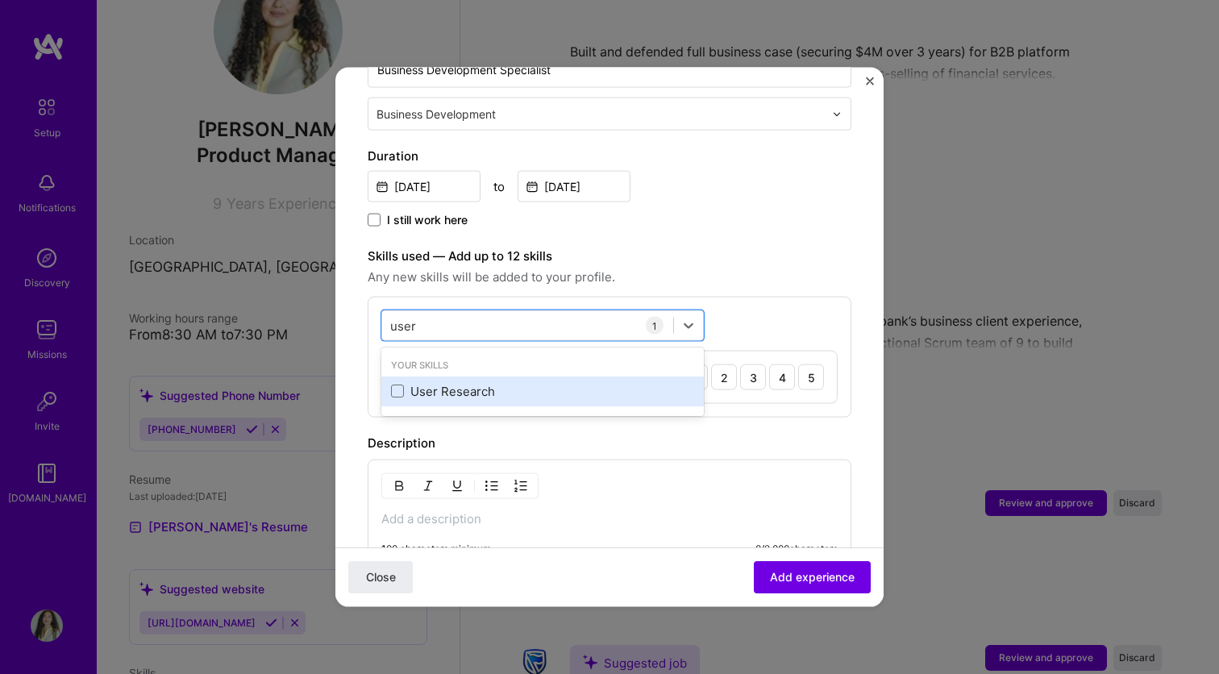
click at [410, 382] on div "User Research" at bounding box center [542, 390] width 303 height 17
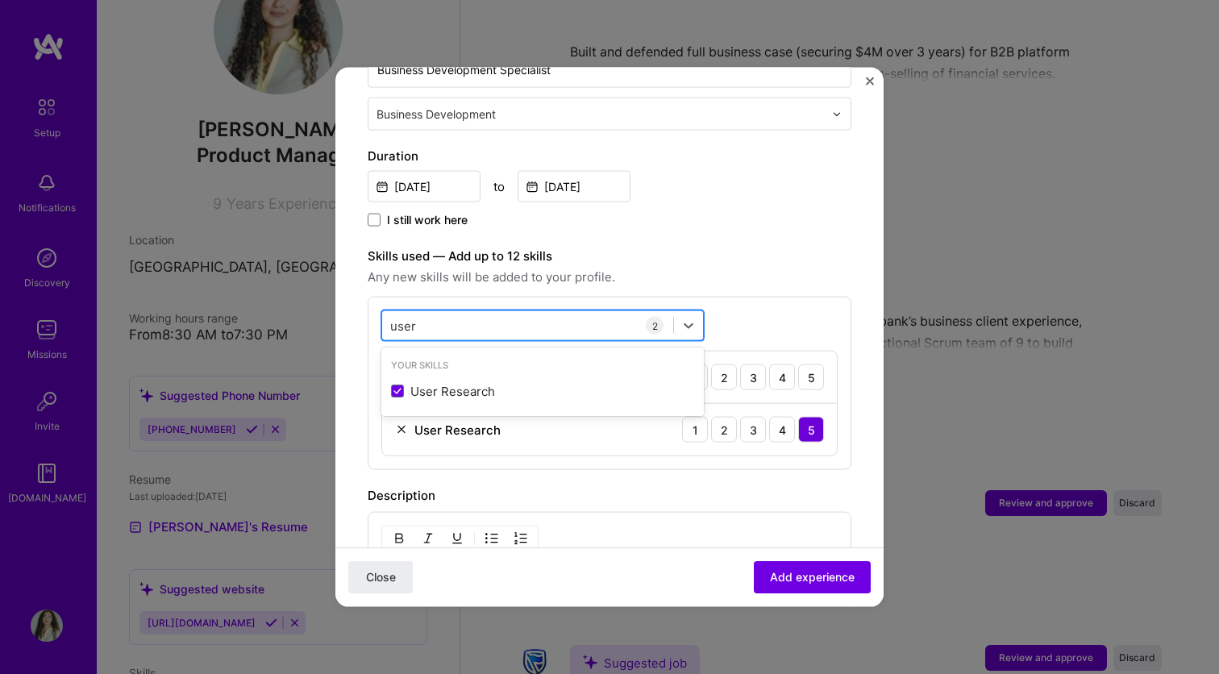
click at [402, 317] on input "user" at bounding box center [403, 325] width 27 height 17
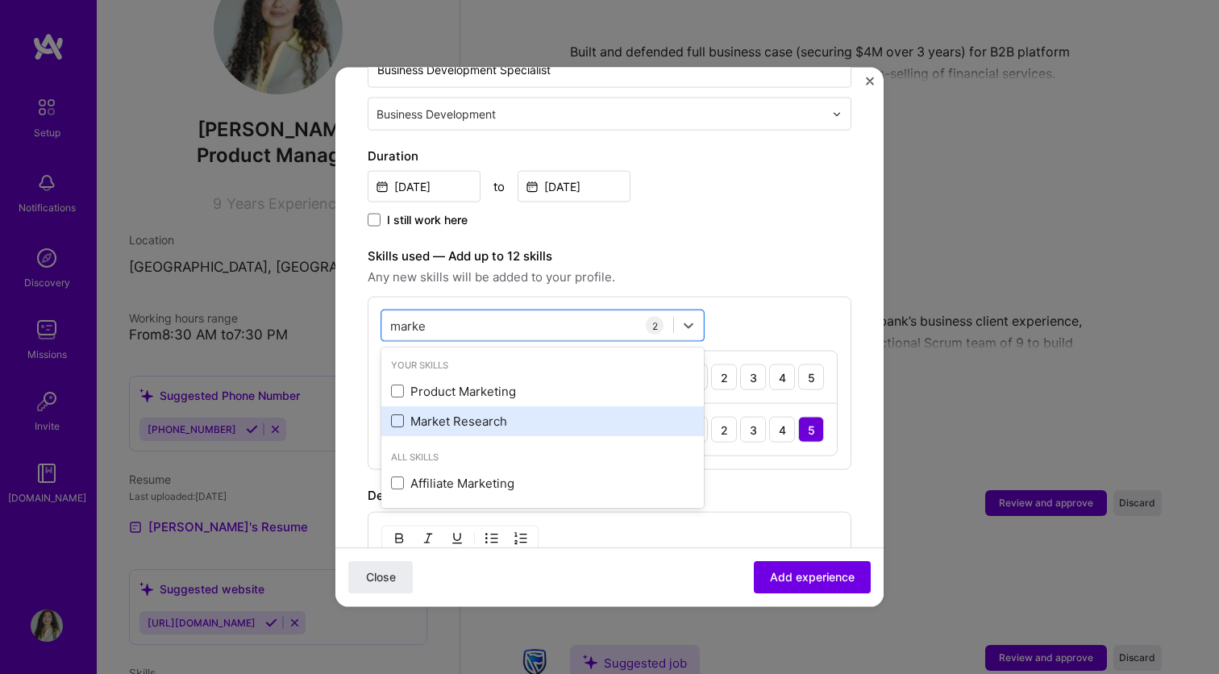
click at [394, 414] on span at bounding box center [397, 420] width 13 height 13
click at [0, 0] on input "checkbox" at bounding box center [0, 0] width 0 height 0
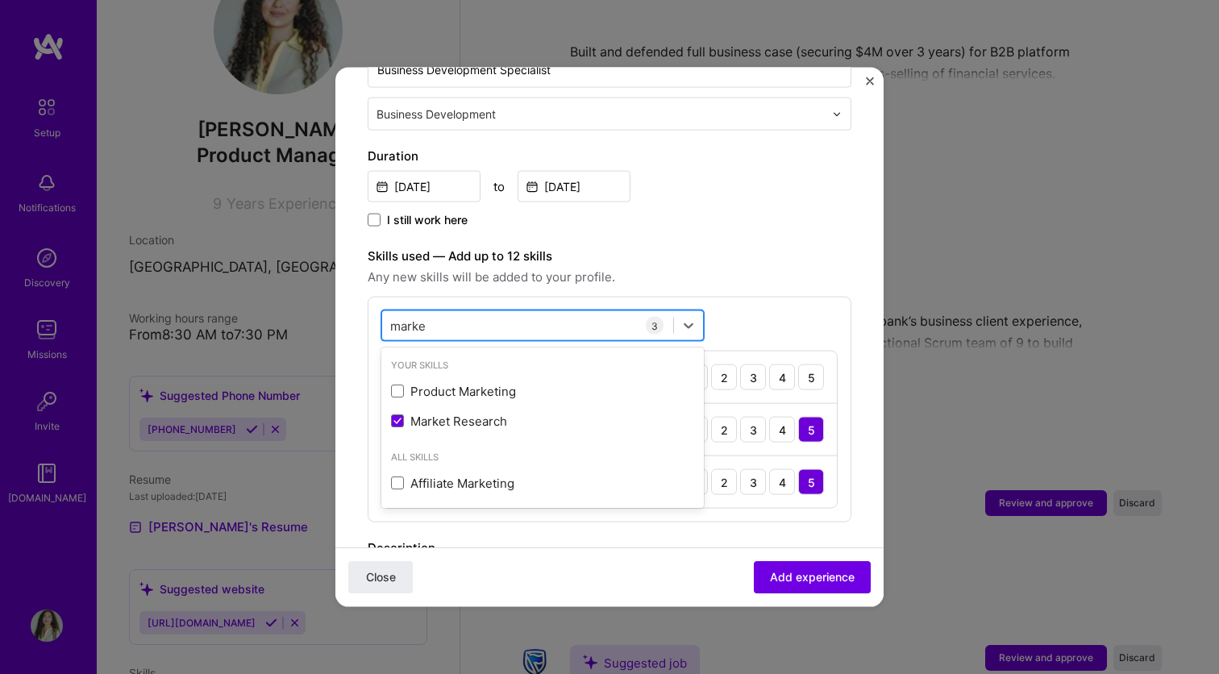
click at [413, 317] on input "marke" at bounding box center [408, 325] width 37 height 17
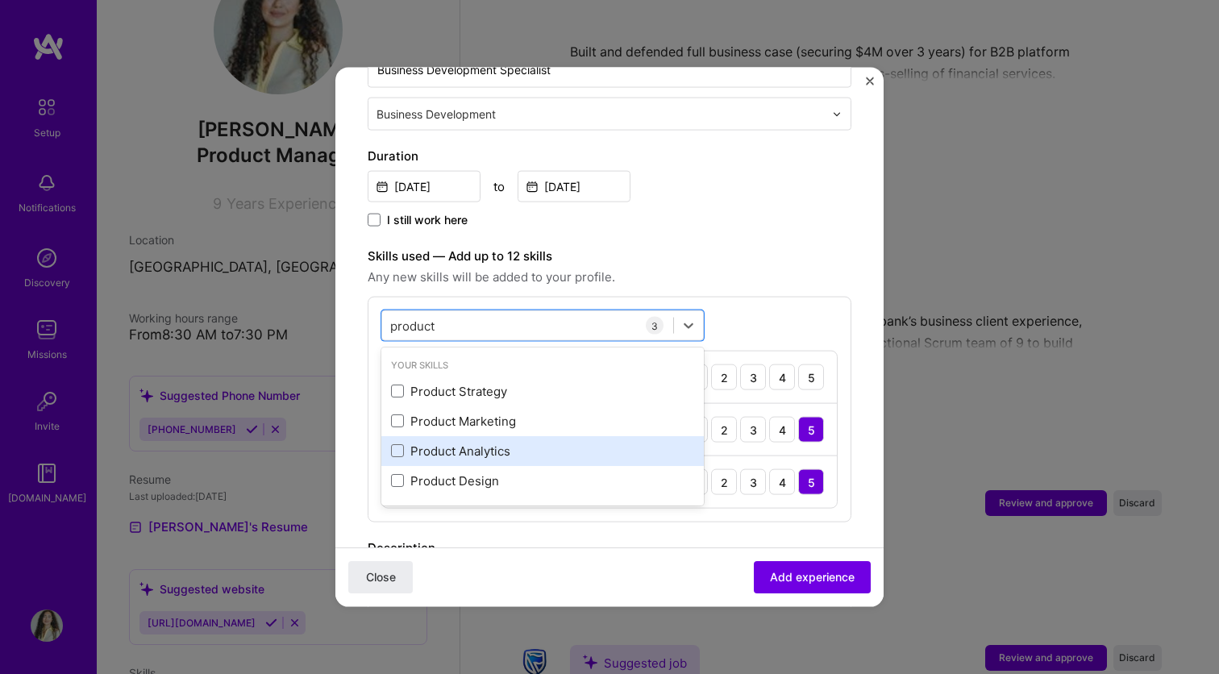
click at [454, 442] on div "Product Analytics" at bounding box center [542, 450] width 303 height 17
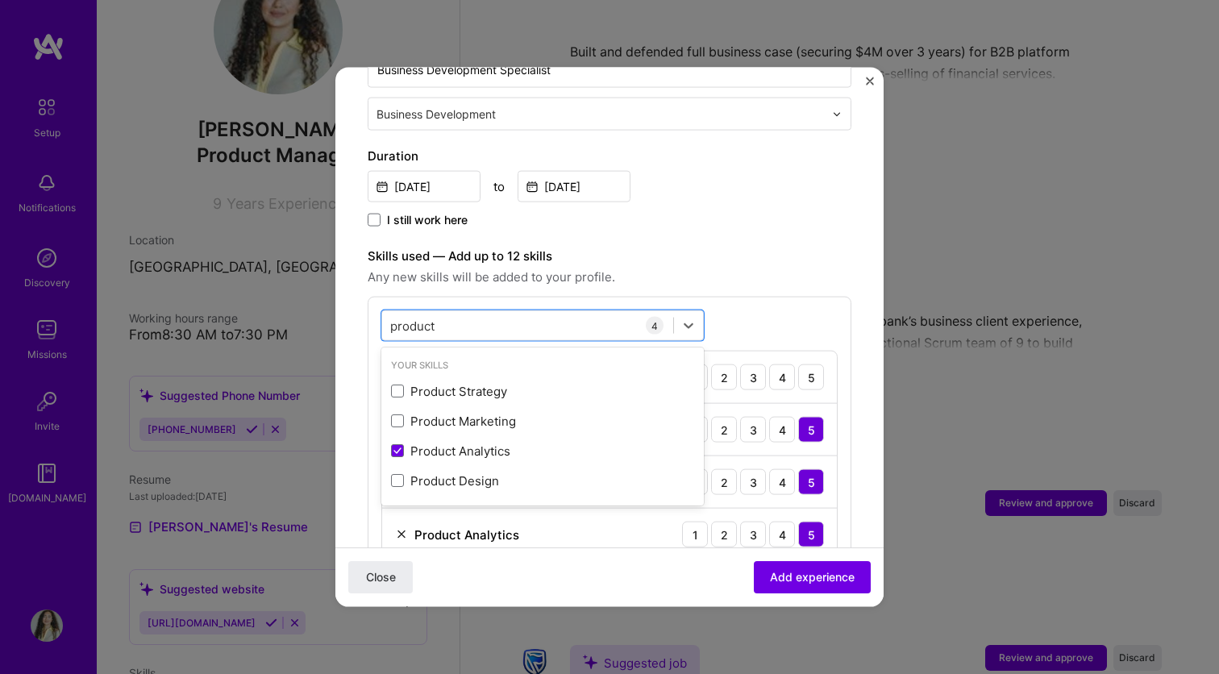
type input "product"
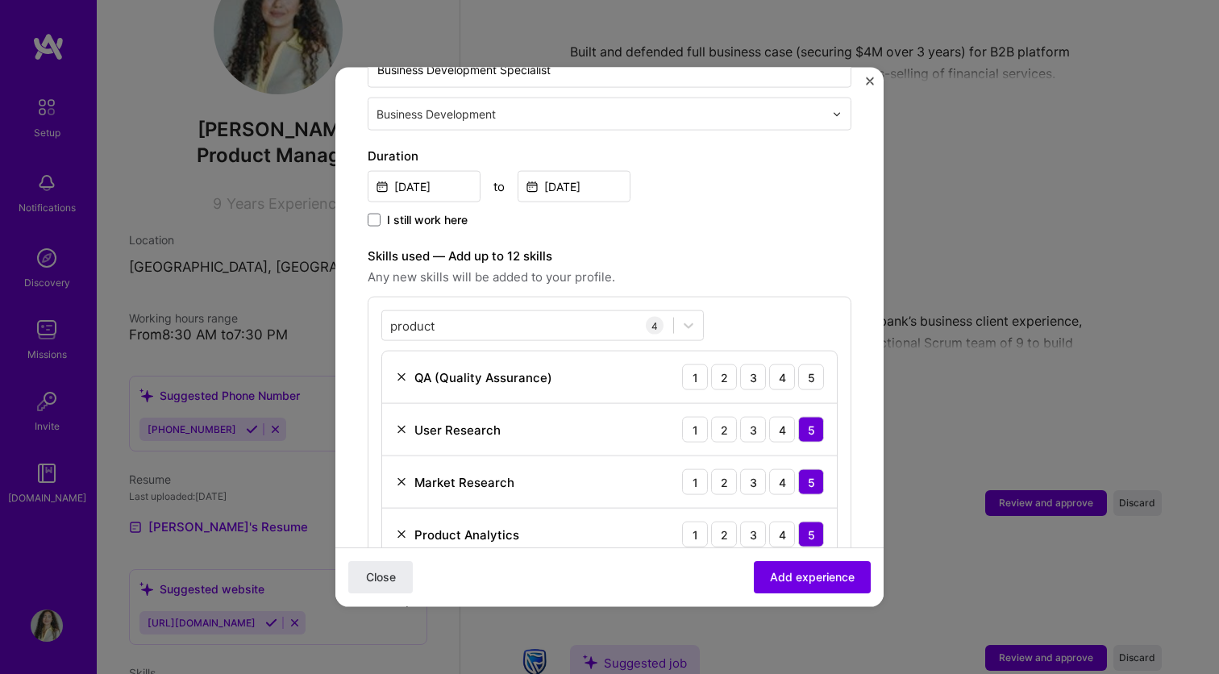
click at [766, 268] on span "Any new skills will be added to your profile." at bounding box center [610, 277] width 484 height 19
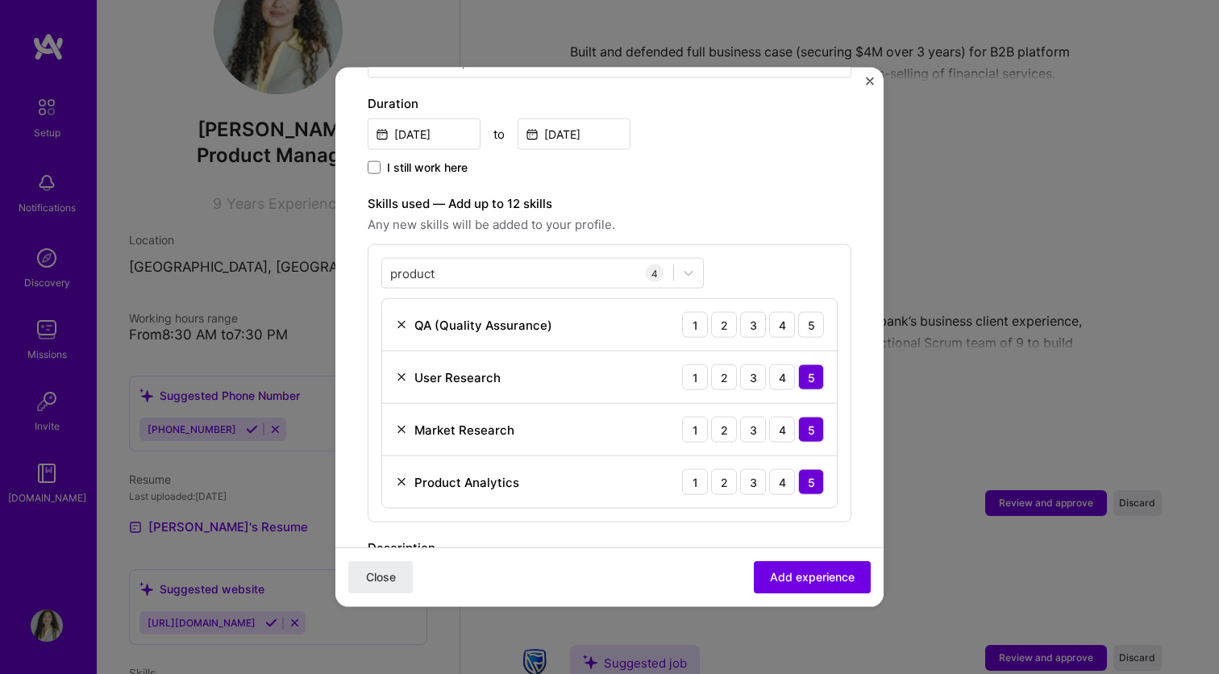
scroll to position [502, 0]
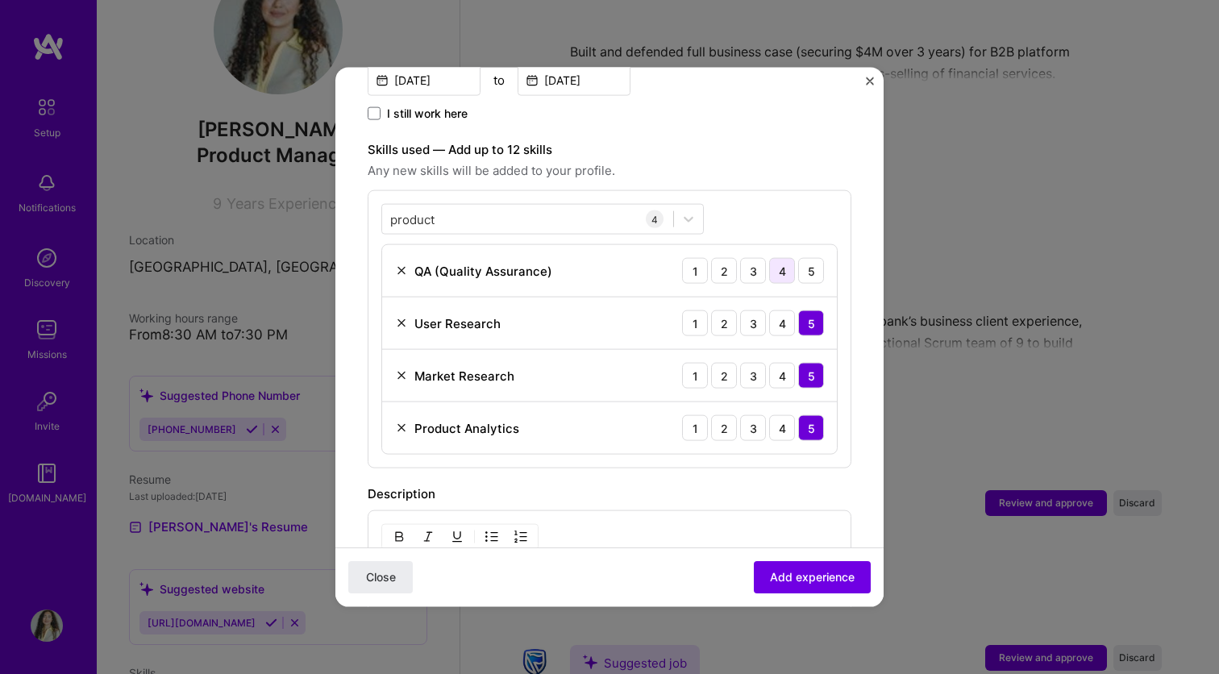
click at [769, 258] on div "4" at bounding box center [782, 271] width 26 height 26
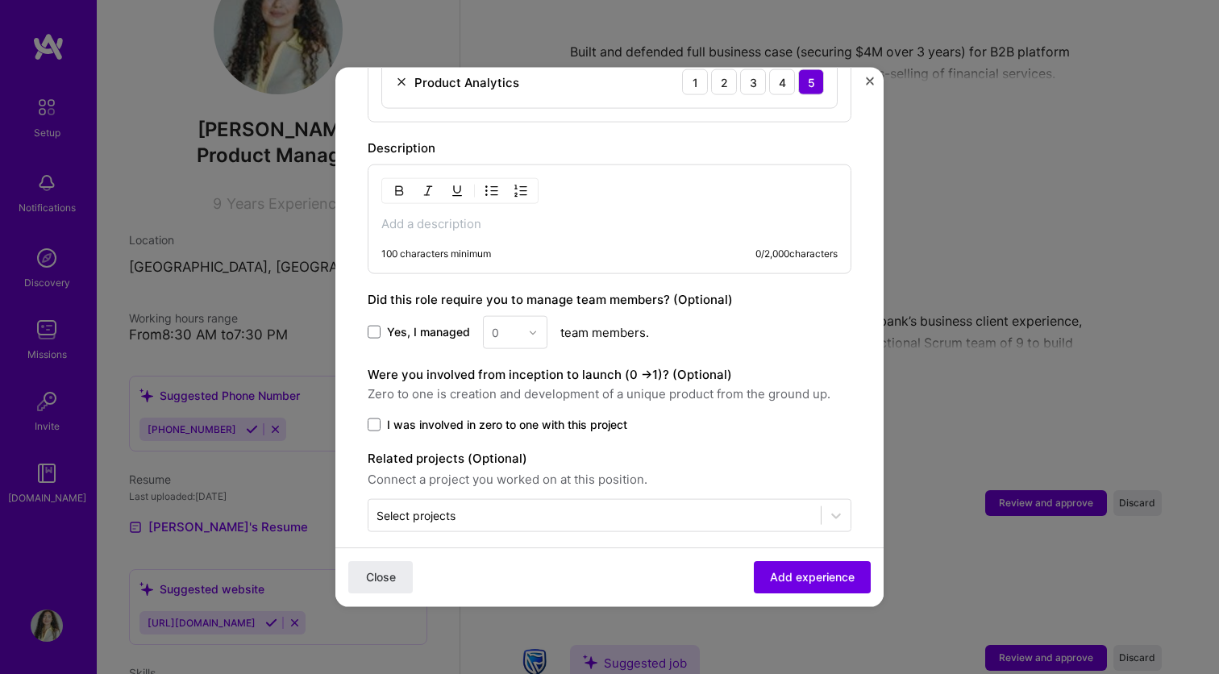
scroll to position [847, 0]
click at [775, 575] on span "Add experience" at bounding box center [812, 577] width 85 height 16
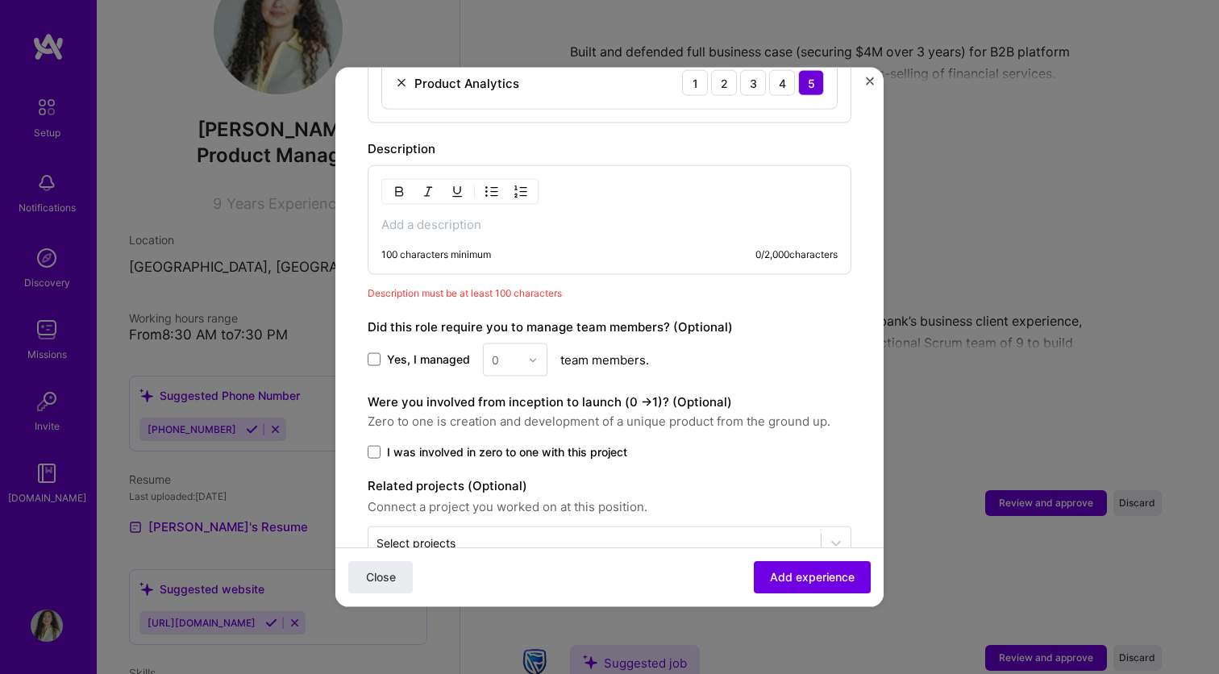
click at [490, 217] on p at bounding box center [609, 225] width 456 height 16
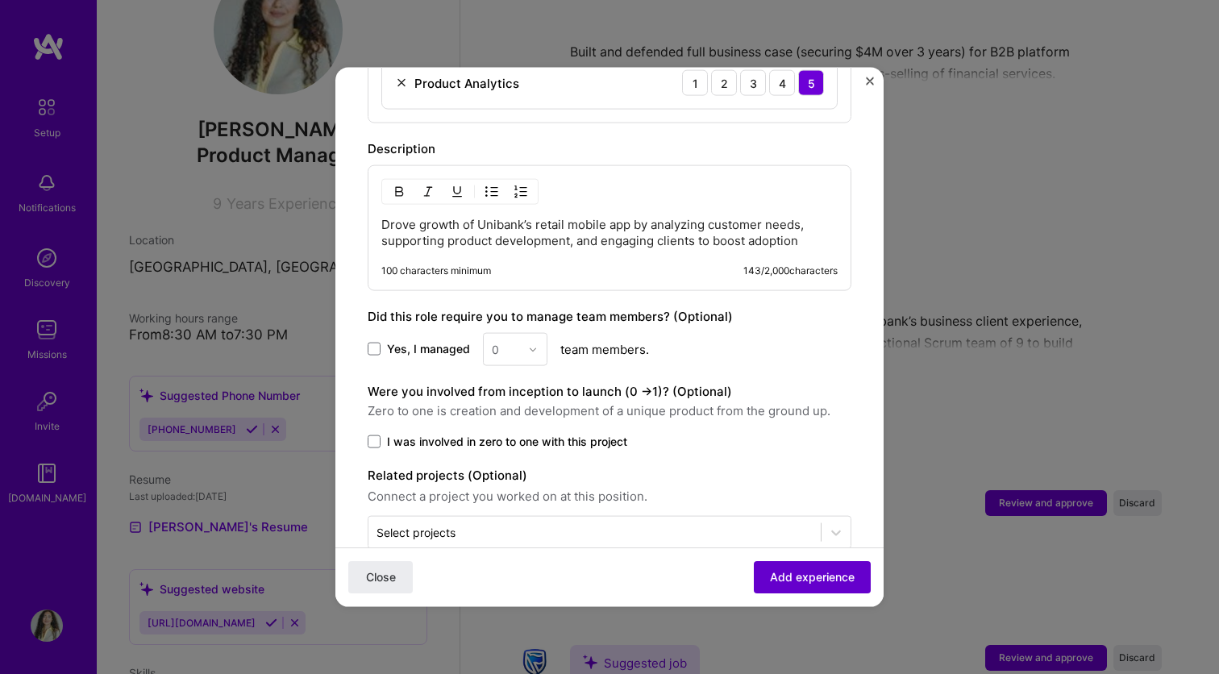
click at [794, 579] on span "Add experience" at bounding box center [812, 577] width 85 height 16
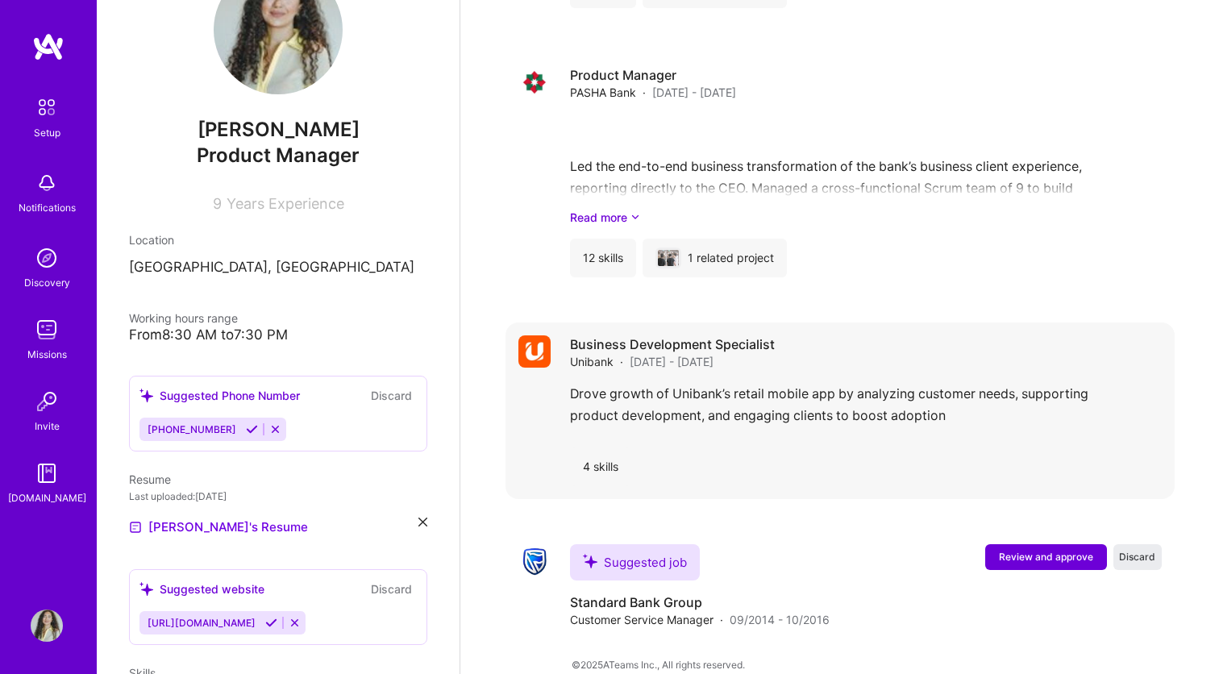
scroll to position [1456, 0]
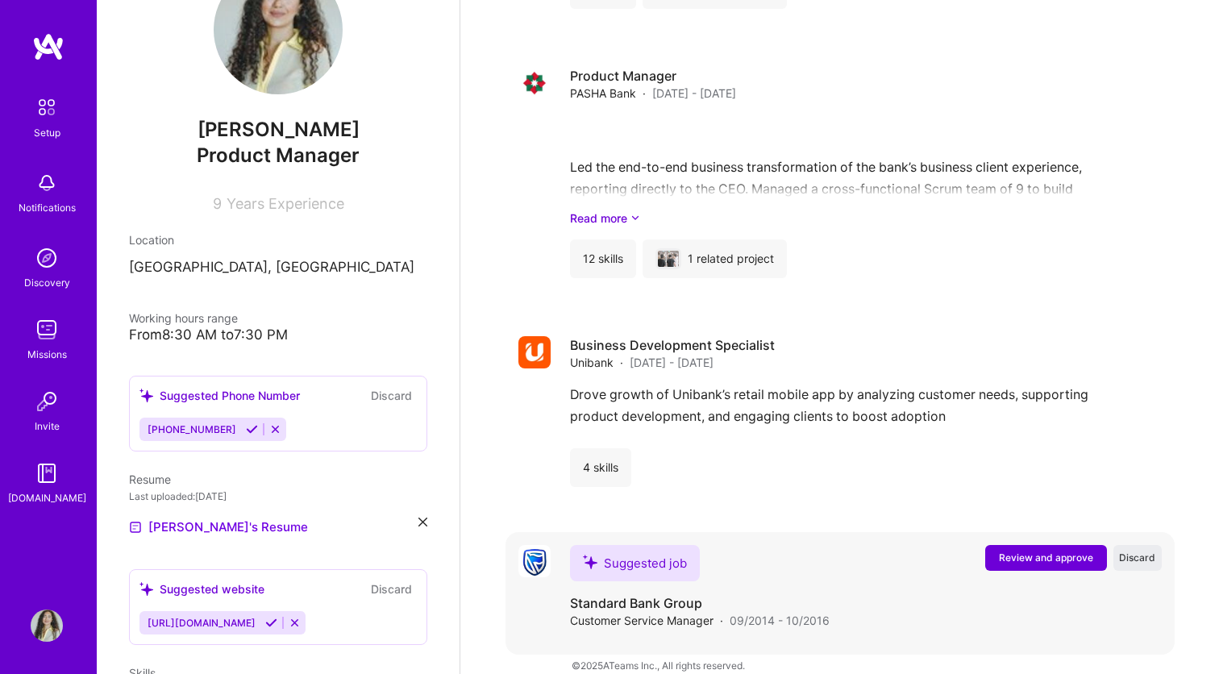
click at [1036, 545] on button "Review and approve" at bounding box center [1046, 558] width 122 height 26
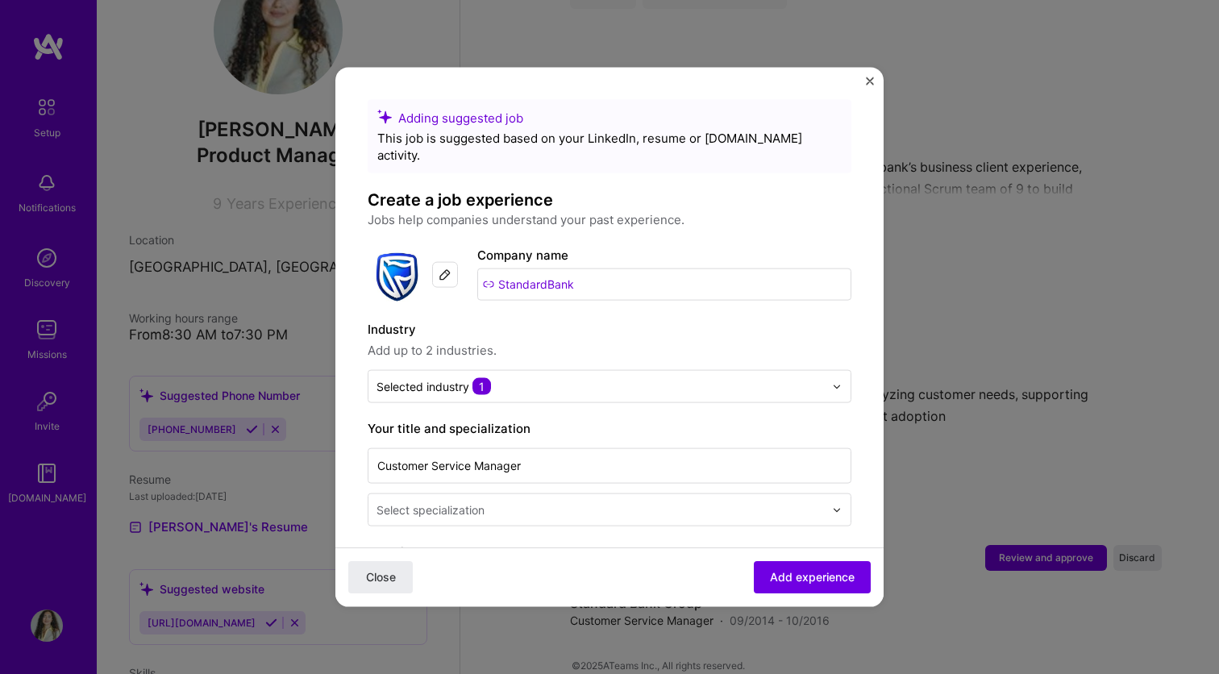
click at [551, 268] on input "StandardBank" at bounding box center [664, 284] width 374 height 32
drag, startPoint x: 547, startPoint y: 270, endPoint x: 454, endPoint y: 270, distance: 93.5
click at [454, 270] on div "Company logo Company name StandardBank" at bounding box center [610, 275] width 484 height 58
type input "Bank Standard"
click at [570, 315] on div "Bank Standard" at bounding box center [584, 329] width 99 height 28
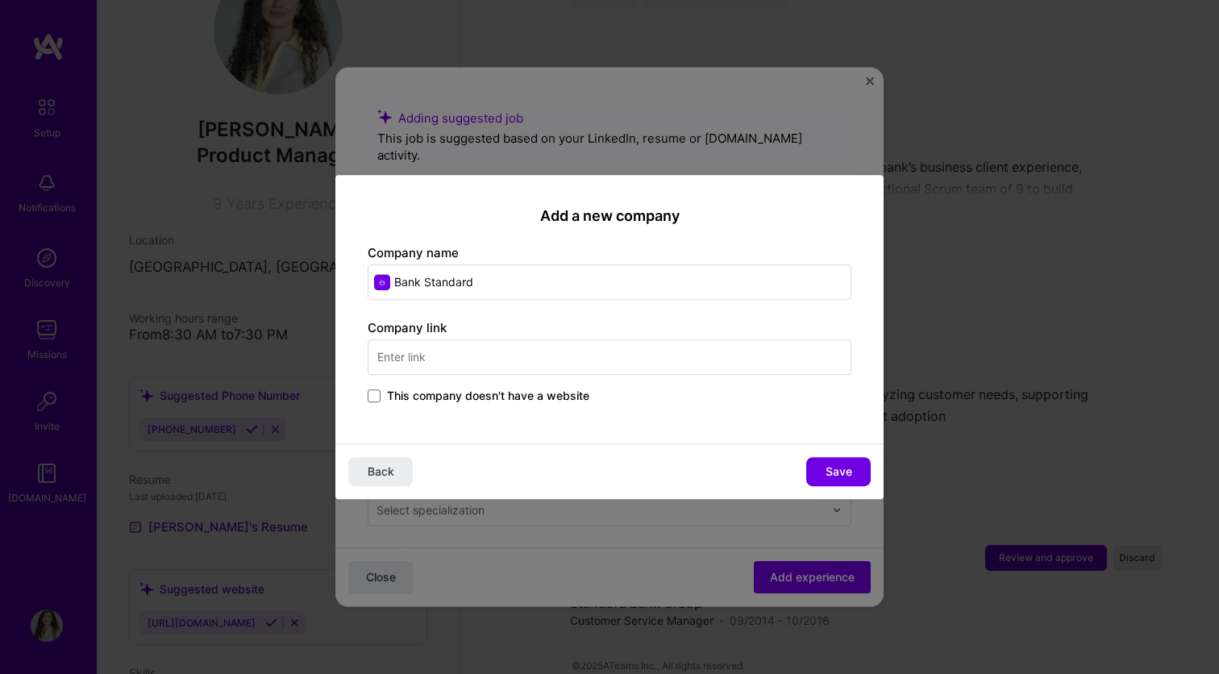
click at [505, 396] on span "This company doesn't have a website" at bounding box center [488, 396] width 202 height 16
click at [0, 0] on input "This company doesn't have a website" at bounding box center [0, 0] width 0 height 0
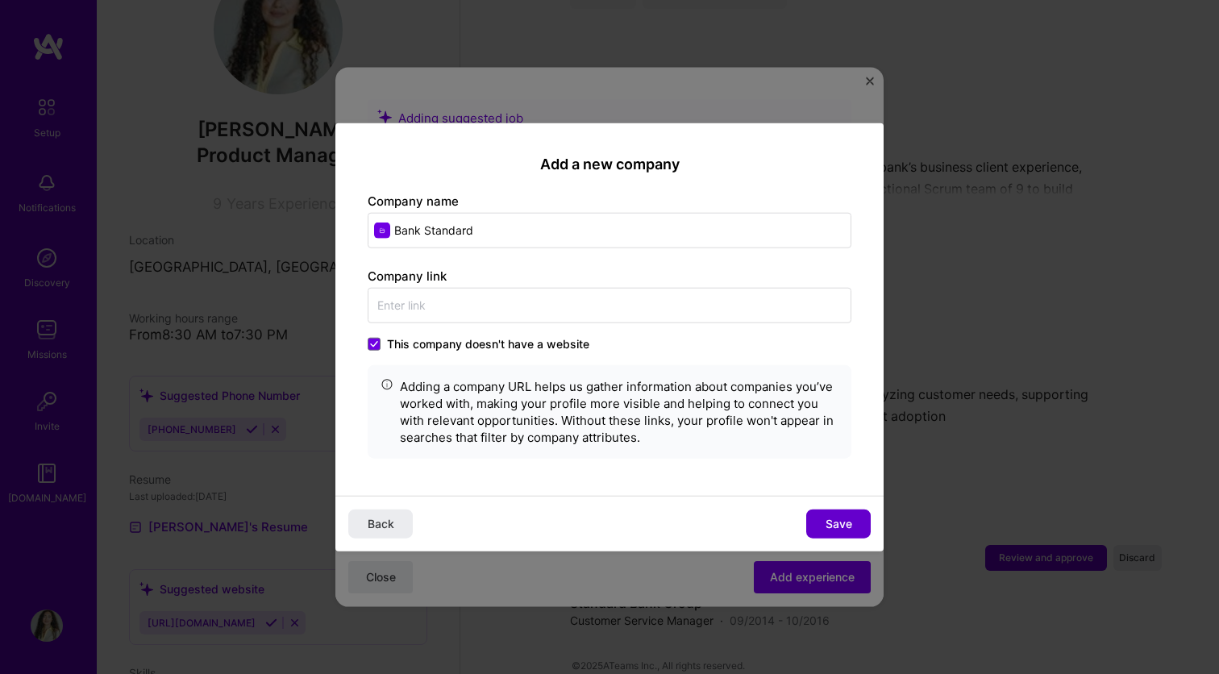
click at [851, 520] on span "Save" at bounding box center [838, 523] width 27 height 16
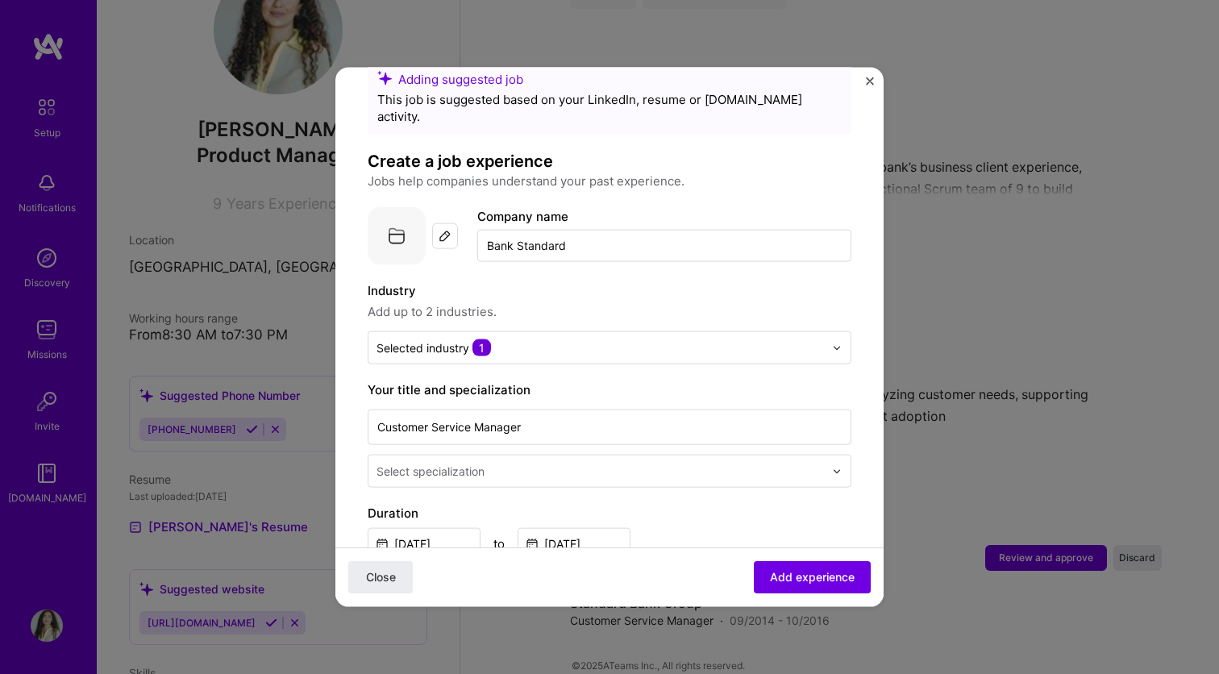
scroll to position [39, 0]
click at [595, 231] on input "Bank Standard" at bounding box center [664, 246] width 374 height 32
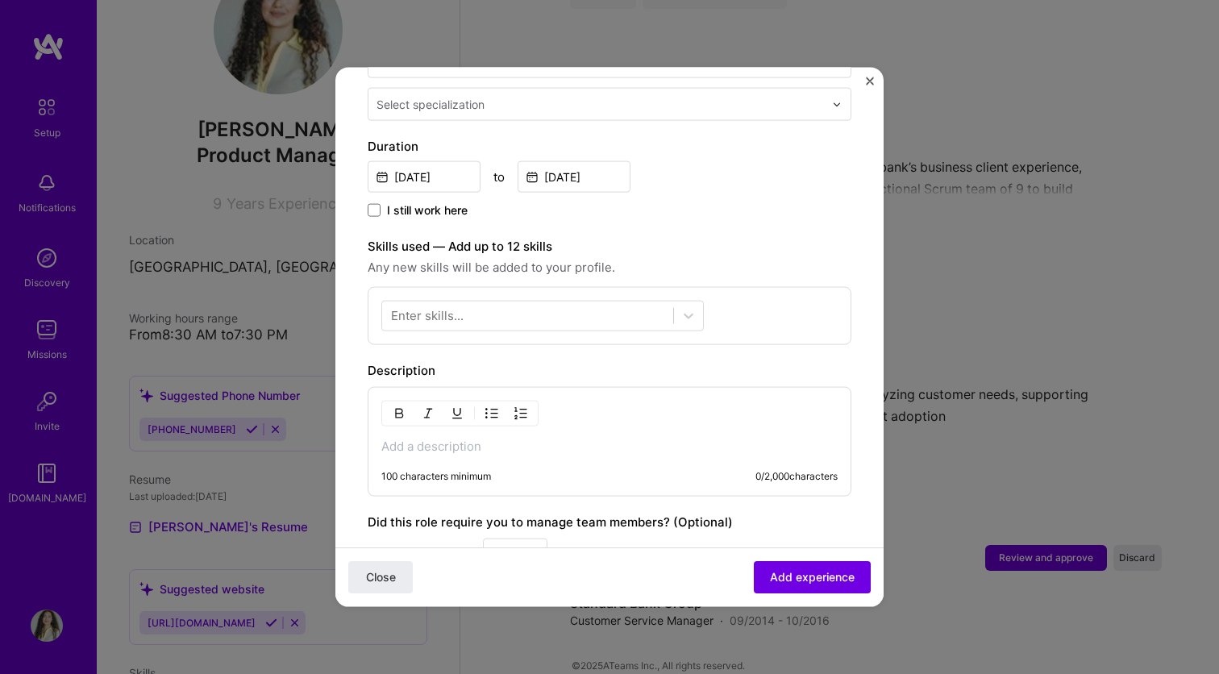
scroll to position [421, 0]
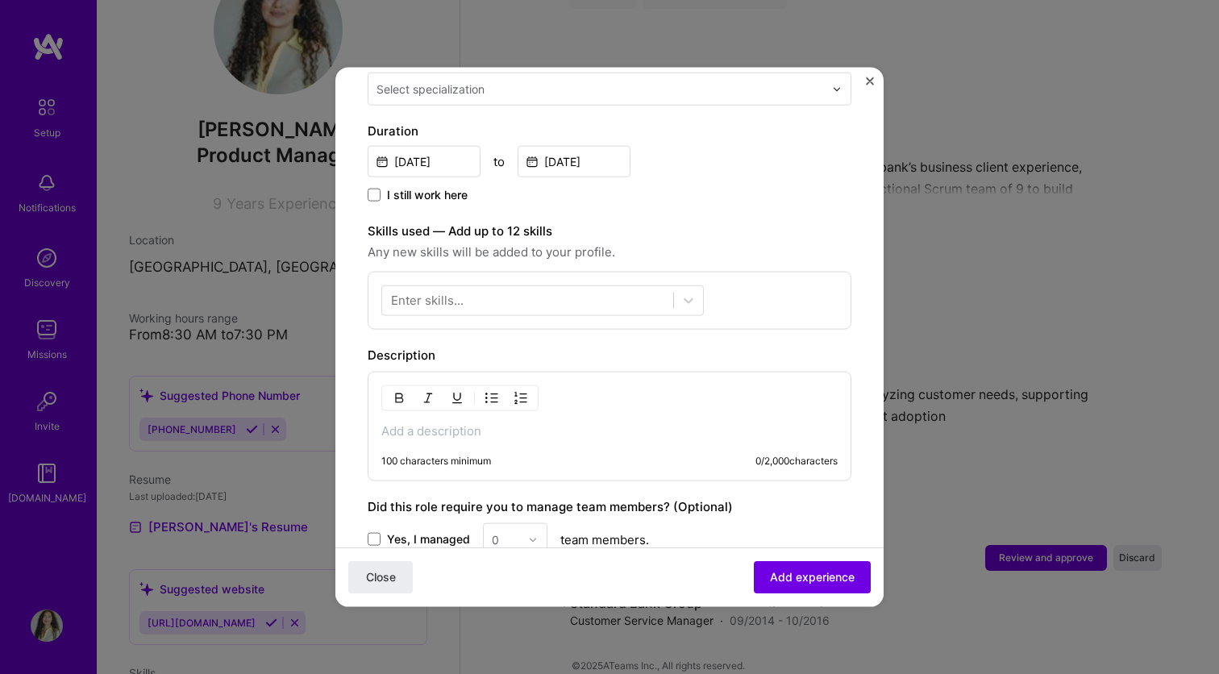
click at [546, 423] on p at bounding box center [609, 431] width 456 height 16
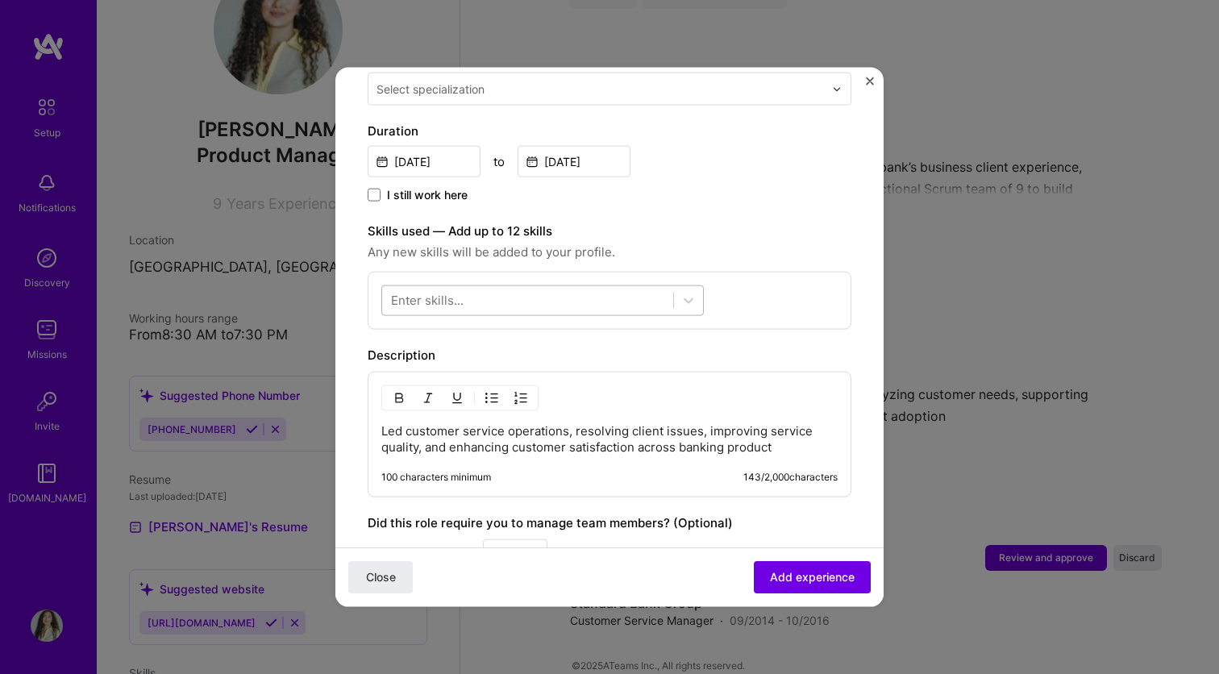
click at [453, 293] on div at bounding box center [527, 300] width 291 height 27
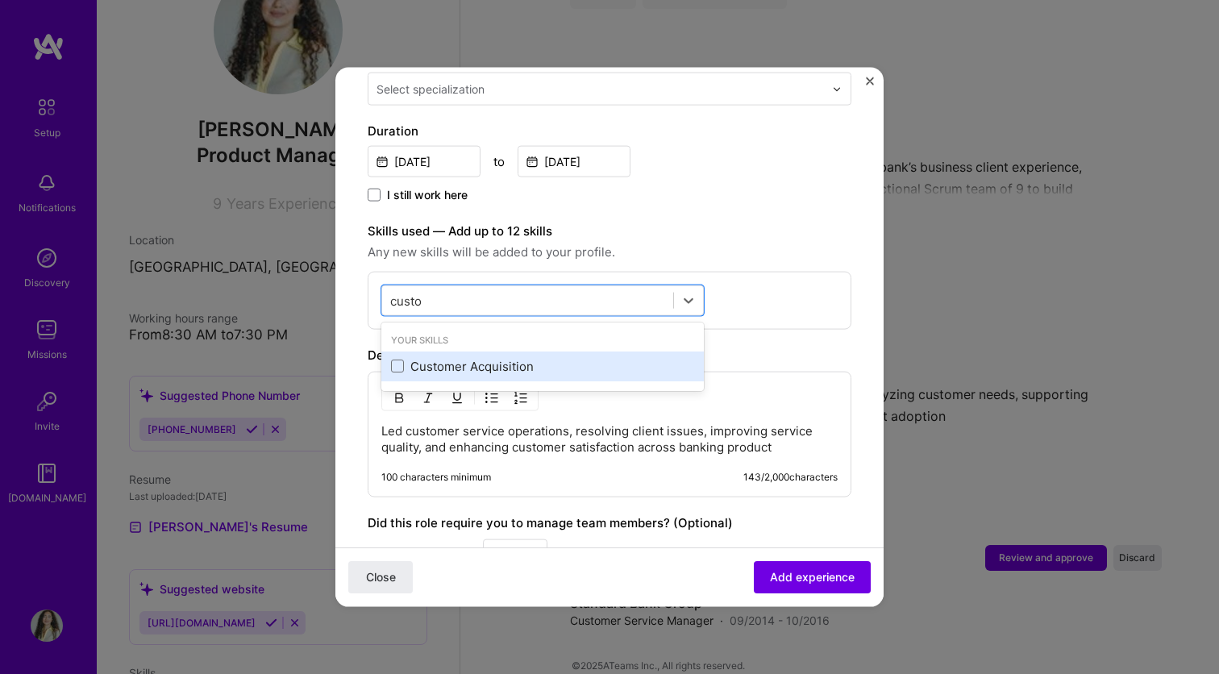
click at [432, 351] on div "Customer Acquisition" at bounding box center [542, 366] width 322 height 30
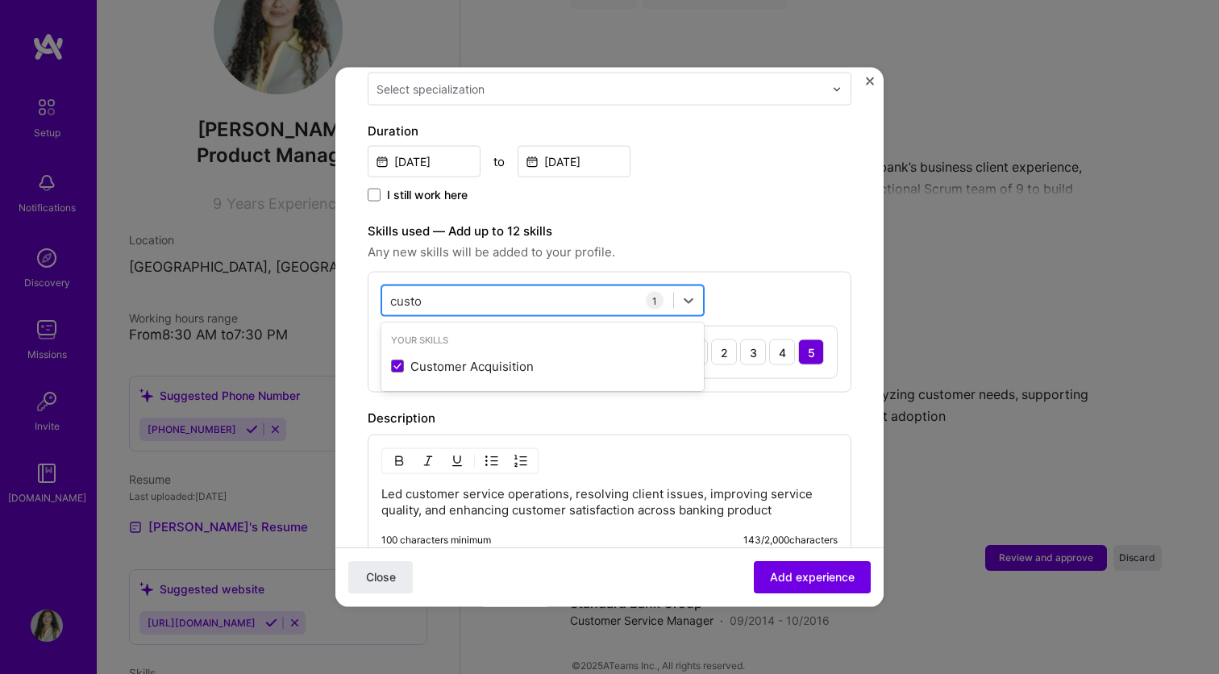
click at [414, 292] on input "custo" at bounding box center [406, 300] width 33 height 17
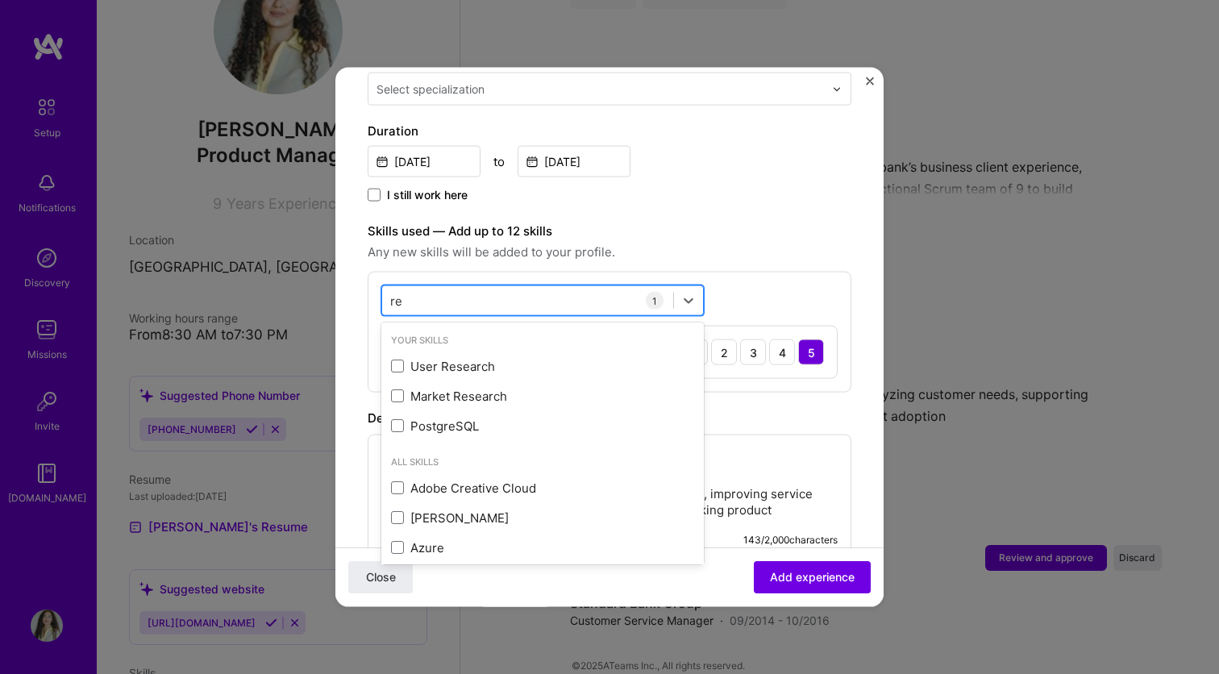
type input "r"
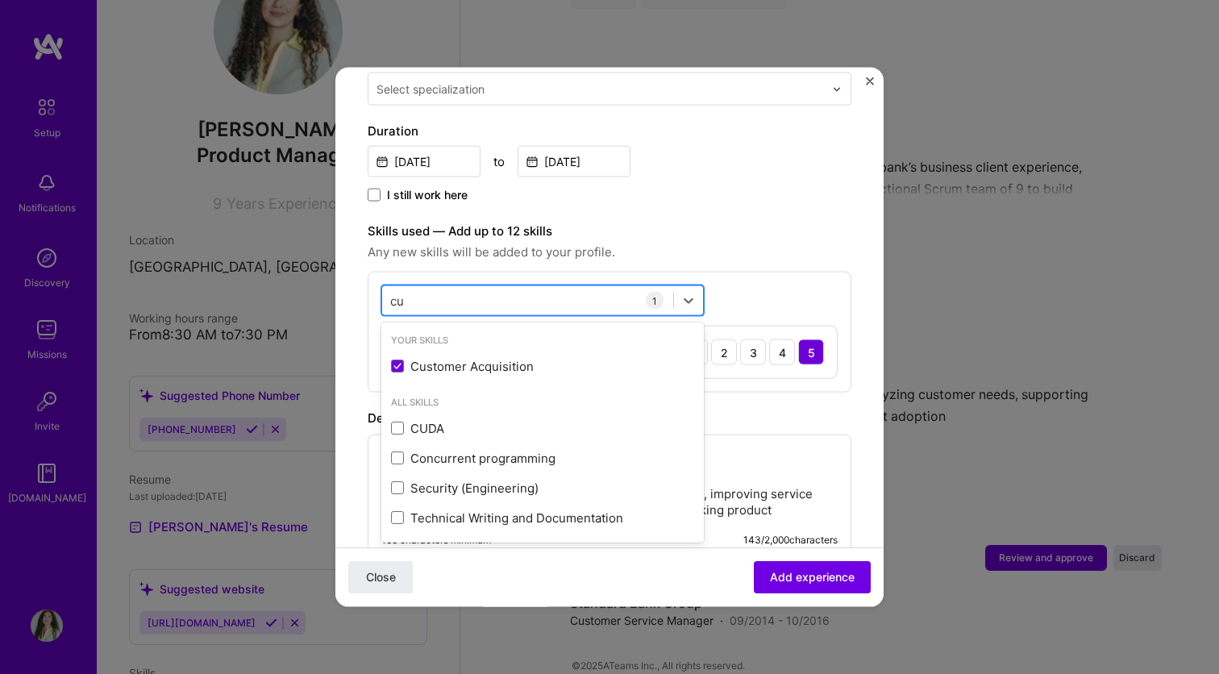
type input "c"
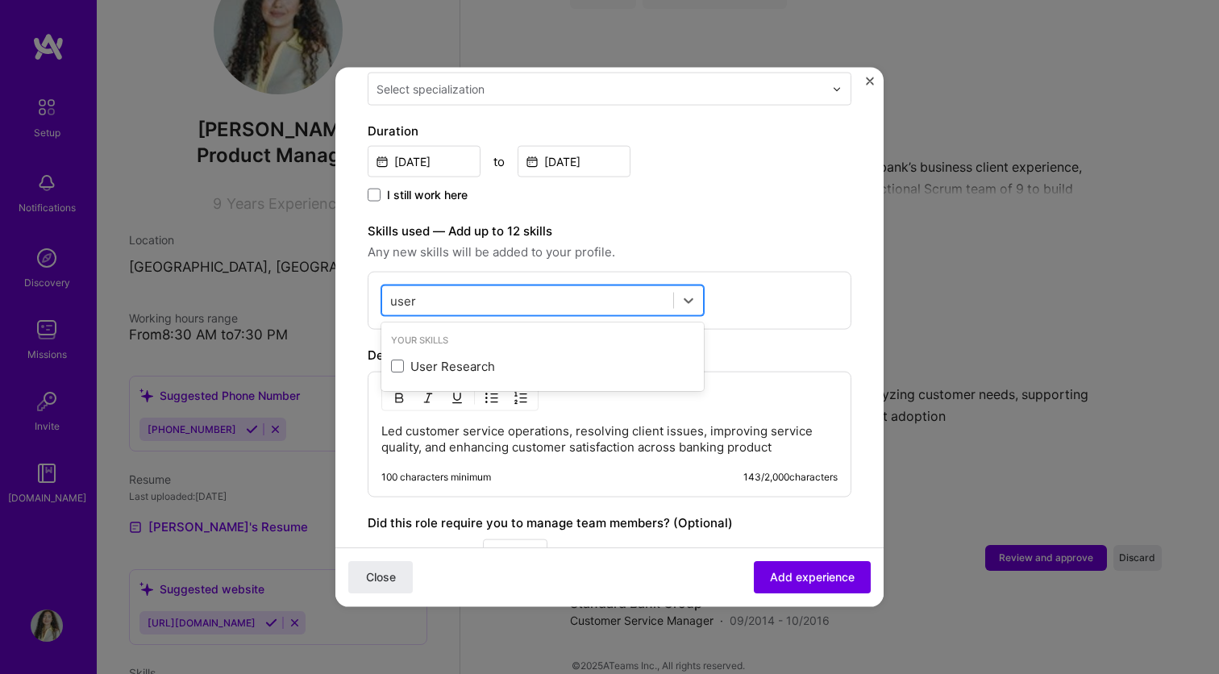
click at [404, 292] on input "user" at bounding box center [403, 300] width 27 height 17
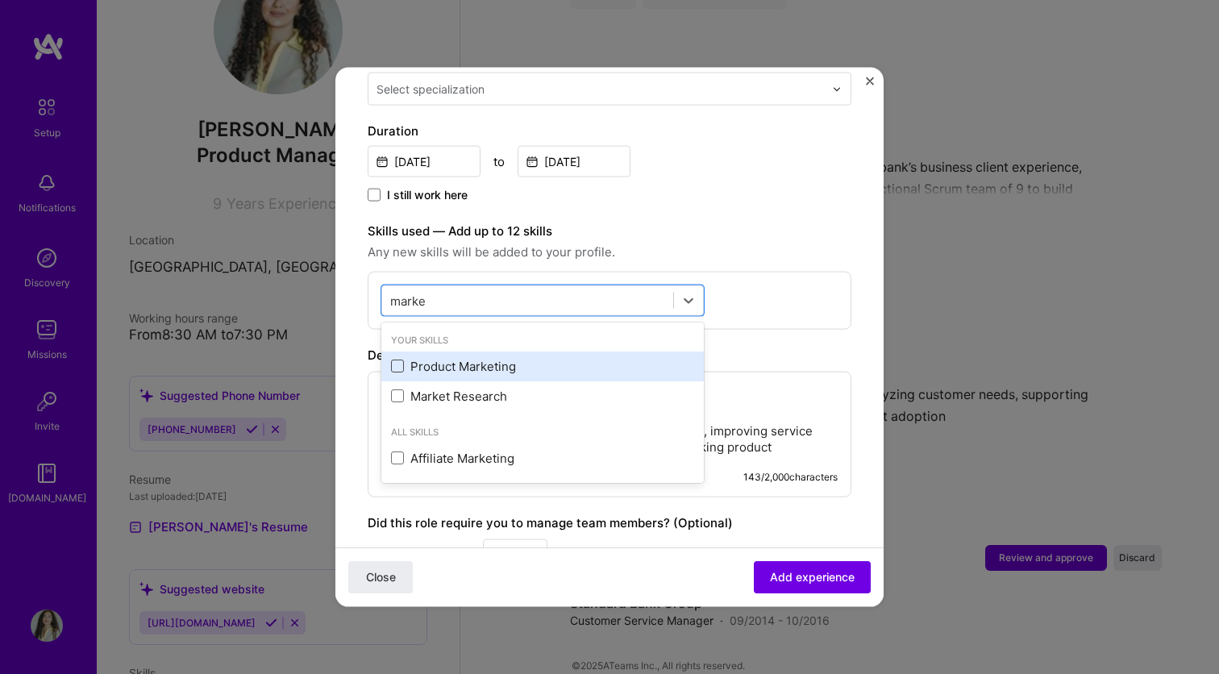
click at [400, 359] on span at bounding box center [397, 365] width 13 height 13
click at [0, 0] on input "checkbox" at bounding box center [0, 0] width 0 height 0
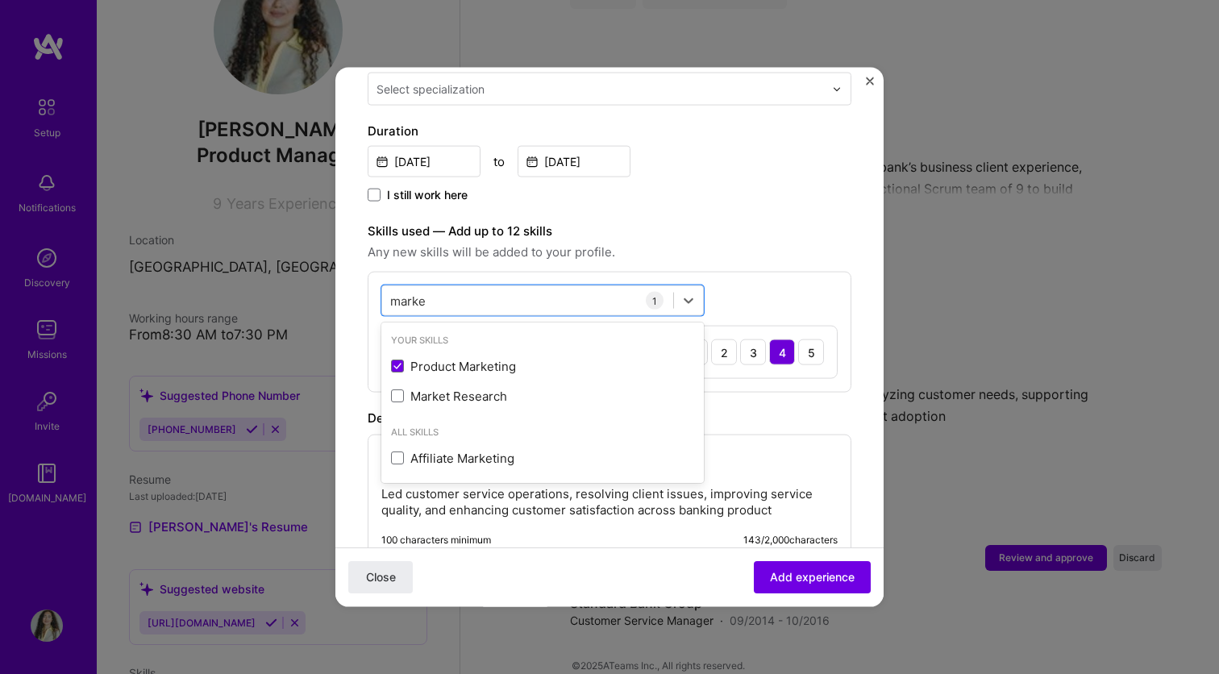
type input "marke"
click at [792, 272] on div "option Product Marketing, selected. option Product Marketing selected, 0 of 2. …" at bounding box center [610, 332] width 484 height 121
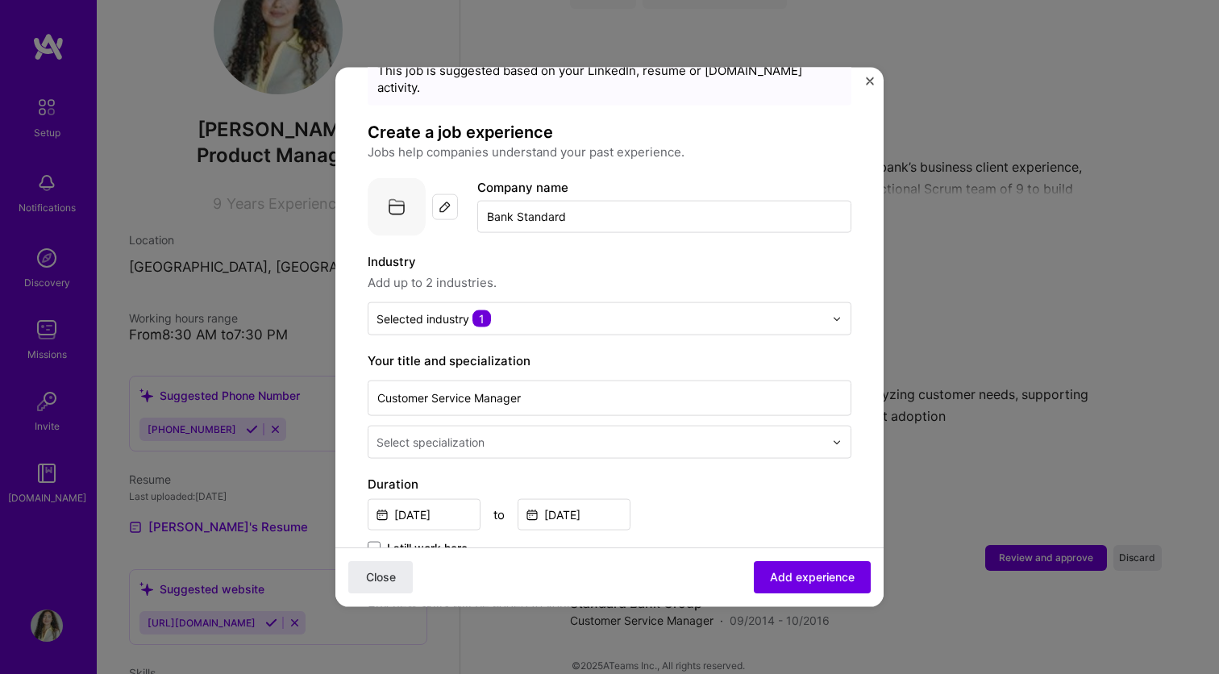
scroll to position [88, 0]
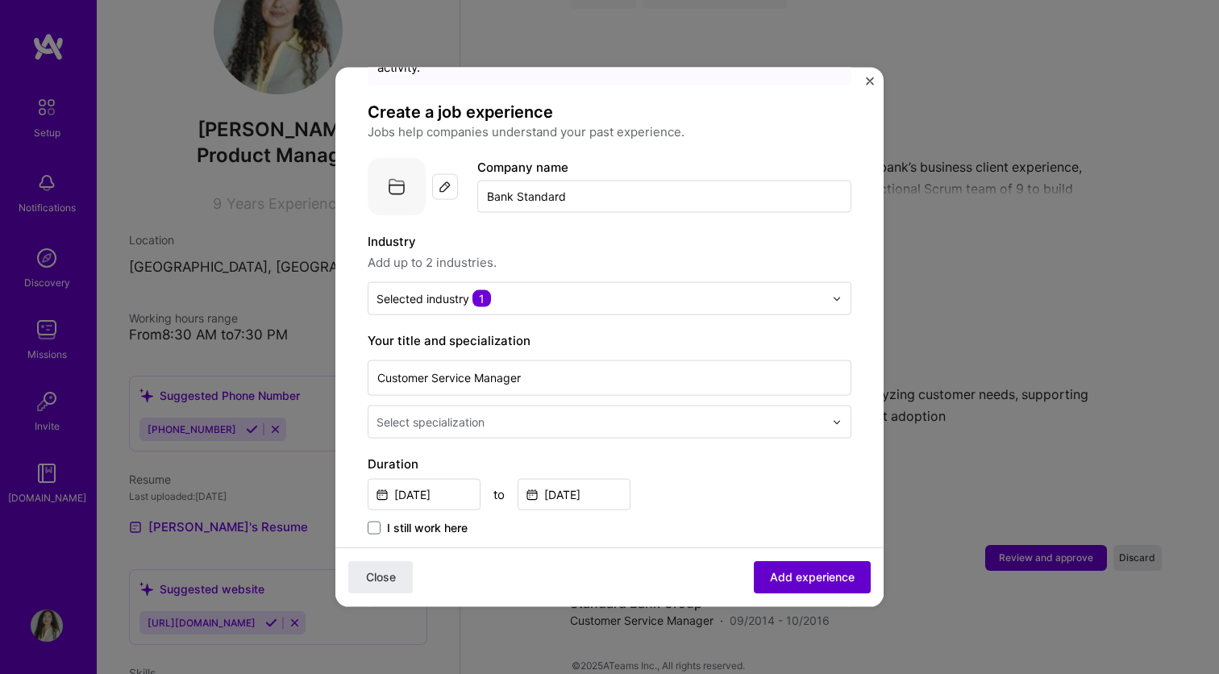
click at [805, 572] on span "Add experience" at bounding box center [812, 577] width 85 height 16
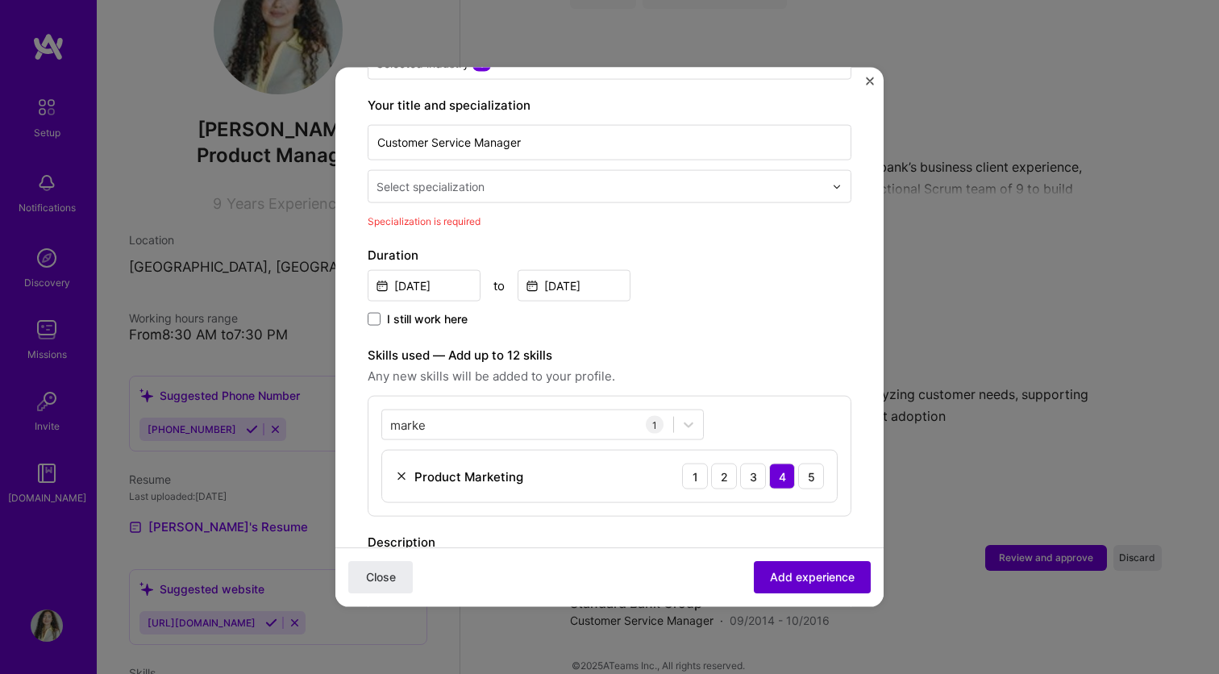
scroll to position [334, 0]
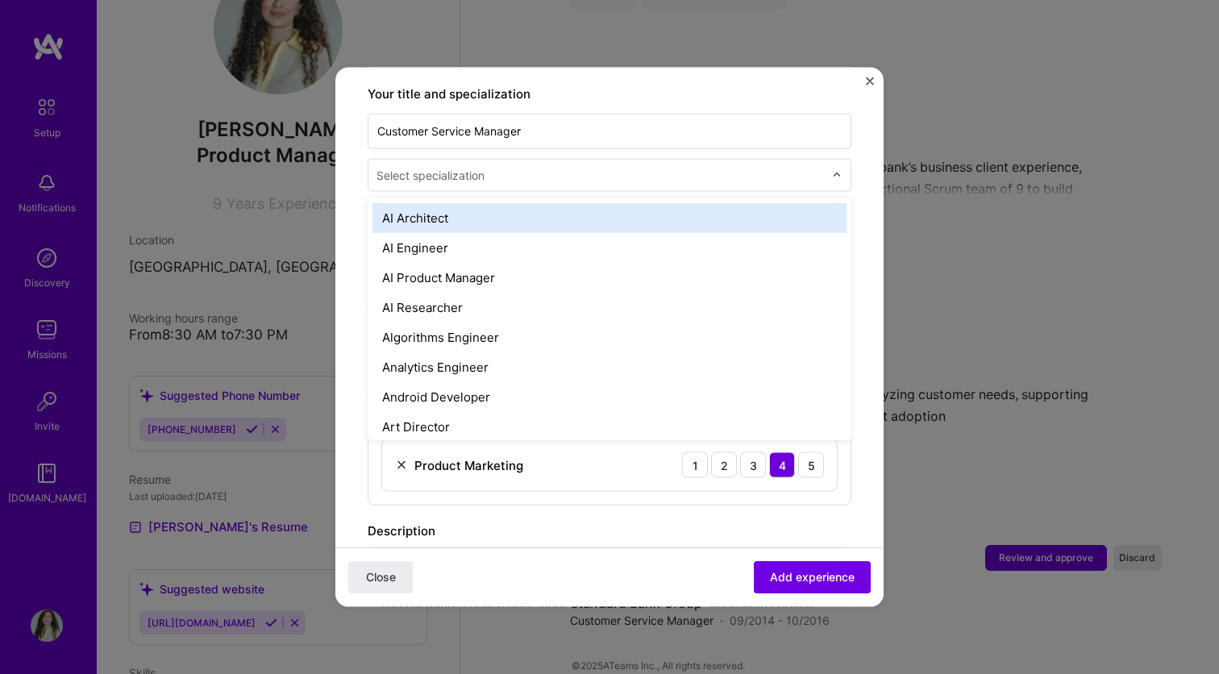
click at [475, 167] on div "Select specialization" at bounding box center [430, 175] width 108 height 17
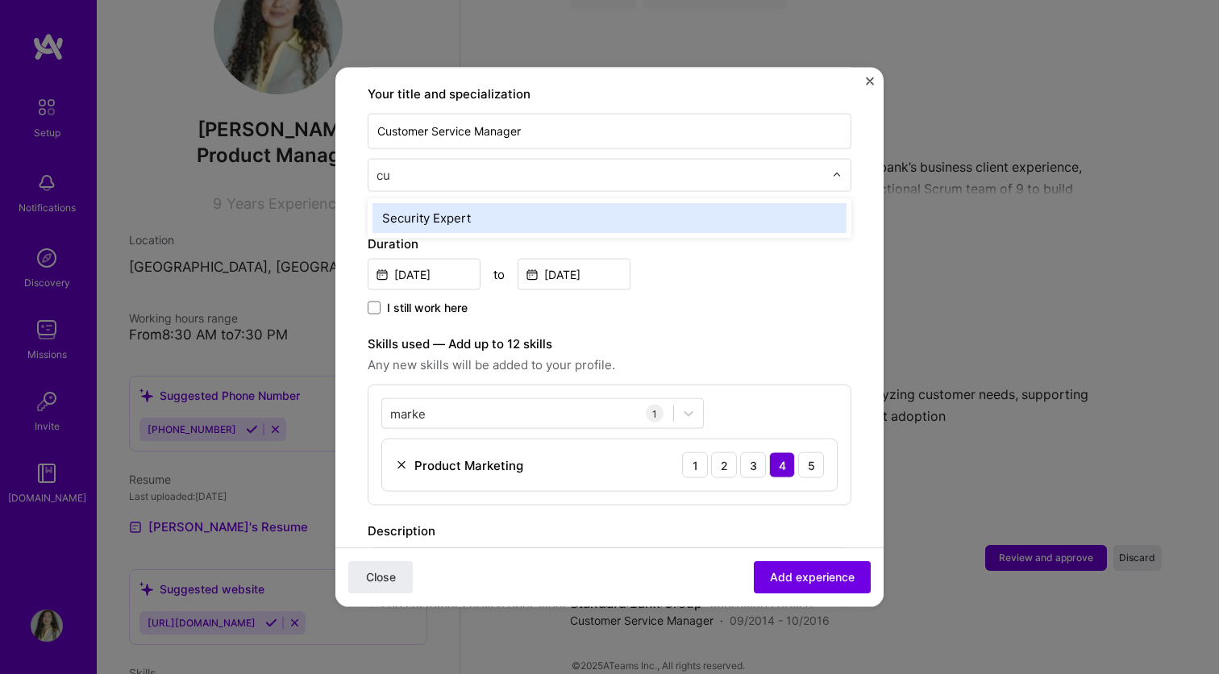
type input "c"
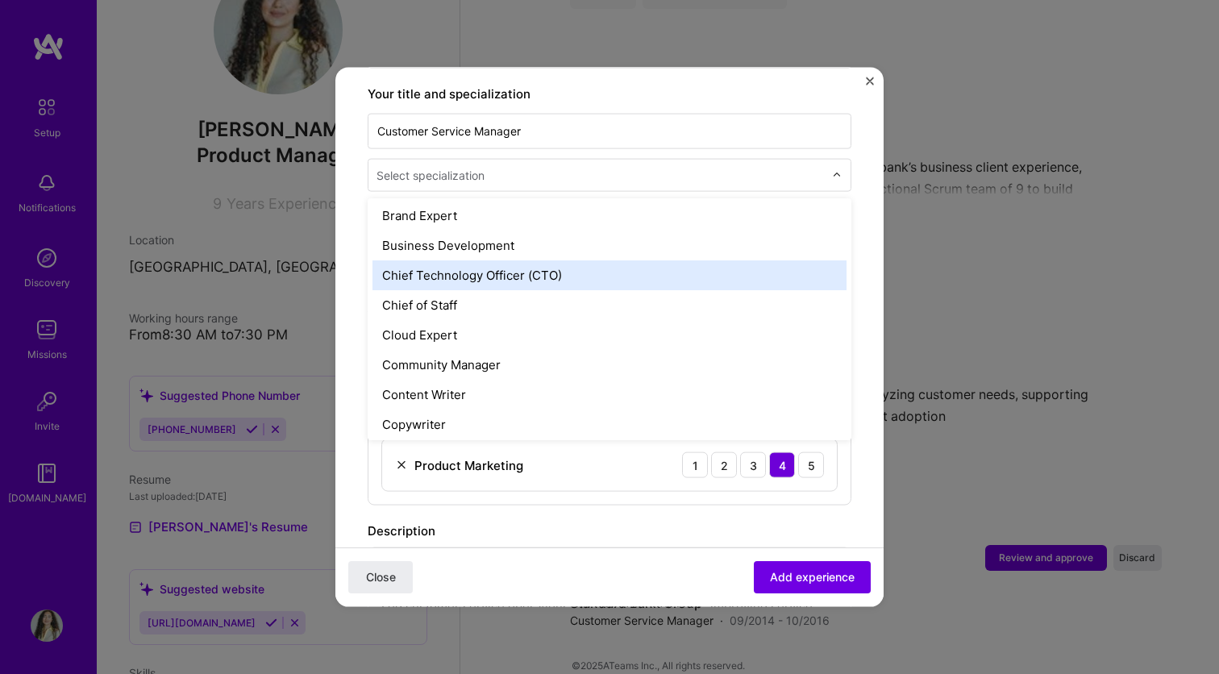
scroll to position [361, 0]
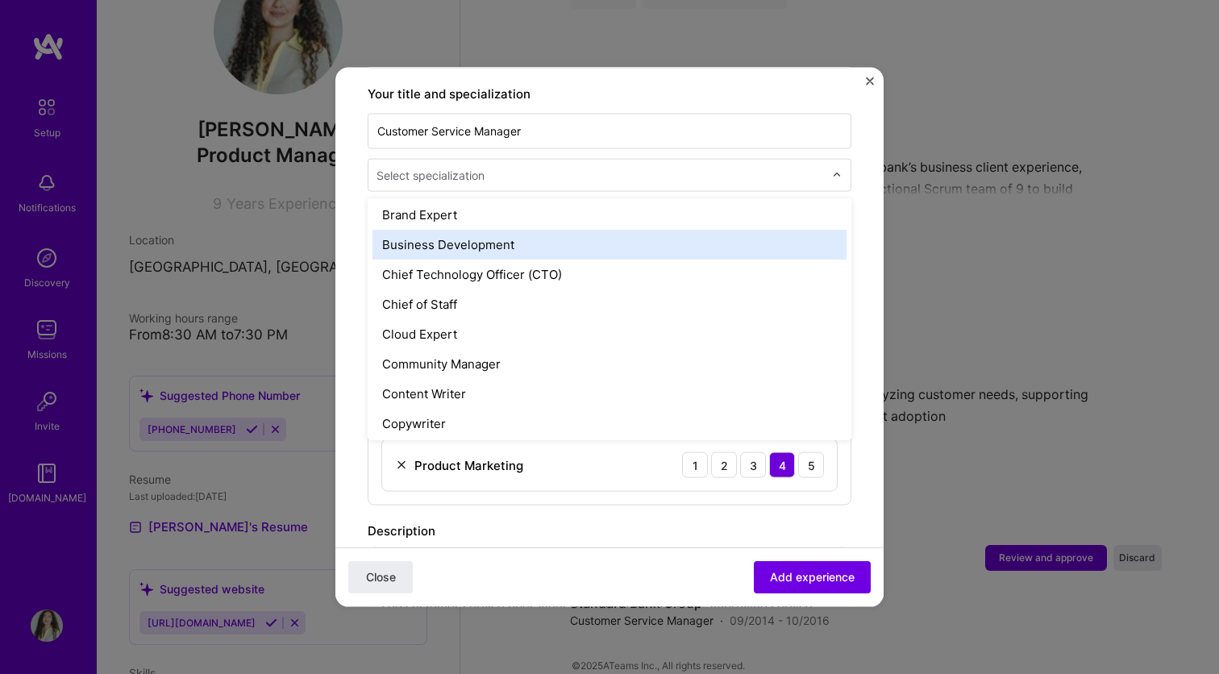
click at [492, 231] on div "Business Development" at bounding box center [609, 245] width 474 height 30
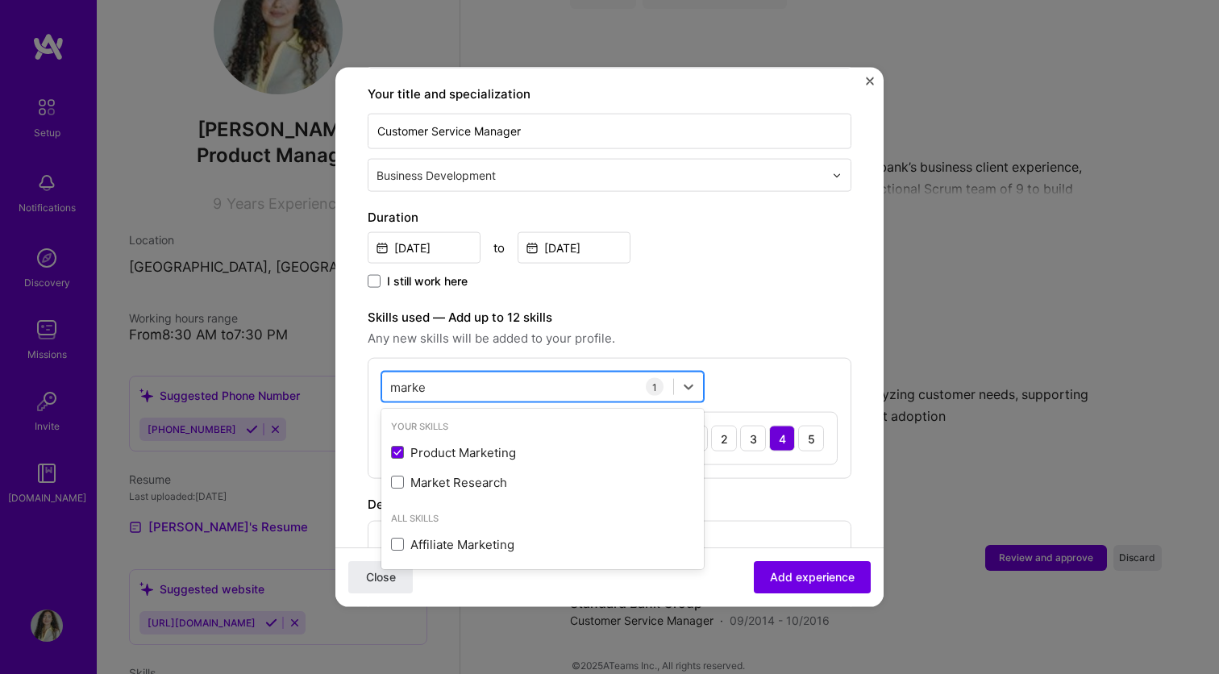
click at [509, 373] on div "marke marke" at bounding box center [527, 386] width 291 height 27
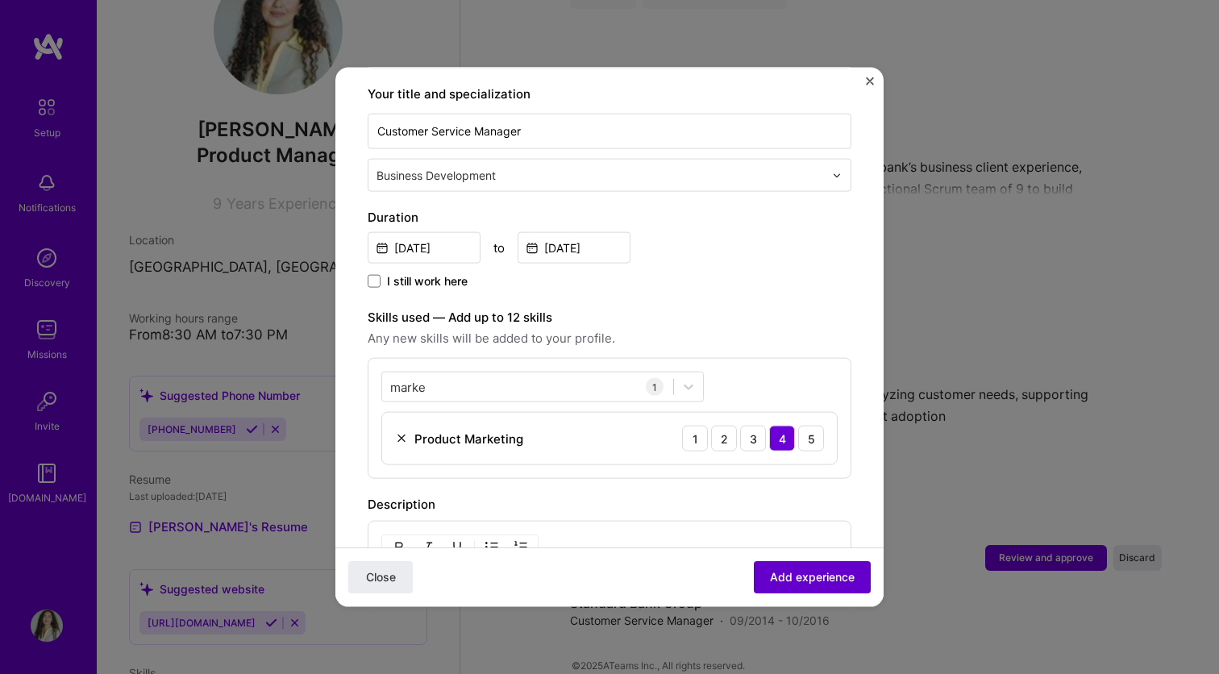
click at [804, 581] on span "Add experience" at bounding box center [812, 577] width 85 height 16
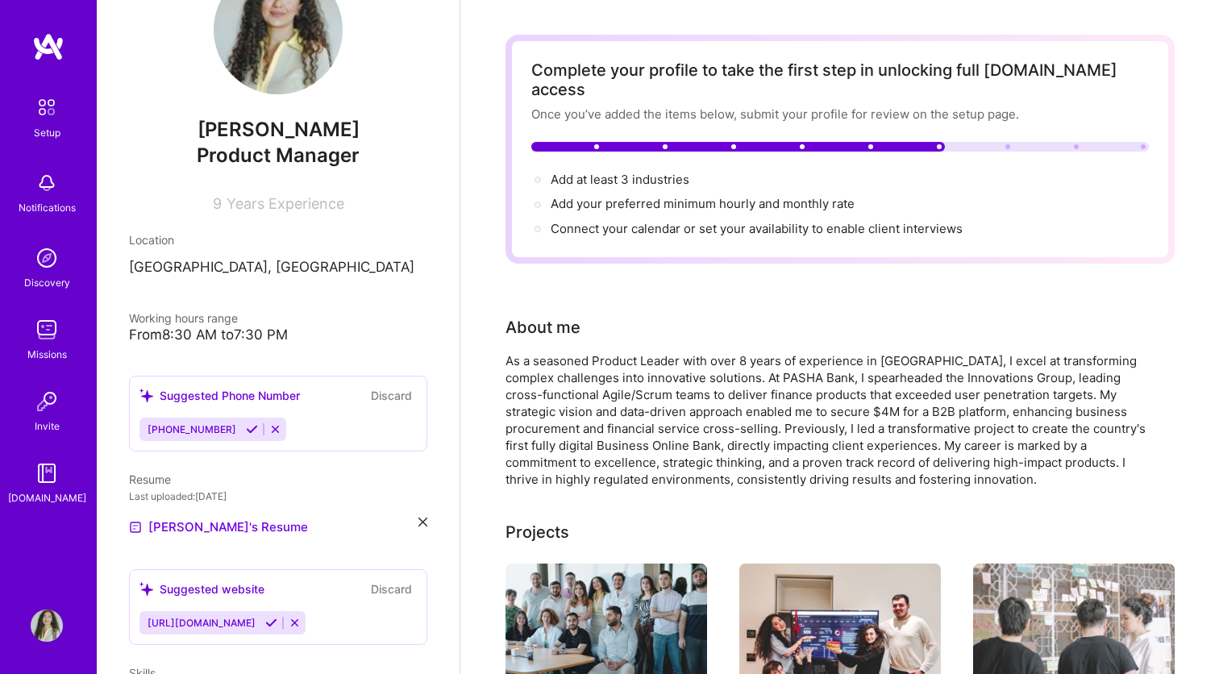
scroll to position [55, 0]
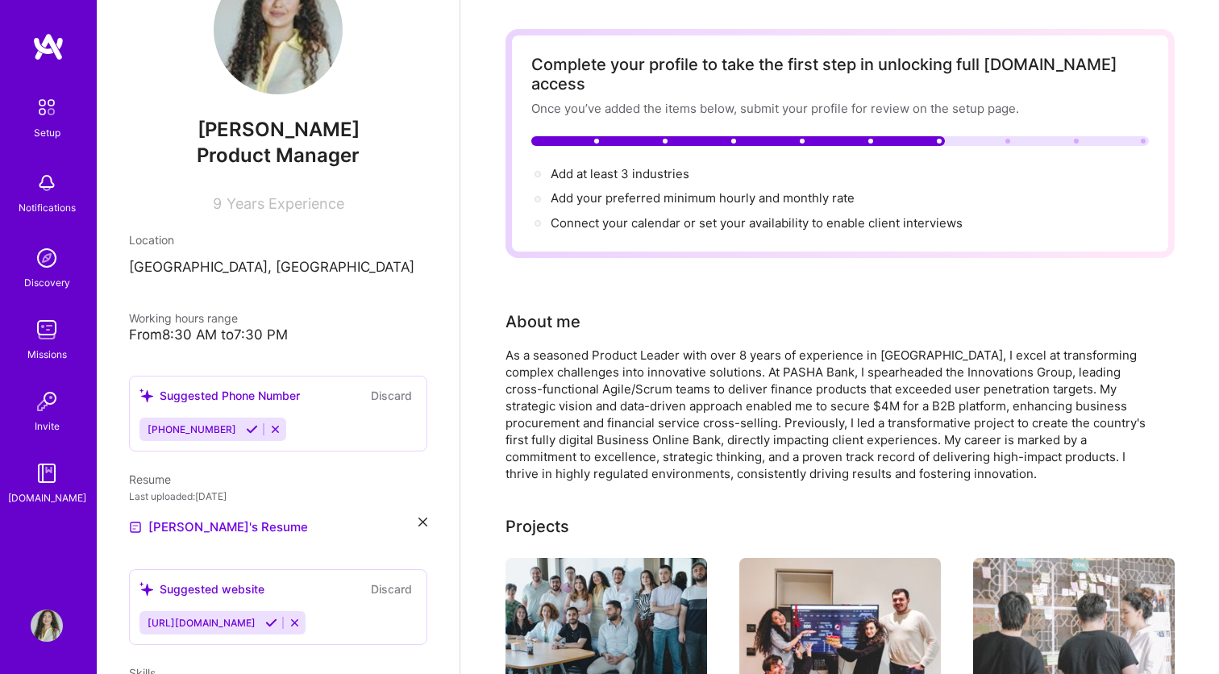
click at [1003, 136] on div at bounding box center [839, 141] width 617 height 10
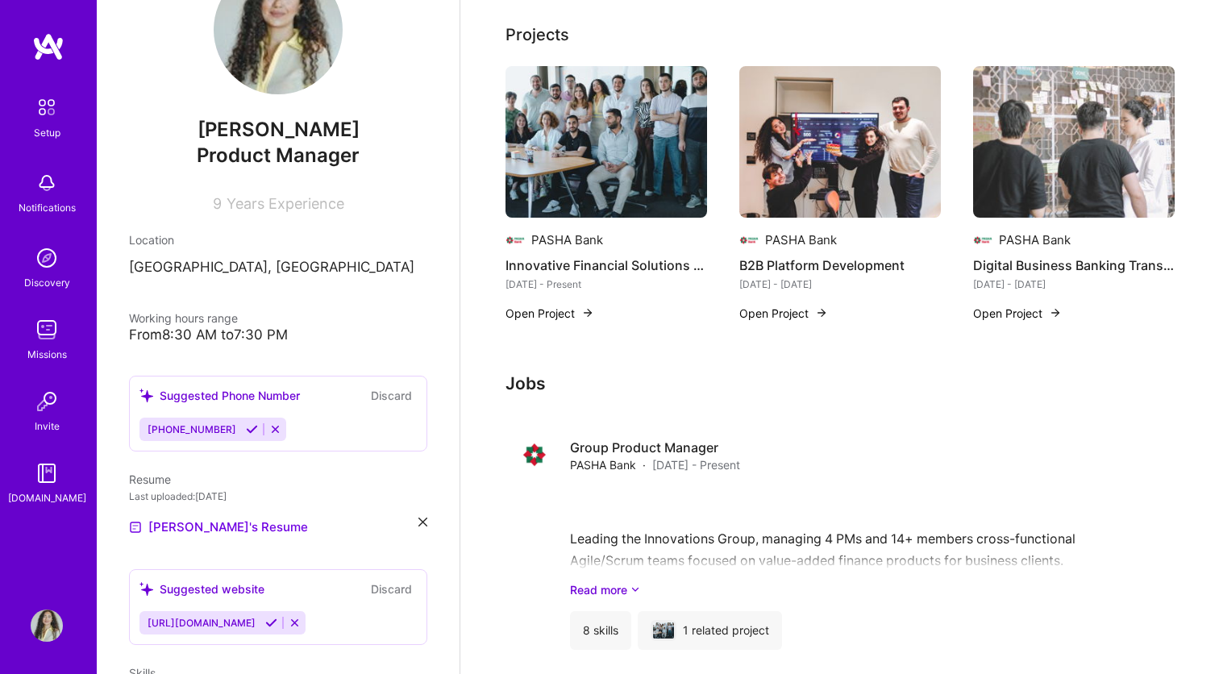
scroll to position [649, 0]
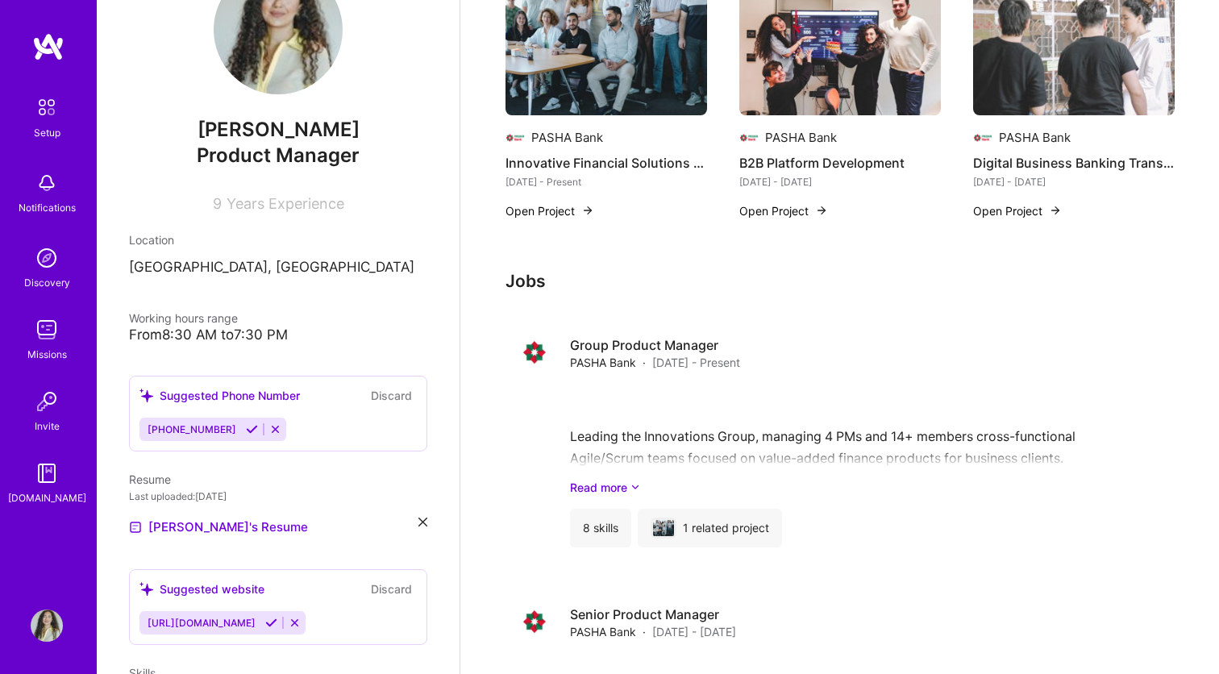
click at [246, 432] on icon at bounding box center [252, 429] width 12 height 12
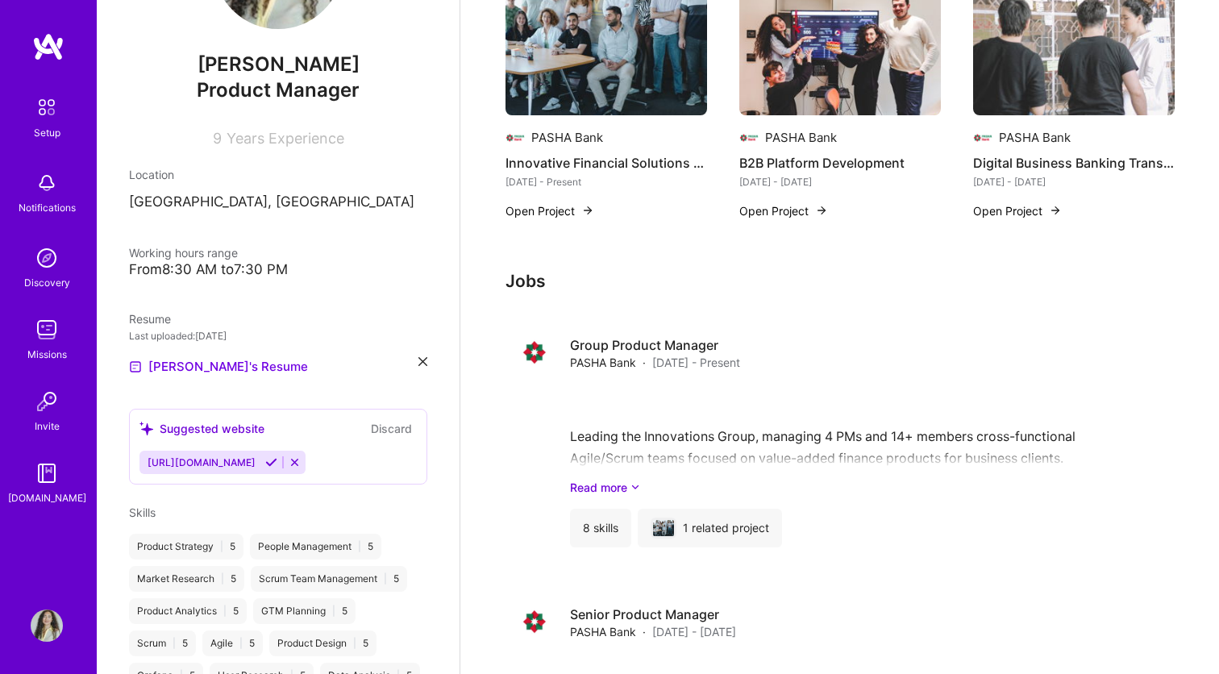
scroll to position [150, 0]
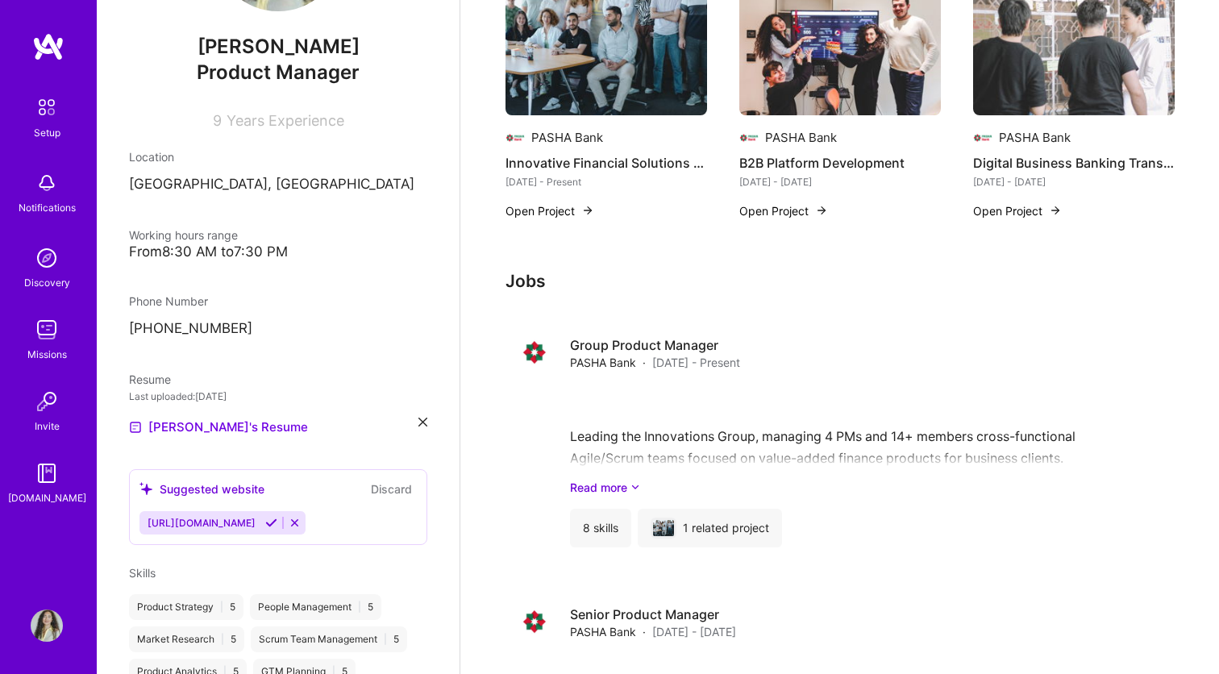
click at [277, 526] on icon at bounding box center [271, 523] width 12 height 12
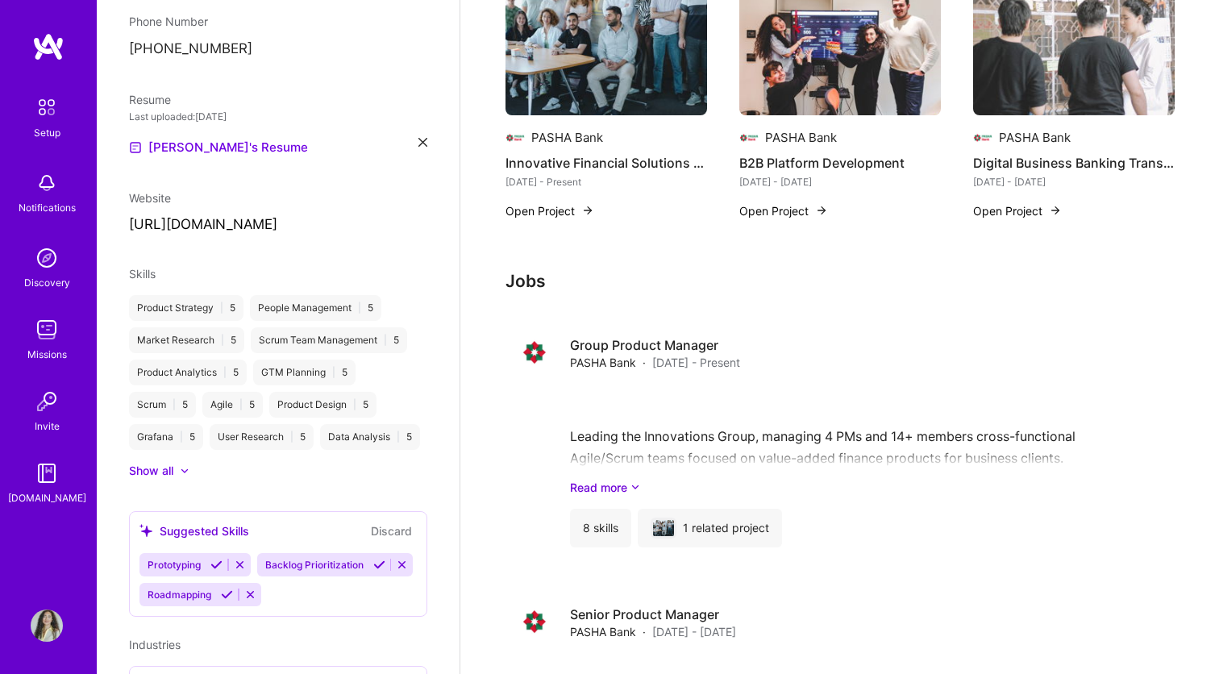
scroll to position [497, 0]
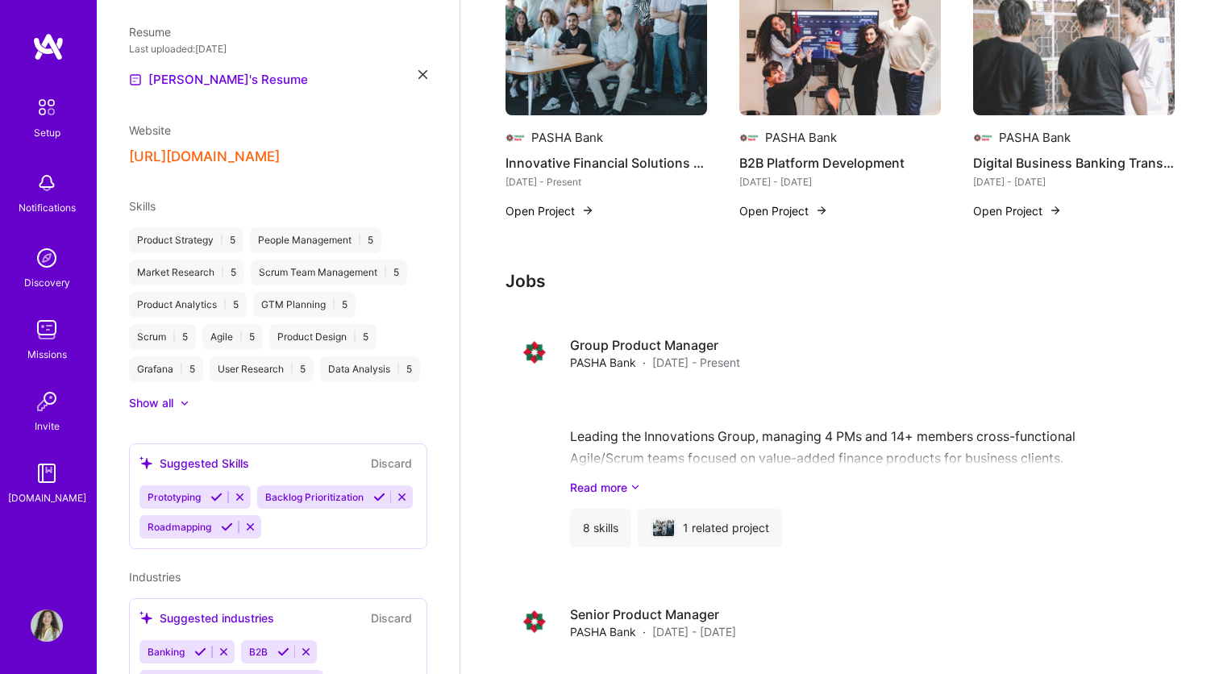
click at [369, 499] on button at bounding box center [379, 497] width 22 height 14
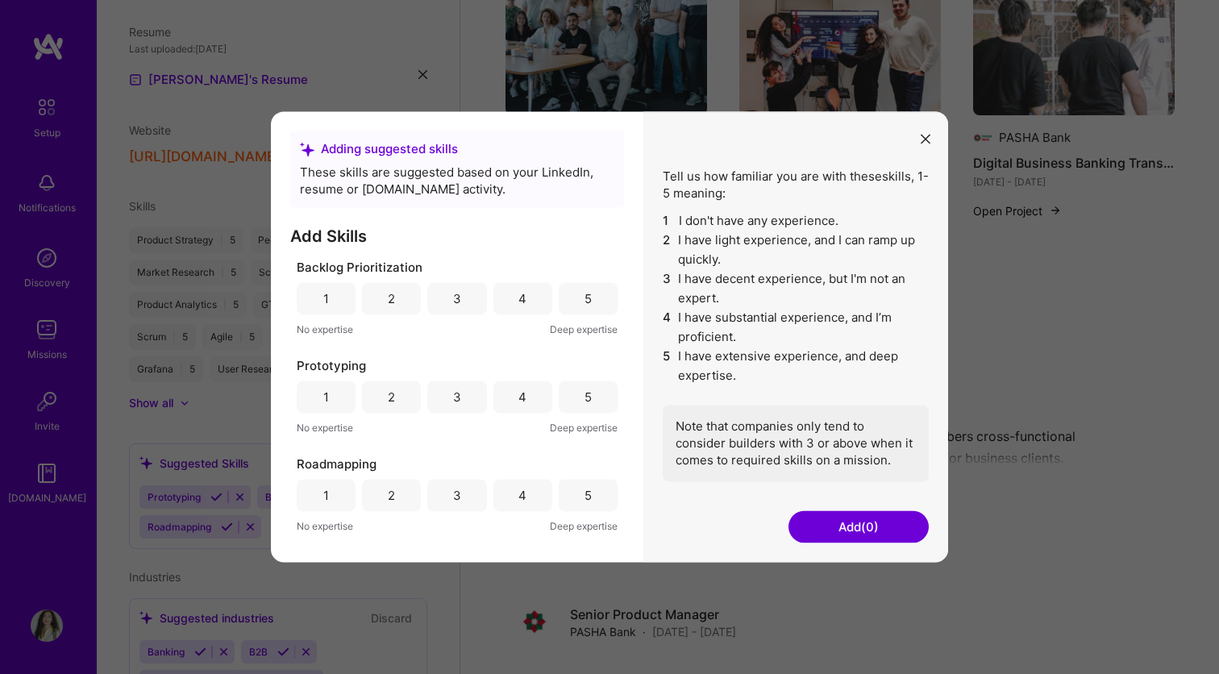
click at [589, 289] on div "5" at bounding box center [588, 298] width 59 height 32
click at [591, 410] on div "5" at bounding box center [588, 396] width 59 height 32
click at [599, 510] on div "5" at bounding box center [588, 495] width 59 height 32
click at [838, 534] on button "Add (3)" at bounding box center [858, 527] width 140 height 32
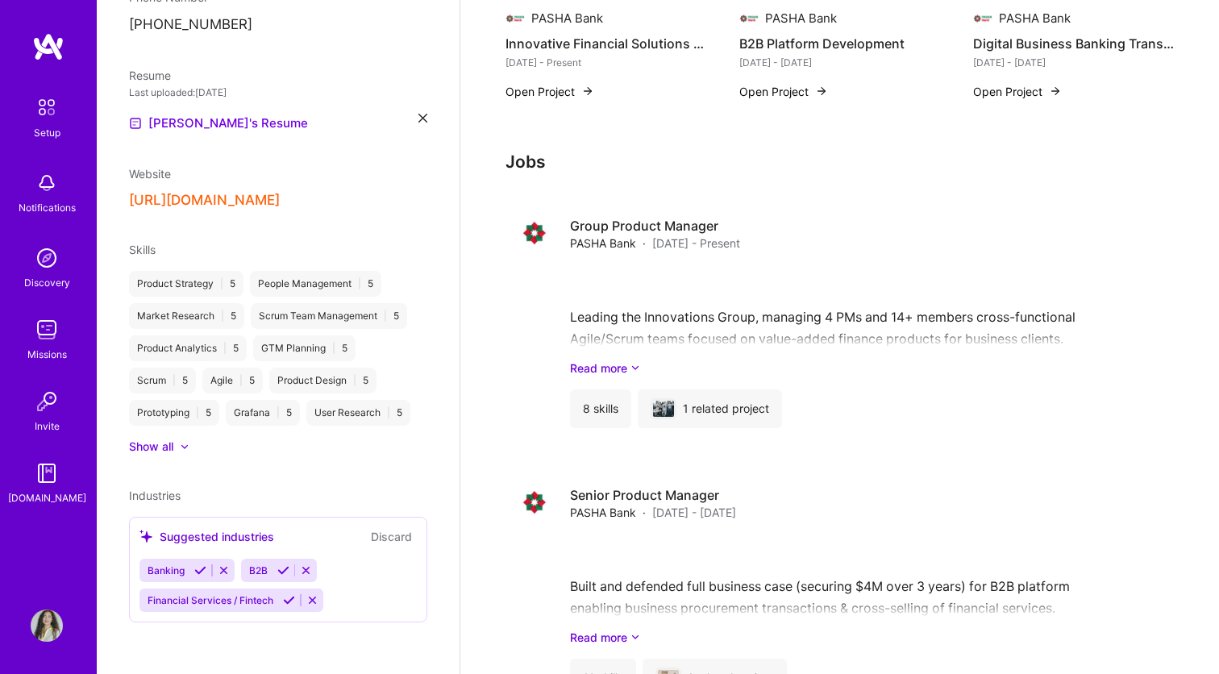
scroll to position [775, 0]
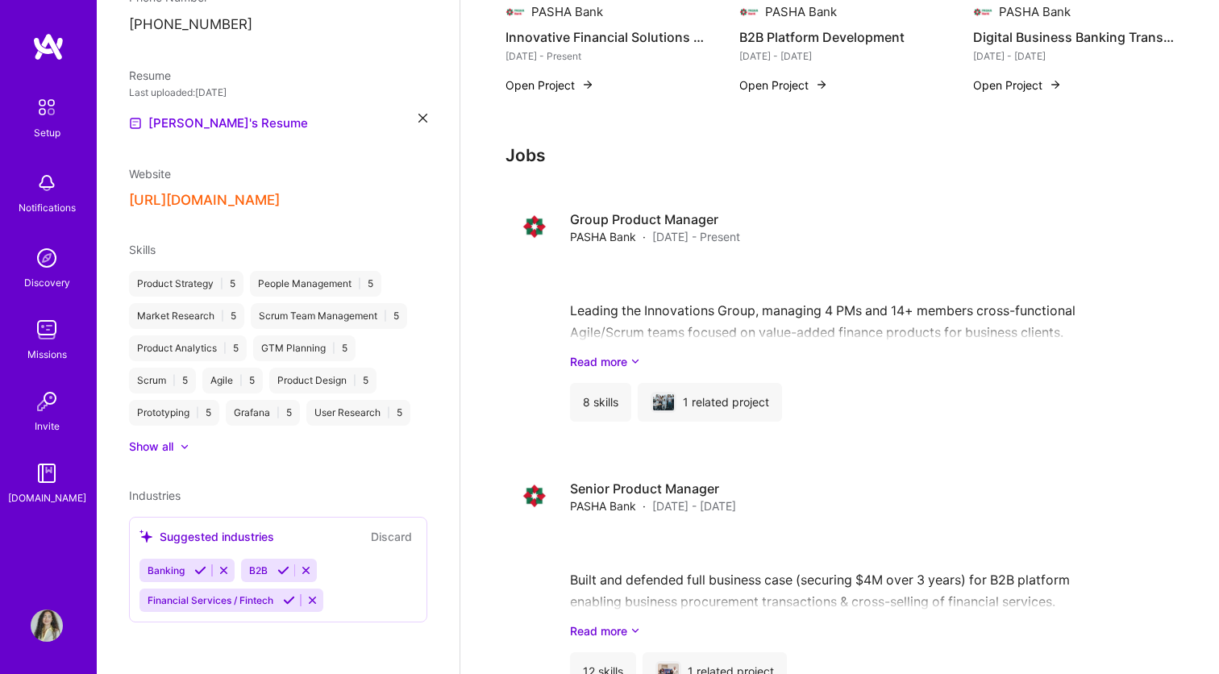
click at [196, 571] on icon at bounding box center [200, 570] width 12 height 12
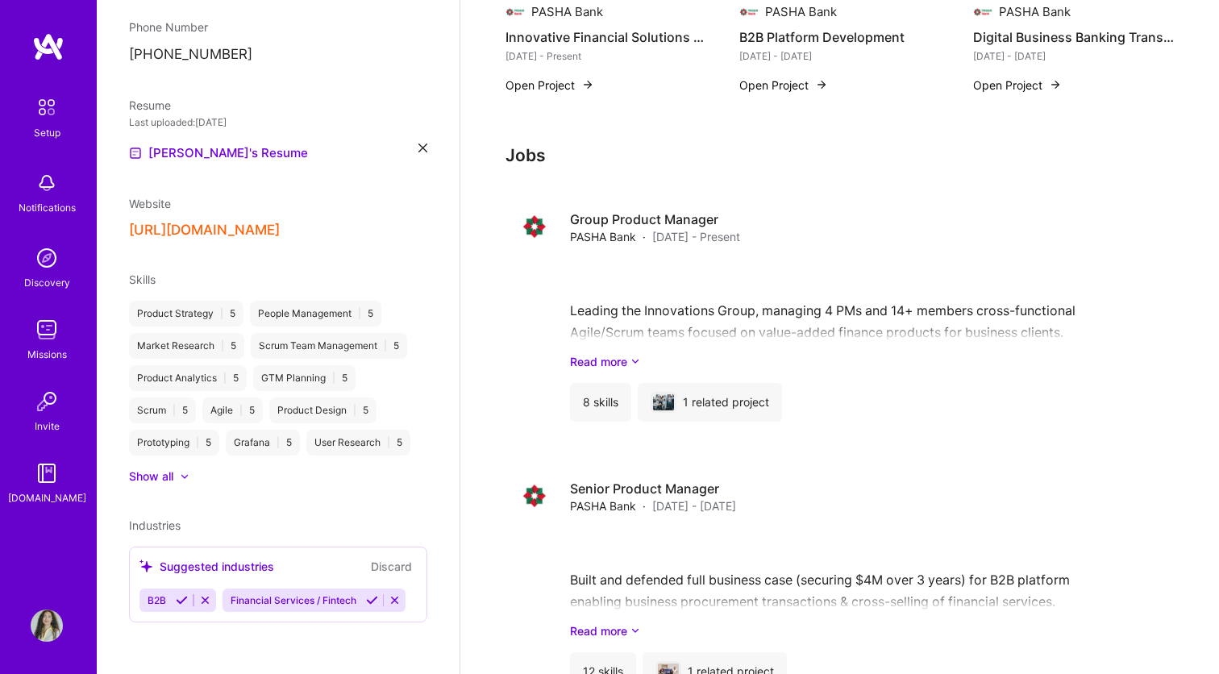
scroll to position [425, 0]
click at [359, 601] on div "Financial Services / Fintech" at bounding box center [291, 599] width 139 height 23
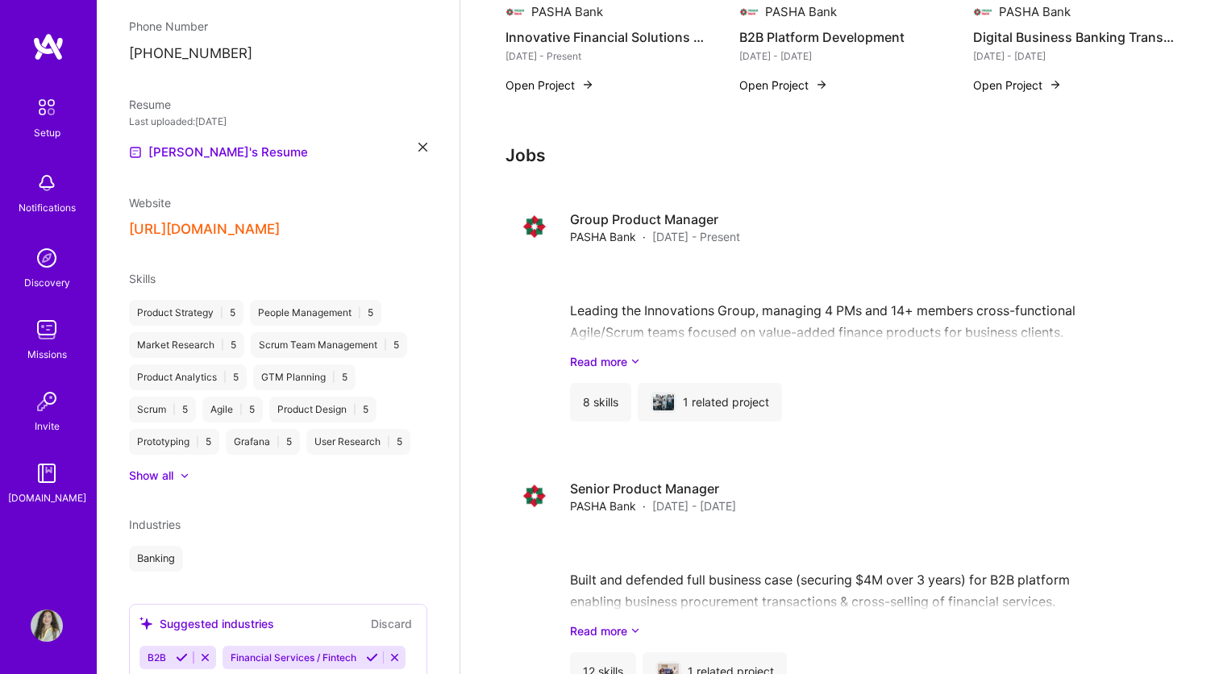
click at [370, 601] on div "[PERSON_NAME] Product Manager 9 Years Experience Location [GEOGRAPHIC_DATA], [G…" at bounding box center [278, 337] width 363 height 674
click at [184, 659] on icon at bounding box center [182, 657] width 12 height 12
click at [293, 662] on icon at bounding box center [289, 657] width 12 height 12
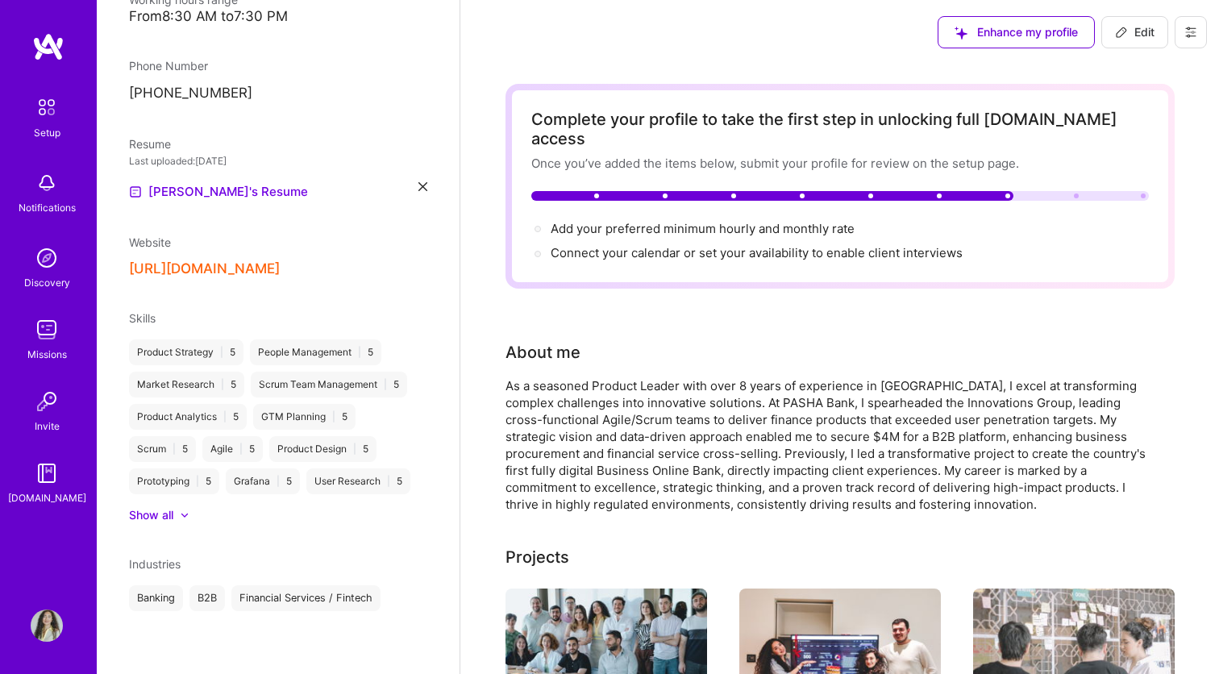
scroll to position [0, 0]
click at [687, 221] on span "Add your preferred minimum hourly and monthly rate →" at bounding box center [710, 228] width 318 height 15
select select "AZ"
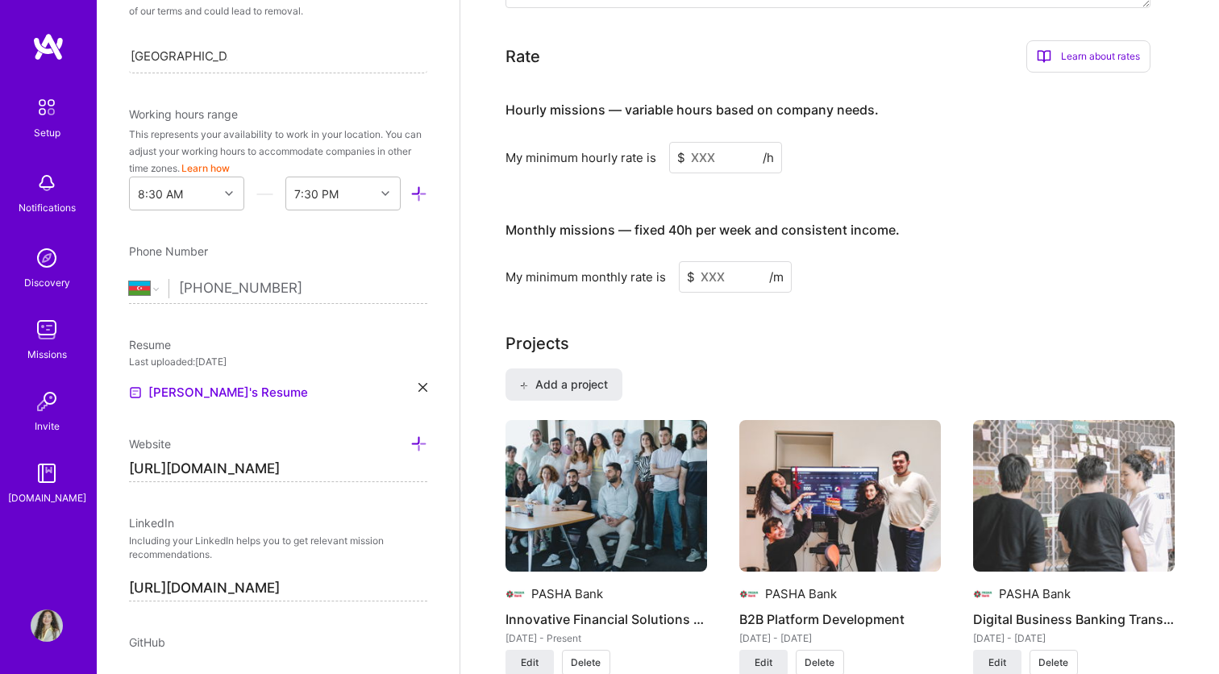
scroll to position [983, 0]
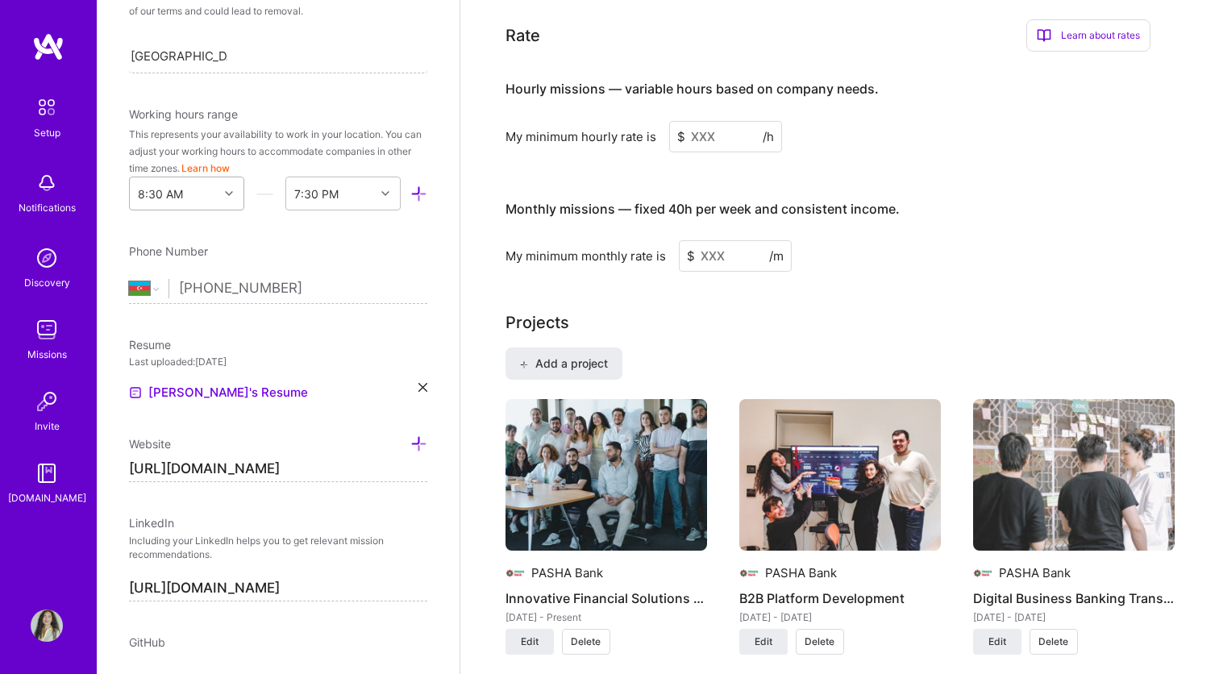
click at [222, 193] on div at bounding box center [230, 193] width 25 height 21
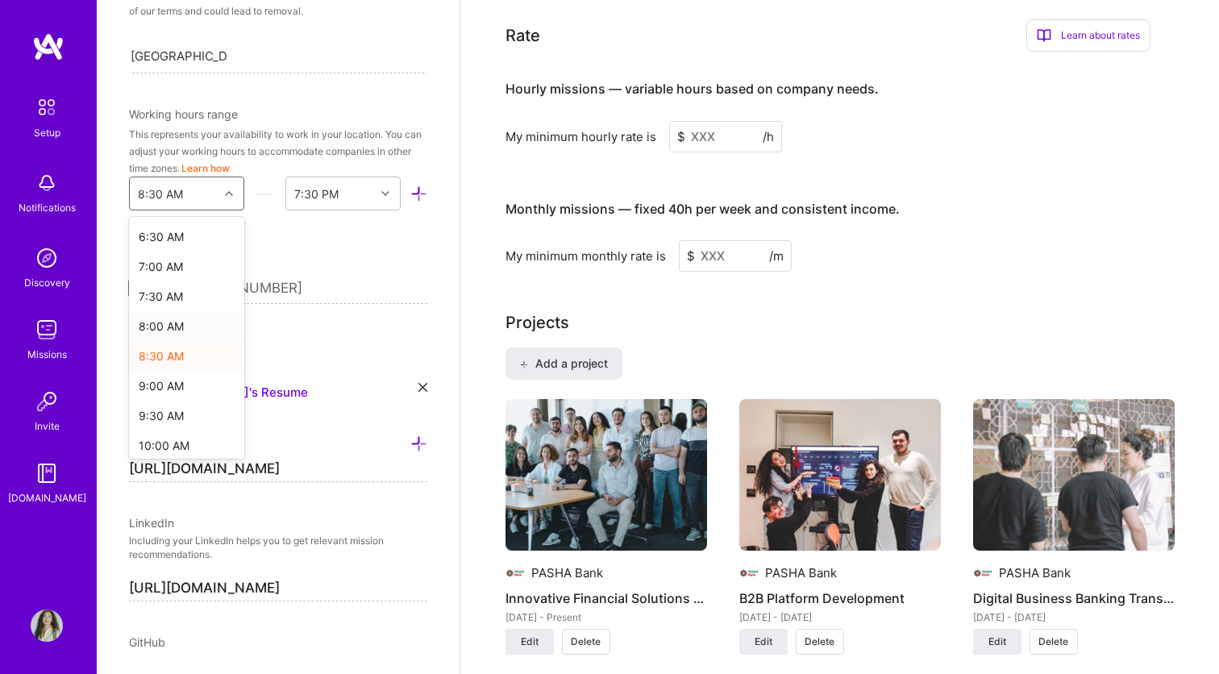
scroll to position [389, 0]
click at [181, 381] on div "9:00 AM" at bounding box center [186, 383] width 115 height 30
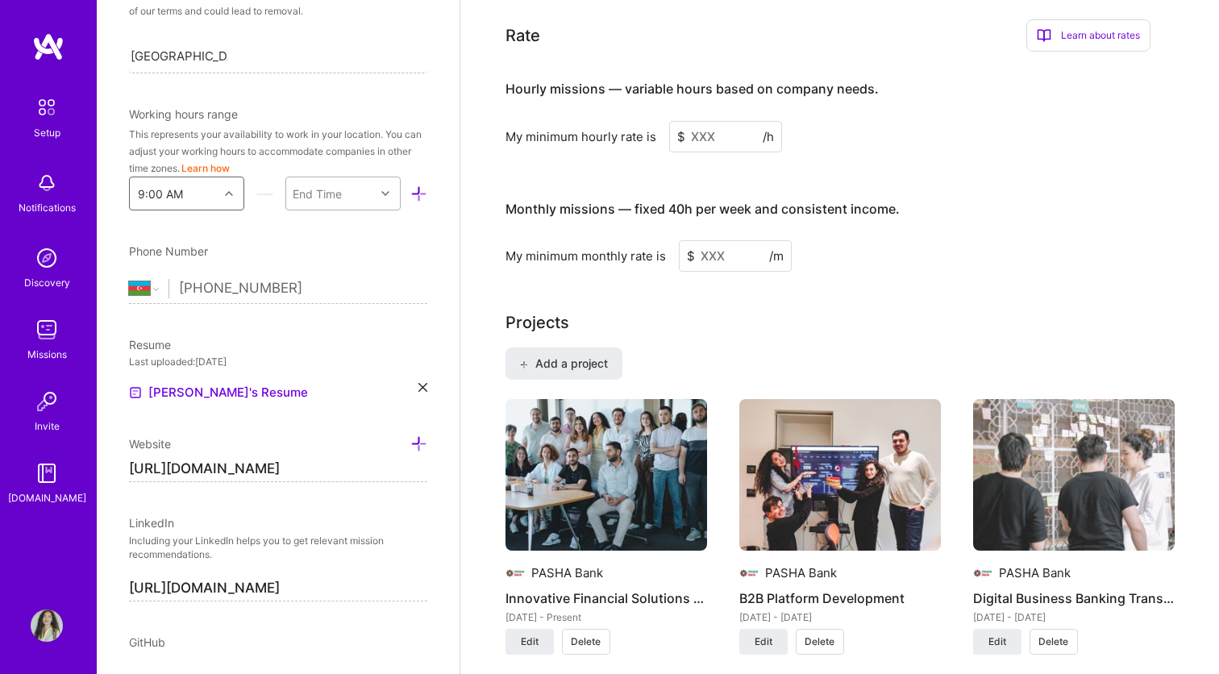
click at [358, 193] on div "End Time" at bounding box center [330, 193] width 89 height 32
click at [340, 229] on div "8:00 PM" at bounding box center [342, 223] width 115 height 30
click at [410, 252] on div "Phone Number" at bounding box center [278, 251] width 298 height 17
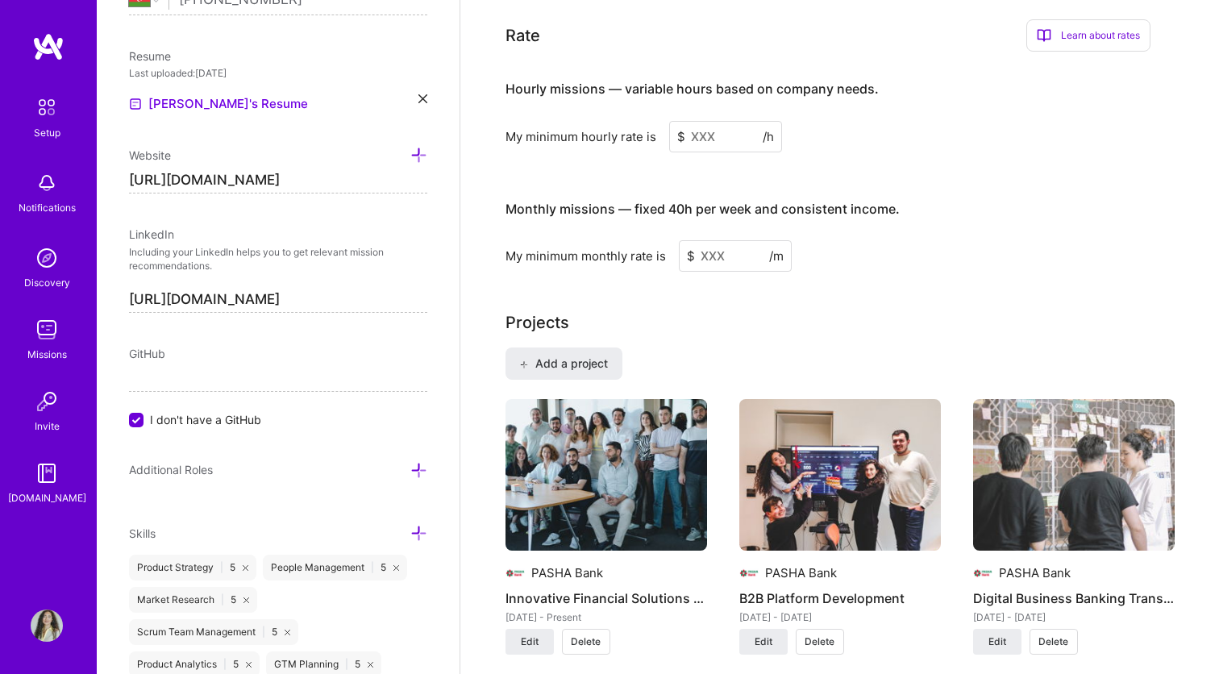
scroll to position [679, 0]
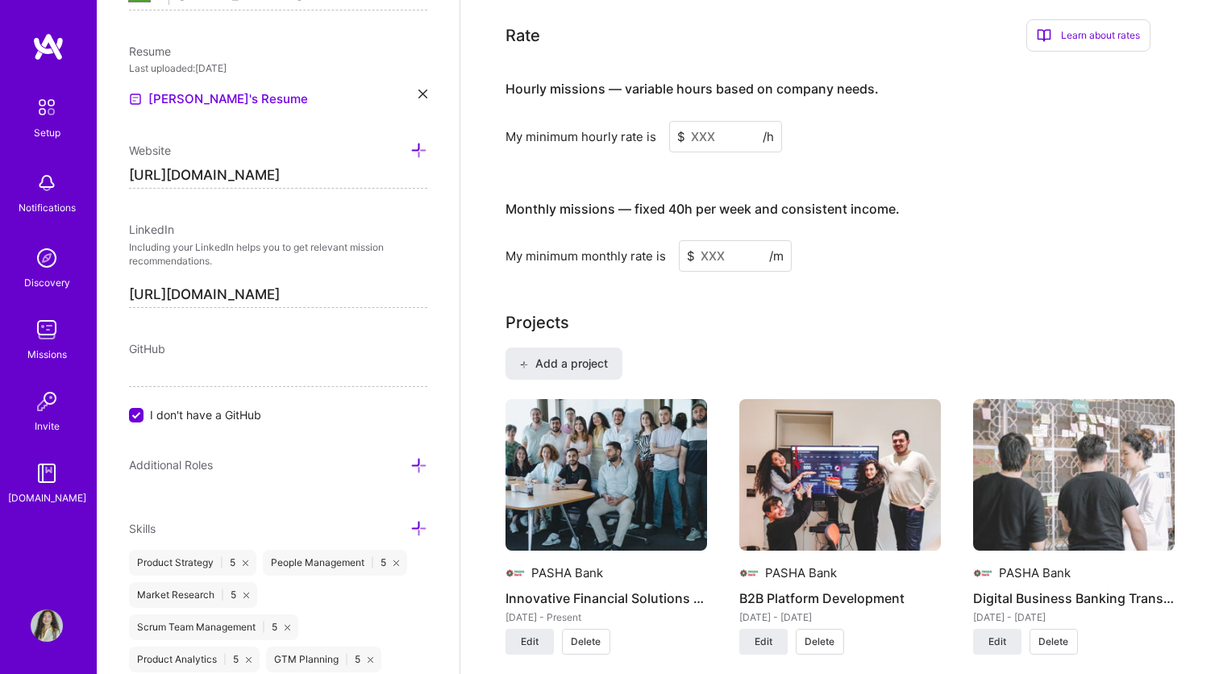
click at [151, 415] on span "I don't have a GitHub" at bounding box center [205, 414] width 111 height 17
click at [145, 415] on input "I don't have a GitHub" at bounding box center [138, 416] width 15 height 15
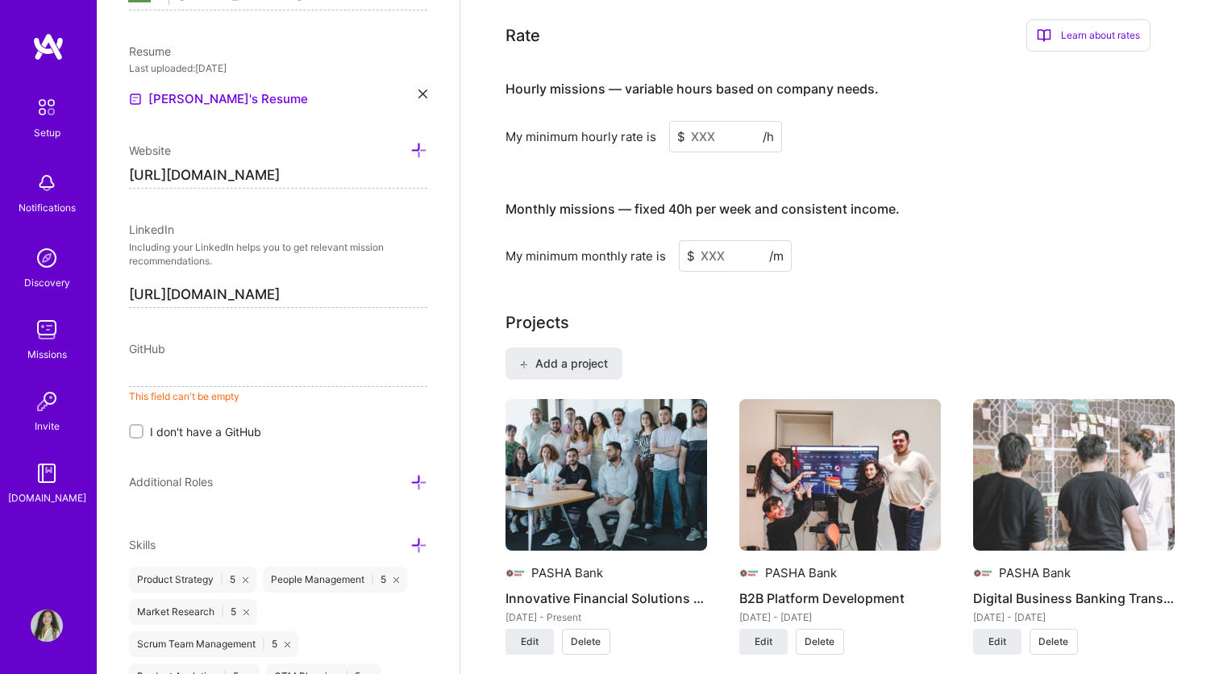
paste input "[URL][DOMAIN_NAME]"
paste input "s://[DOMAIN_NAME][URL]"
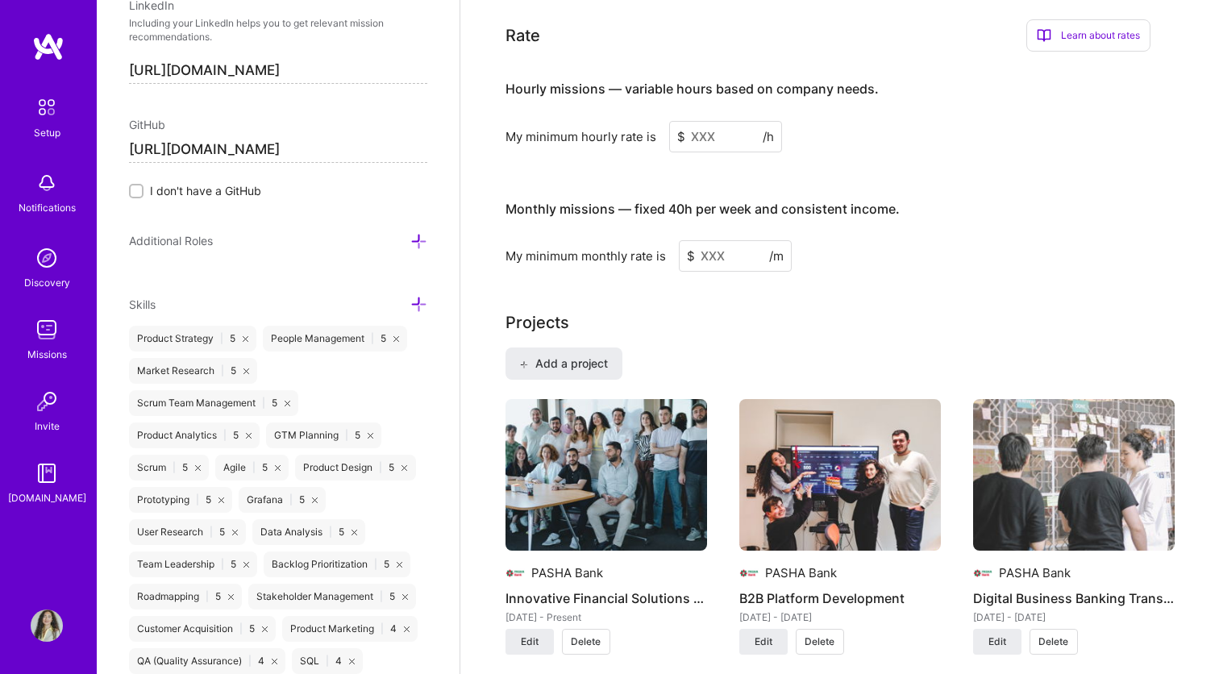
scroll to position [904, 0]
type input "[URL][DOMAIN_NAME]"
click at [423, 243] on icon at bounding box center [418, 239] width 17 height 17
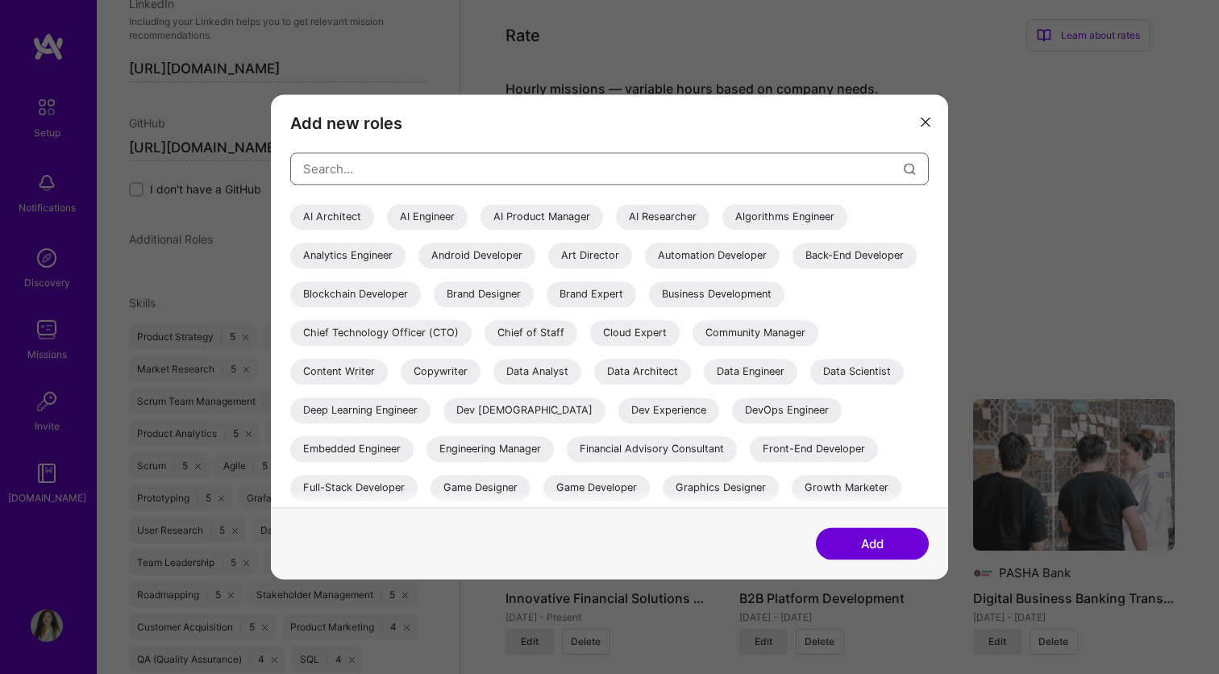
click at [434, 164] on input "modal" at bounding box center [603, 168] width 600 height 41
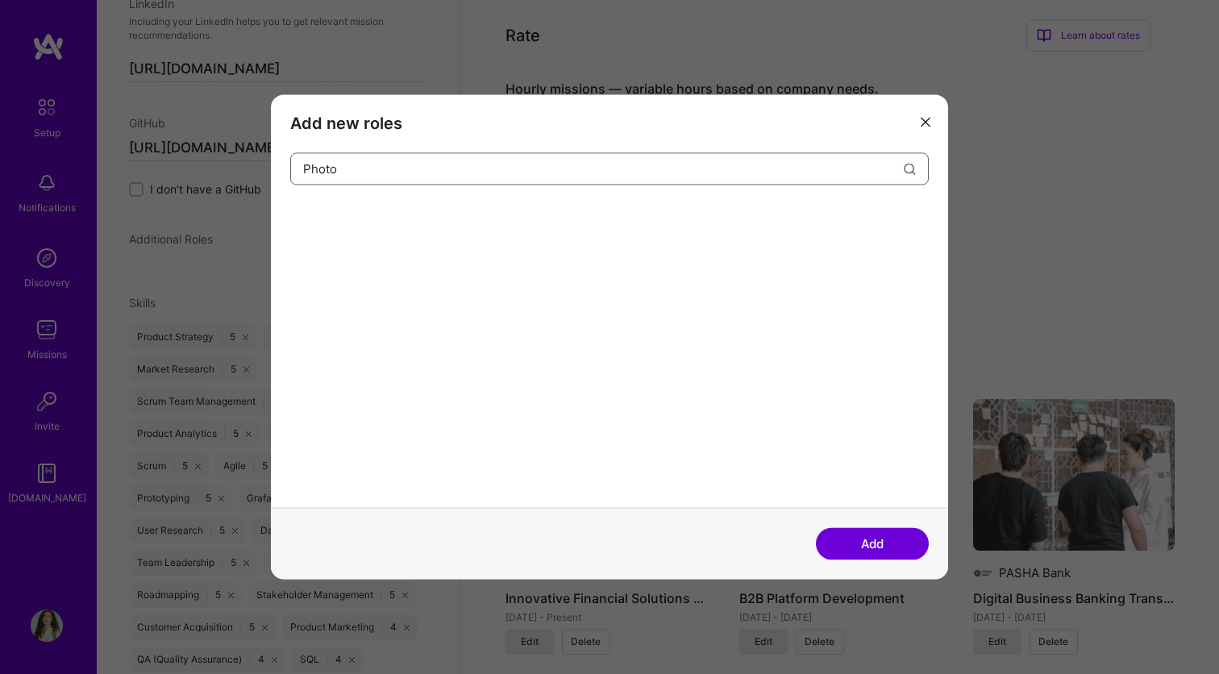
type input "Photo"
click at [925, 122] on icon "modal" at bounding box center [925, 122] width 10 height 10
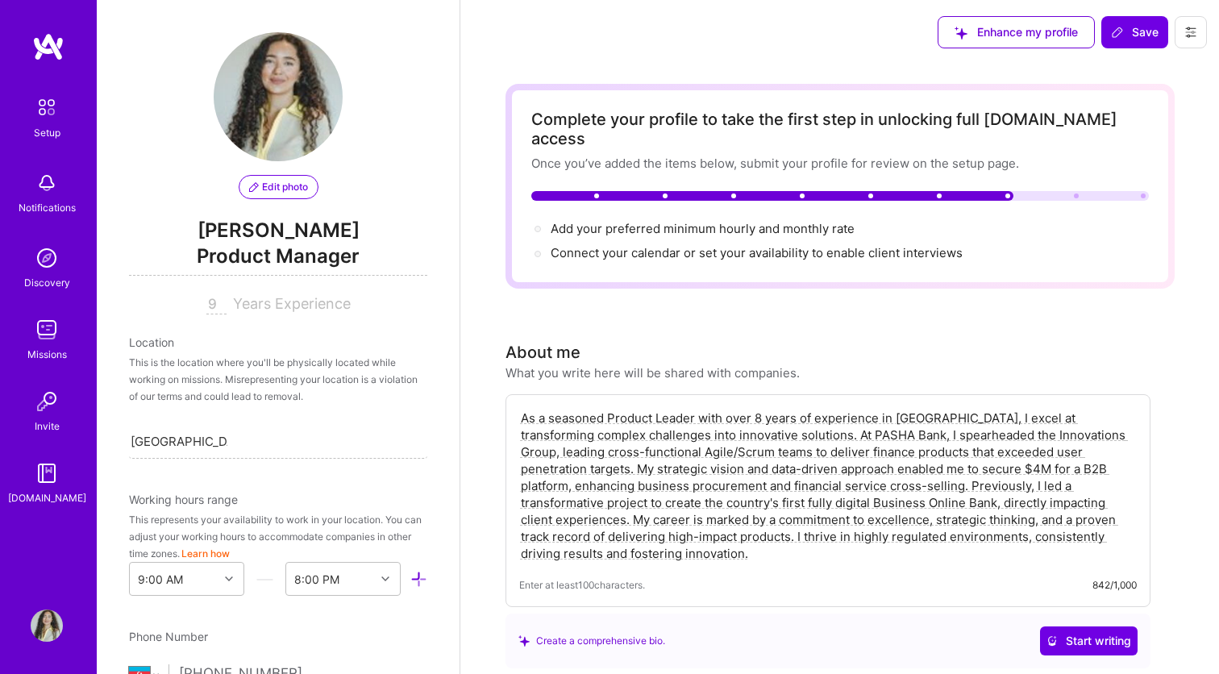
scroll to position [0, 0]
click at [277, 304] on span "Years Experience" at bounding box center [292, 303] width 118 height 17
click at [214, 304] on input "9" at bounding box center [216, 304] width 20 height 19
drag, startPoint x: 214, startPoint y: 310, endPoint x: 193, endPoint y: 310, distance: 21.0
click at [193, 310] on div "9 Years Experience" at bounding box center [278, 304] width 298 height 19
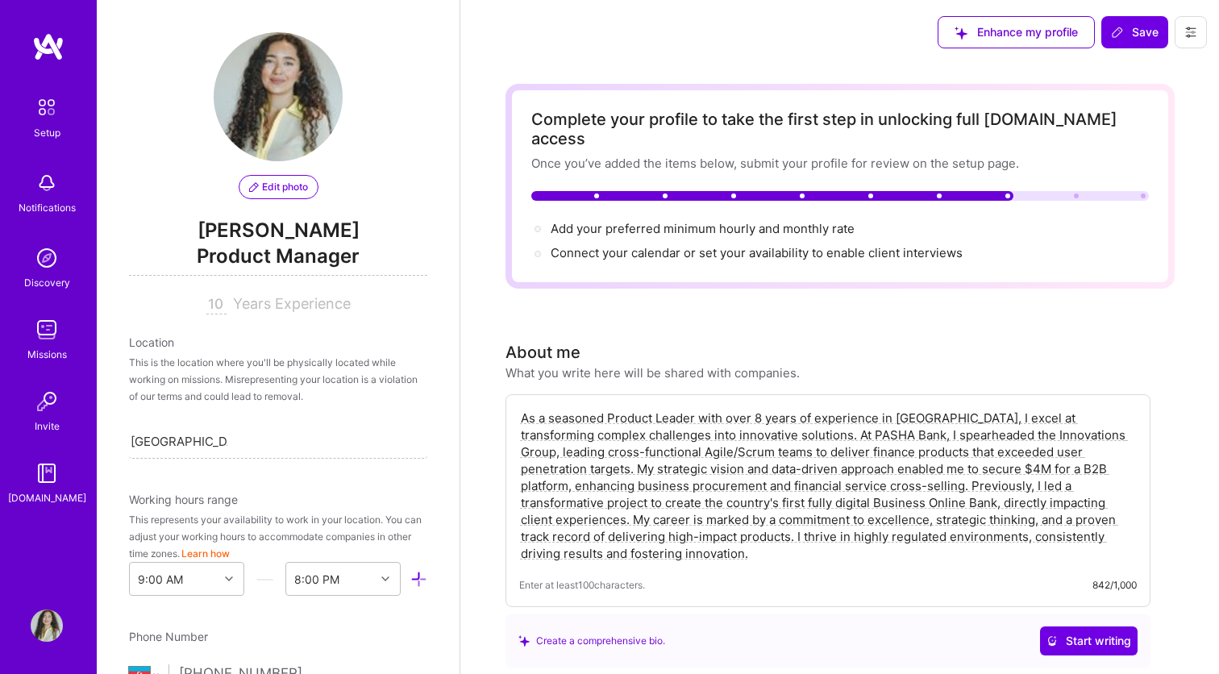
type input "10"
click at [406, 308] on div "10 Years Experience" at bounding box center [278, 304] width 298 height 19
click at [265, 181] on span "Edit photo" at bounding box center [278, 187] width 59 height 15
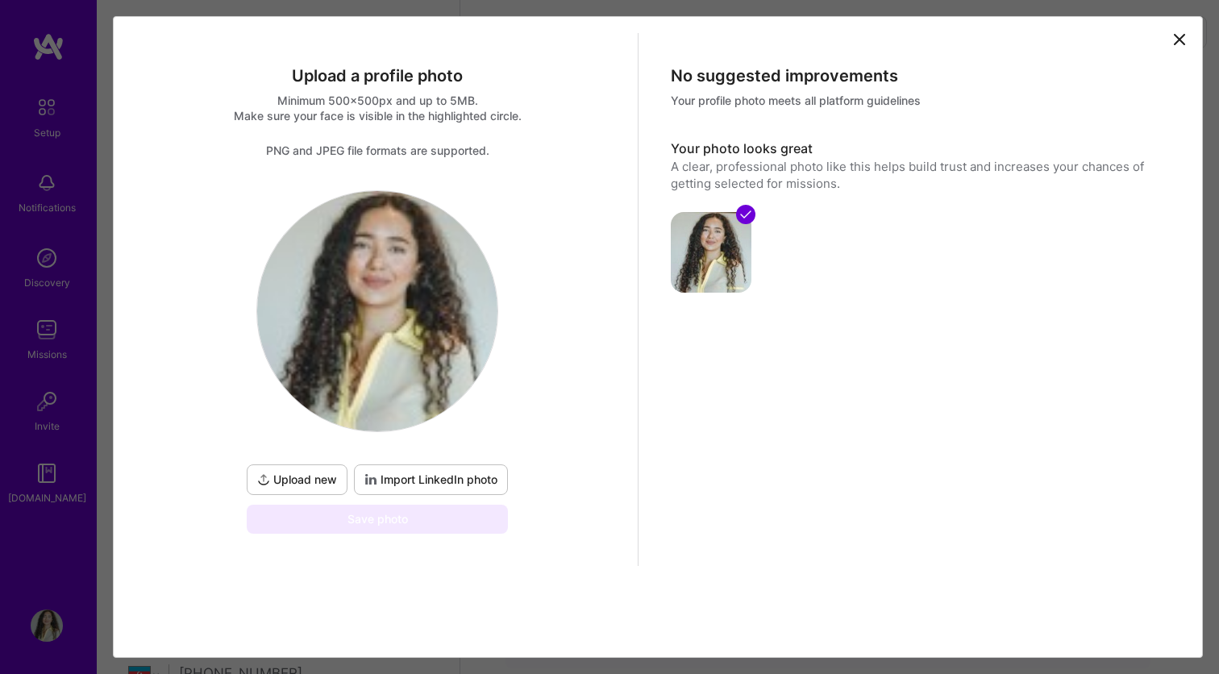
click at [311, 481] on span "Upload new" at bounding box center [297, 480] width 80 height 16
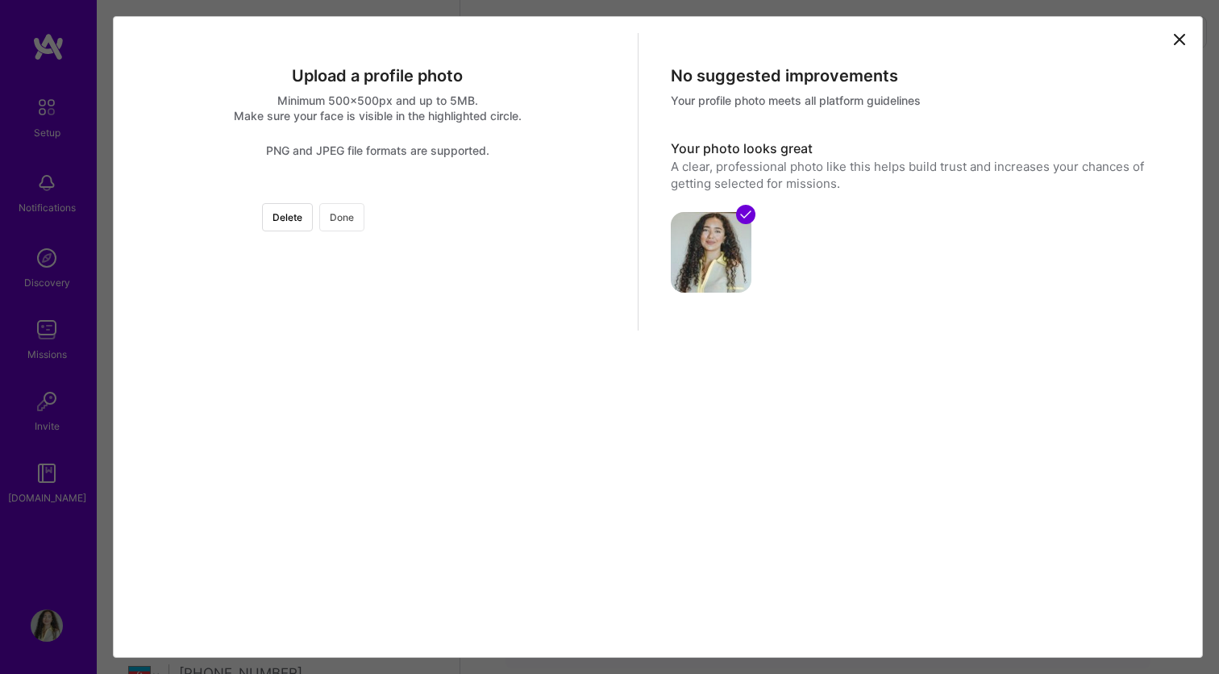
click at [364, 226] on button "Done" at bounding box center [341, 217] width 45 height 28
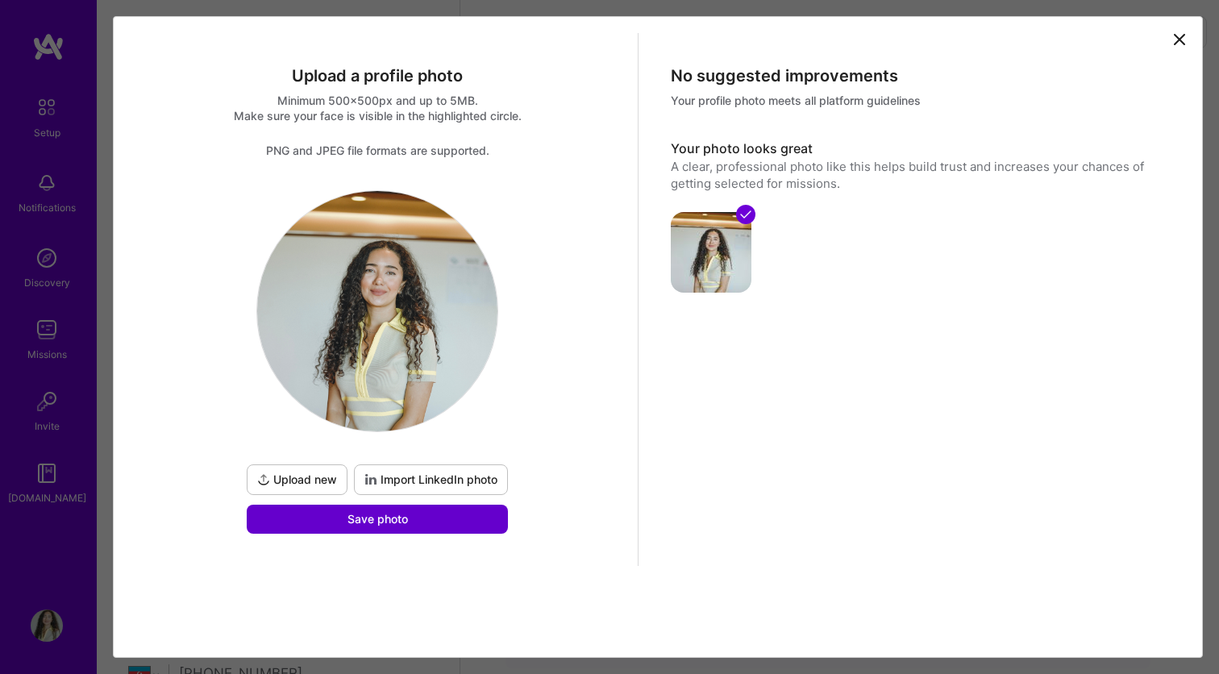
click at [398, 520] on span "Save photo" at bounding box center [377, 519] width 60 height 16
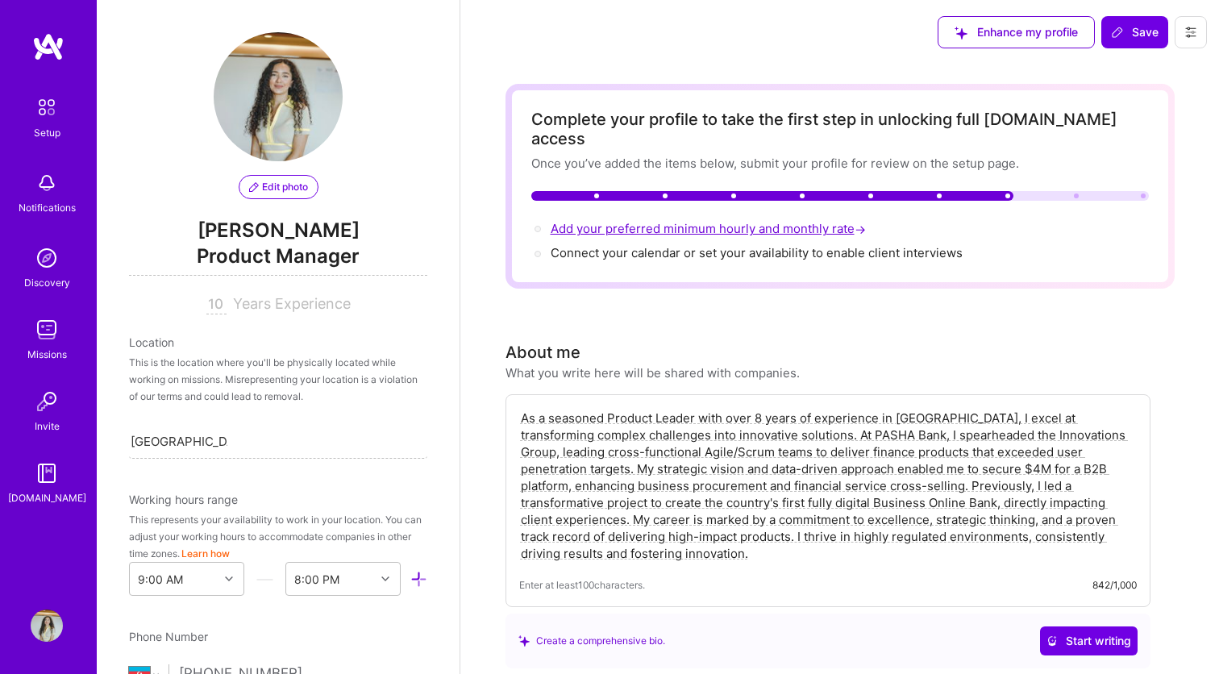
click at [667, 221] on span "Add your preferred minimum hourly and monthly rate →" at bounding box center [710, 228] width 318 height 15
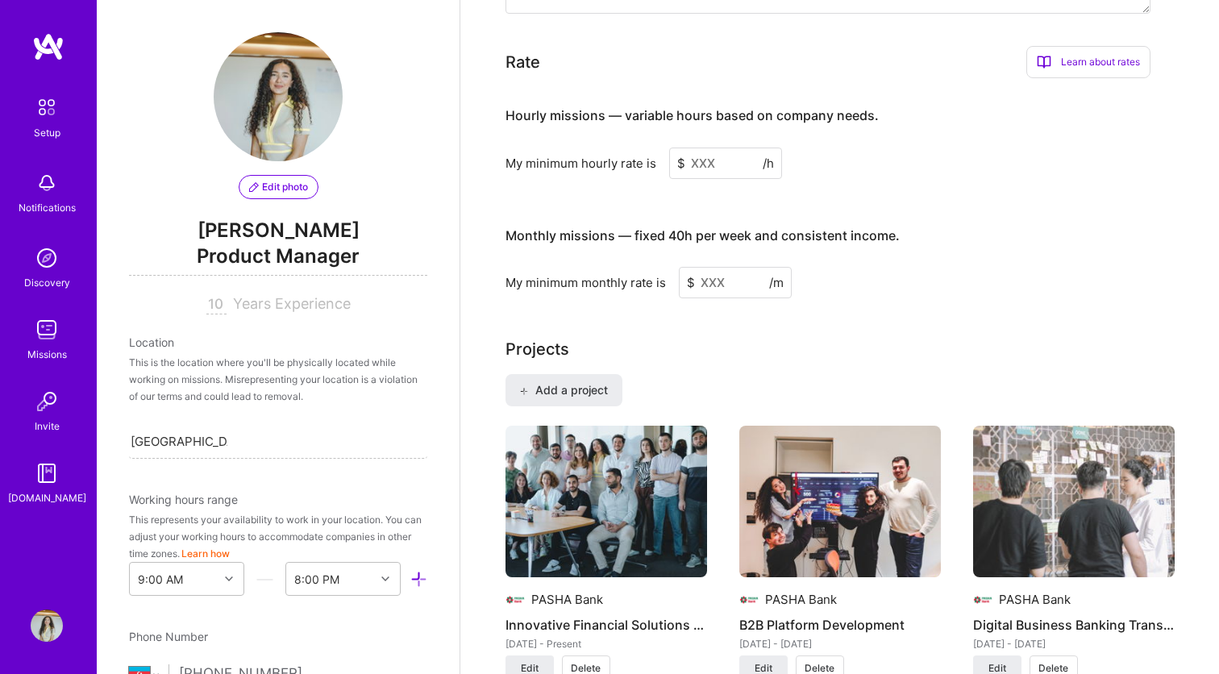
scroll to position [944, 0]
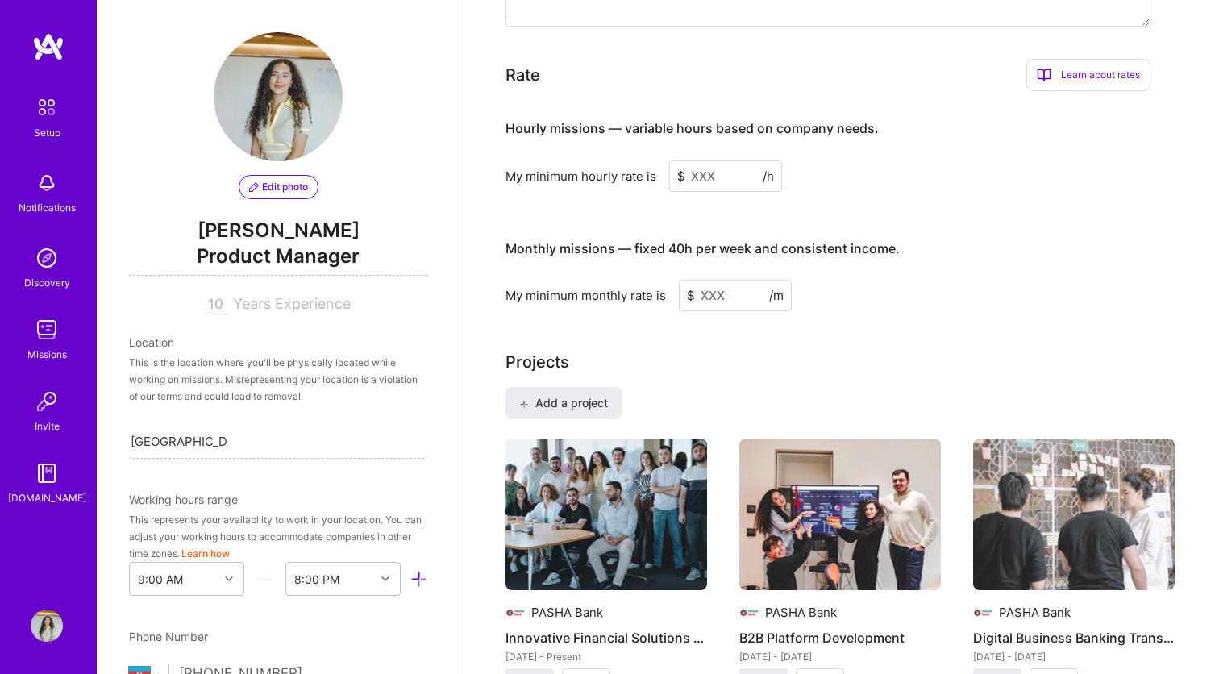
click at [721, 280] on input at bounding box center [735, 295] width 113 height 31
type input "4000"
click at [906, 280] on div "My minimum monthly rate is $ 4000 /m" at bounding box center [827, 295] width 645 height 31
click at [729, 162] on input at bounding box center [725, 175] width 113 height 31
type input "3"
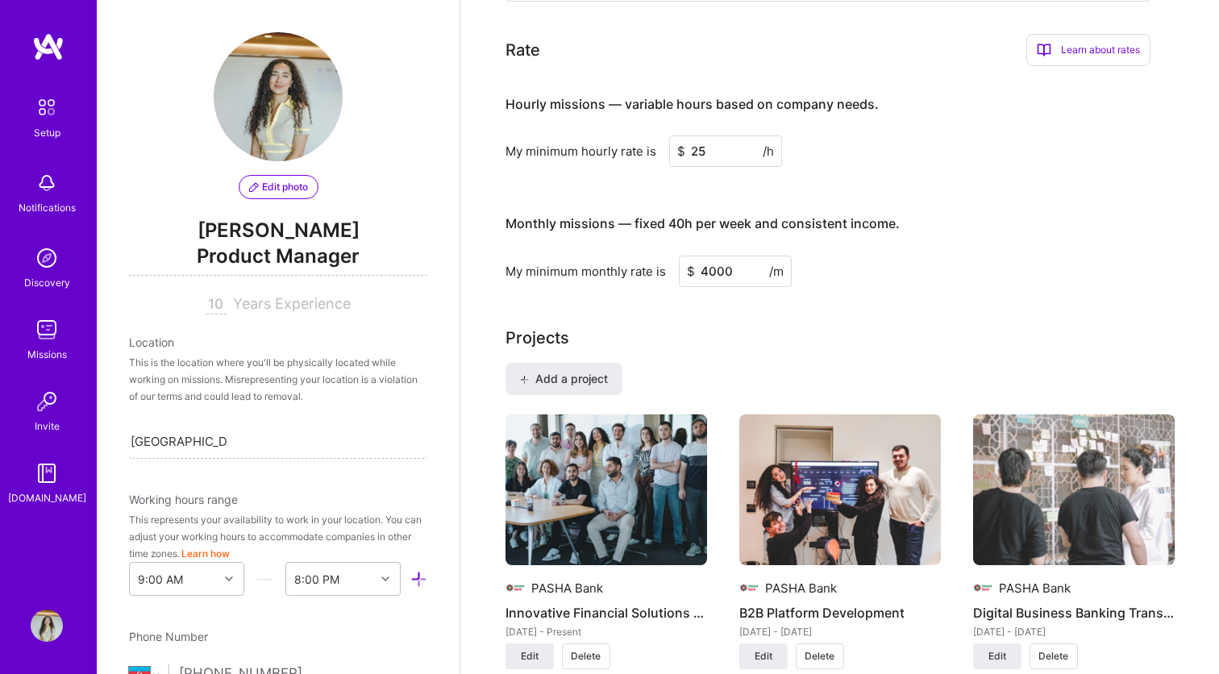
drag, startPoint x: 708, startPoint y: 132, endPoint x: 679, endPoint y: 132, distance: 29.0
click at [679, 135] on div "$ 25 /h" at bounding box center [725, 150] width 113 height 31
type input "5"
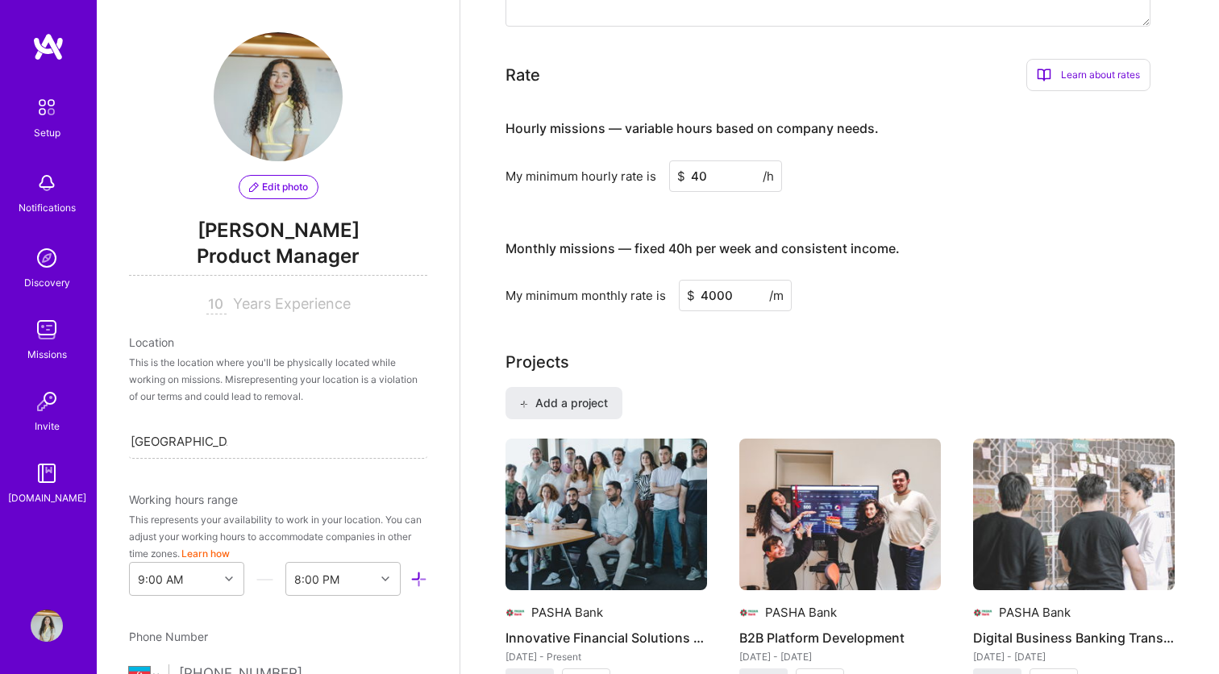
type input "40"
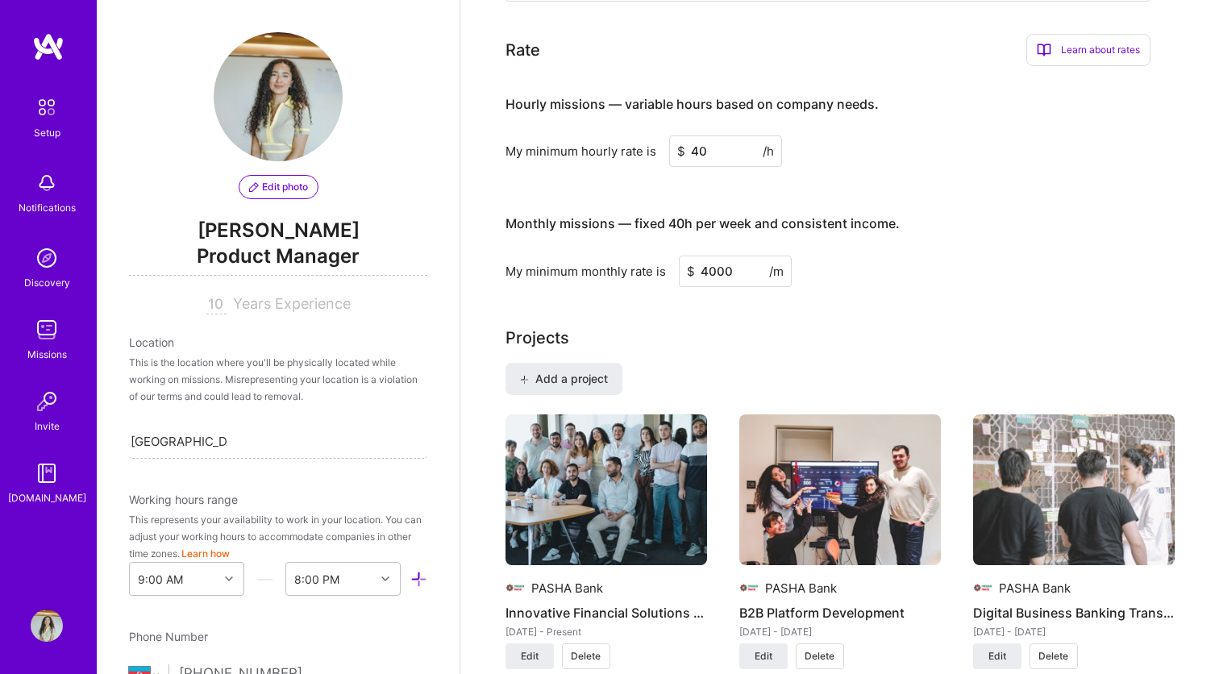
click at [846, 168] on div "Hourly missions — variable hours based on company needs. My minimum hourly rate…" at bounding box center [827, 182] width 645 height 207
click at [882, 269] on div "Complete your profile to take the first step in unlocking full [DOMAIN_NAME] ac…" at bounding box center [839, 578] width 669 height 2876
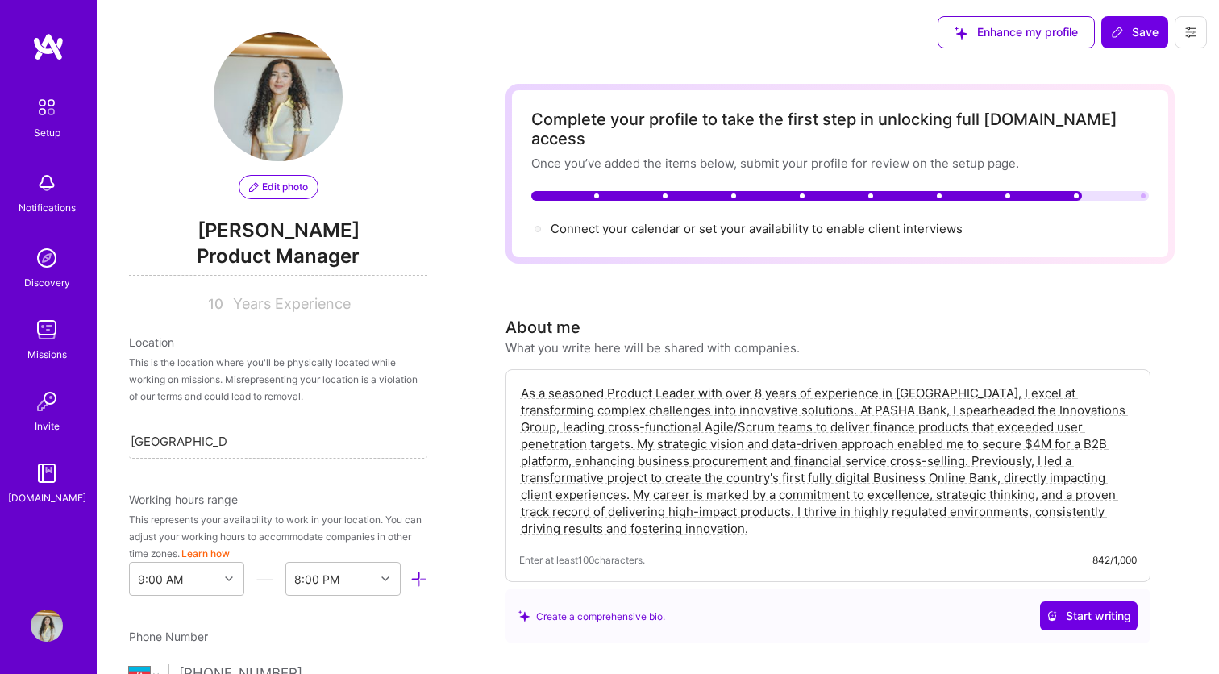
scroll to position [0, 0]
click at [750, 221] on span "Connect your calendar or set your availability to enable client interviews →" at bounding box center [764, 228] width 426 height 15
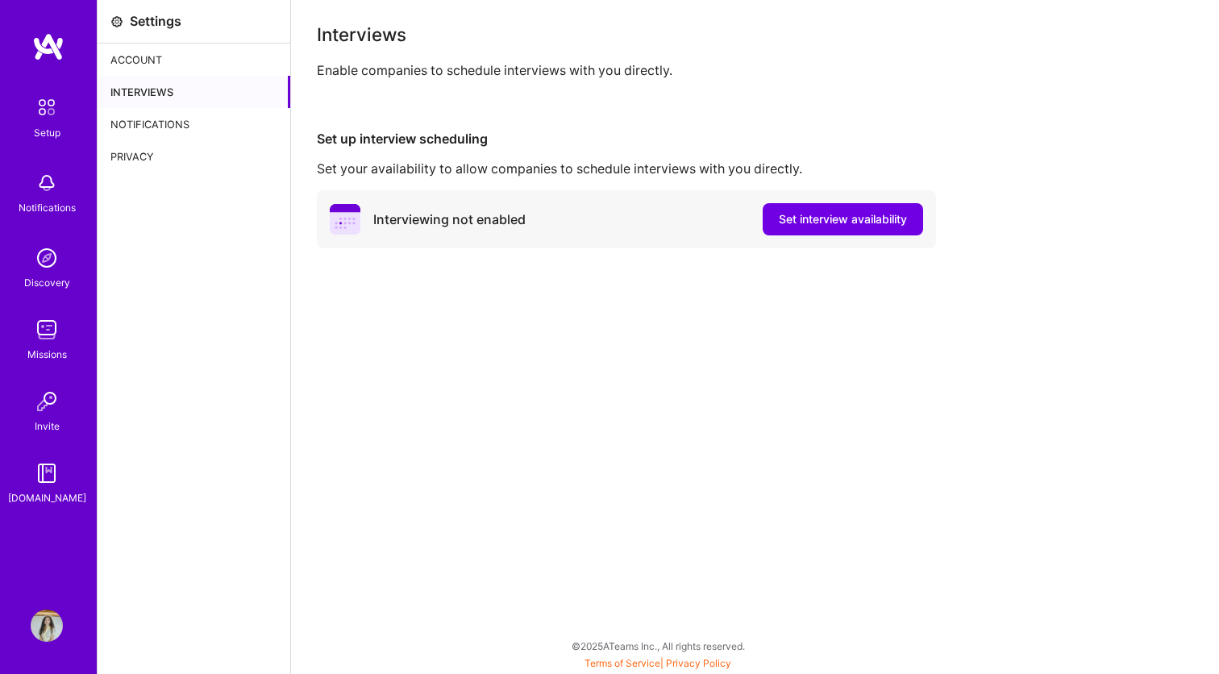
click at [802, 236] on div "Interviewing not enabled Set interview availability" at bounding box center [626, 219] width 619 height 58
click at [804, 219] on span "Set interview availability" at bounding box center [843, 219] width 128 height 16
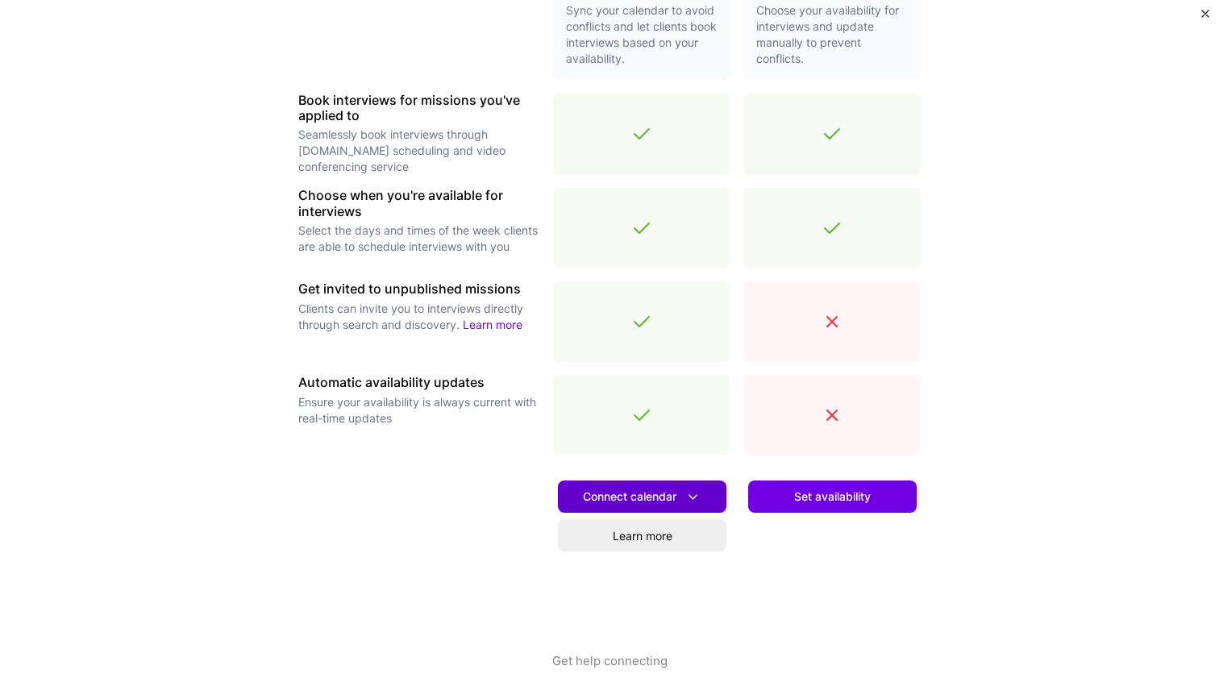
scroll to position [437, 0]
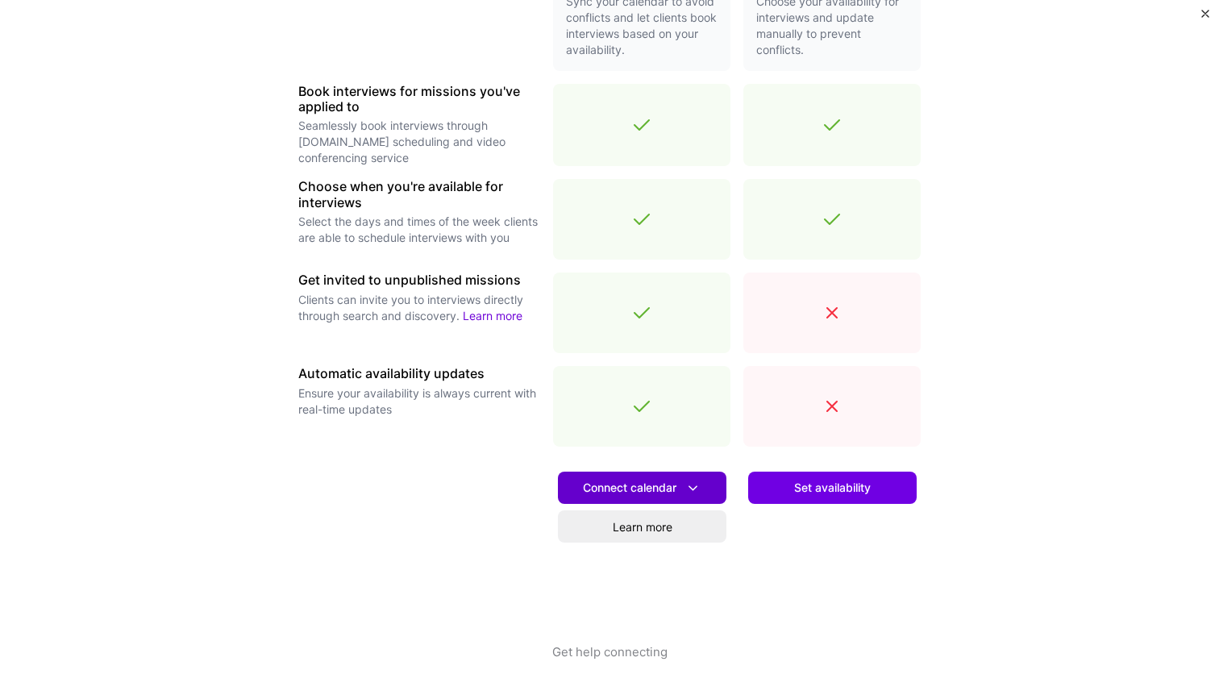
click at [643, 490] on span "Connect calendar" at bounding box center [642, 488] width 118 height 17
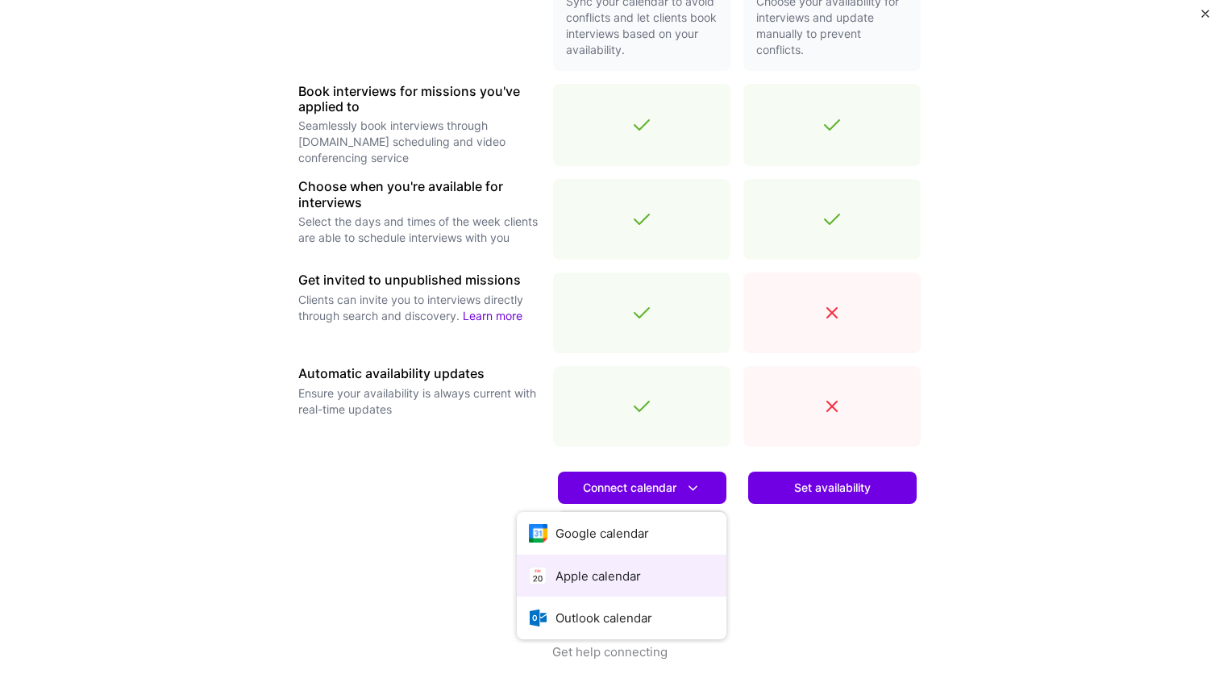
click at [621, 577] on button "Apple calendar" at bounding box center [622, 576] width 210 height 43
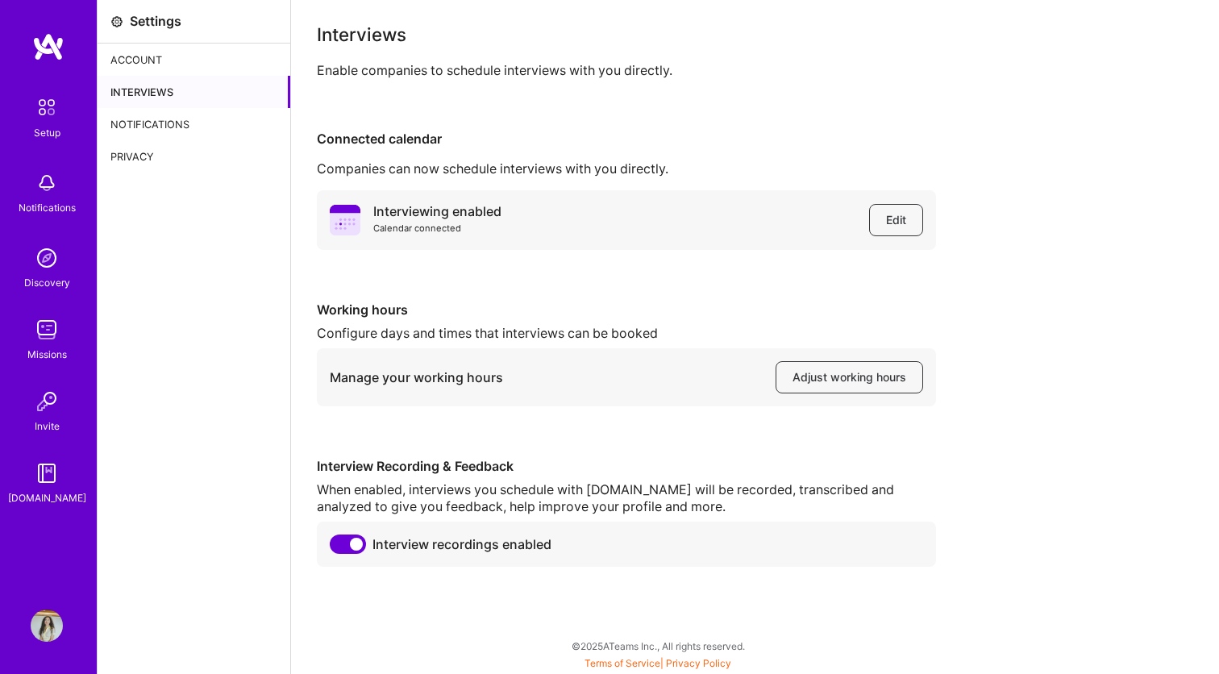
click at [1093, 313] on div "Interviewing enabled Calendar connected Edit Working hours Configure days and t…" at bounding box center [755, 378] width 876 height 376
click at [861, 380] on span "Adjust working hours" at bounding box center [849, 377] width 114 height 16
click at [40, 110] on img at bounding box center [47, 107] width 34 height 34
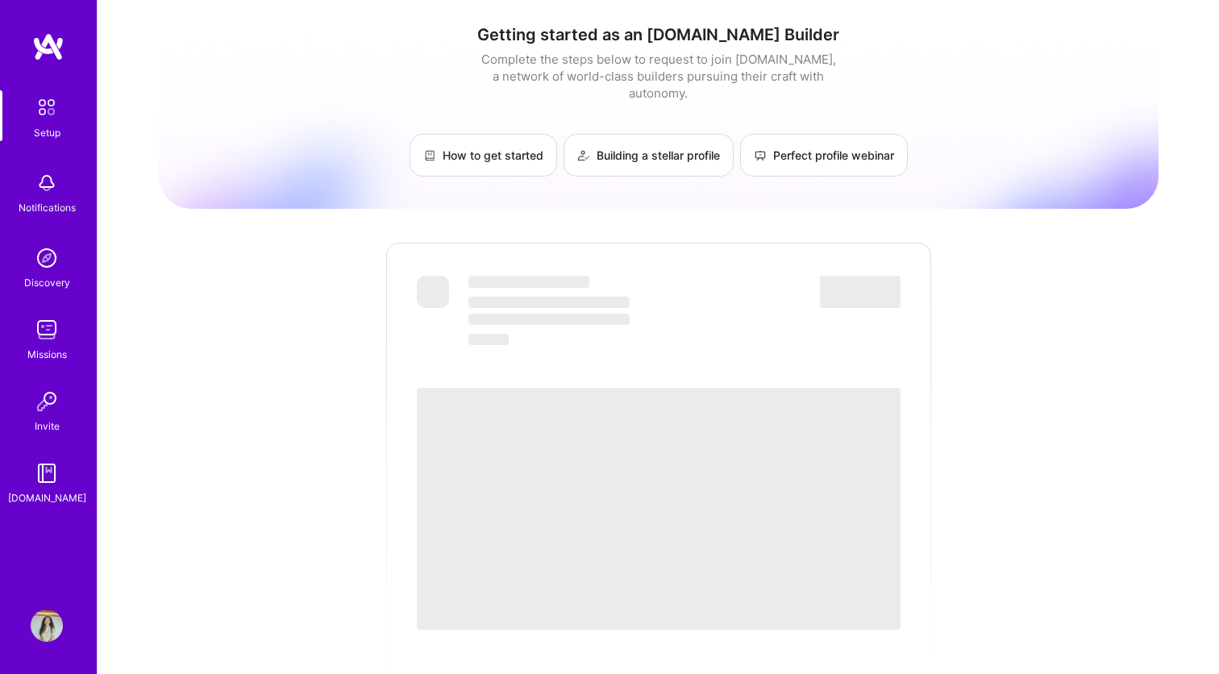
click at [52, 624] on img at bounding box center [47, 625] width 32 height 32
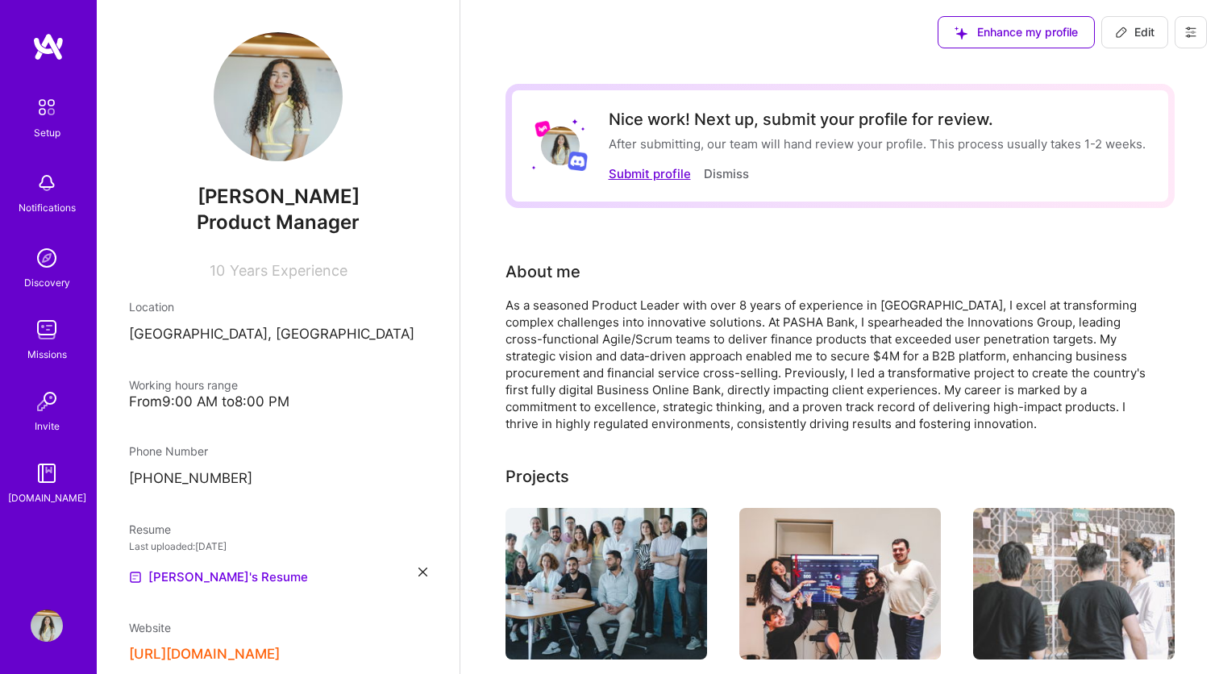
click at [665, 179] on button "Submit profile" at bounding box center [650, 173] width 82 height 17
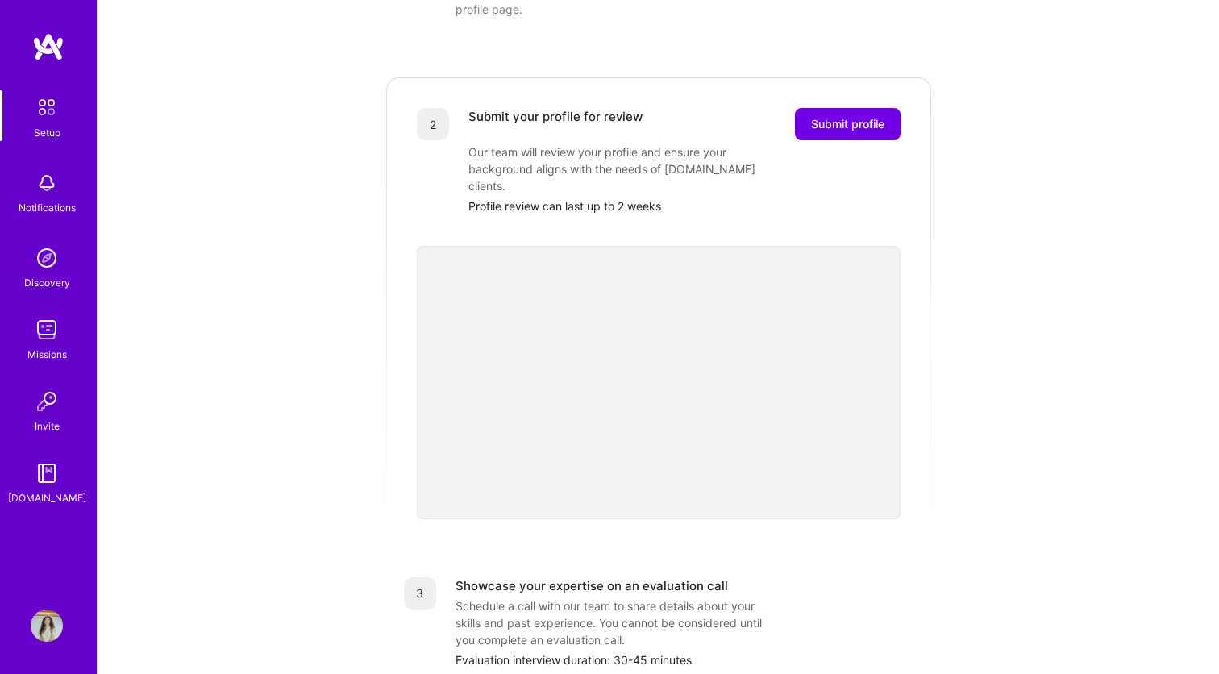
scroll to position [297, 0]
click at [833, 115] on span "Submit profile" at bounding box center [847, 123] width 73 height 16
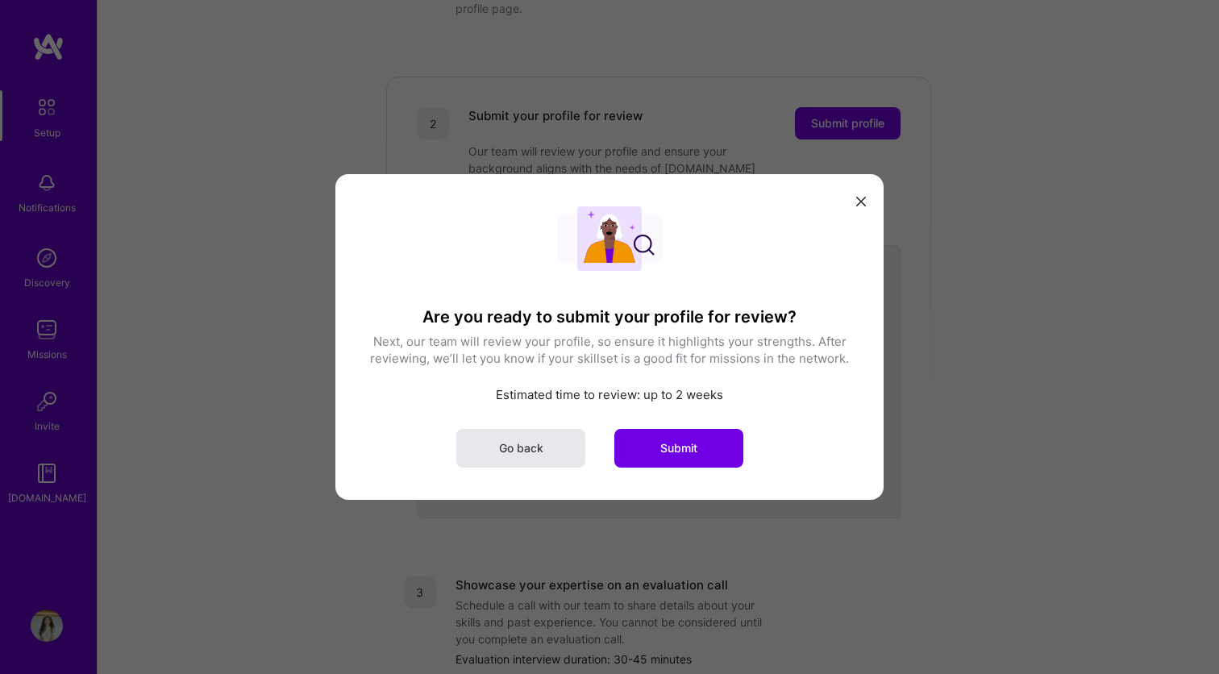
click at [532, 442] on span "Go back" at bounding box center [521, 448] width 44 height 16
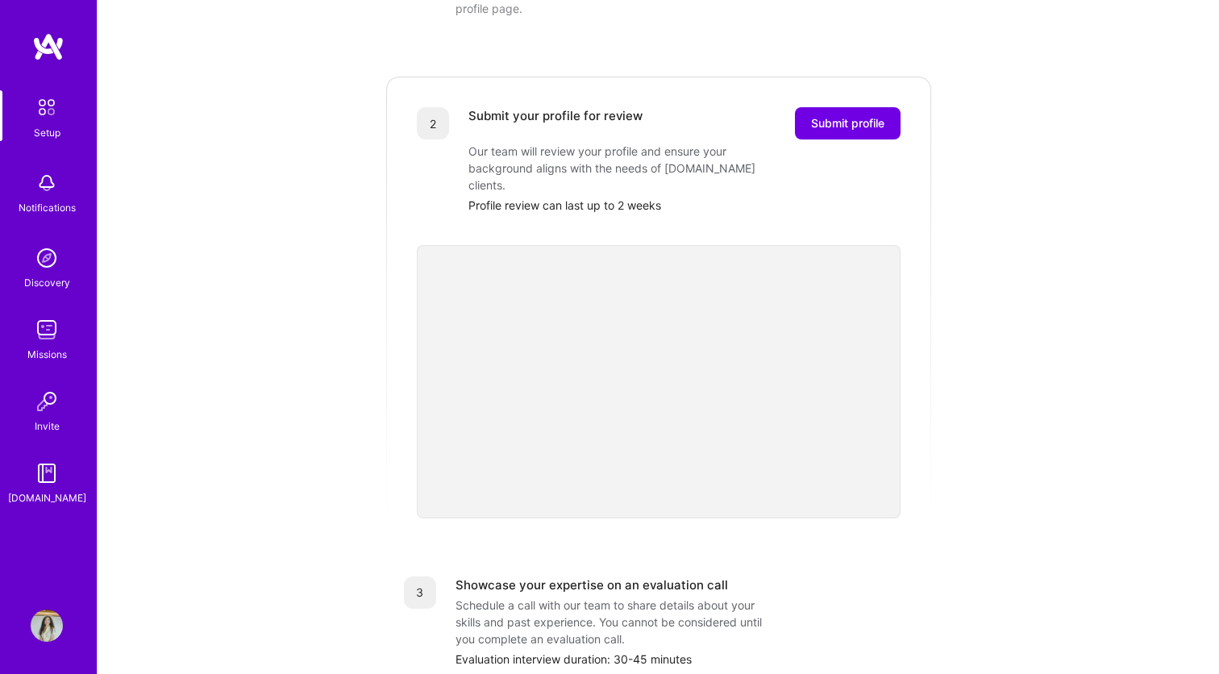
click at [41, 634] on img at bounding box center [47, 625] width 32 height 32
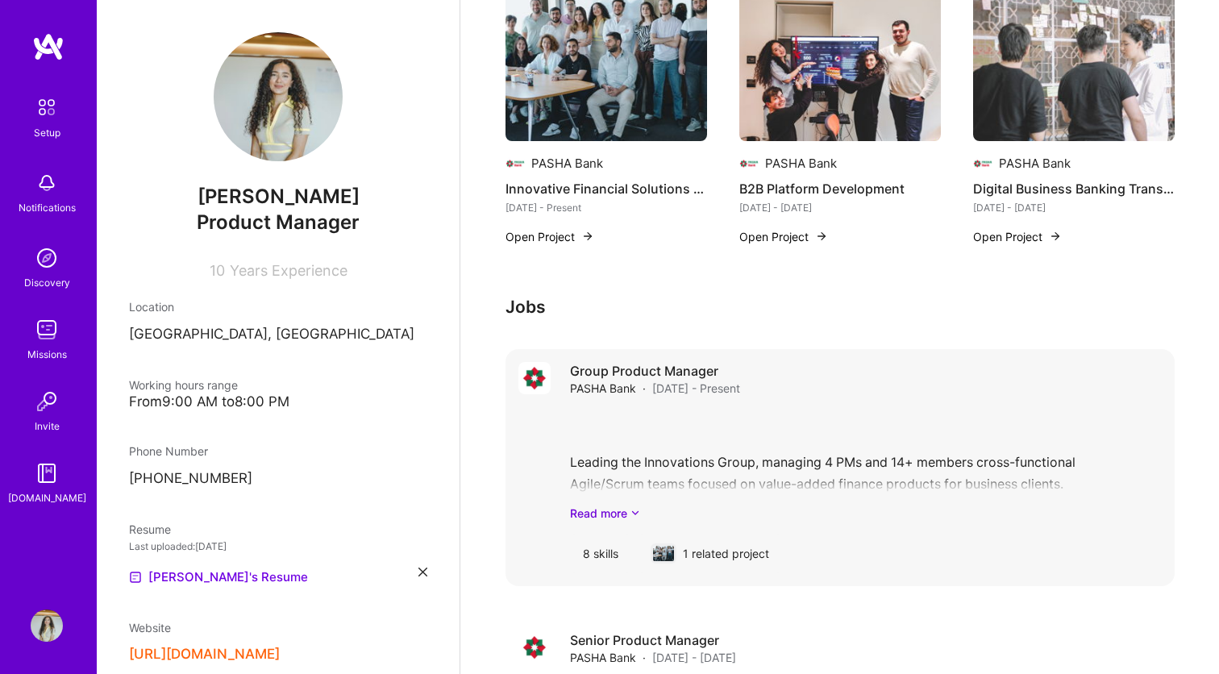
scroll to position [548, 0]
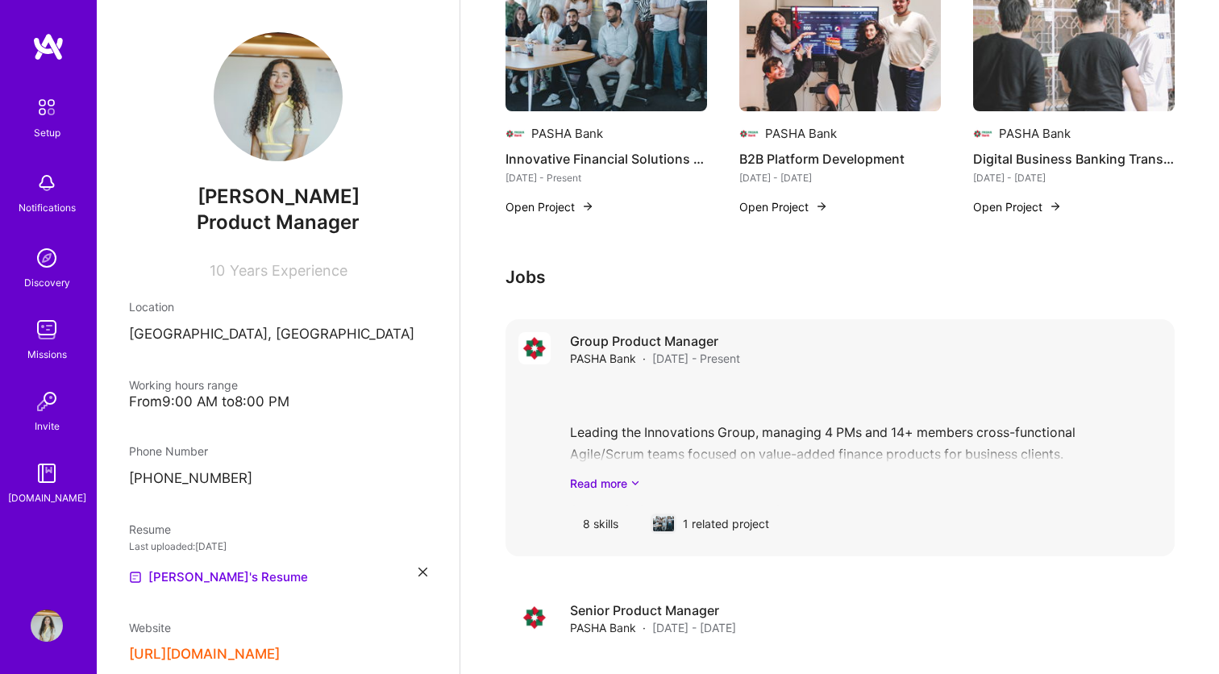
click at [679, 438] on div "Leading the Innovations Group, managing 4 PMs and 14+ members cross-functional …" at bounding box center [866, 436] width 592 height 112
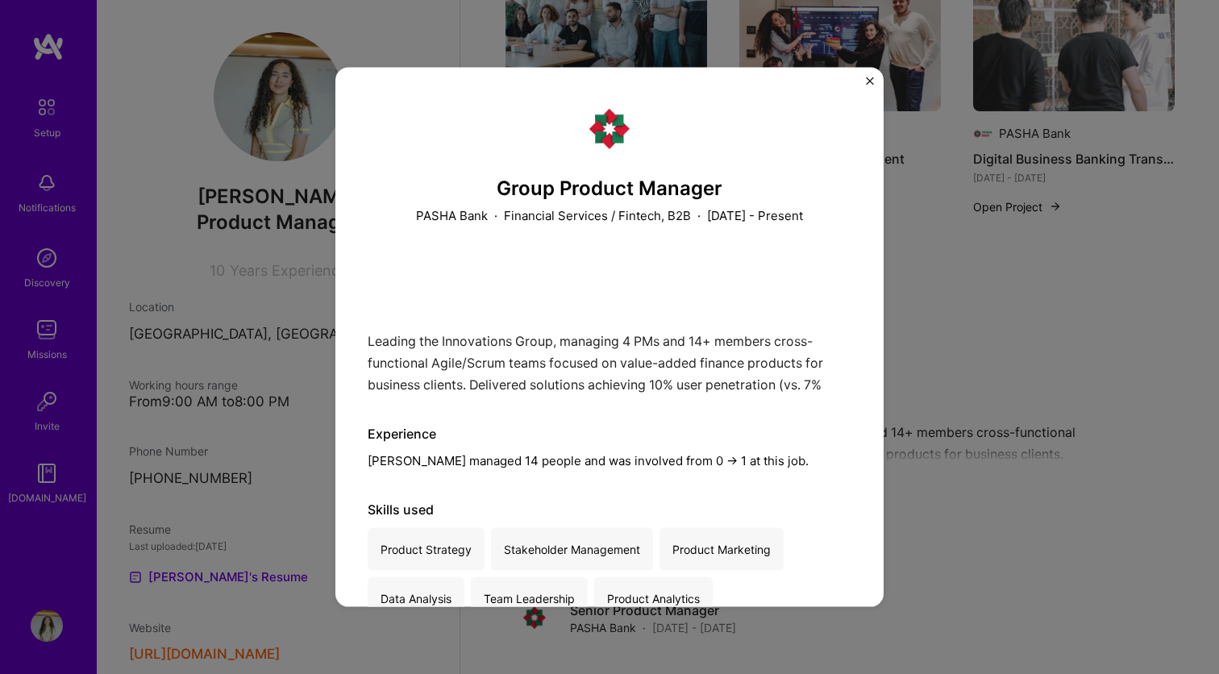
scroll to position [-1, 0]
click at [867, 85] on img "Close" at bounding box center [870, 81] width 8 height 8
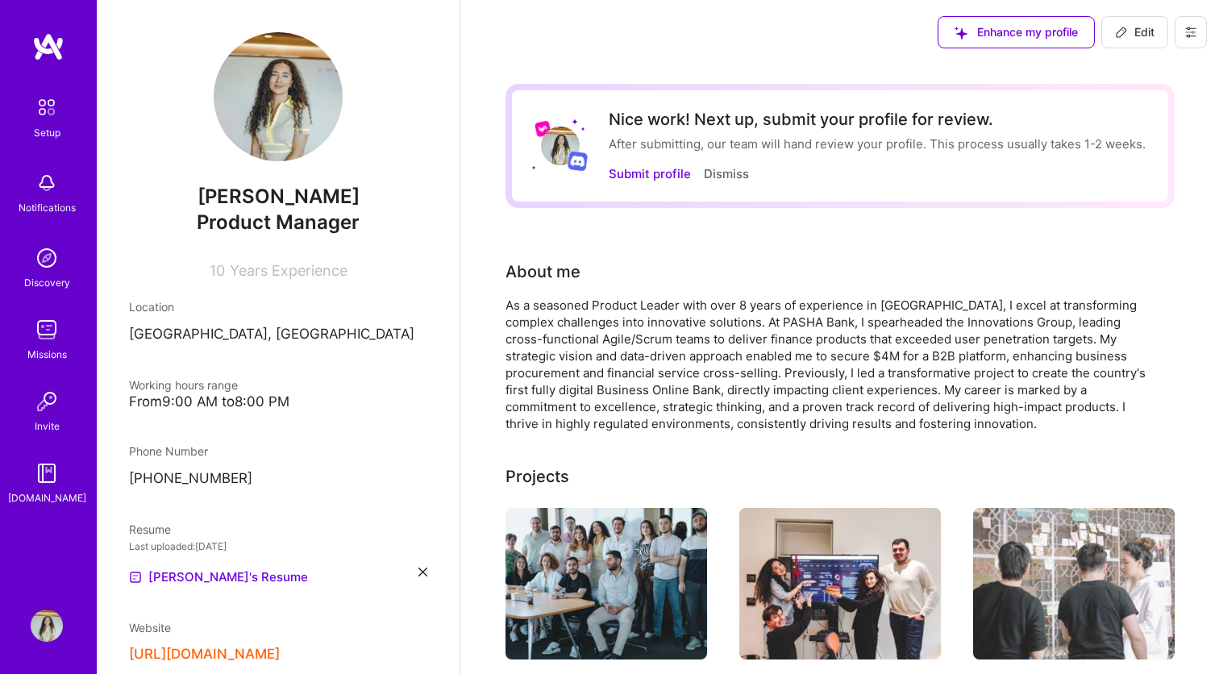
click at [1132, 35] on span "Edit" at bounding box center [1134, 32] width 39 height 16
select select "AZ"
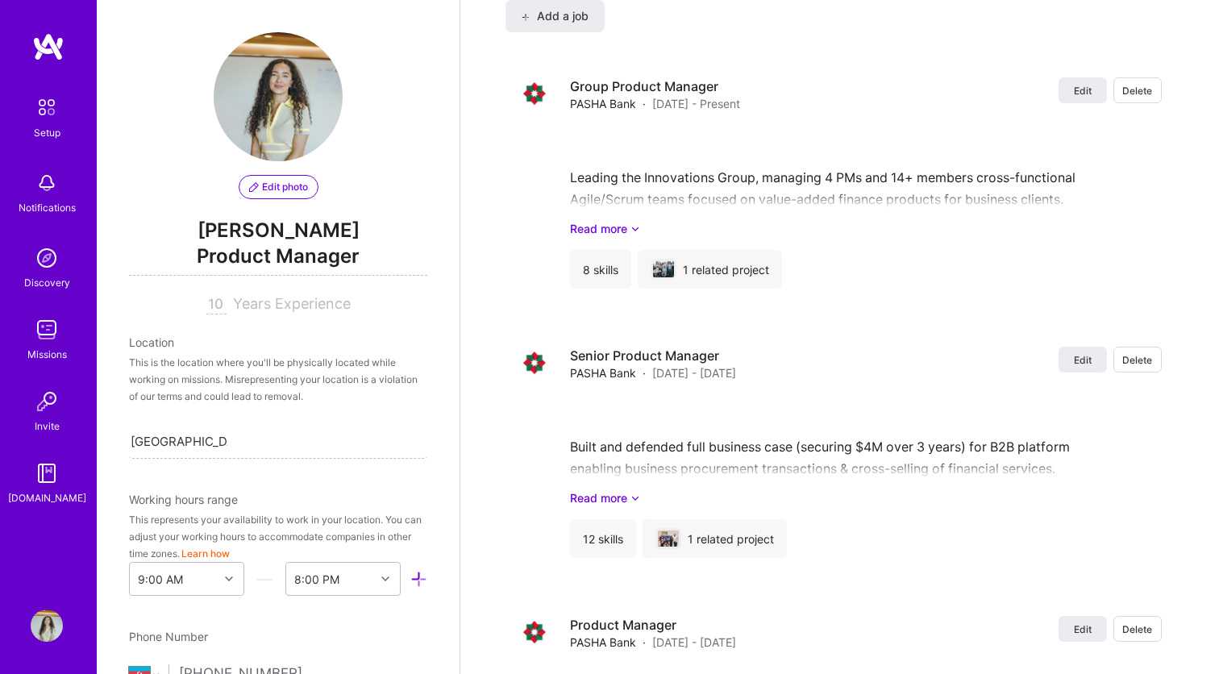
scroll to position [1701, 0]
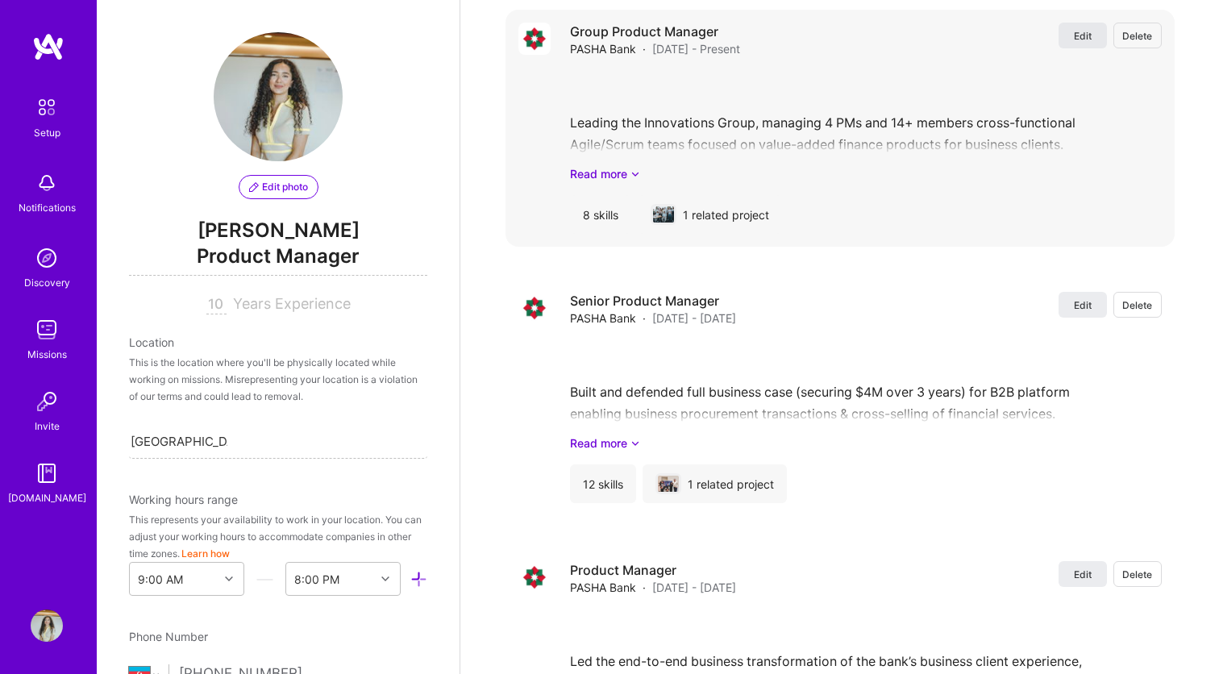
click at [1087, 35] on span "Edit" at bounding box center [1083, 36] width 18 height 14
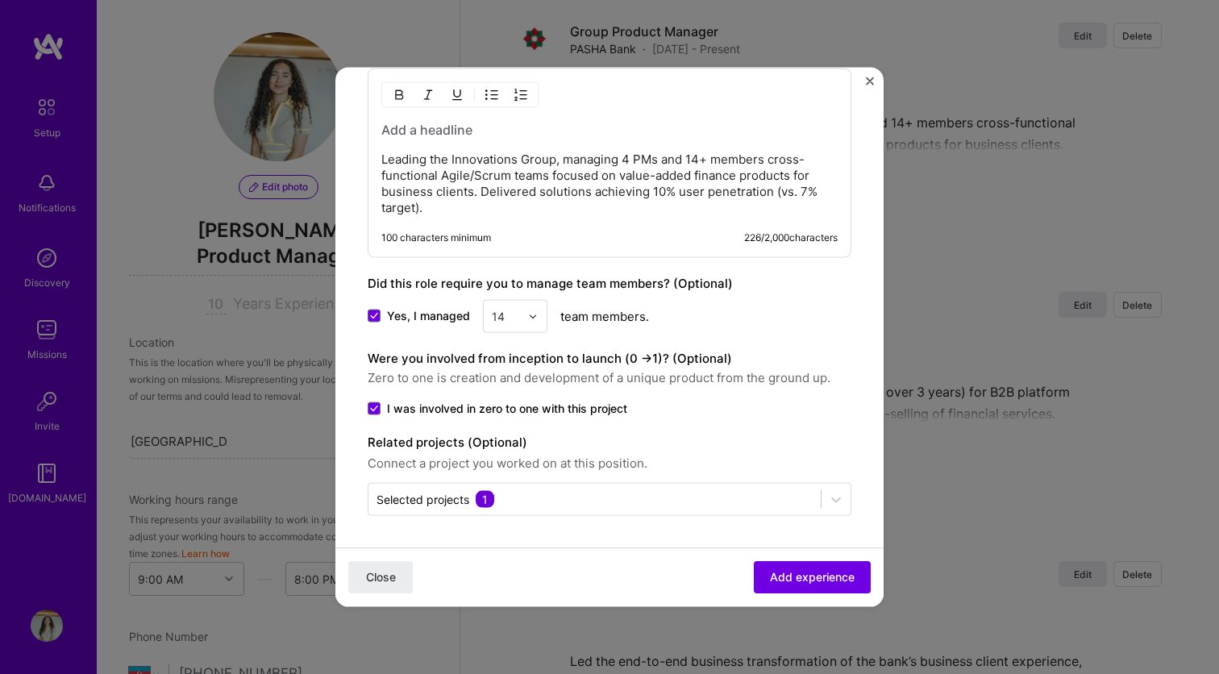
scroll to position [1065, 0]
click at [470, 212] on p "Leading the Innovations Group, managing 4 PMs and 14+ members cross-functional …" at bounding box center [609, 184] width 456 height 64
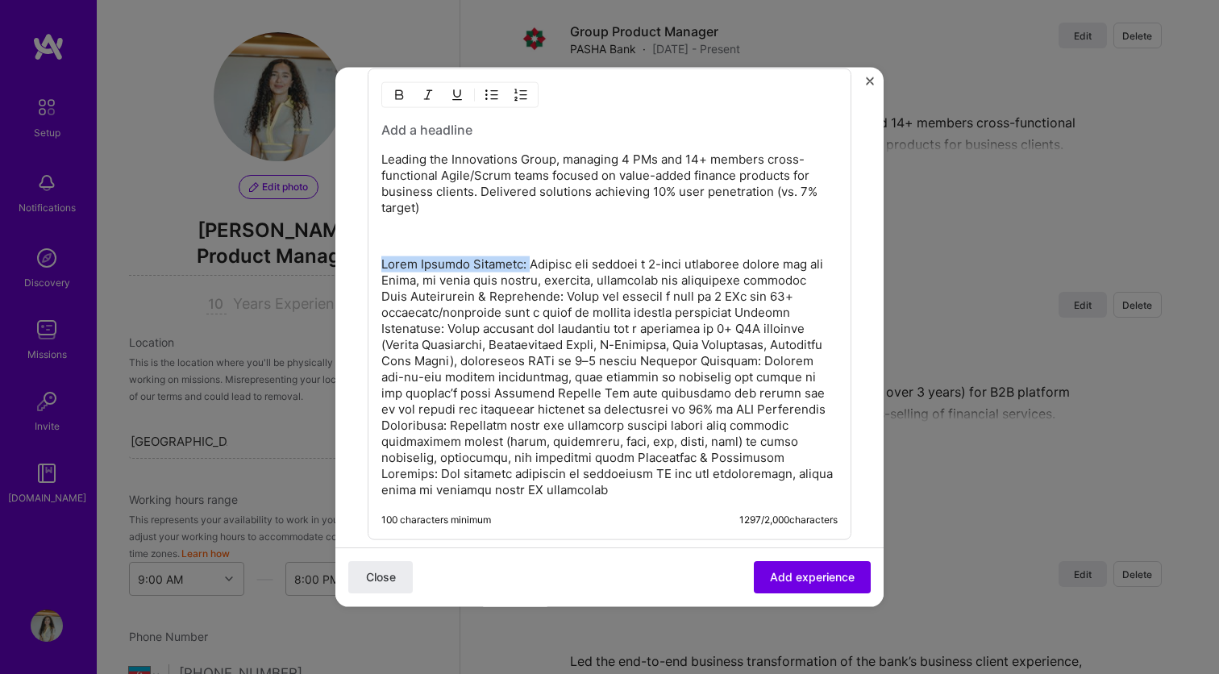
drag, startPoint x: 524, startPoint y: 264, endPoint x: 353, endPoint y: 264, distance: 170.9
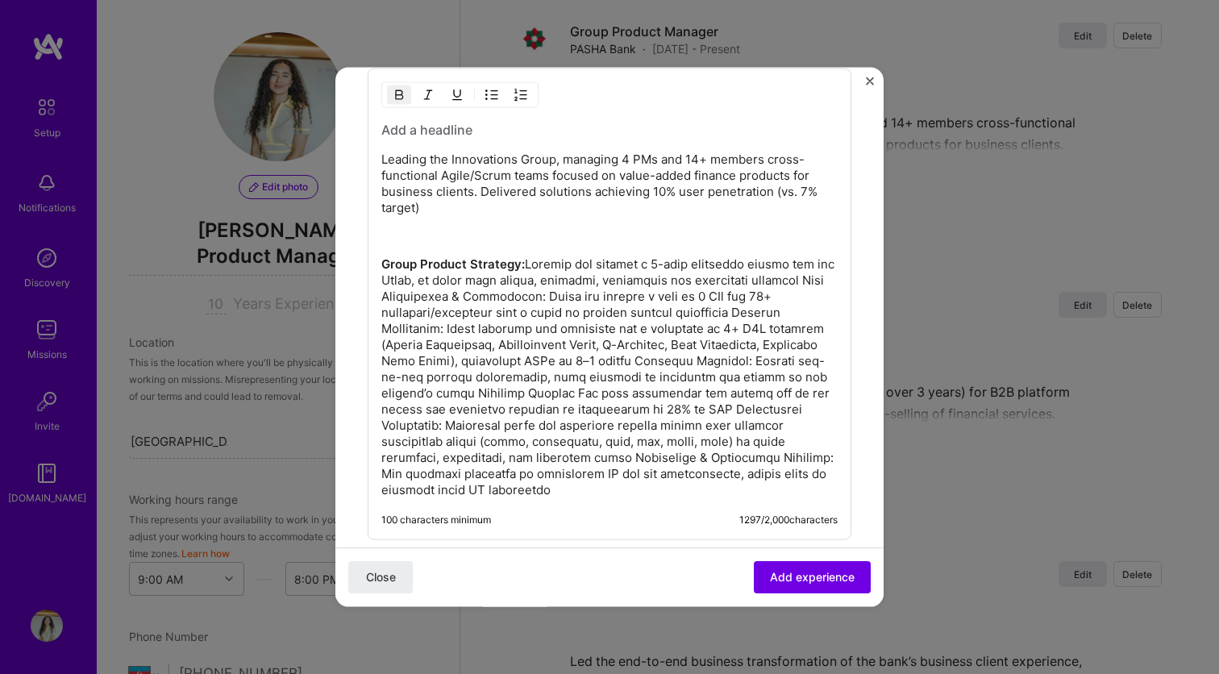
click at [510, 309] on p "Group Product Strategy:" at bounding box center [609, 377] width 456 height 242
drag, startPoint x: 453, startPoint y: 330, endPoint x: 341, endPoint y: 331, distance: 112.0
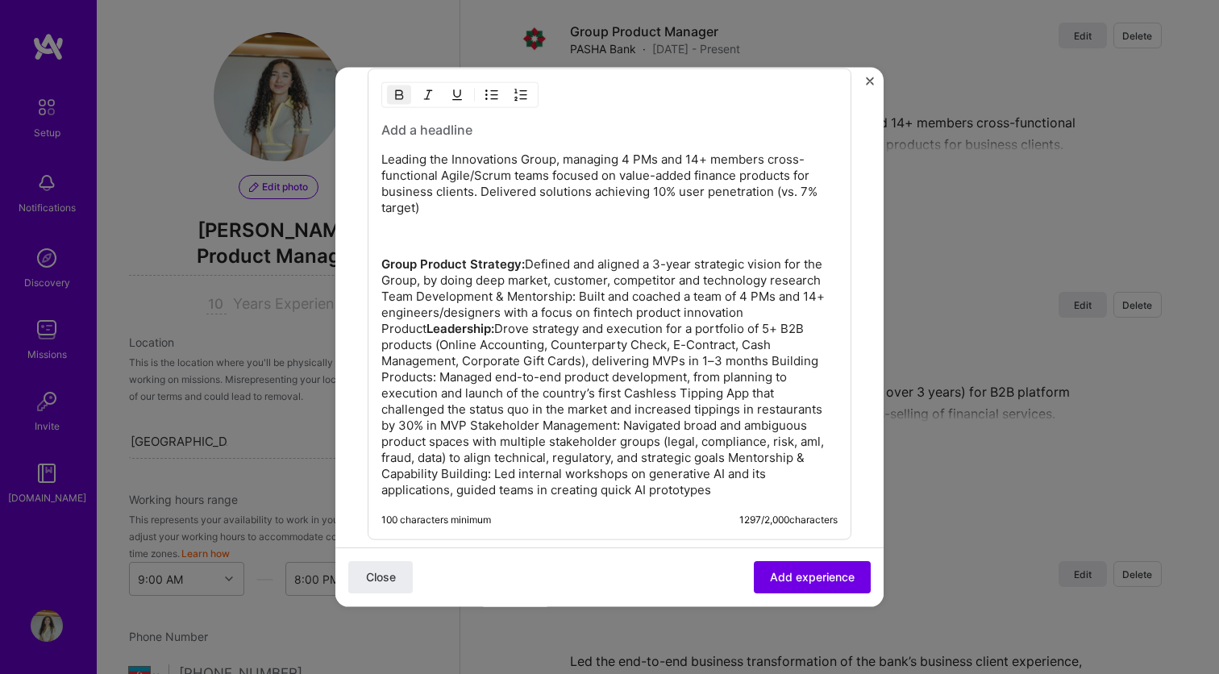
click at [475, 391] on p "Group Product Strategy: Defined and aligned a 3-year strategic vision for the G…" at bounding box center [609, 377] width 456 height 242
drag, startPoint x: 534, startPoint y: 424, endPoint x: 348, endPoint y: 424, distance: 185.4
drag, startPoint x: 649, startPoint y: 458, endPoint x: 431, endPoint y: 475, distance: 218.3
click at [431, 475] on p "Group Product Strategy: Defined and aligned a 3-year strategic vision for the G…" at bounding box center [609, 377] width 456 height 242
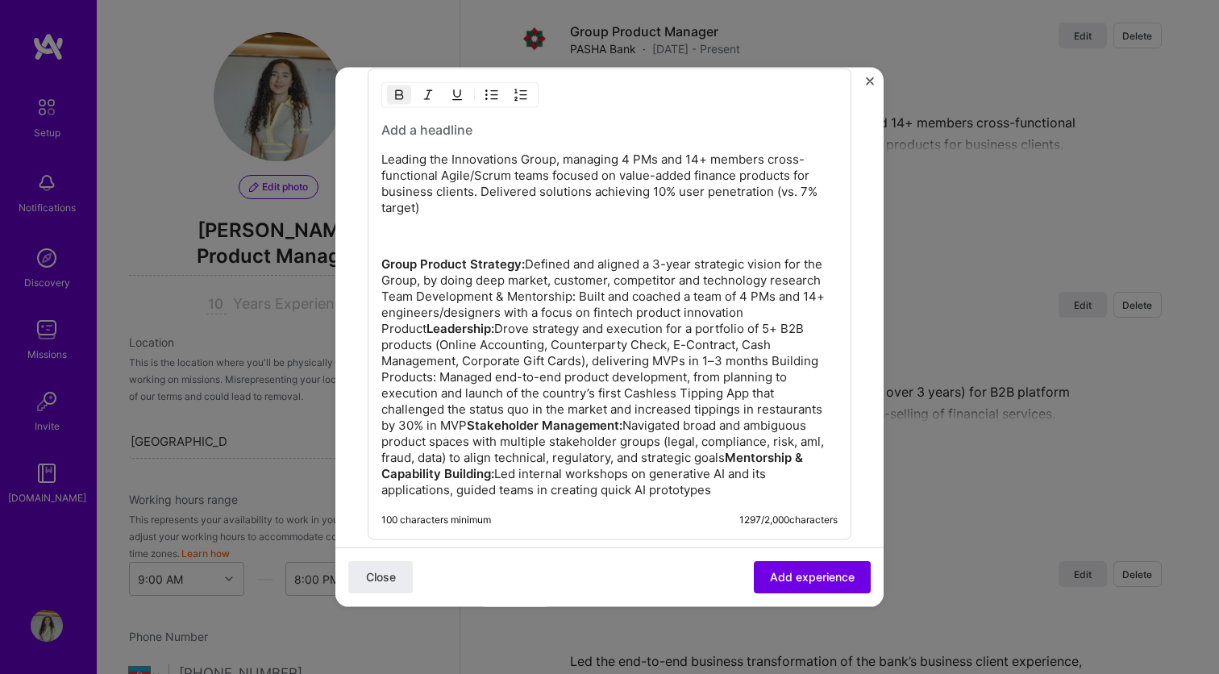
click at [618, 473] on p "Group Product Strategy: Defined and aligned a 3-year strategic vision for the G…" at bounding box center [609, 377] width 456 height 242
click at [648, 463] on strong "Mentorship & Capability Building:" at bounding box center [593, 465] width 425 height 31
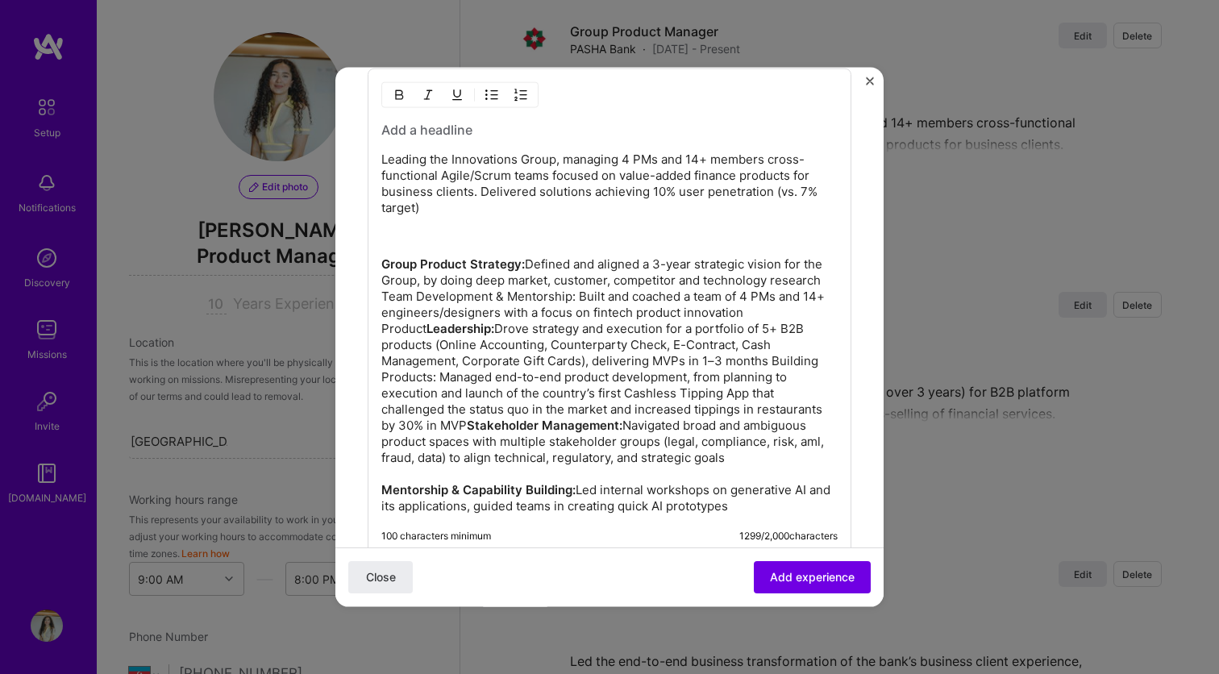
click at [796, 411] on p "Group Product Strategy: Defined and aligned a 3-year strategic vision for the G…" at bounding box center [609, 385] width 456 height 258
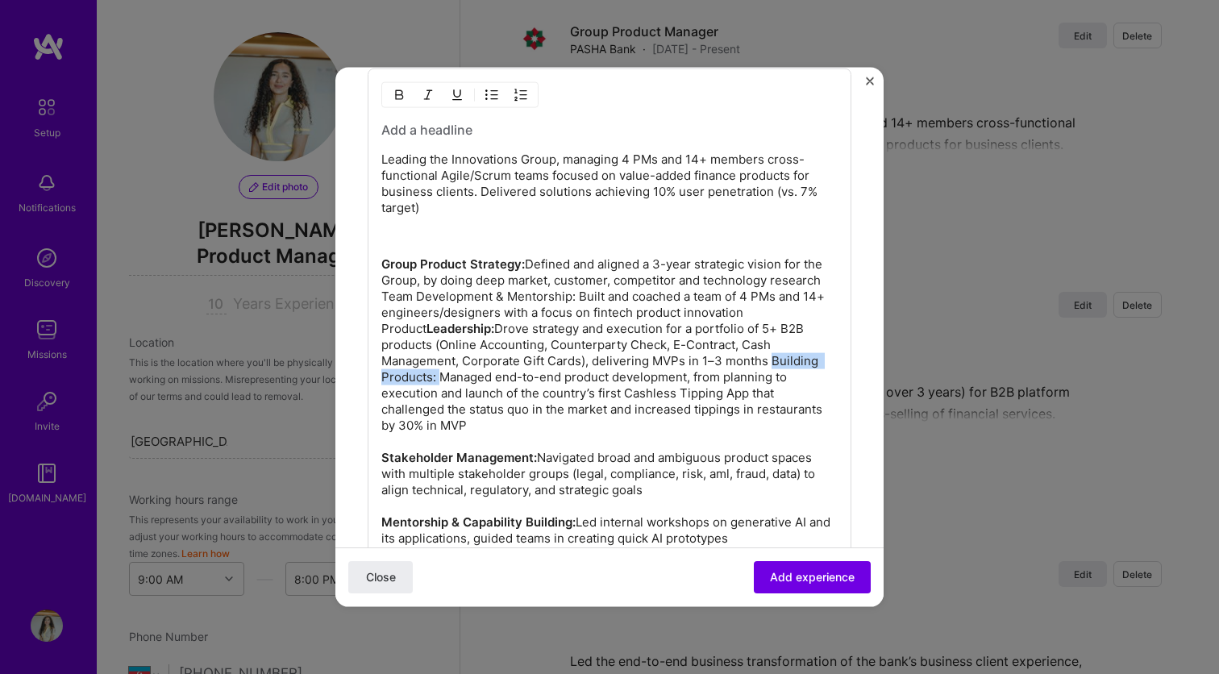
drag, startPoint x: 689, startPoint y: 359, endPoint x: 824, endPoint y: 359, distance: 134.6
click at [824, 359] on p "Group Product Strategy: Defined and aligned a 3-year strategic vision for the G…" at bounding box center [609, 401] width 456 height 290
click at [704, 364] on strong "Building Products:" at bounding box center [599, 368] width 437 height 31
click at [688, 357] on p "Group Product Strategy: Defined and aligned a 3-year strategic vision for the G…" at bounding box center [609, 401] width 456 height 290
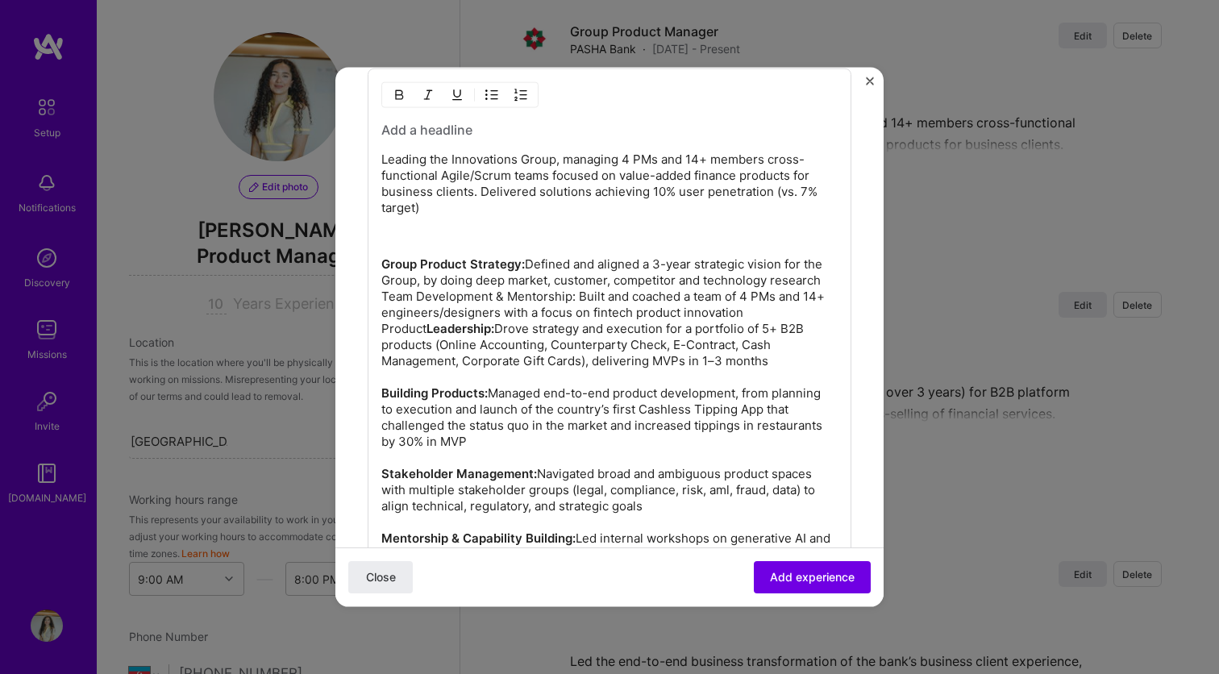
click at [426, 330] on strong "Leadership:" at bounding box center [460, 328] width 68 height 15
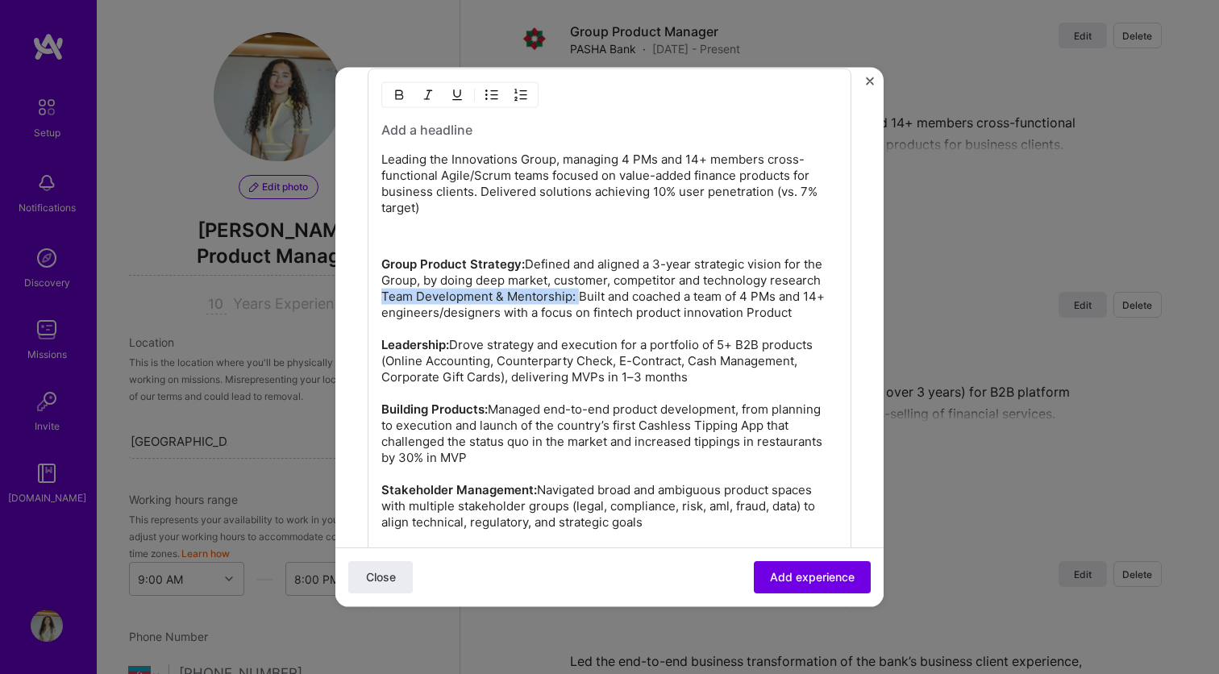
drag, startPoint x: 384, startPoint y: 297, endPoint x: 576, endPoint y: 300, distance: 191.8
click at [576, 300] on p "Group Product Strategy: Defined and aligned a 3-year strategic vision for the G…" at bounding box center [609, 417] width 456 height 322
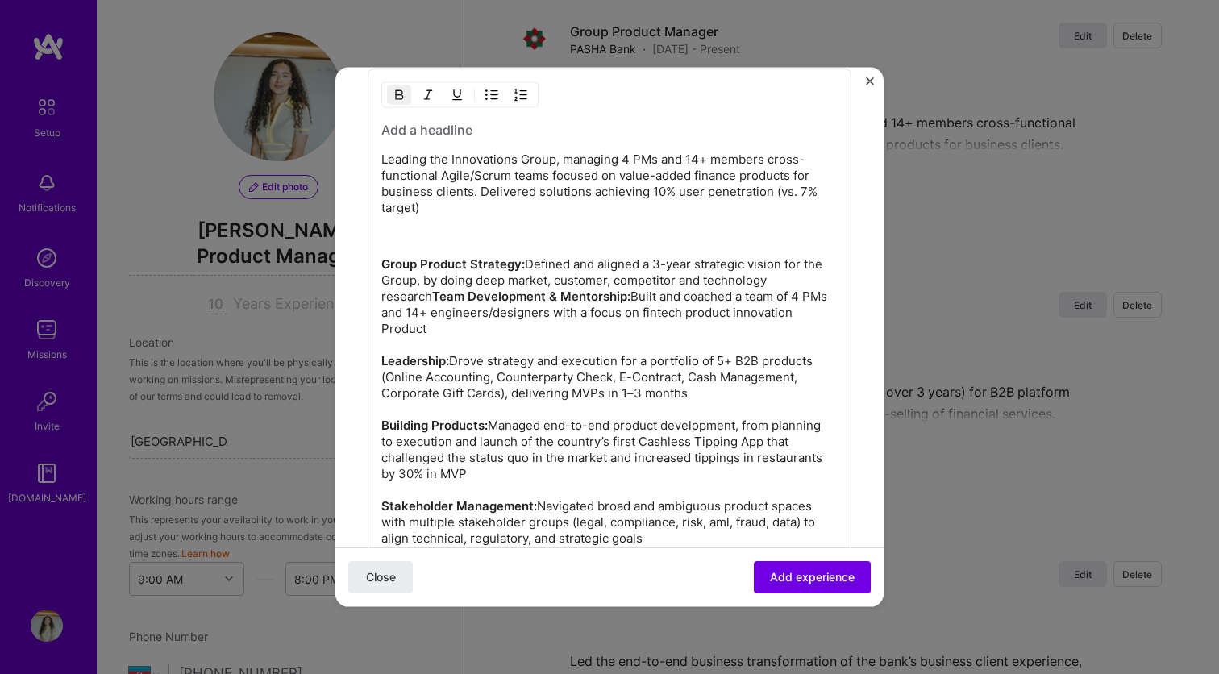
click at [432, 298] on strong "Team Development & Mentorship:" at bounding box center [531, 296] width 198 height 15
click at [432, 297] on strong "Team Development & Mentorship:" at bounding box center [531, 296] width 198 height 15
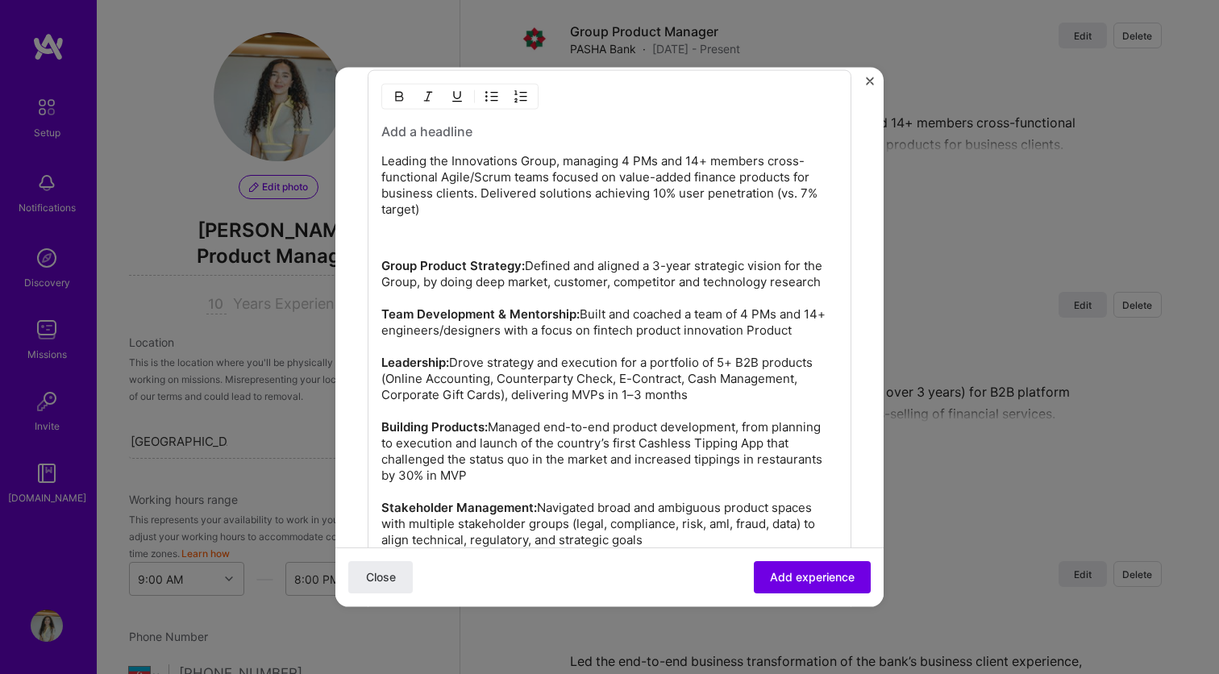
scroll to position [1066, 0]
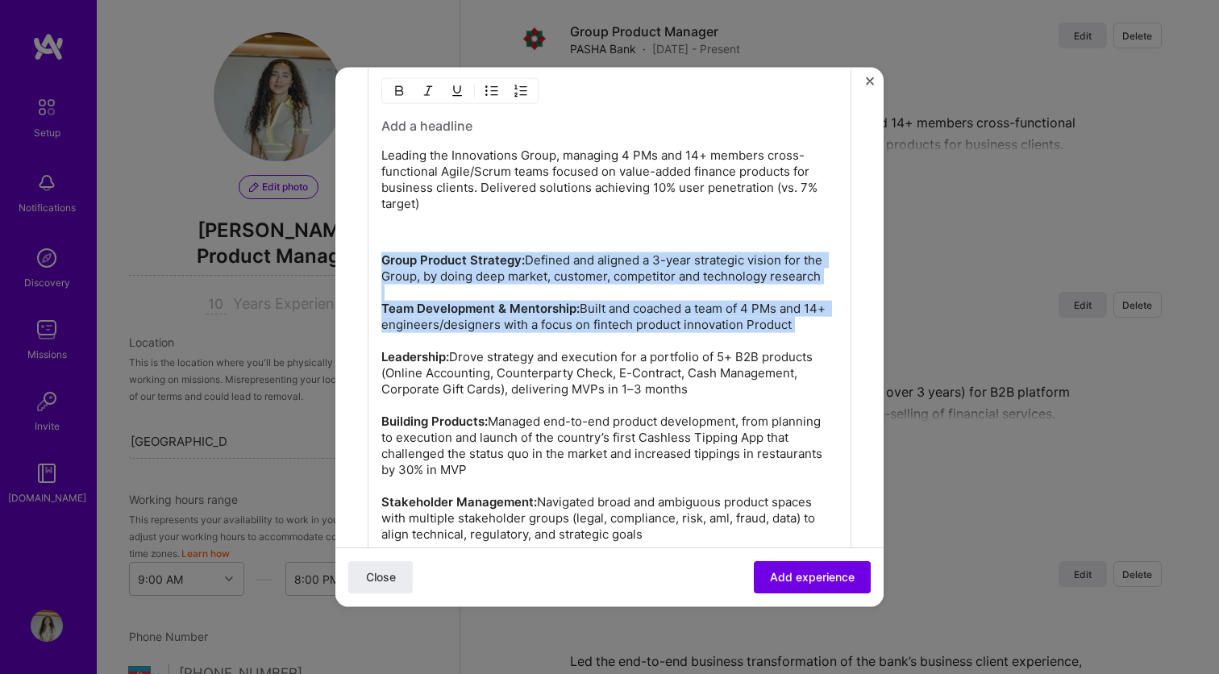
drag, startPoint x: 382, startPoint y: 262, endPoint x: 719, endPoint y: 607, distance: 482.2
click at [719, 607] on div "Create a job experience Jobs help companies understand your past experience. Co…" at bounding box center [609, 337] width 1219 height 674
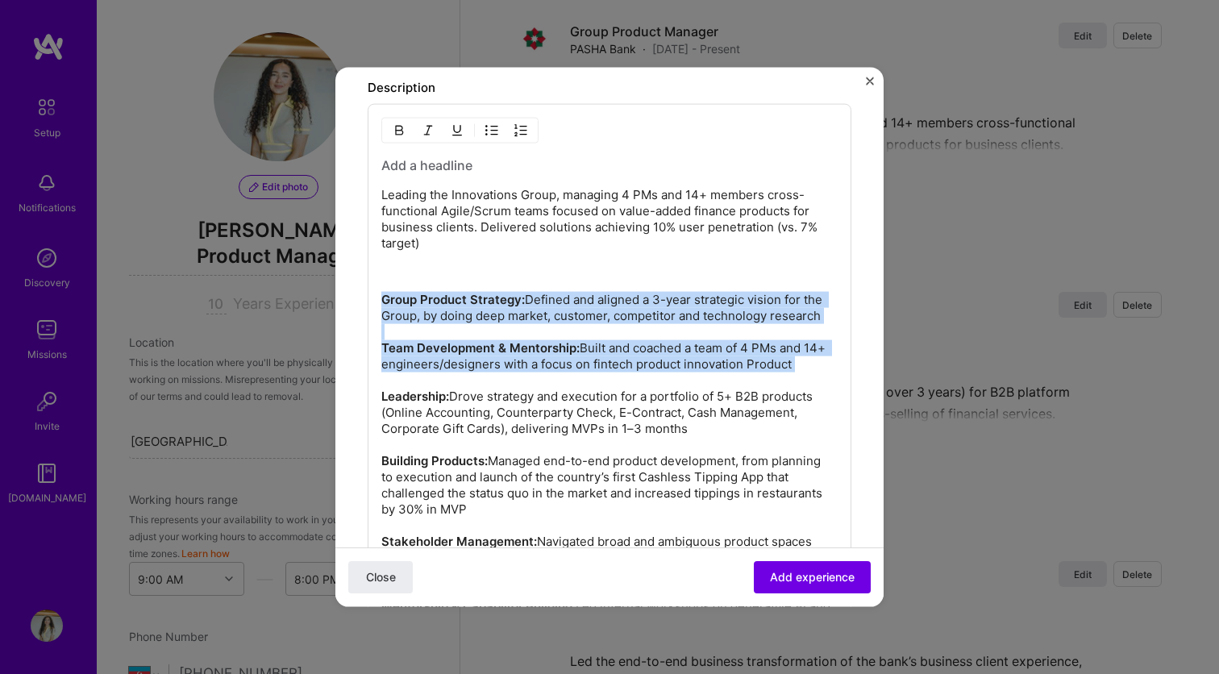
click at [496, 130] on img "button" at bounding box center [491, 130] width 13 height 13
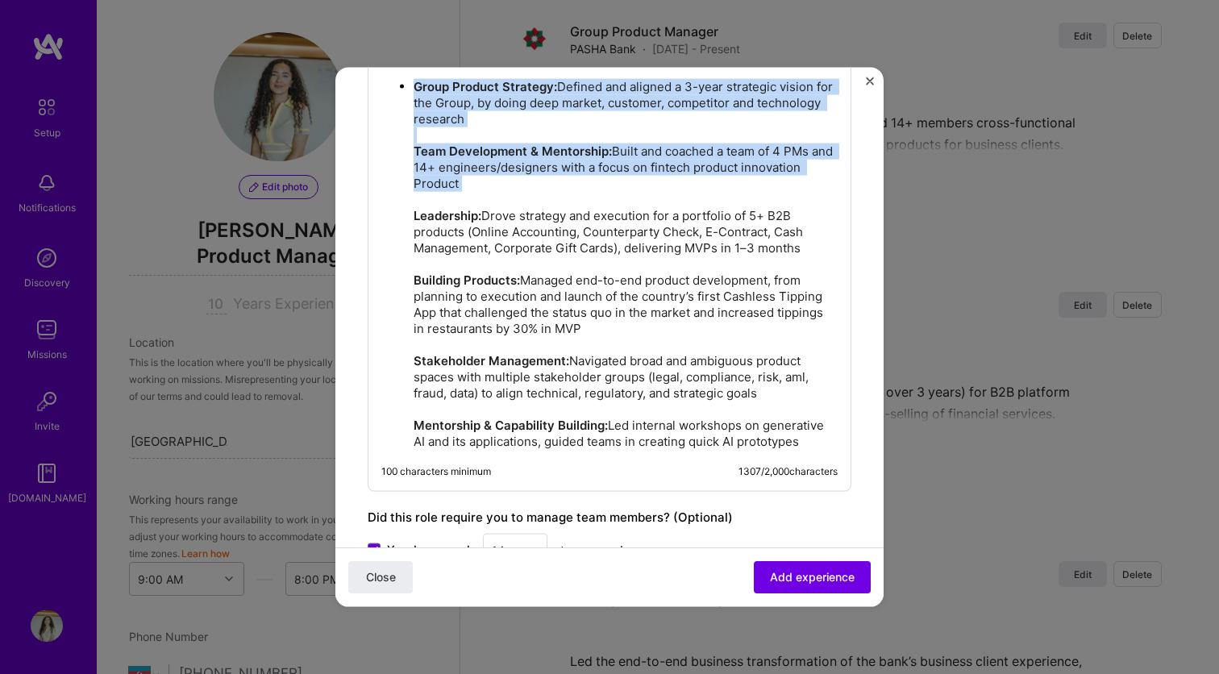
scroll to position [1195, 0]
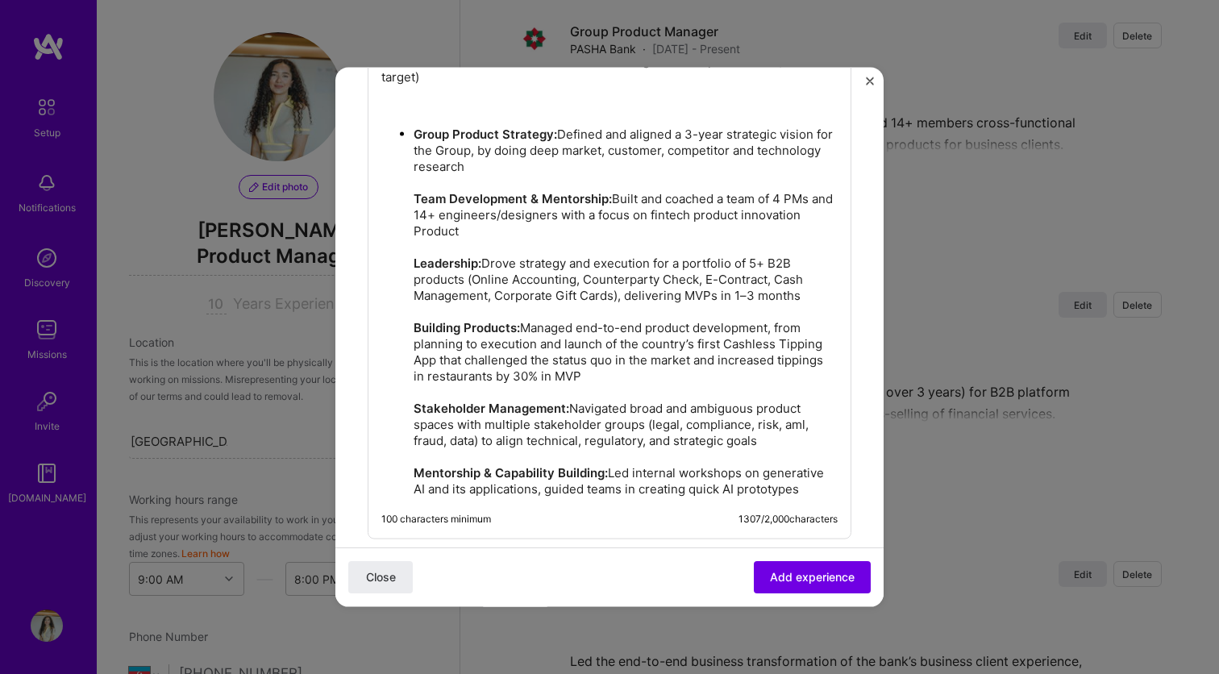
click at [419, 222] on p "Group Product Strategy: Defined and aligned a 3-year strategic vision for the G…" at bounding box center [625, 312] width 424 height 371
click at [413, 197] on ul "Group Product Strategy: Defined and aligned a 3-year strategic vision for the G…" at bounding box center [609, 312] width 456 height 372
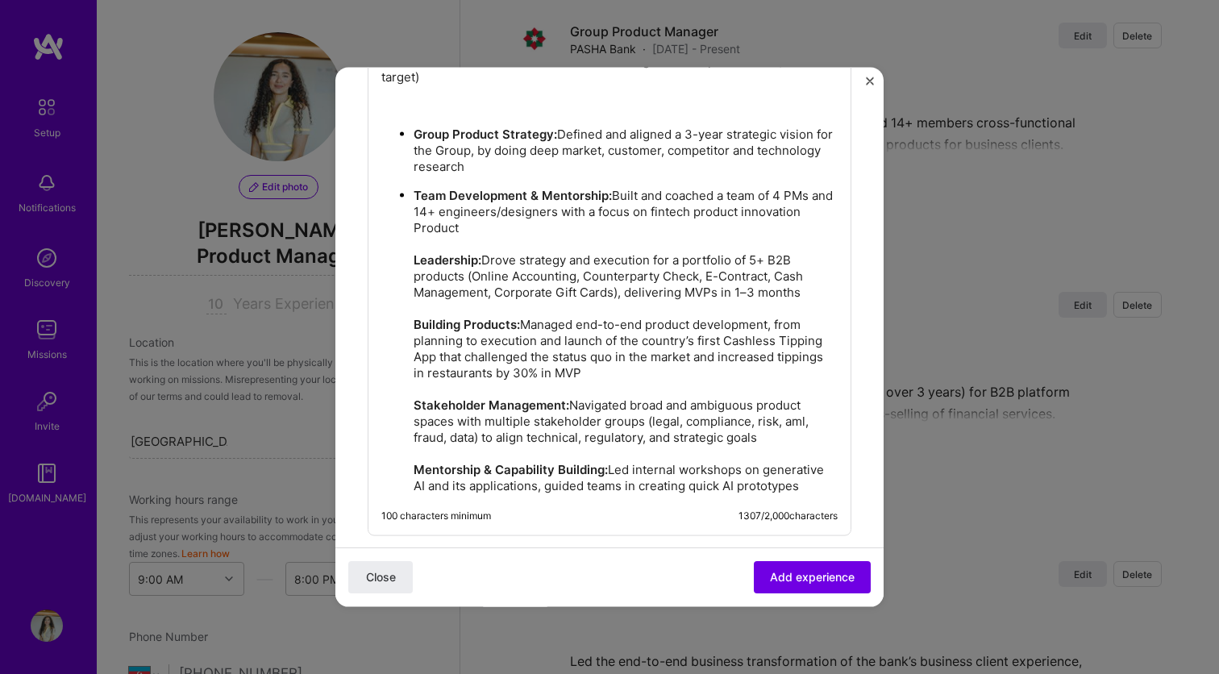
click at [413, 260] on strong "Leadership:" at bounding box center [447, 259] width 68 height 15
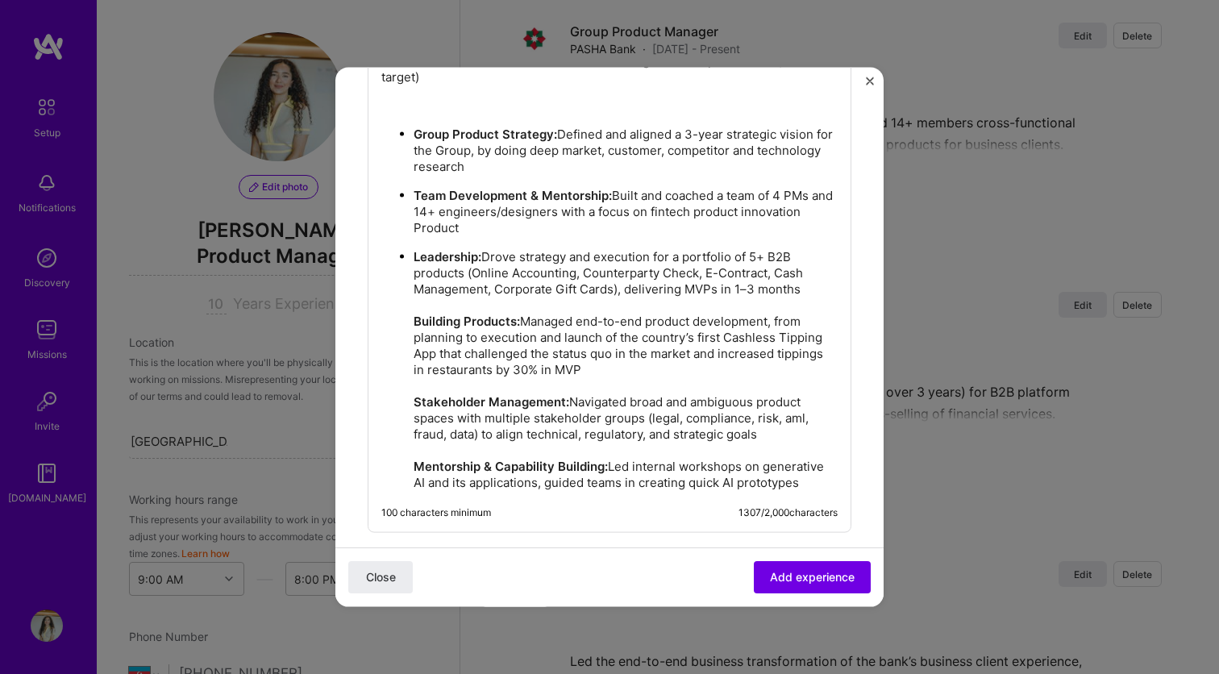
click at [415, 319] on strong "Building Products:" at bounding box center [466, 321] width 106 height 15
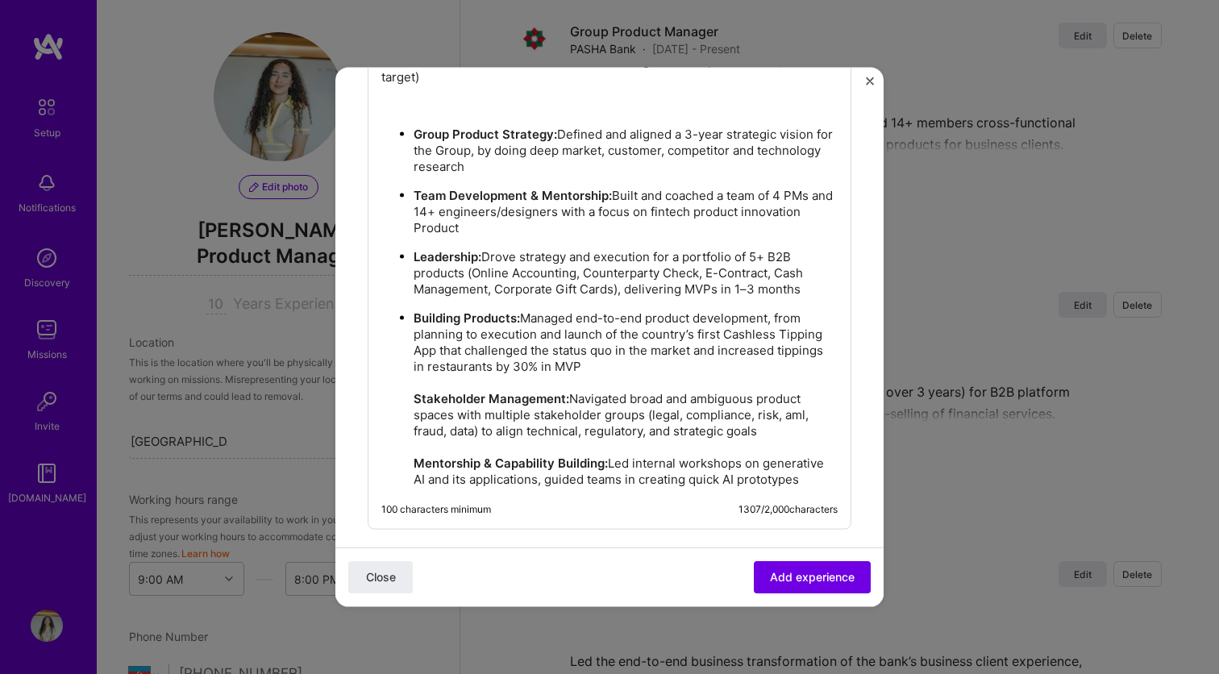
click at [413, 398] on ul "Group Product Strategy: Defined and aligned a 3-year strategic vision for the G…" at bounding box center [609, 307] width 456 height 362
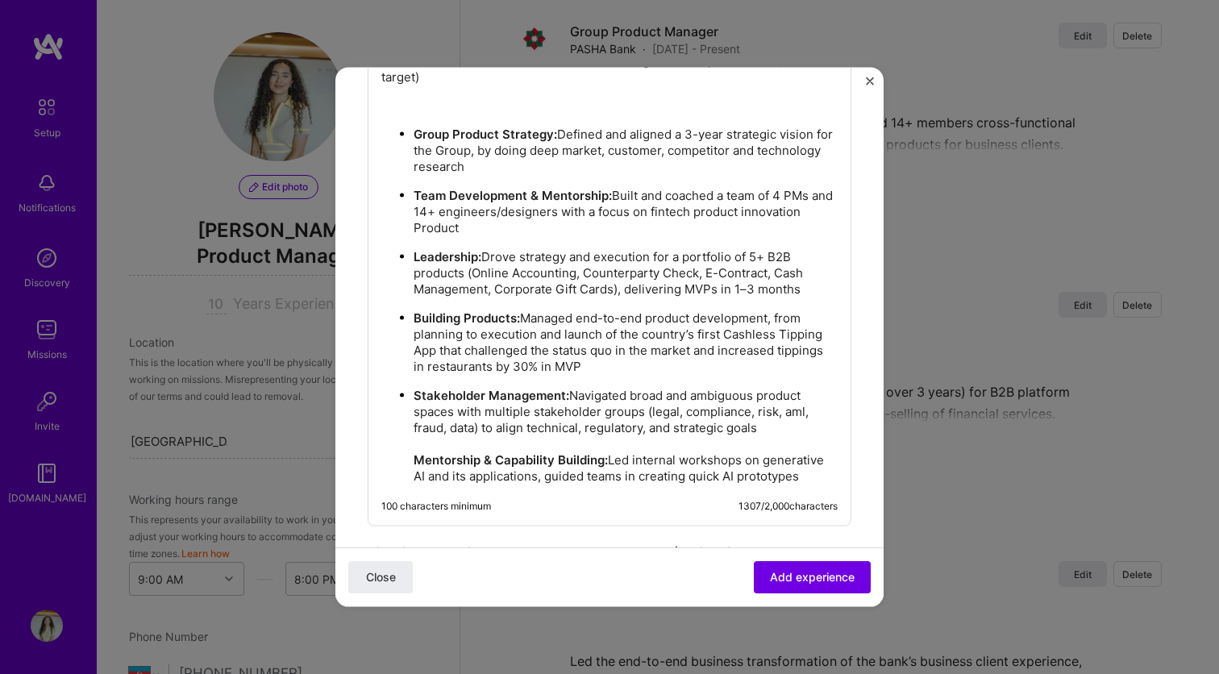
click at [413, 463] on ul "Group Product Strategy: Defined and aligned a 3-year strategic vision for the G…" at bounding box center [609, 305] width 456 height 359
click at [809, 582] on span "Add experience" at bounding box center [812, 577] width 85 height 16
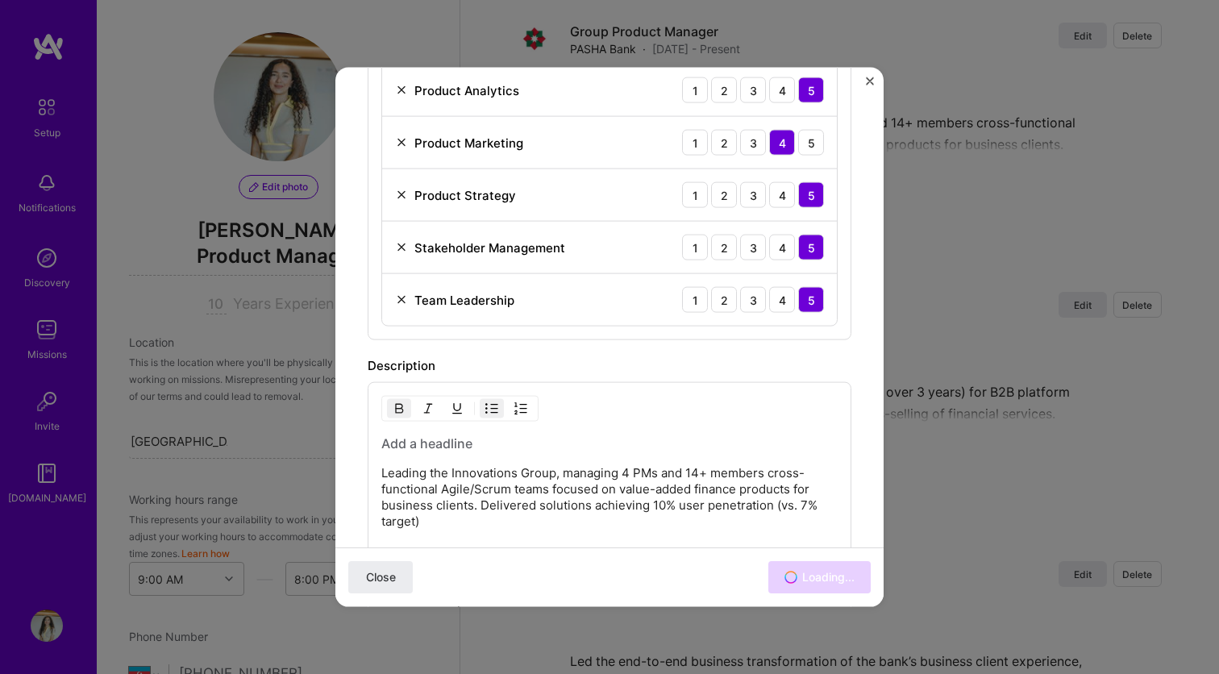
scroll to position [0, 0]
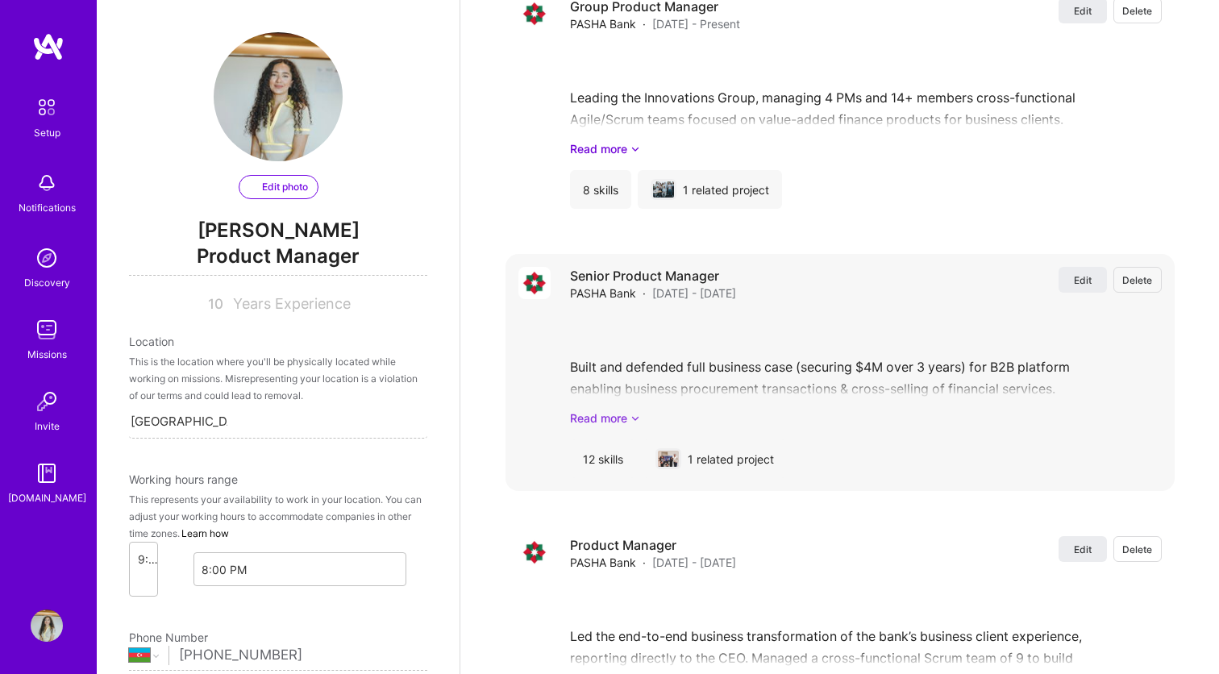
select select "AZ"
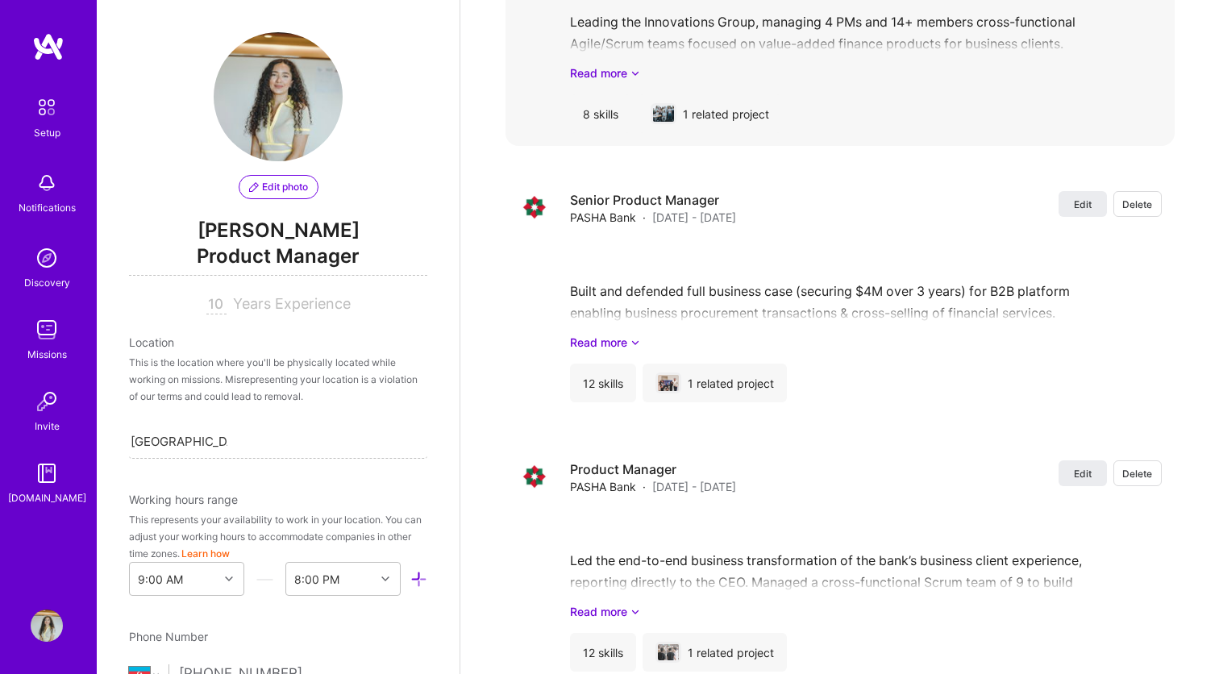
scroll to position [1809, 0]
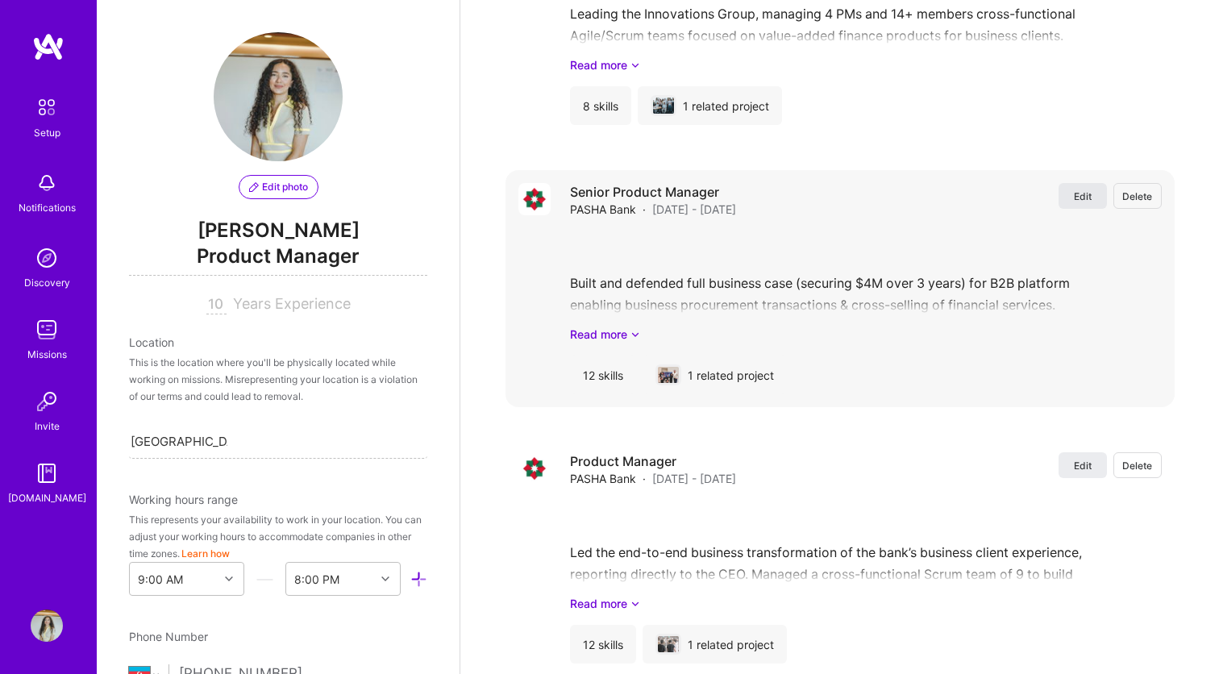
click at [1071, 200] on button "Edit" at bounding box center [1082, 196] width 48 height 26
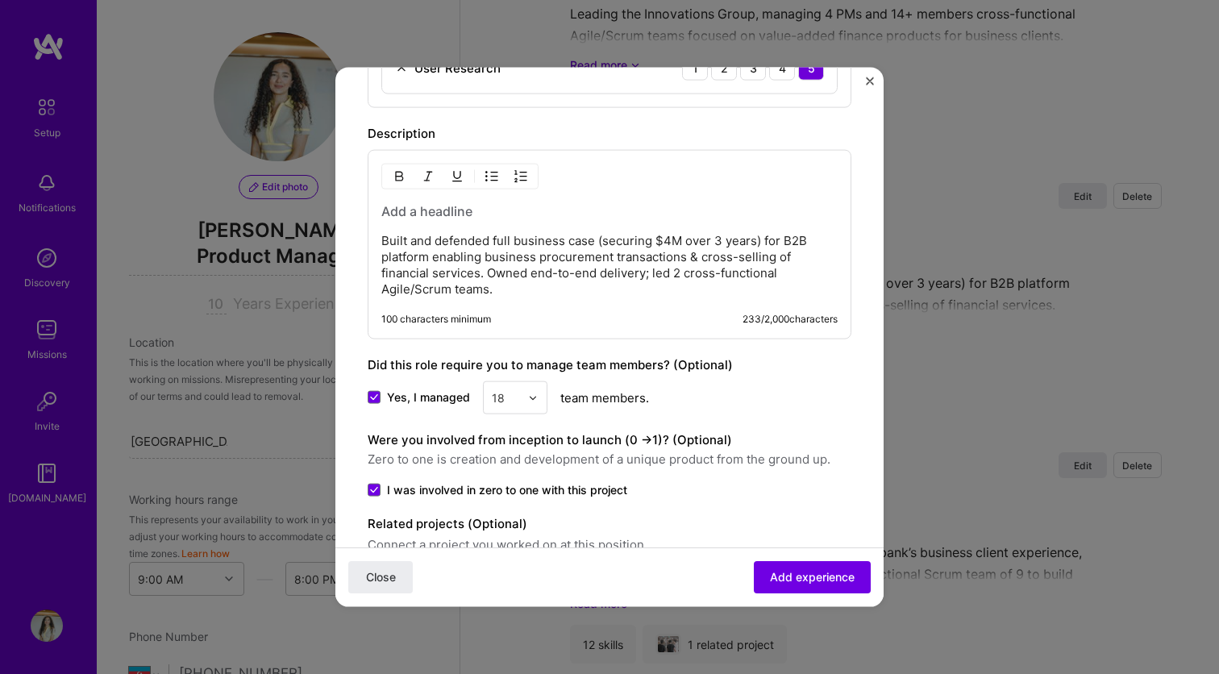
scroll to position [1195, 0]
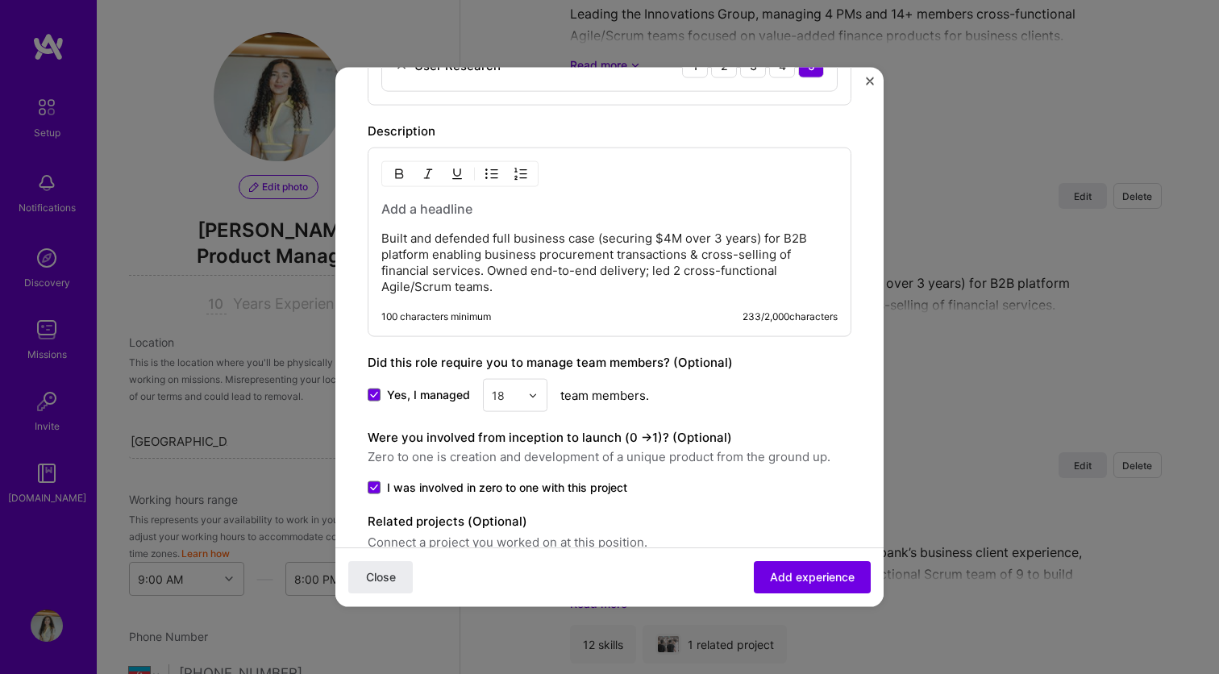
click at [505, 284] on p "Built and defended full business case (securing $4M over 3 years) for B2B platf…" at bounding box center [609, 263] width 456 height 64
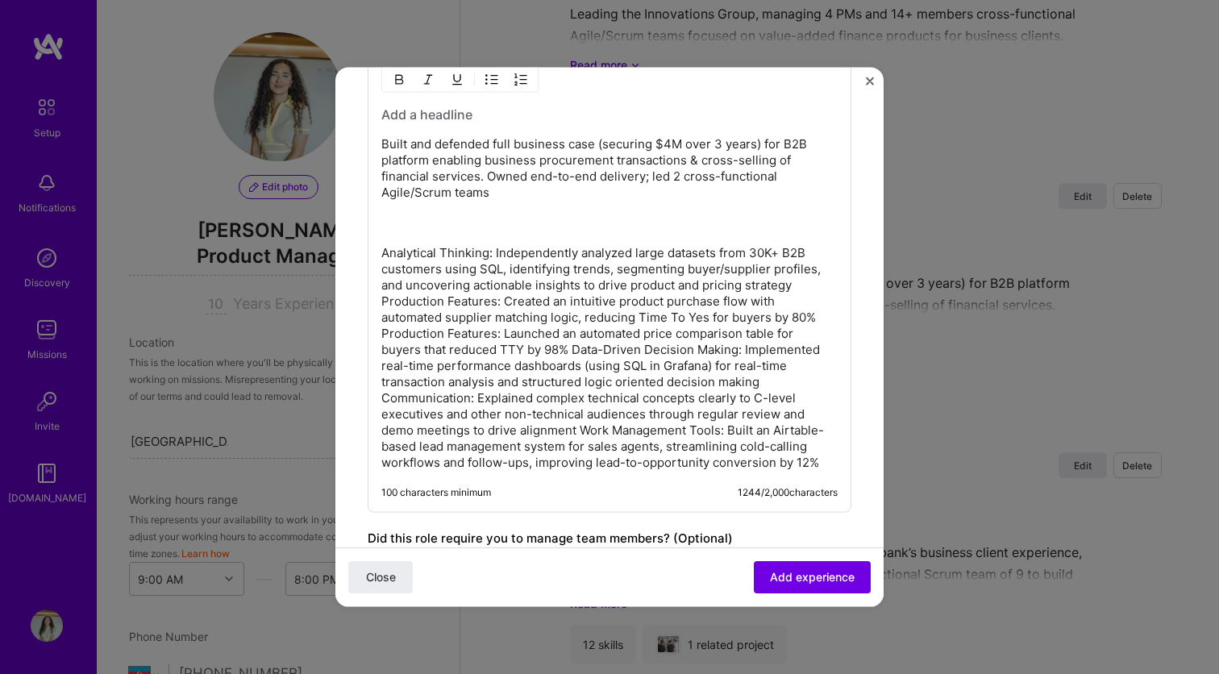
scroll to position [1307, 0]
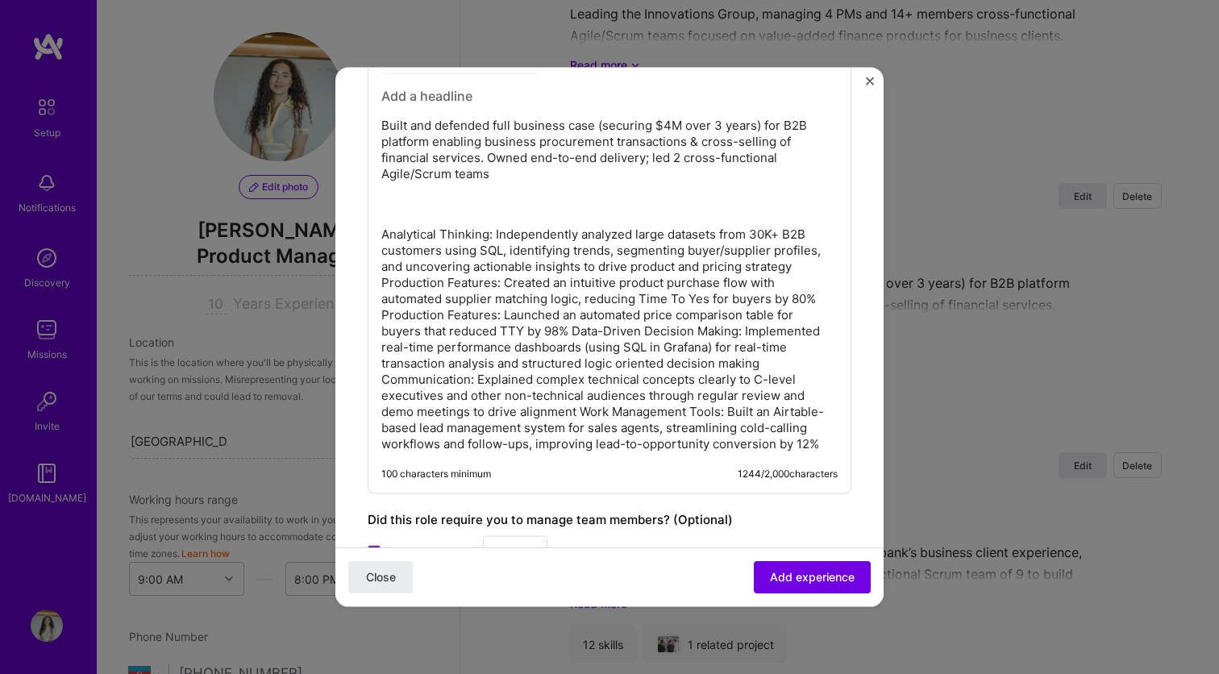
drag, startPoint x: 380, startPoint y: 234, endPoint x: 482, endPoint y: 237, distance: 101.6
click at [482, 237] on div "Built and defended full business case (securing $4M over 3 years) for B2B platf…" at bounding box center [610, 264] width 484 height 459
drag, startPoint x: 492, startPoint y: 236, endPoint x: 371, endPoint y: 236, distance: 120.9
click at [371, 236] on div "Built and defended full business case (securing $4M over 3 years) for B2B platf…" at bounding box center [610, 264] width 484 height 459
click at [563, 285] on p "Analytical Thinking: Independently analyzed large datasets from 30K+ B2B custom…" at bounding box center [609, 339] width 456 height 226
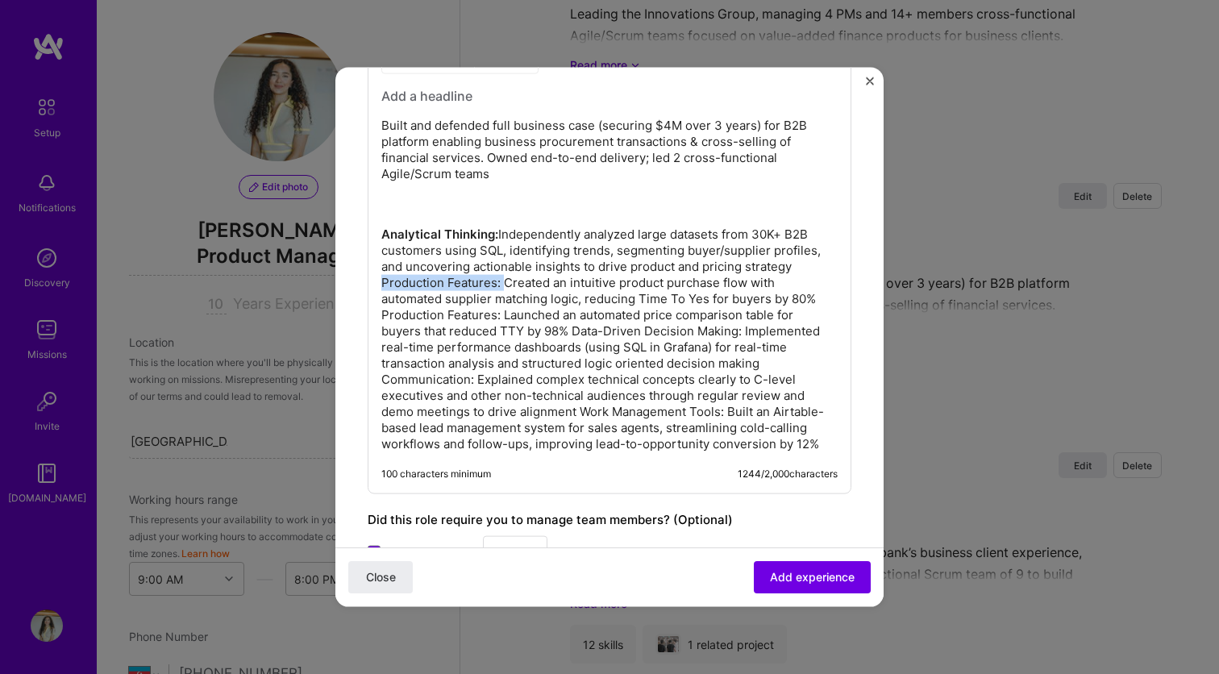
drag, startPoint x: 505, startPoint y: 284, endPoint x: 359, endPoint y: 285, distance: 146.7
drag, startPoint x: 500, startPoint y: 317, endPoint x: 354, endPoint y: 317, distance: 145.9
click at [458, 349] on p "Analytical Thinking: Independently analyzed large datasets from 30K+ B2B custom…" at bounding box center [609, 339] width 456 height 226
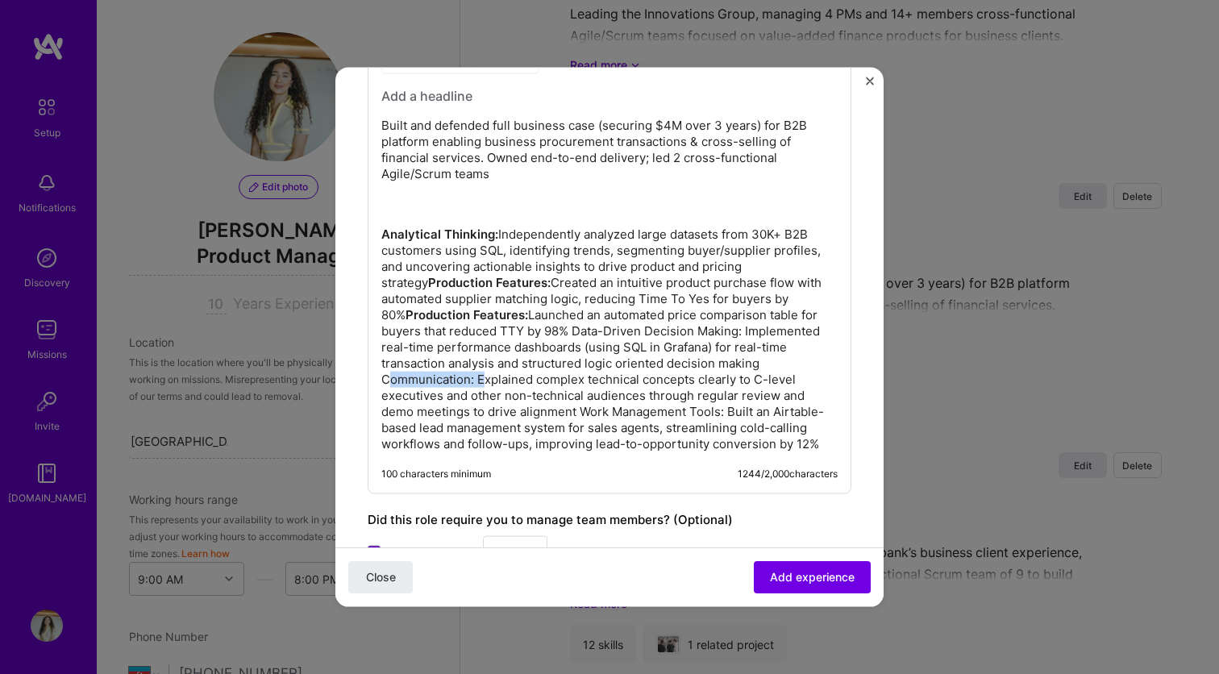
drag, startPoint x: 478, startPoint y: 381, endPoint x: 354, endPoint y: 381, distance: 124.1
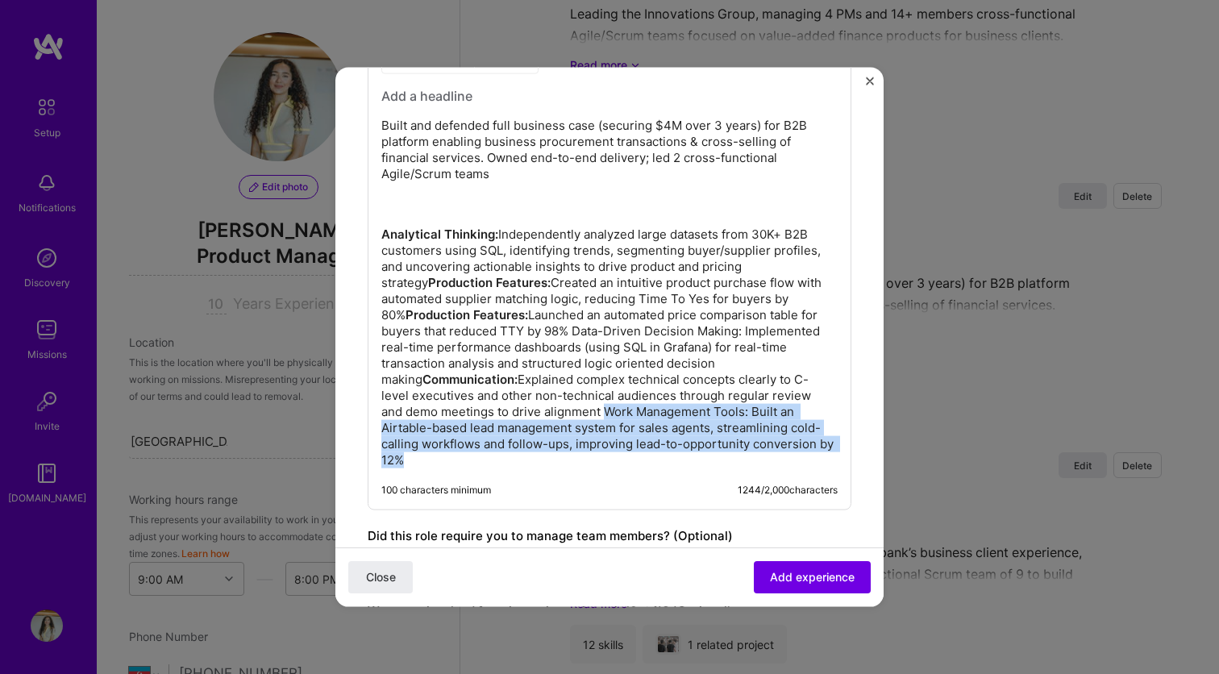
drag, startPoint x: 580, startPoint y: 413, endPoint x: 839, endPoint y: 452, distance: 261.7
click at [839, 452] on div "Built and defended full business case (securing $4M over 3 years) for B2B platf…" at bounding box center [610, 273] width 484 height 476
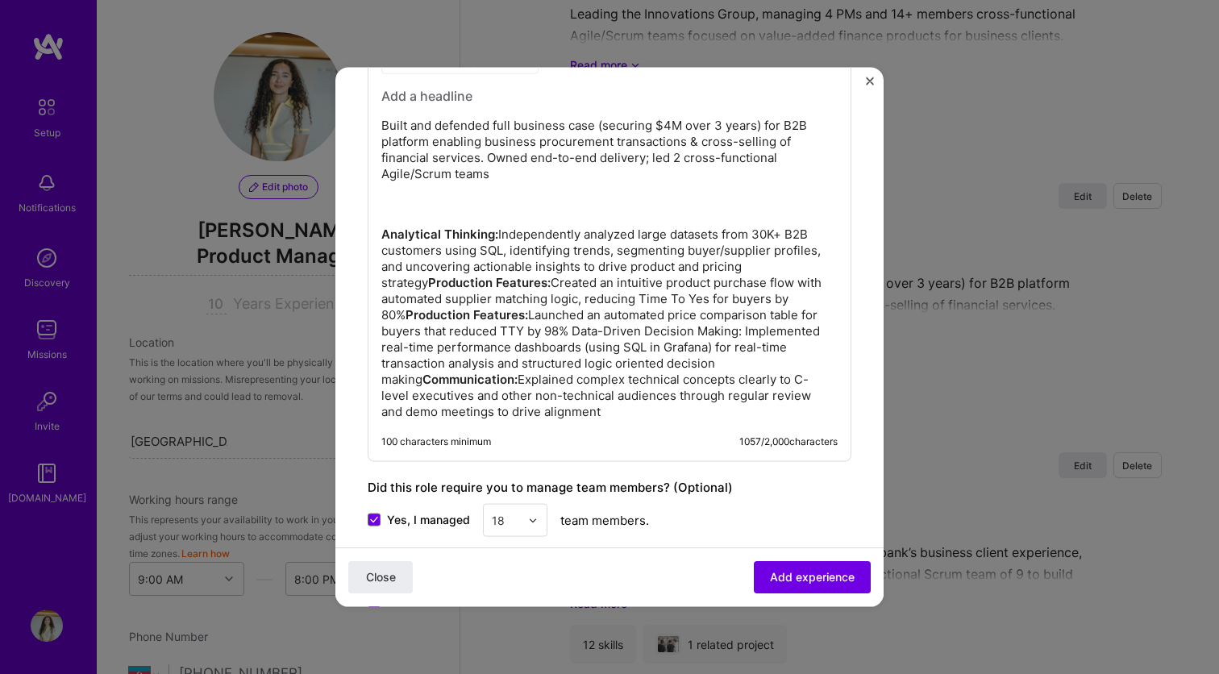
click at [781, 359] on p "Analytical Thinking: Independently analyzed large datasets from 30K+ B2B custom…" at bounding box center [609, 322] width 456 height 193
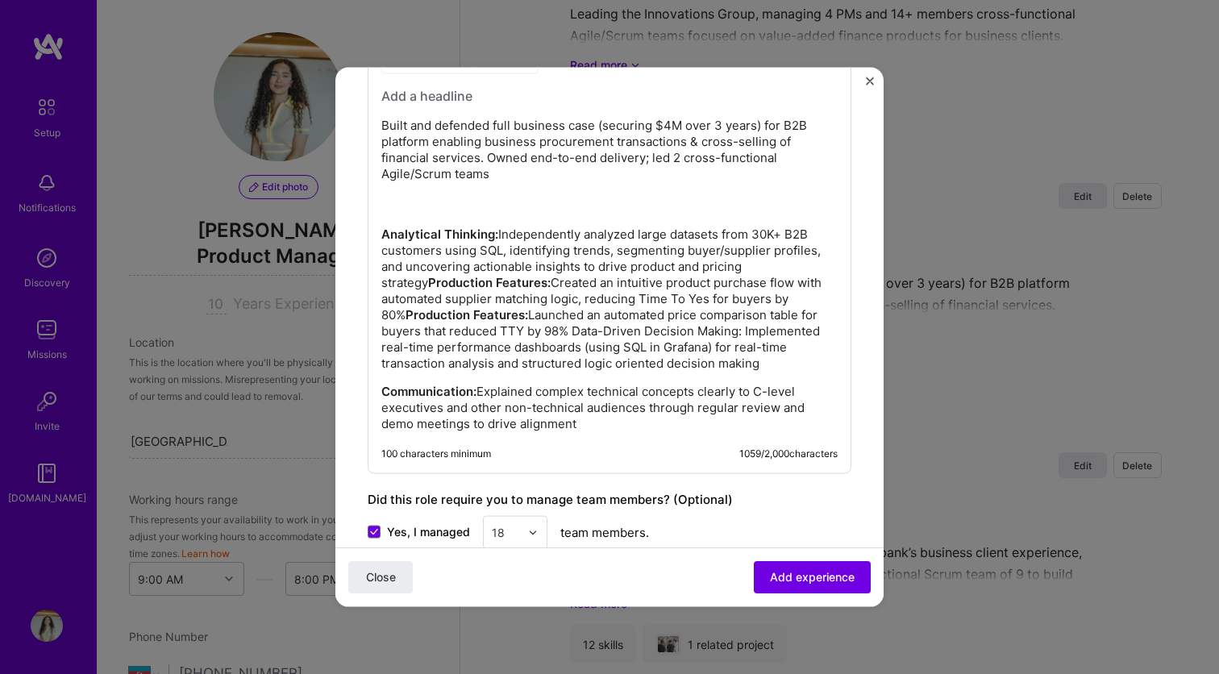
click at [822, 298] on p "Analytical Thinking: Independently analyzed large datasets from 30K+ B2B custom…" at bounding box center [609, 298] width 456 height 145
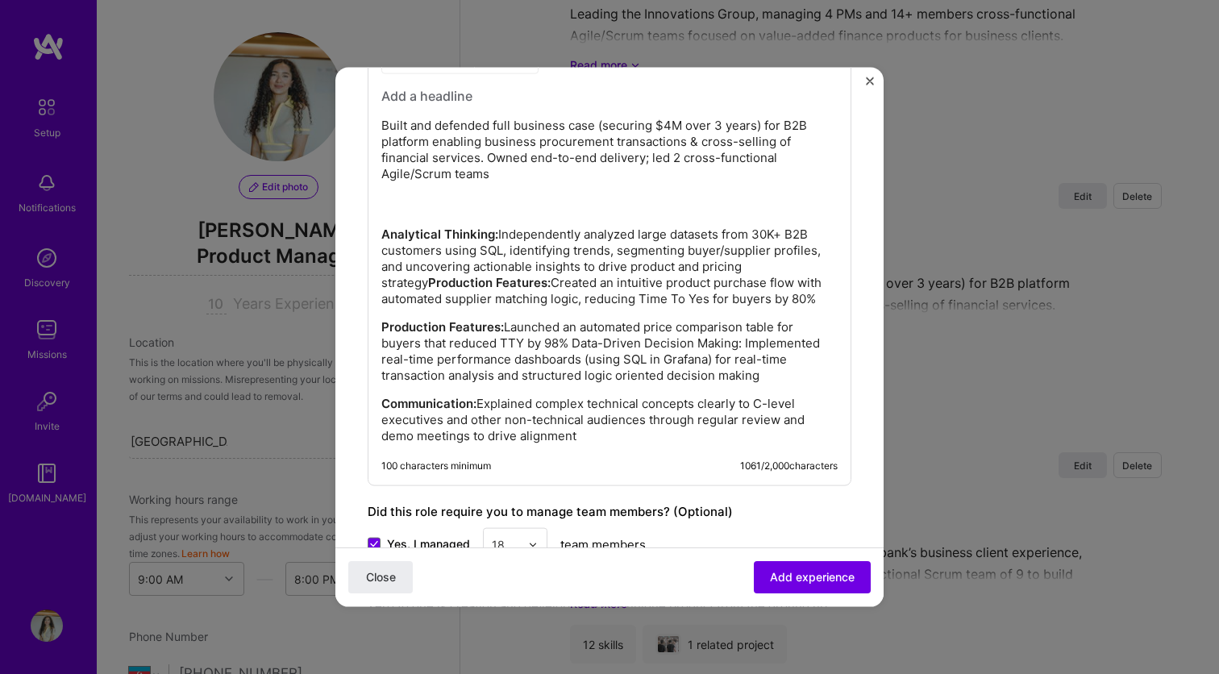
click at [803, 264] on p "Analytical Thinking: Independently analyzed large datasets from 30K+ B2B custom…" at bounding box center [609, 266] width 456 height 81
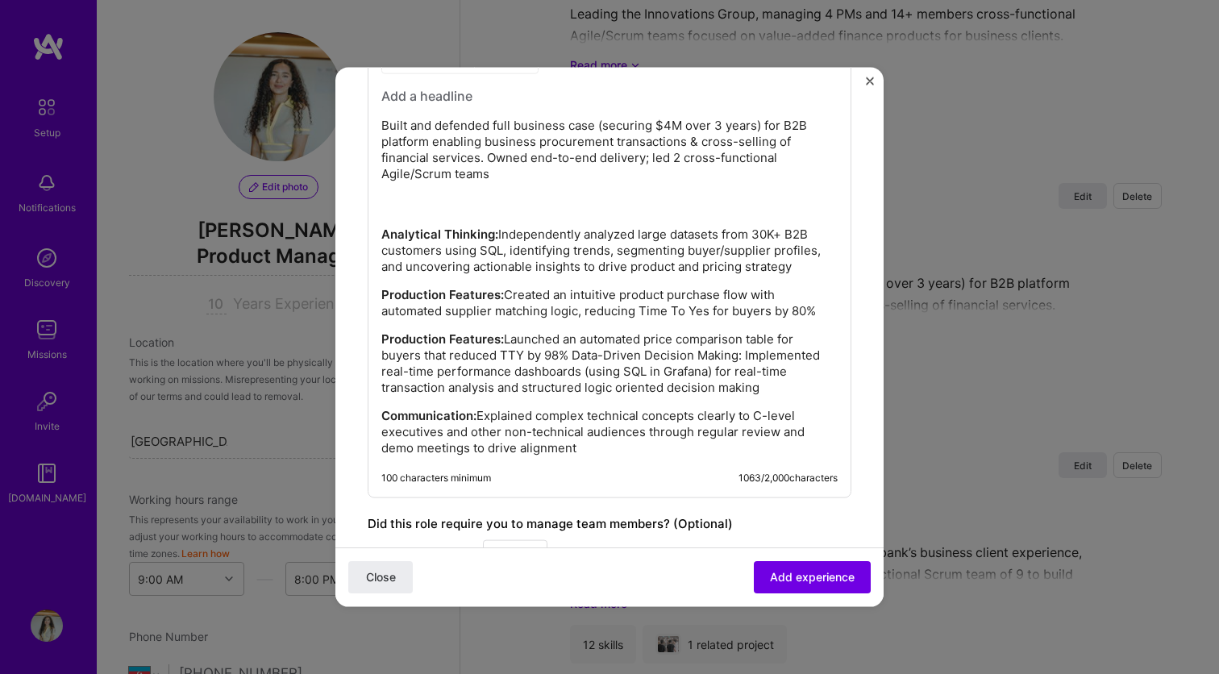
drag, startPoint x: 382, startPoint y: 235, endPoint x: 595, endPoint y: 449, distance: 302.1
click at [595, 449] on div "Built and defended full business case (securing $4M over 3 years) for B2B platf…" at bounding box center [609, 271] width 456 height 369
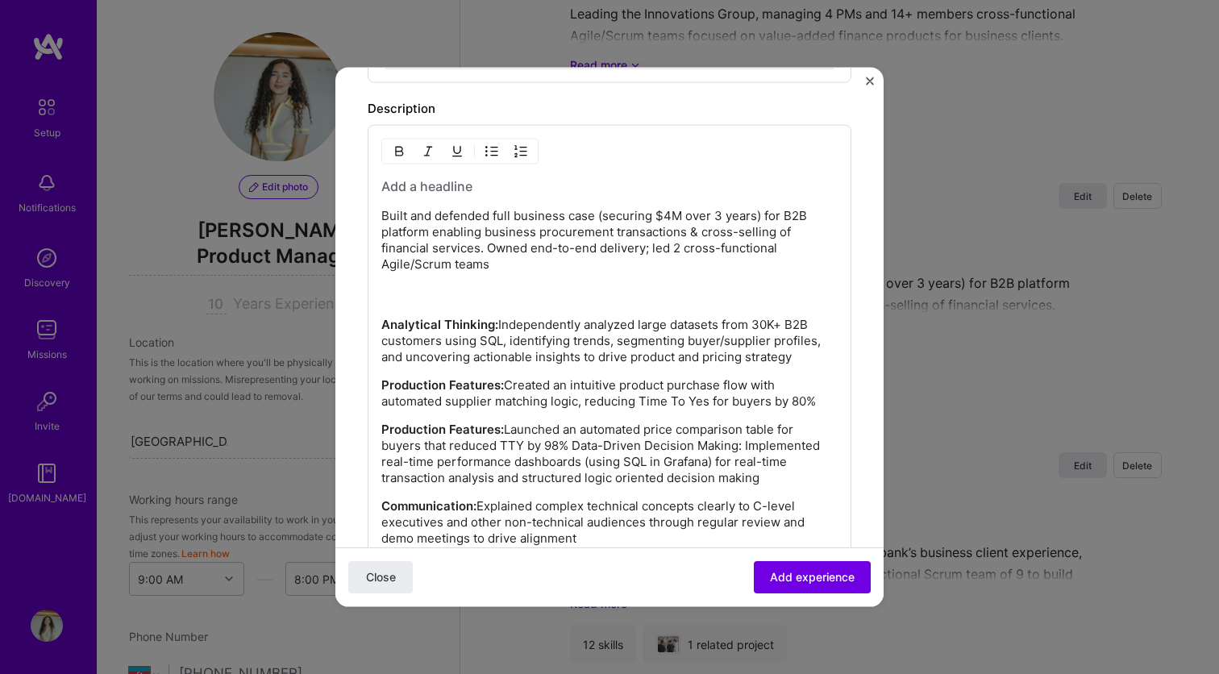
scroll to position [1211, 0]
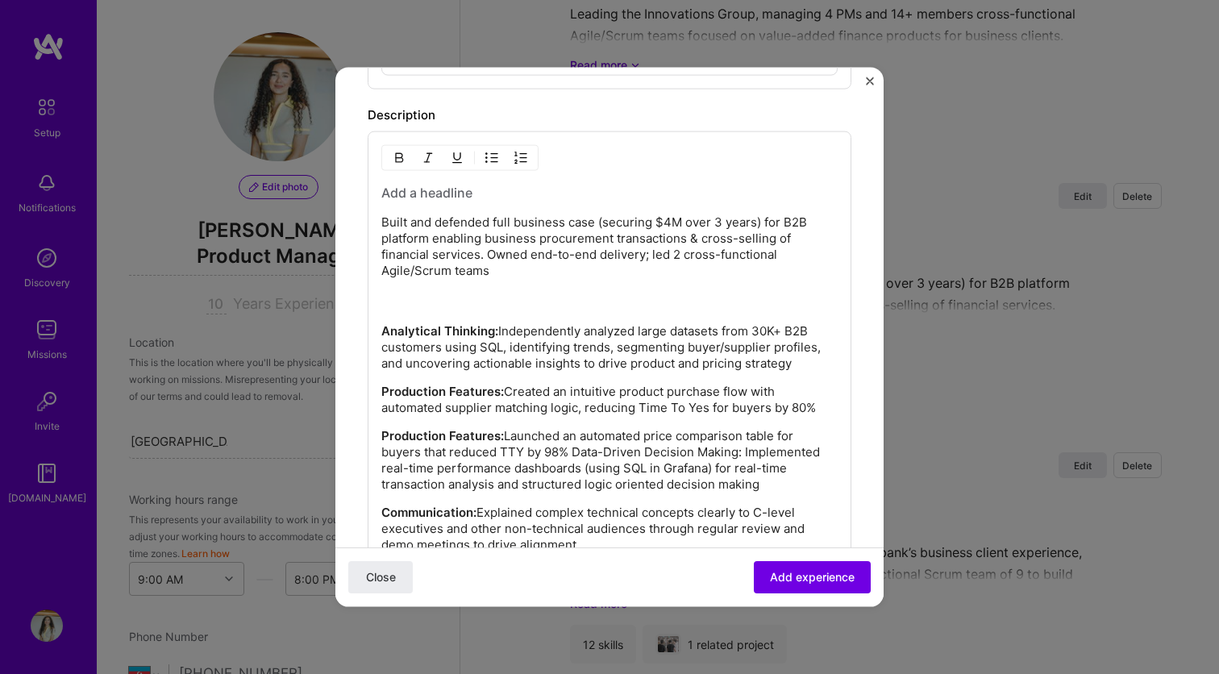
click at [491, 159] on img "button" at bounding box center [491, 158] width 13 height 13
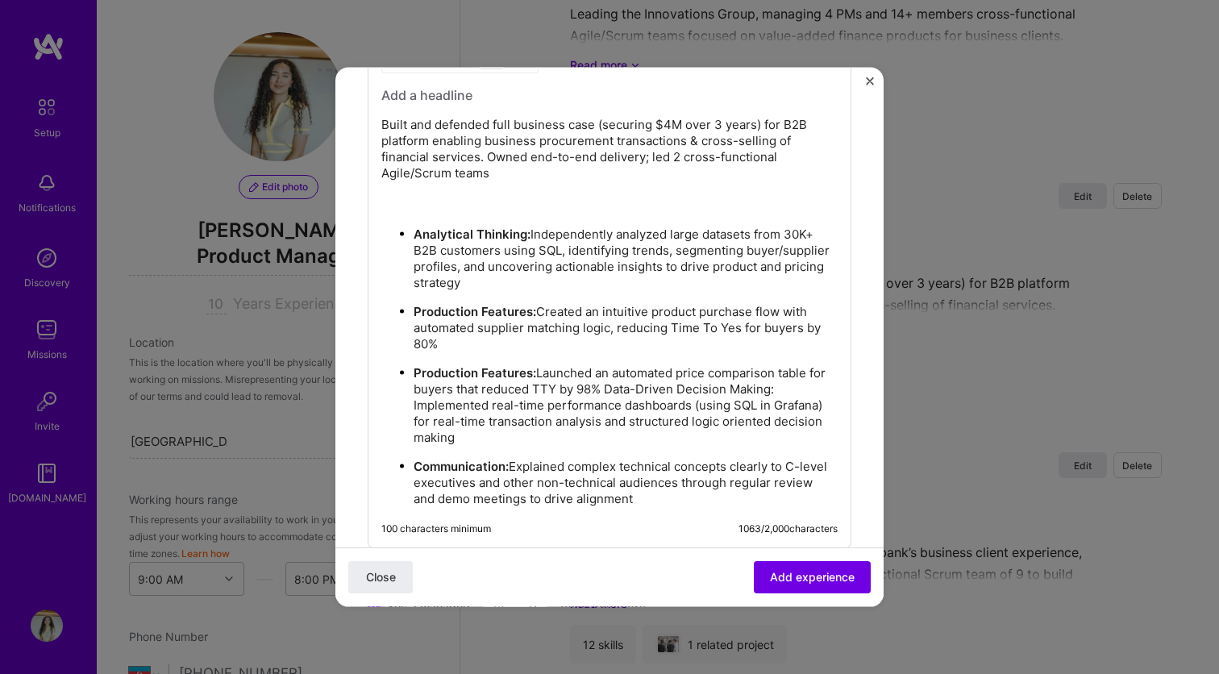
scroll to position [1352, 0]
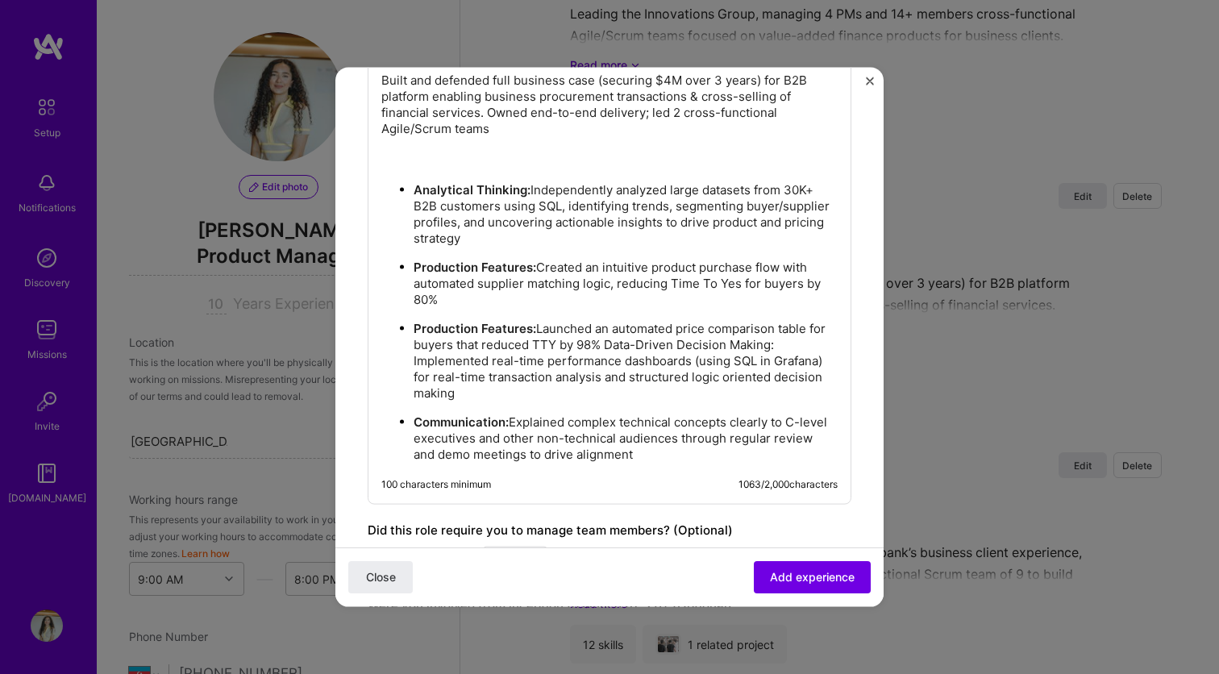
click at [644, 384] on p "Production Features: Launched an automated price comparison table for buyers th…" at bounding box center [625, 361] width 424 height 81
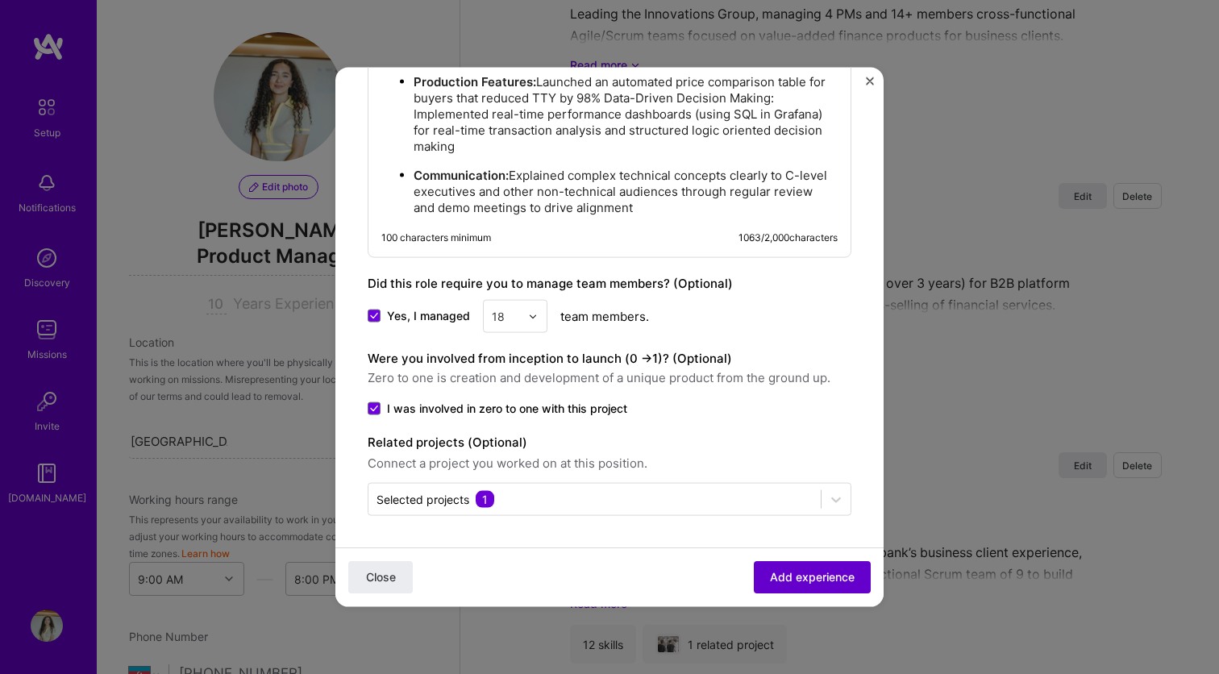
click at [814, 563] on button "Add experience" at bounding box center [812, 577] width 117 height 32
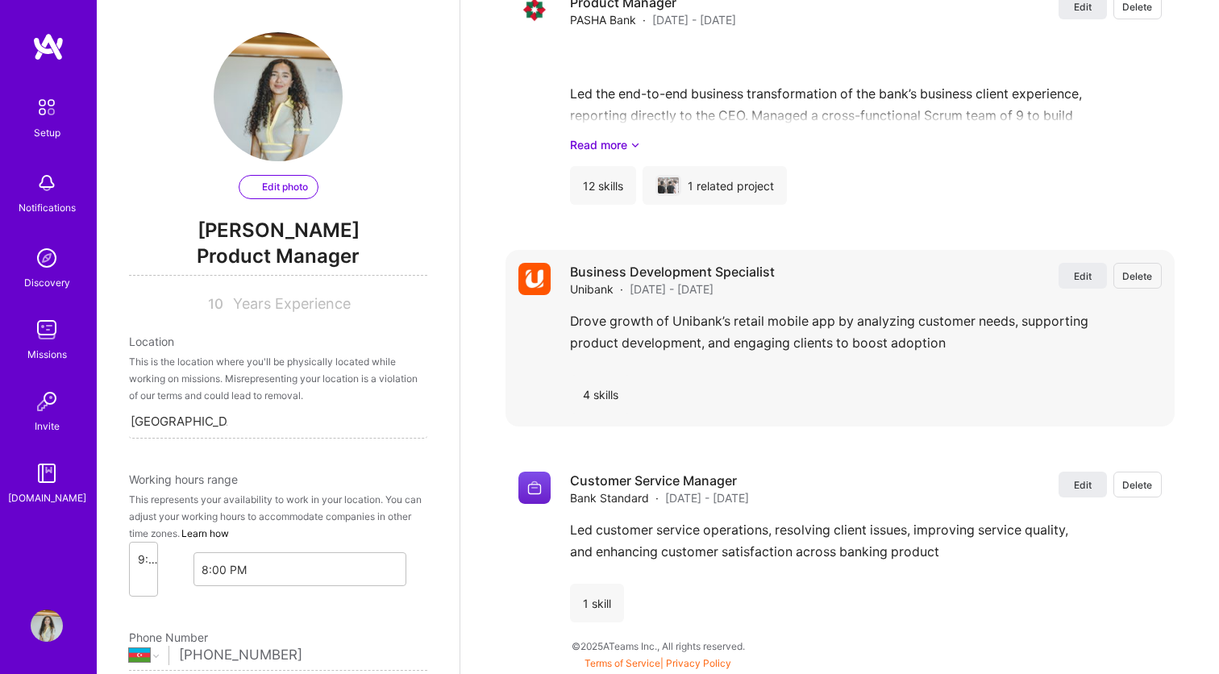
select select "AZ"
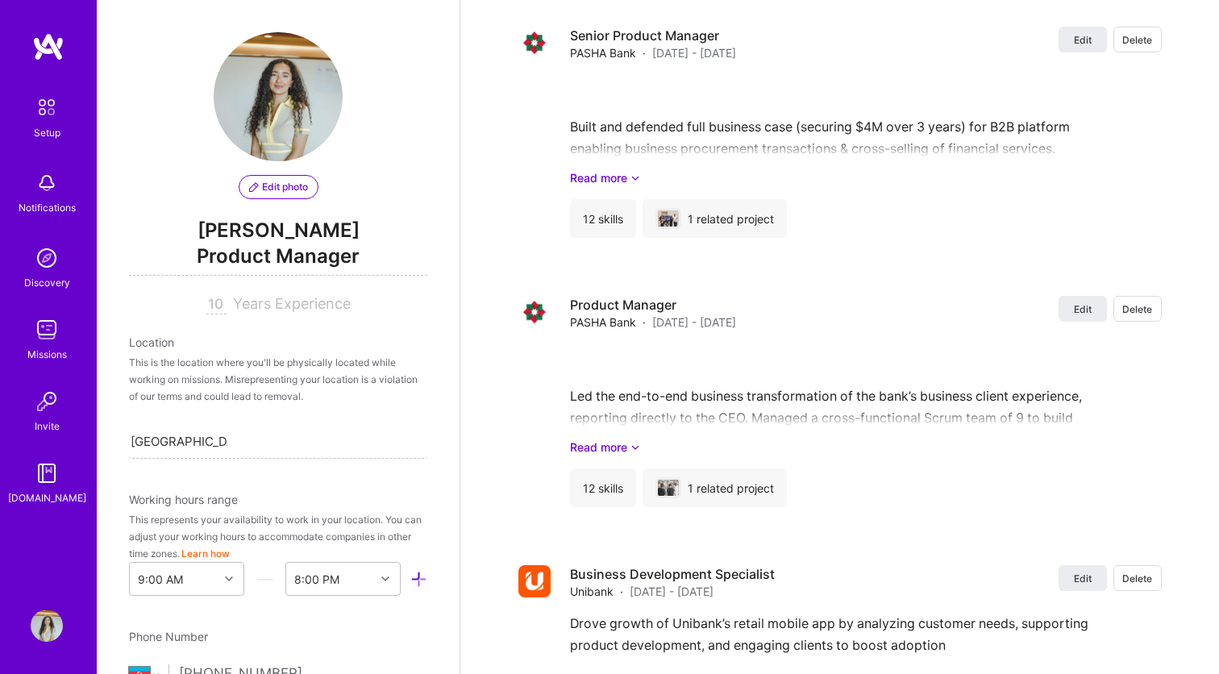
scroll to position [2001, 0]
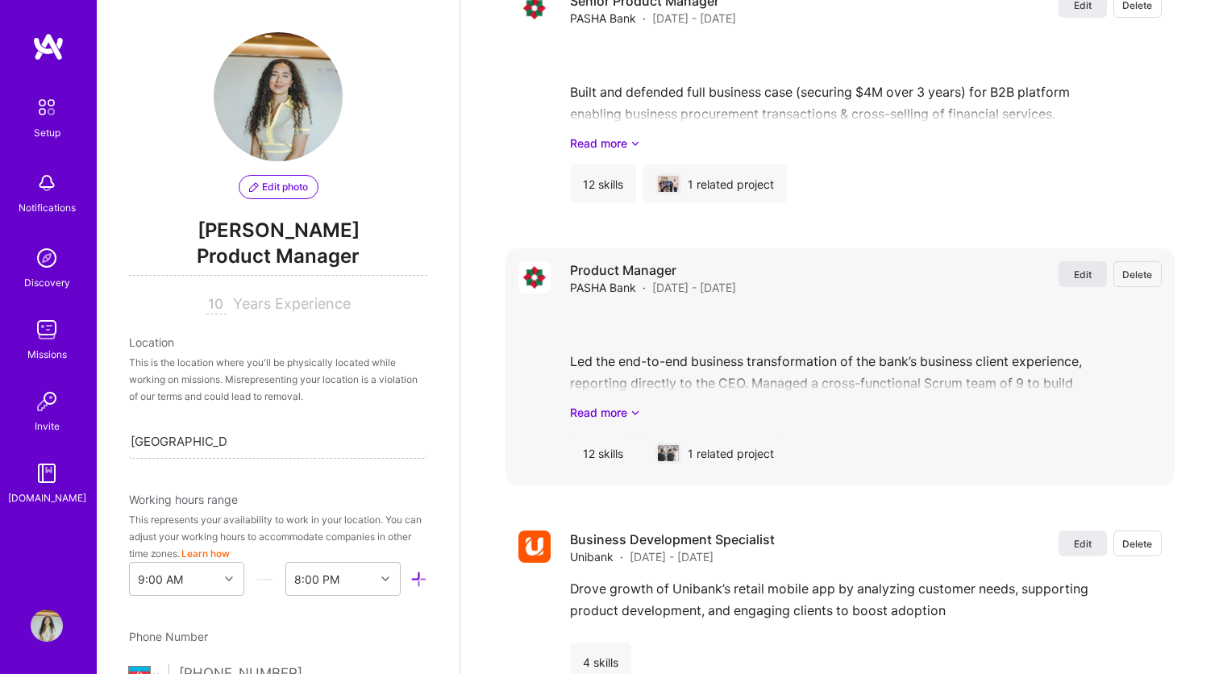
click at [1078, 280] on span "Edit" at bounding box center [1083, 275] width 18 height 14
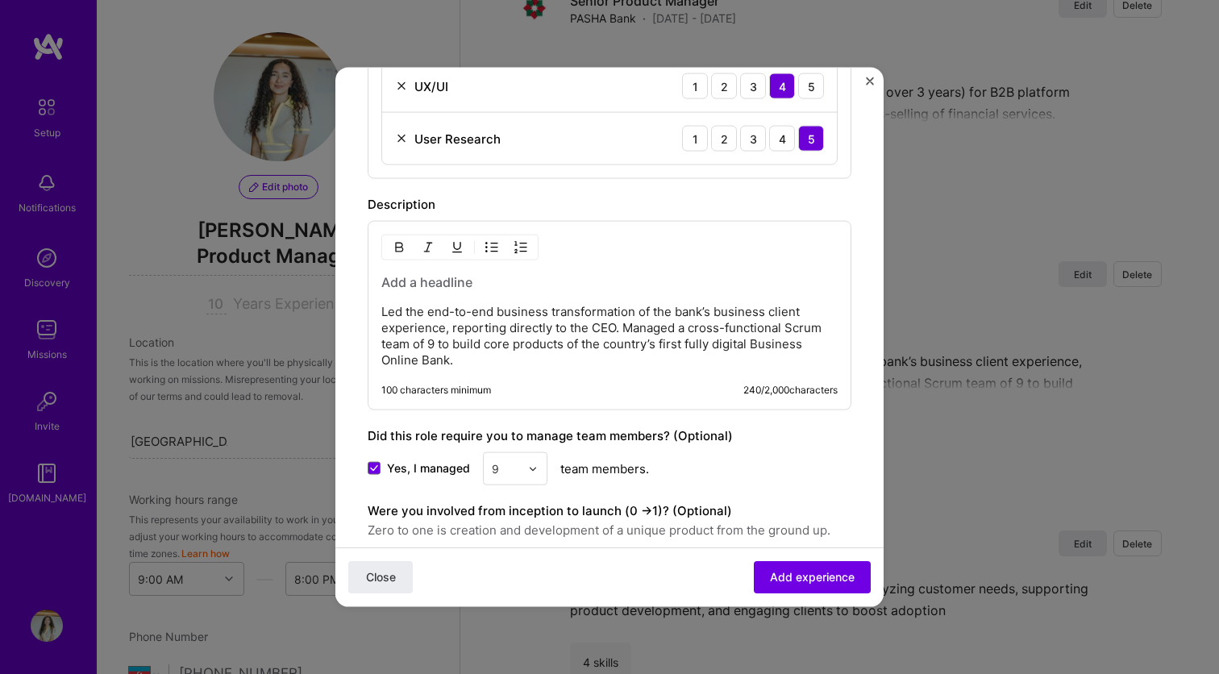
scroll to position [1153, 0]
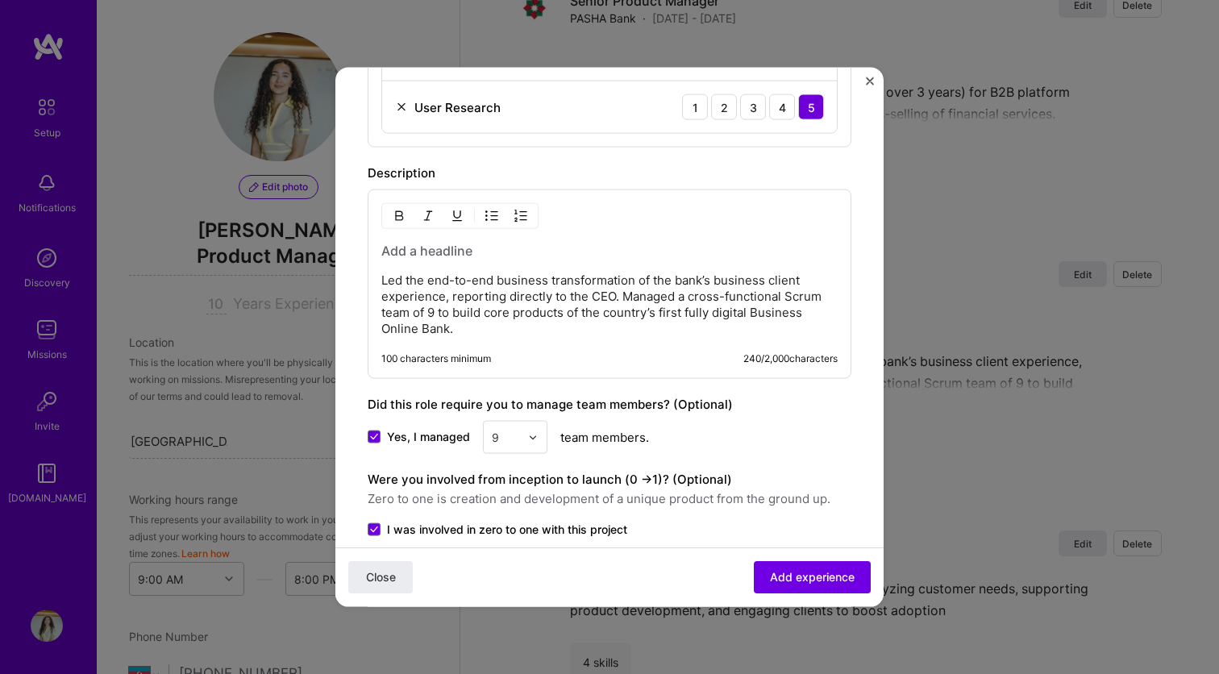
click at [467, 331] on p "Led the end-to-end business transformation of the bank’s business client experi…" at bounding box center [609, 304] width 456 height 64
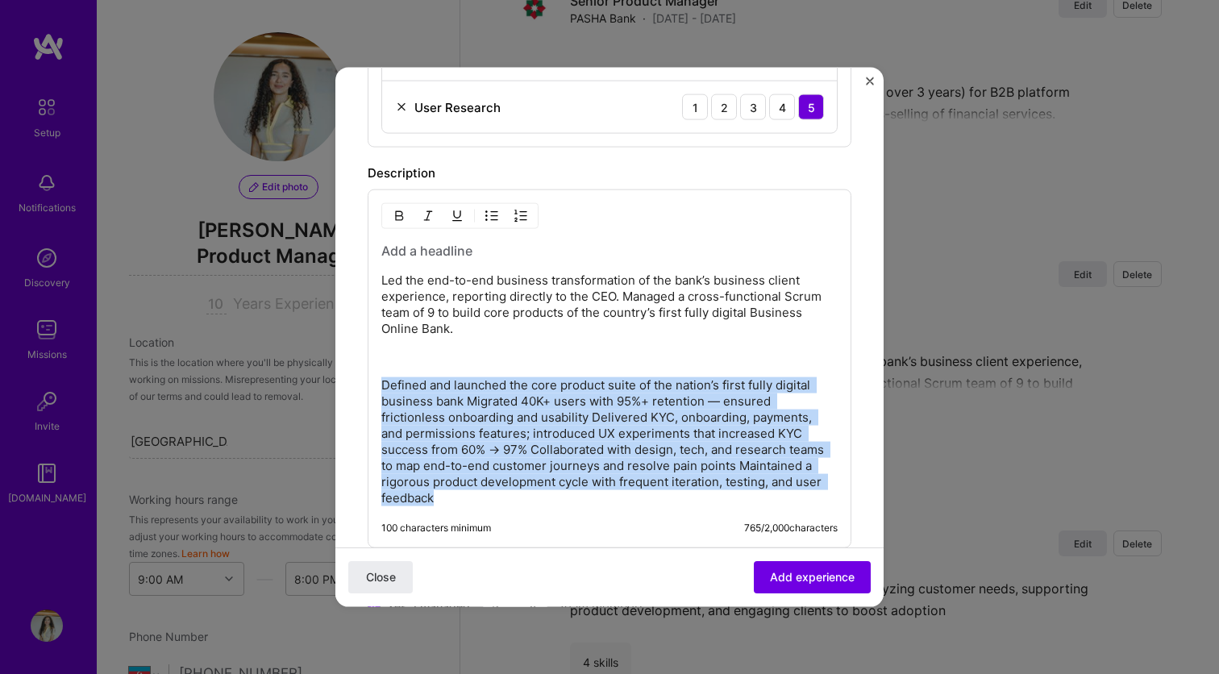
drag, startPoint x: 414, startPoint y: 482, endPoint x: 372, endPoint y: 384, distance: 106.2
click at [372, 384] on div "Led the end-to-end business transformation of the bank’s business client experi…" at bounding box center [610, 368] width 484 height 359
click at [492, 214] on img "button" at bounding box center [491, 216] width 13 height 13
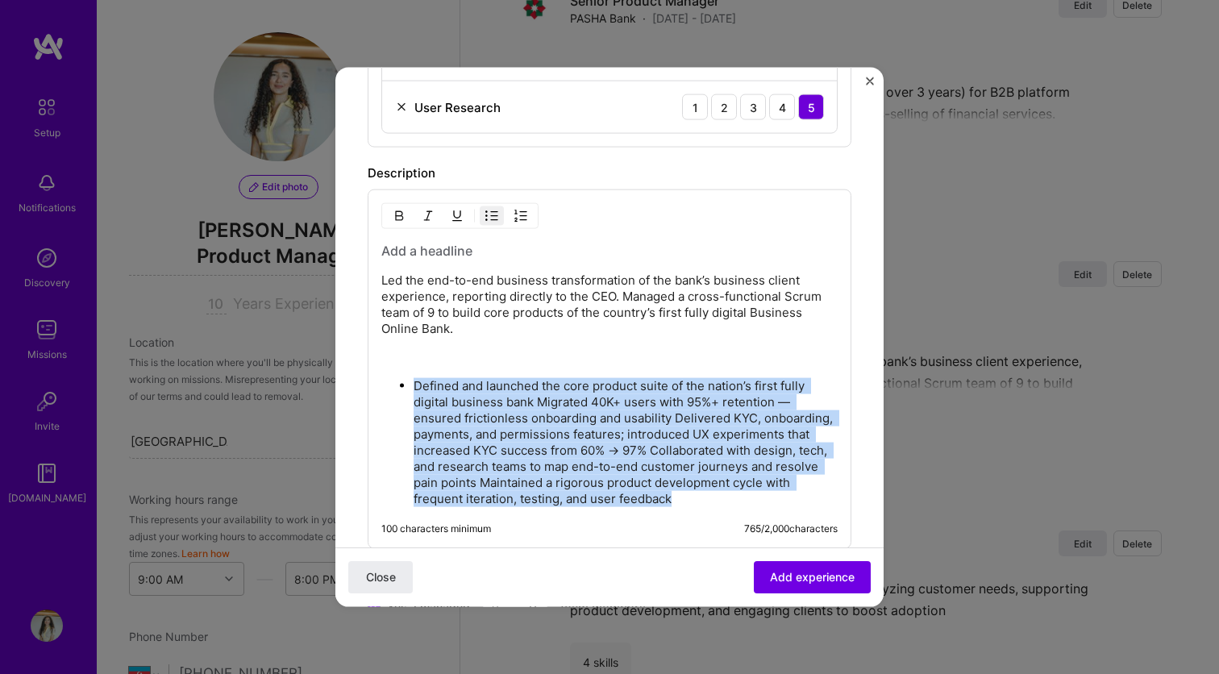
click at [546, 409] on p "Defined and launched the core product suite of the nation’s first fully digital…" at bounding box center [625, 442] width 424 height 129
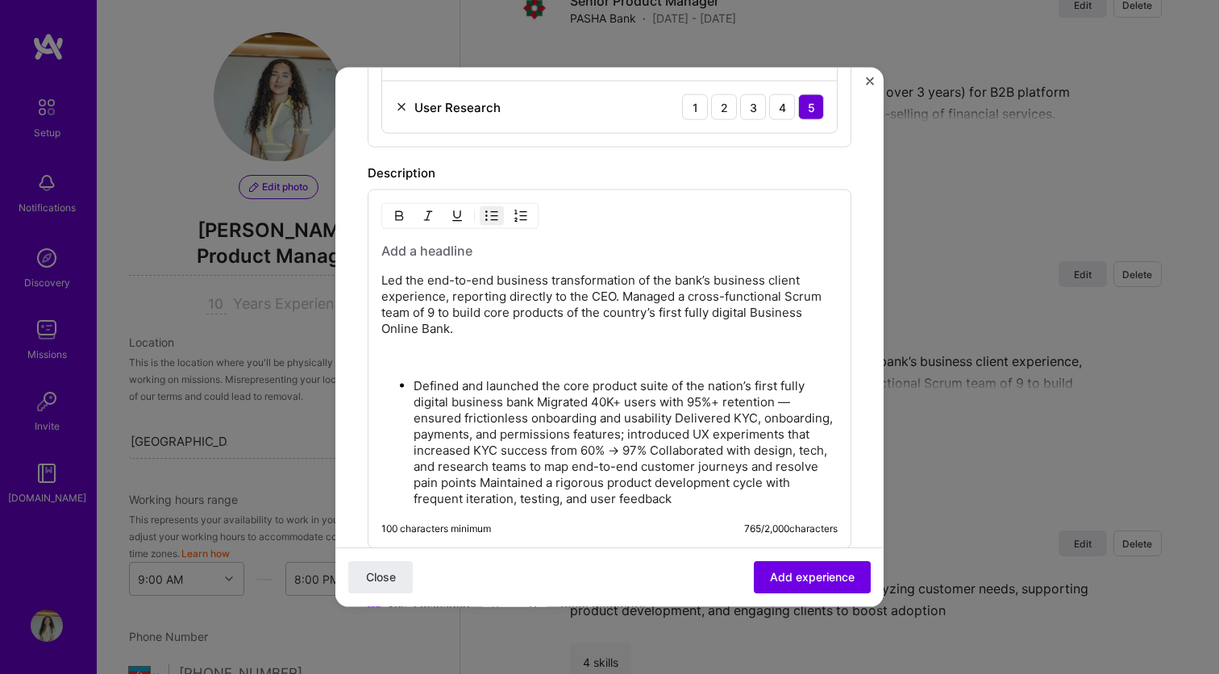
click at [541, 405] on p "Defined and launched the core product suite of the nation’s first fully digital…" at bounding box center [625, 442] width 424 height 129
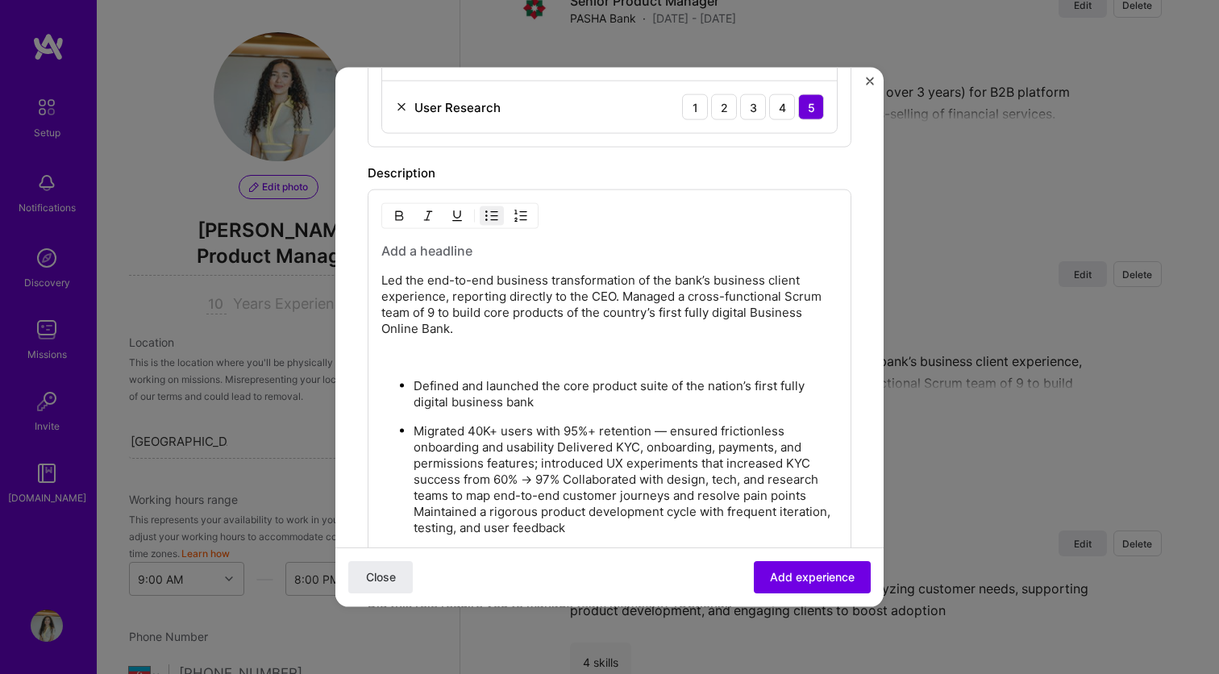
click at [560, 447] on p "Migrated 40K+ users with 95%+ retention — ensured frictionless onboarding and u…" at bounding box center [625, 479] width 424 height 113
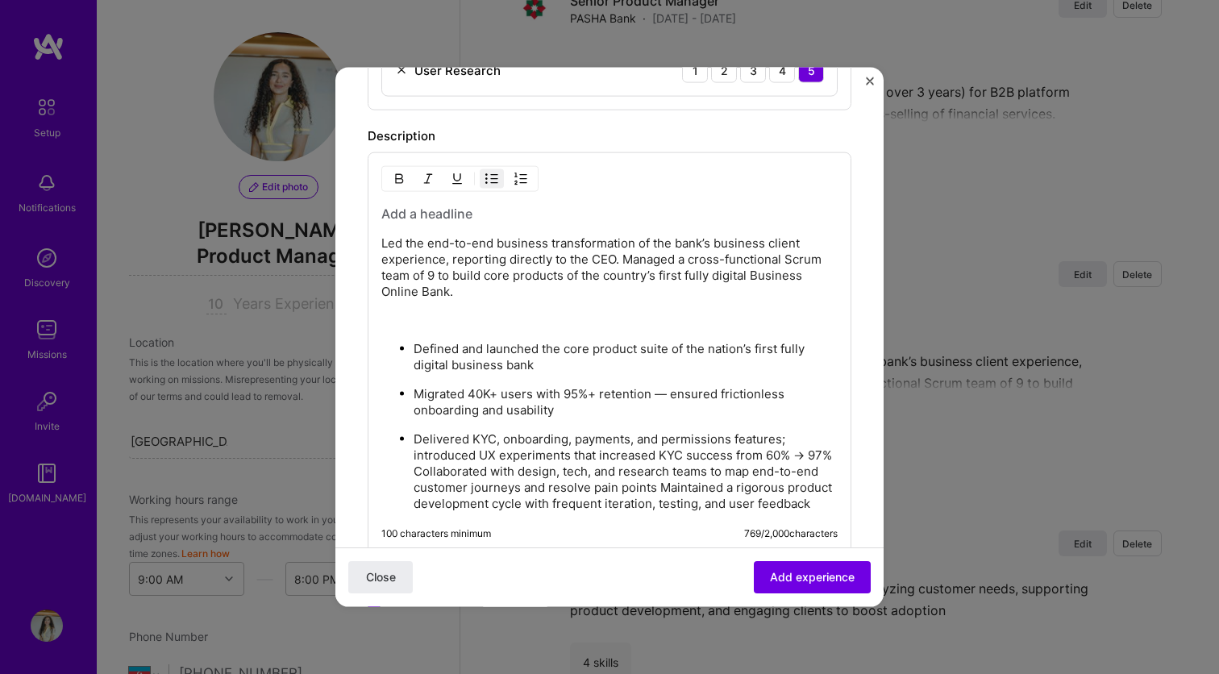
scroll to position [1208, 0]
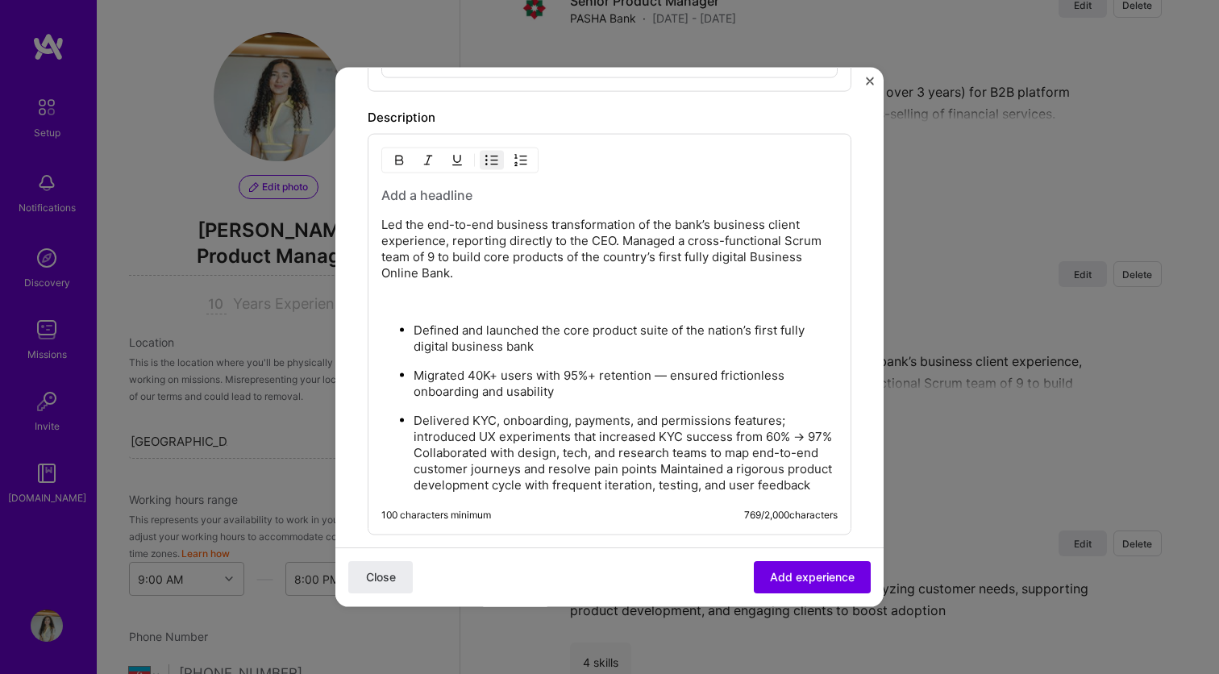
click at [413, 454] on p "Delivered KYC, onboarding, payments, and permissions features; introduced UX ex…" at bounding box center [625, 453] width 424 height 81
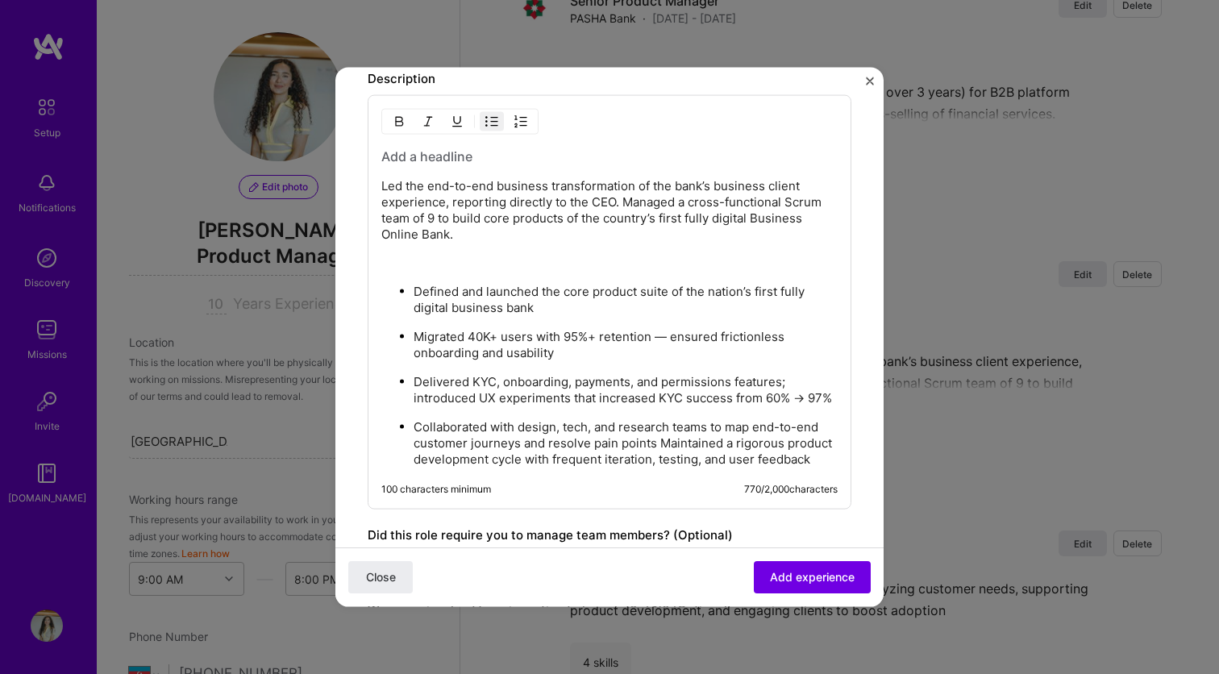
scroll to position [1253, 0]
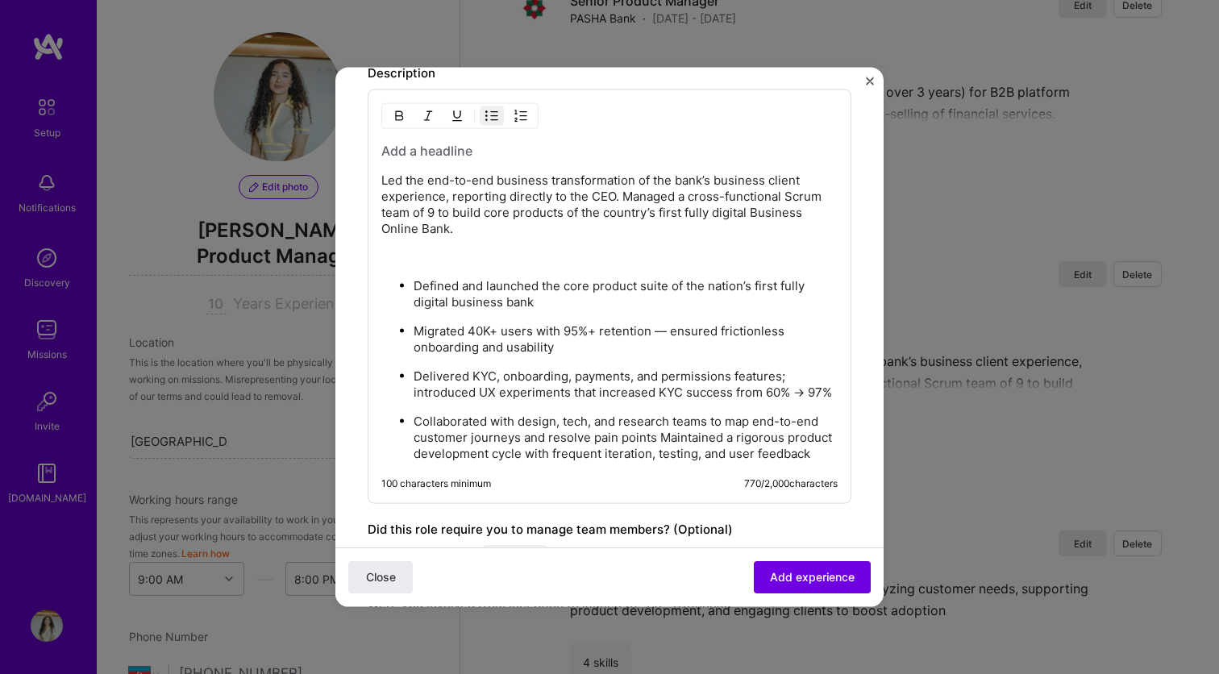
click at [658, 434] on p "Collaborated with design, tech, and research teams to map end-to-end customer j…" at bounding box center [625, 437] width 424 height 48
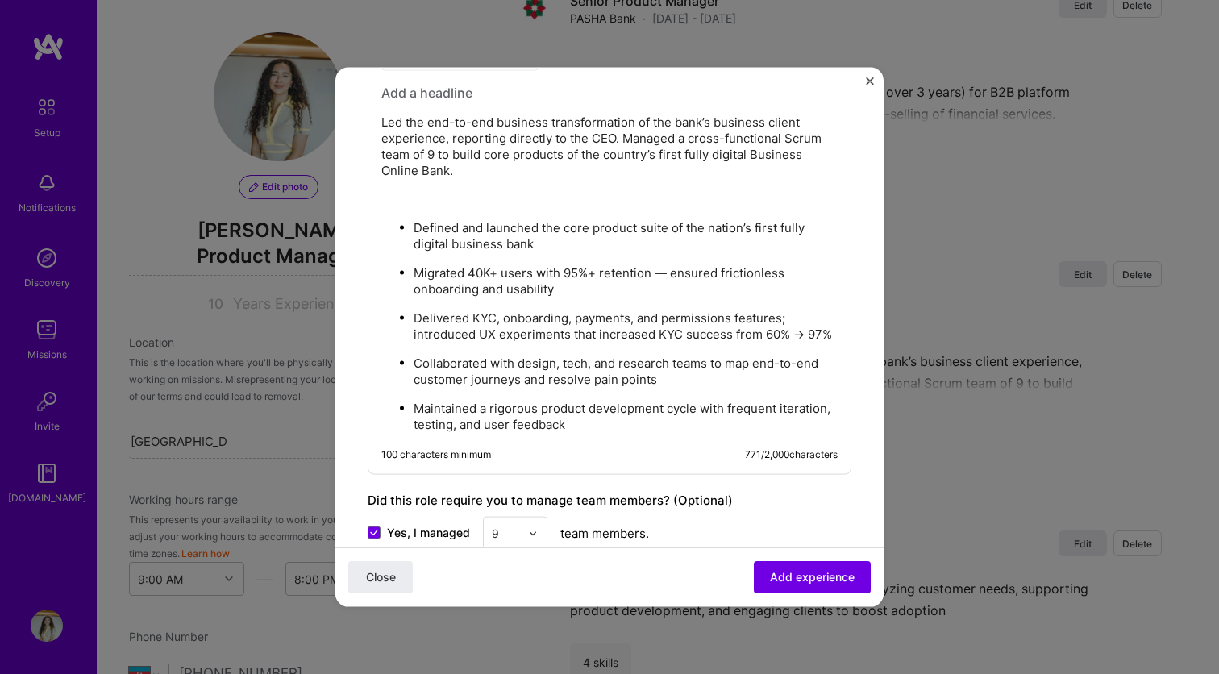
scroll to position [1313, 0]
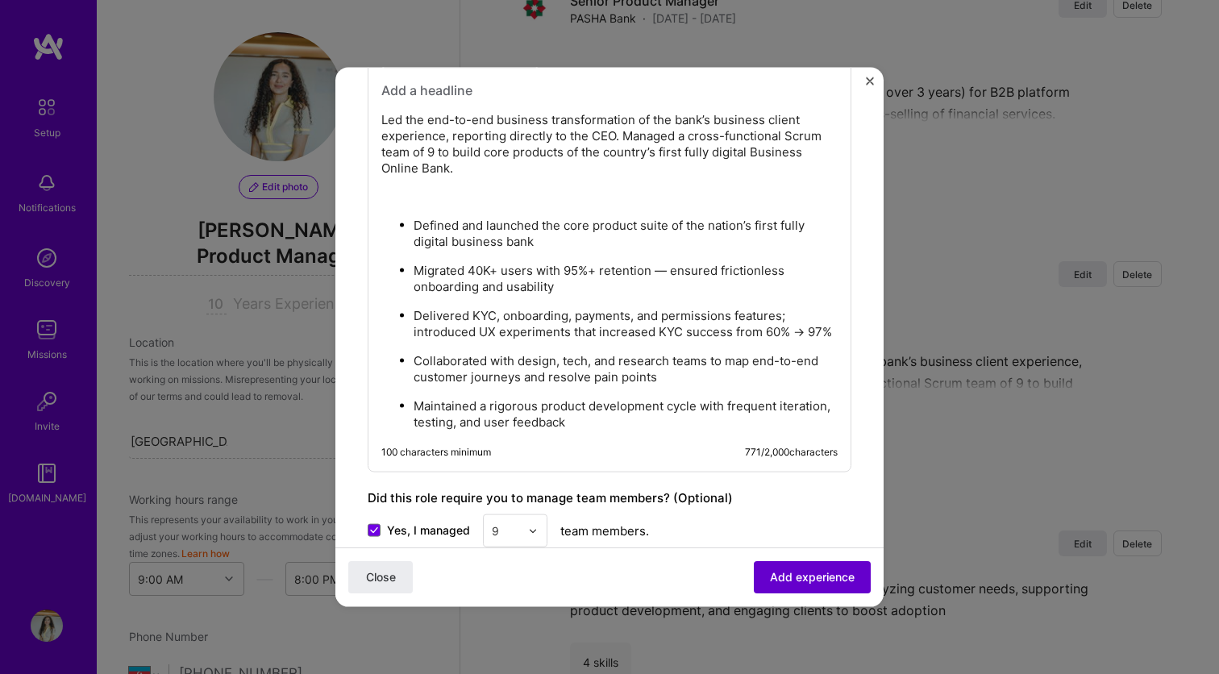
click at [830, 576] on span "Add experience" at bounding box center [812, 577] width 85 height 16
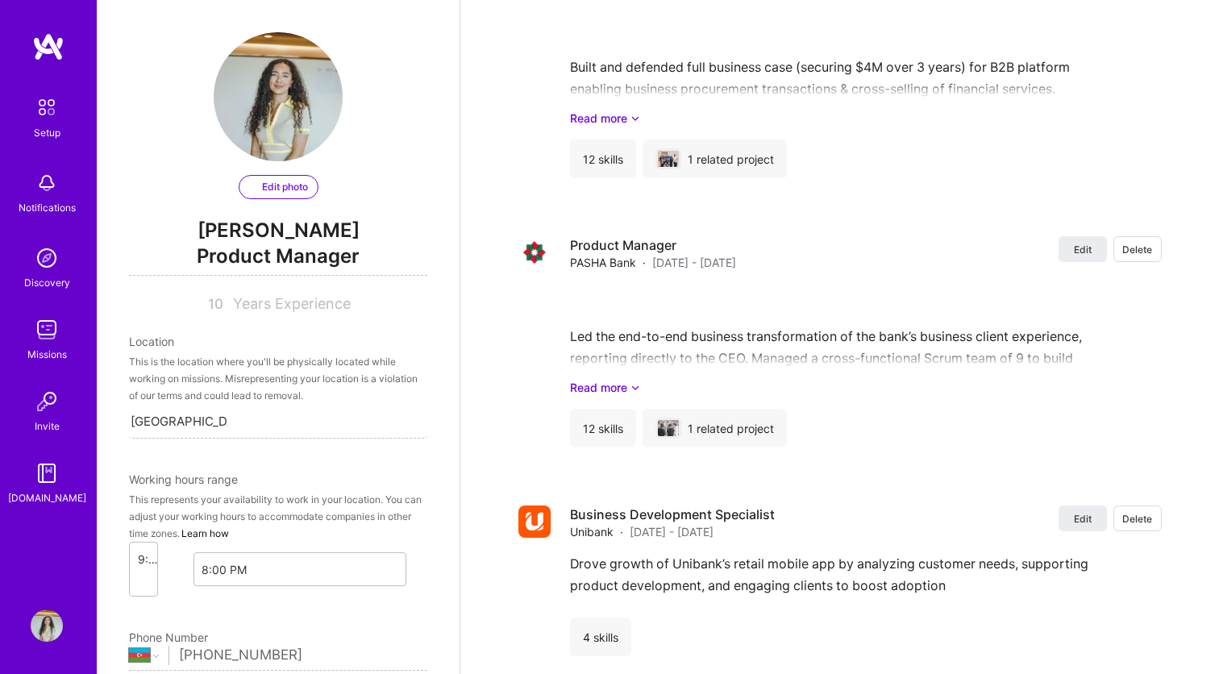
select select "AZ"
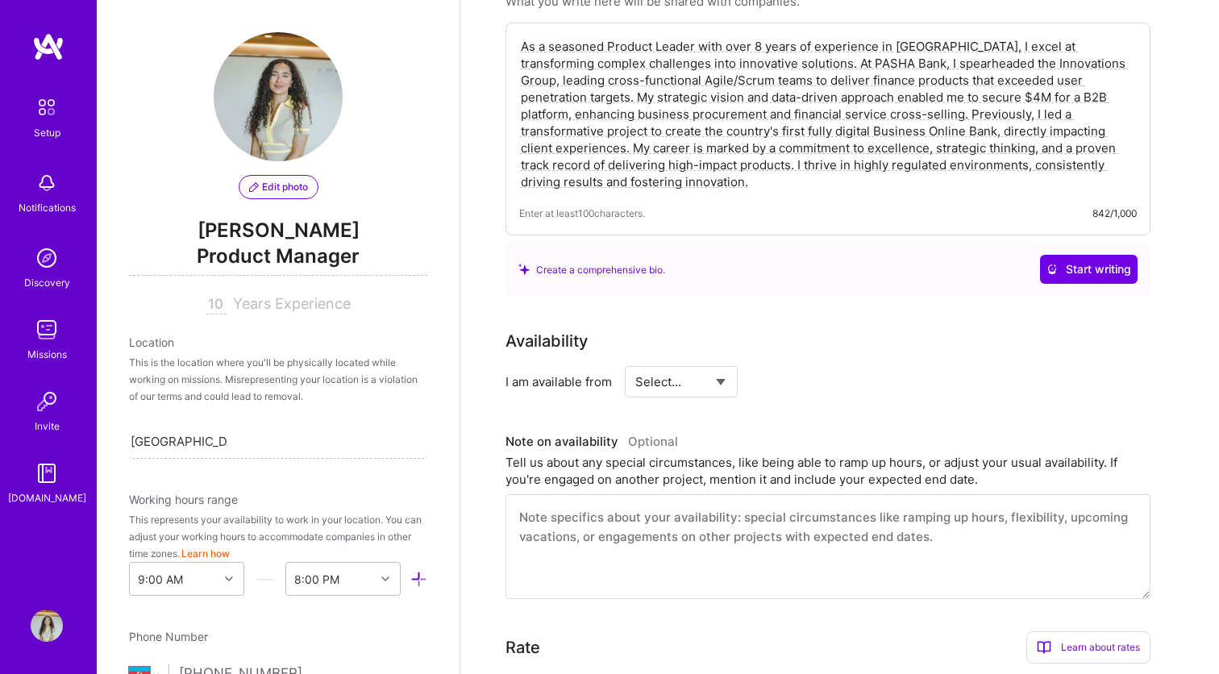
scroll to position [293, 0]
click at [227, 580] on div "9:00 AM" at bounding box center [186, 579] width 115 height 34
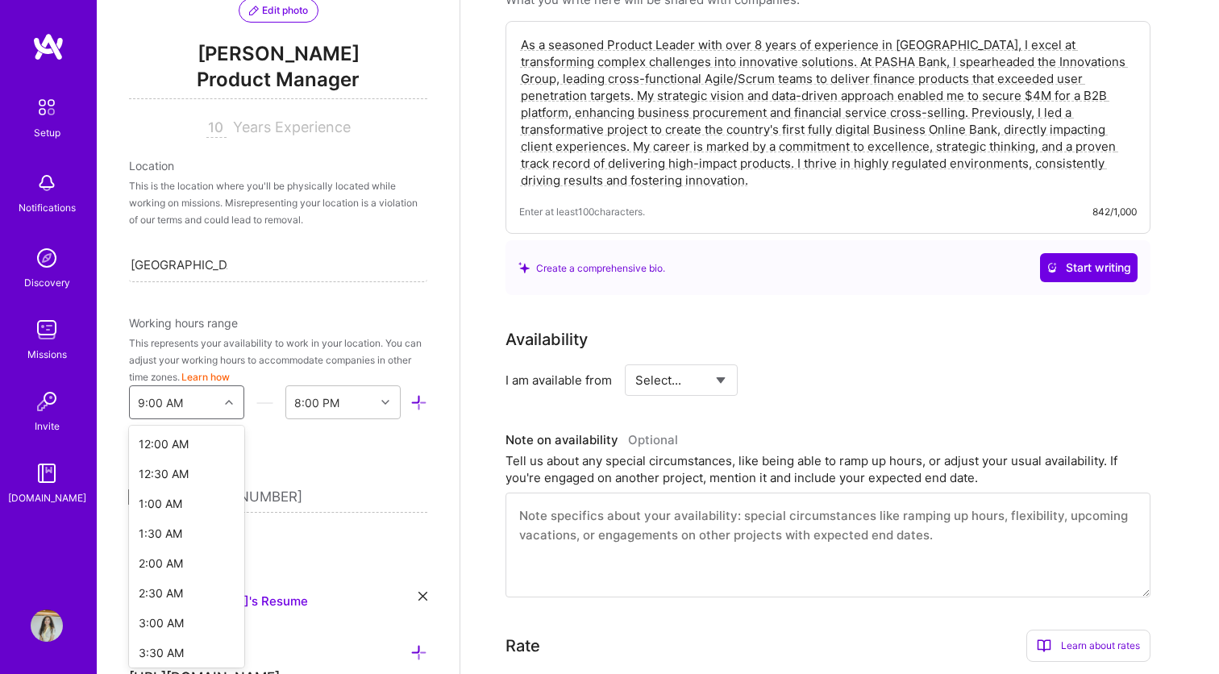
scroll to position [338, 0]
click at [322, 310] on div "Edit photo Lala Azizli Product Manager 10 Years Experience Location This is the…" at bounding box center [278, 337] width 363 height 674
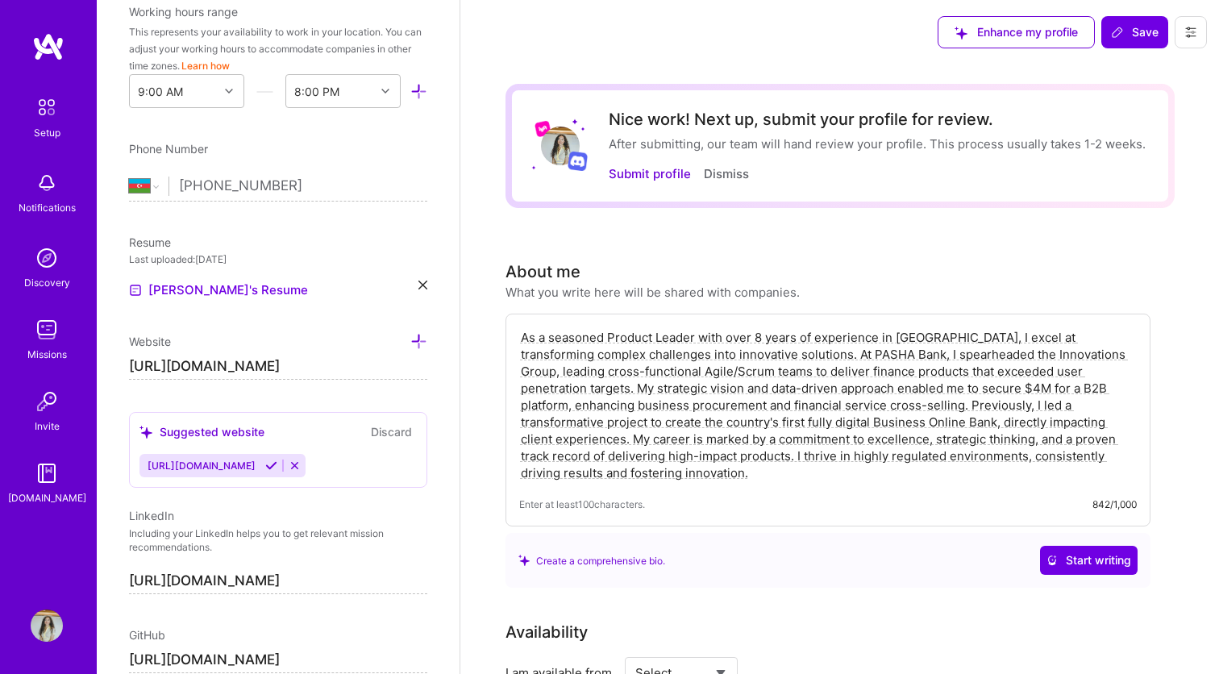
scroll to position [0, 0]
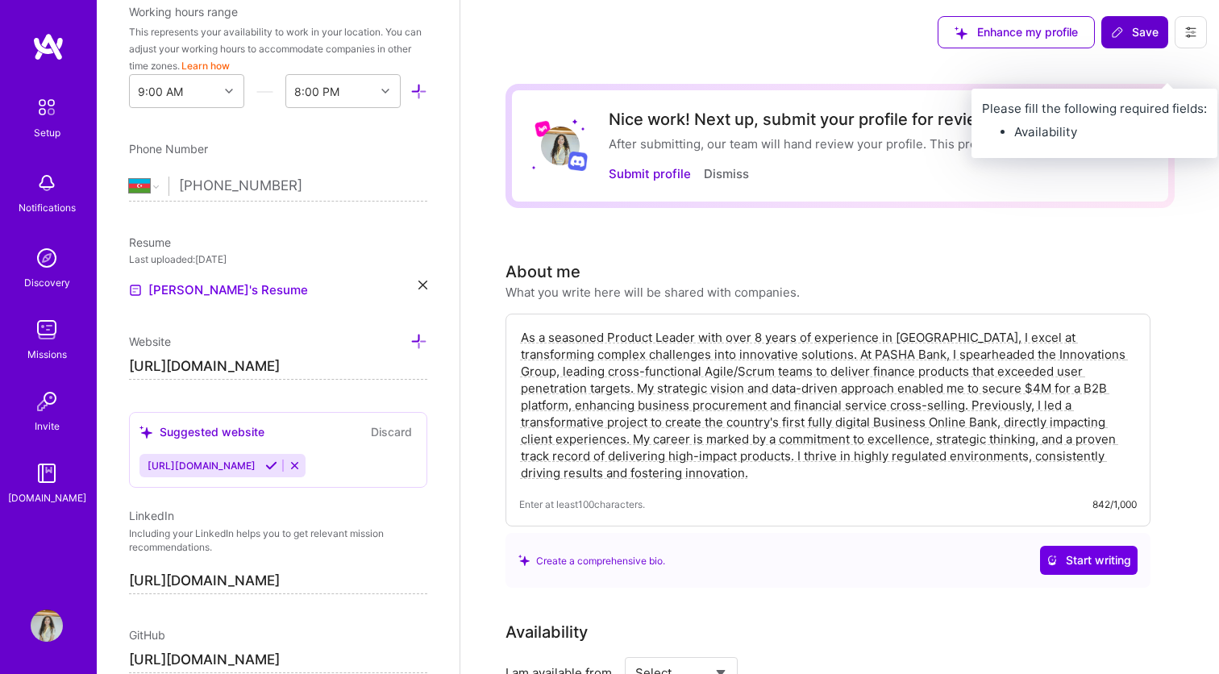
click at [1139, 38] on span "Save" at bounding box center [1135, 32] width 48 height 16
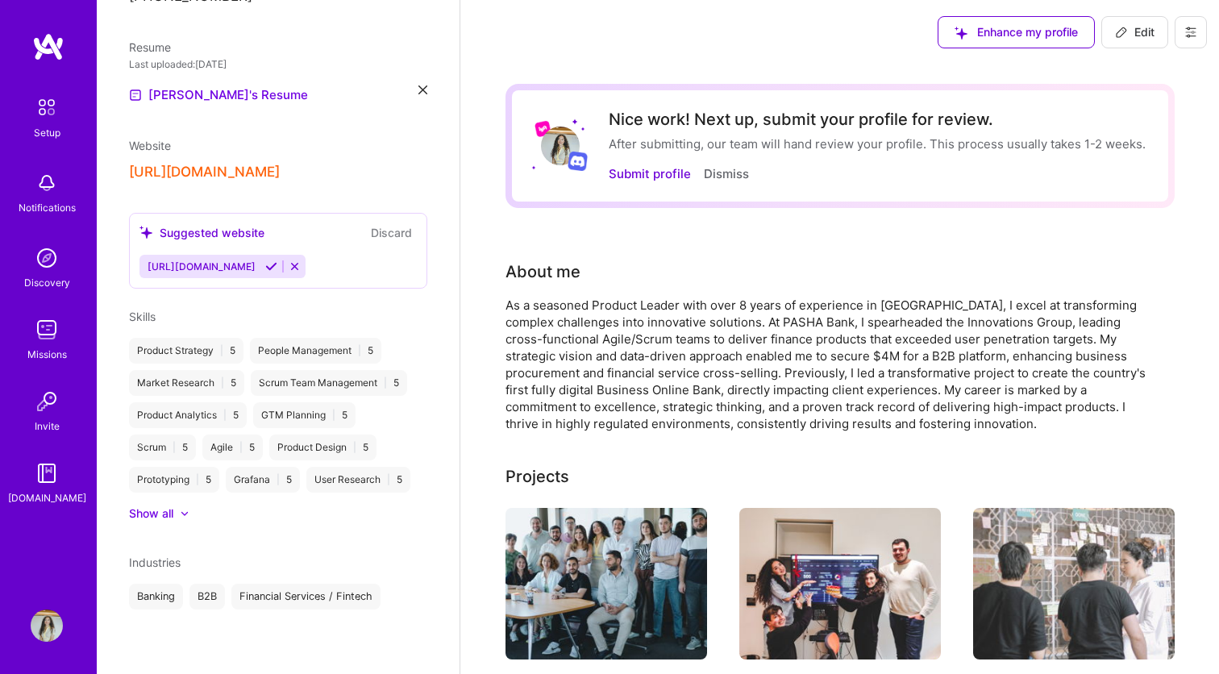
click at [47, 111] on img at bounding box center [47, 107] width 34 height 34
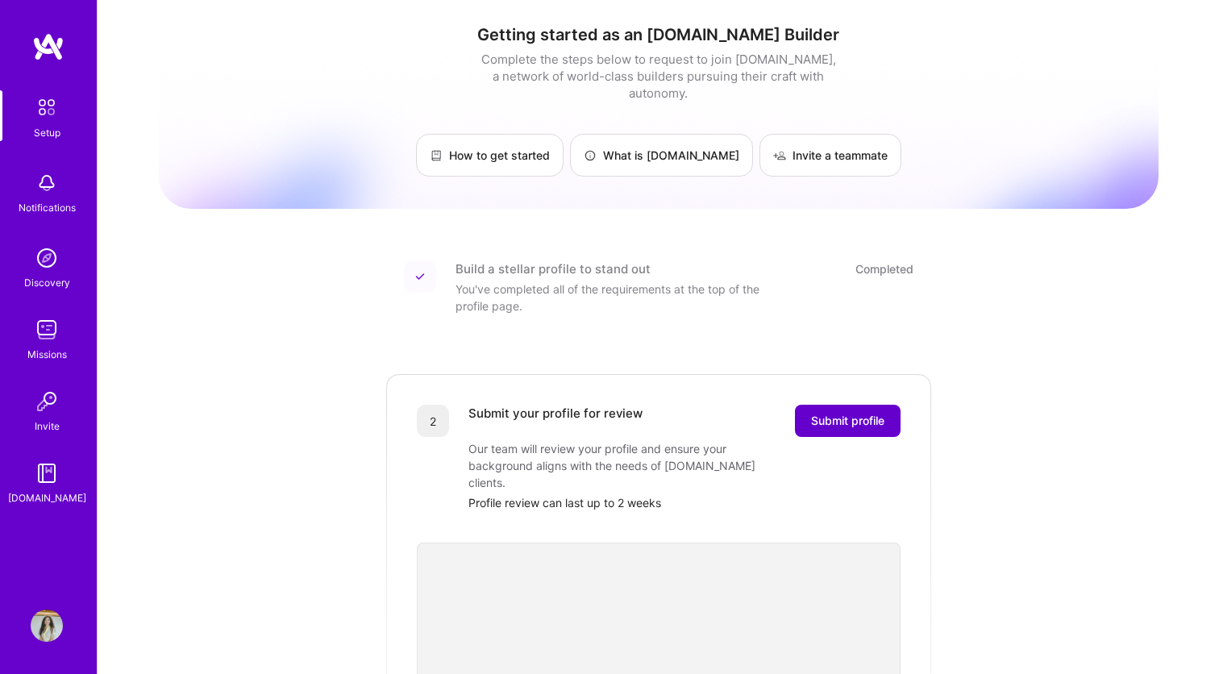
click at [847, 413] on span "Submit profile" at bounding box center [847, 421] width 73 height 16
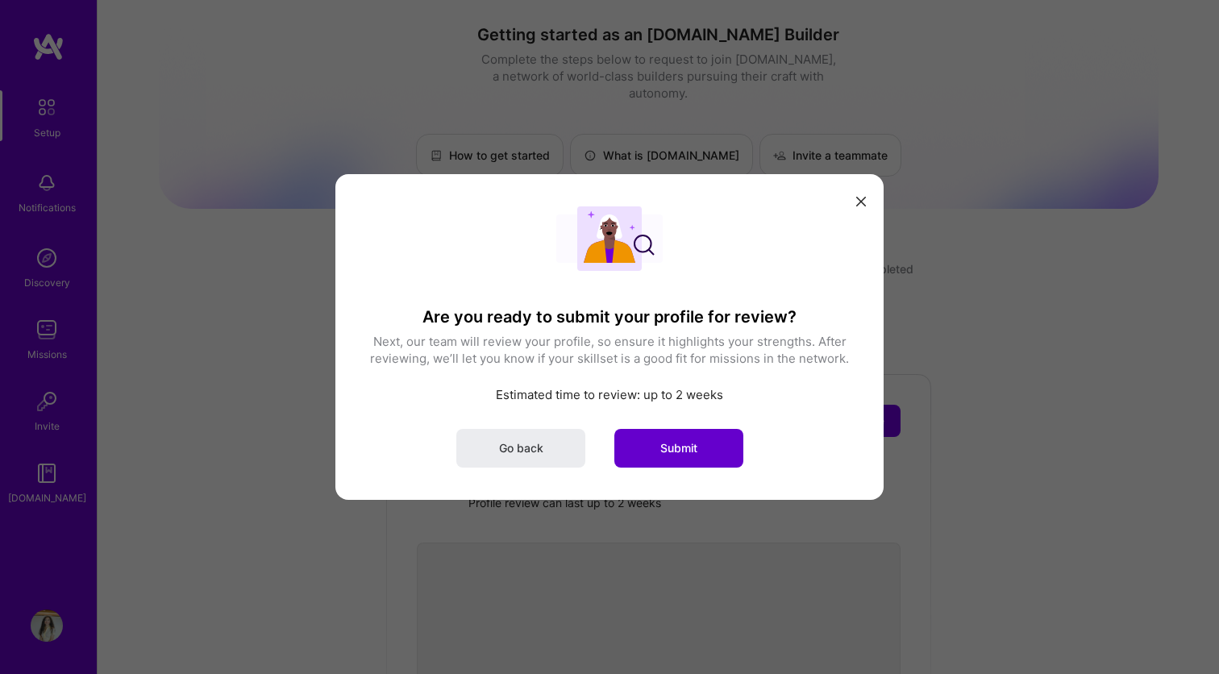
click at [697, 453] on span "Submit" at bounding box center [678, 448] width 37 height 16
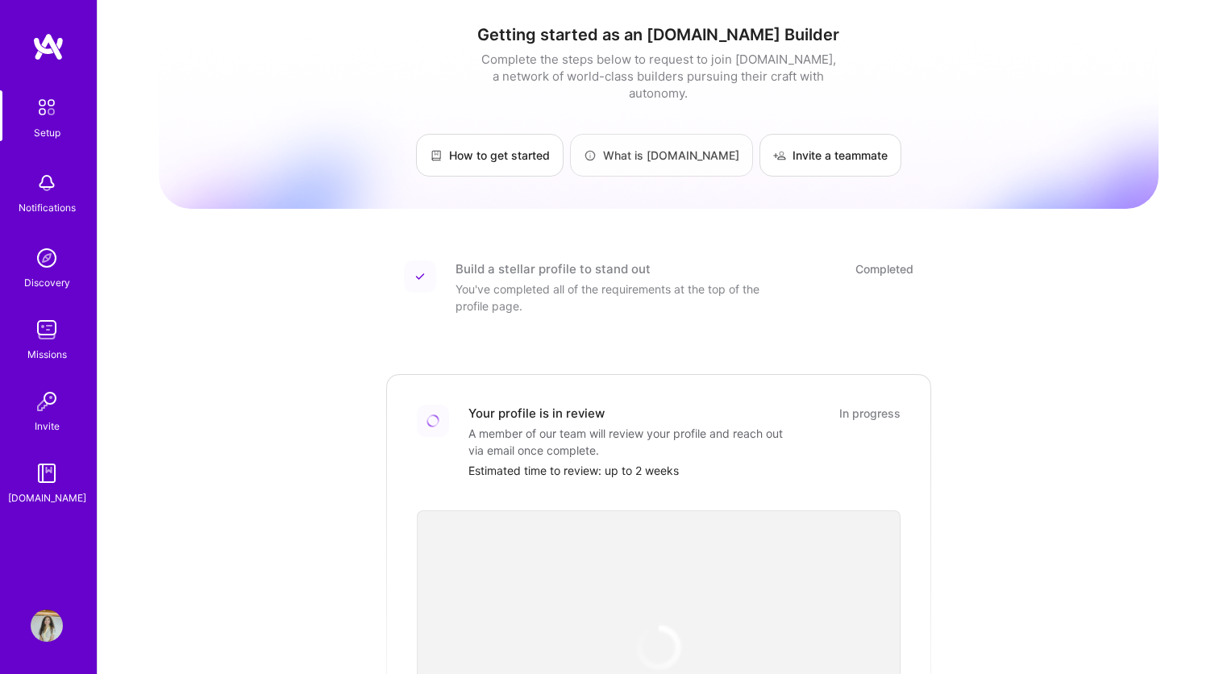
click at [660, 143] on link "What is A.Team" at bounding box center [661, 155] width 183 height 43
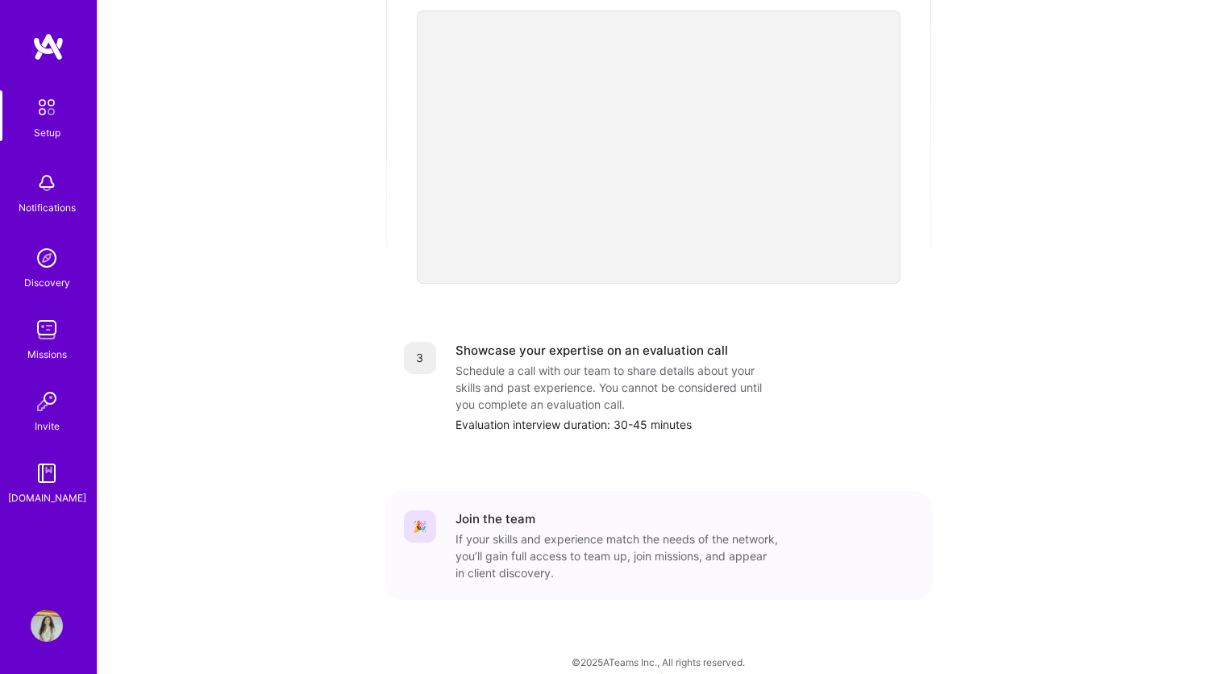
scroll to position [499, 0]
click at [573, 387] on div "Schedule a call with our team to share details about your skills and past exper…" at bounding box center [616, 388] width 322 height 51
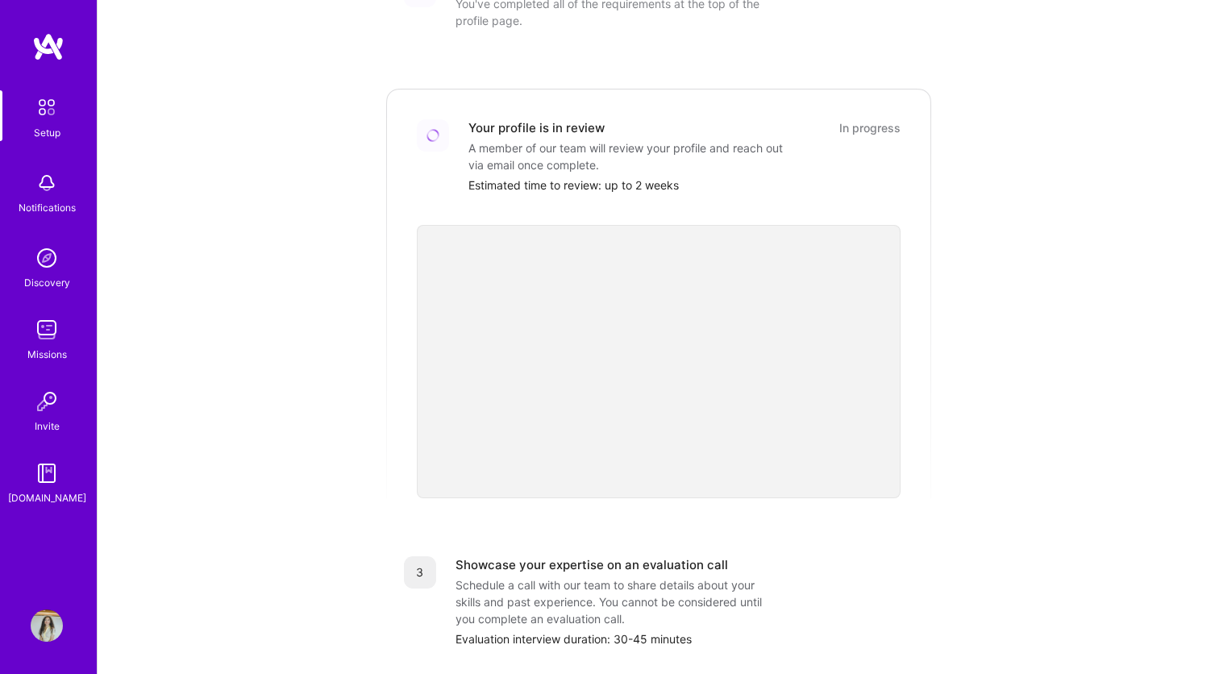
scroll to position [284, 0]
click at [41, 190] on img at bounding box center [47, 183] width 32 height 32
click at [51, 254] on img at bounding box center [47, 258] width 32 height 32
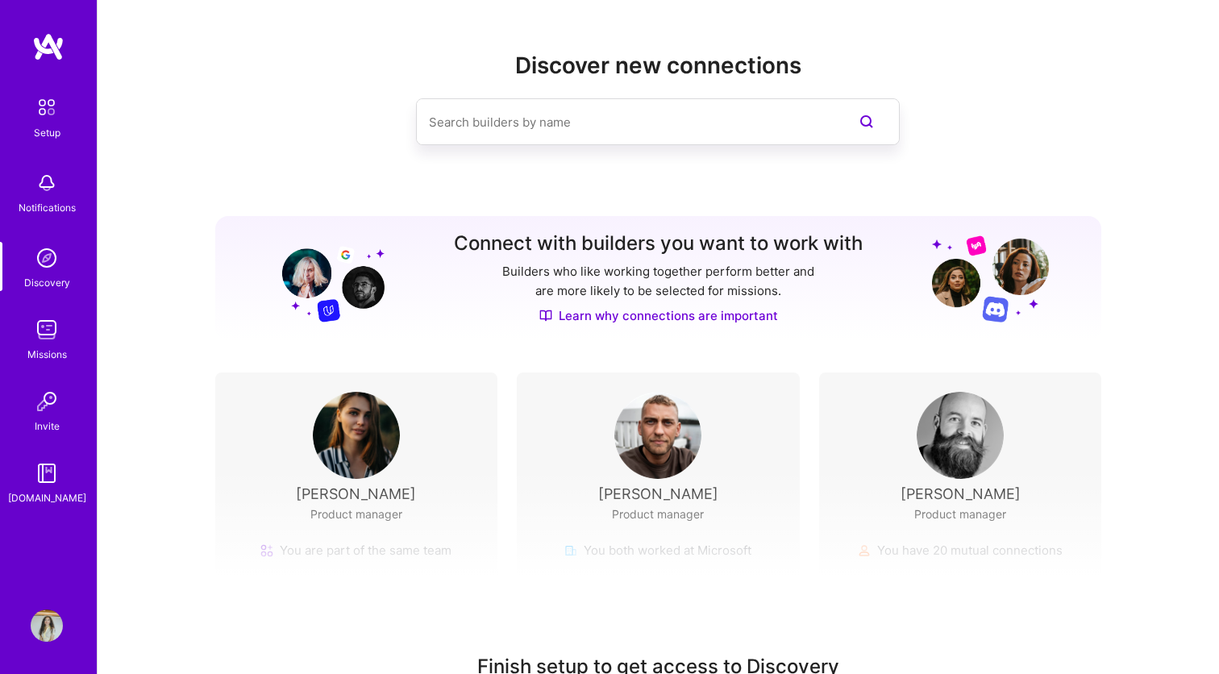
click at [357, 476] on div "Finish setup to get access to Discovery Once you finish setup and get approved …" at bounding box center [658, 620] width 1121 height 301
click at [359, 422] on img at bounding box center [356, 435] width 87 height 87
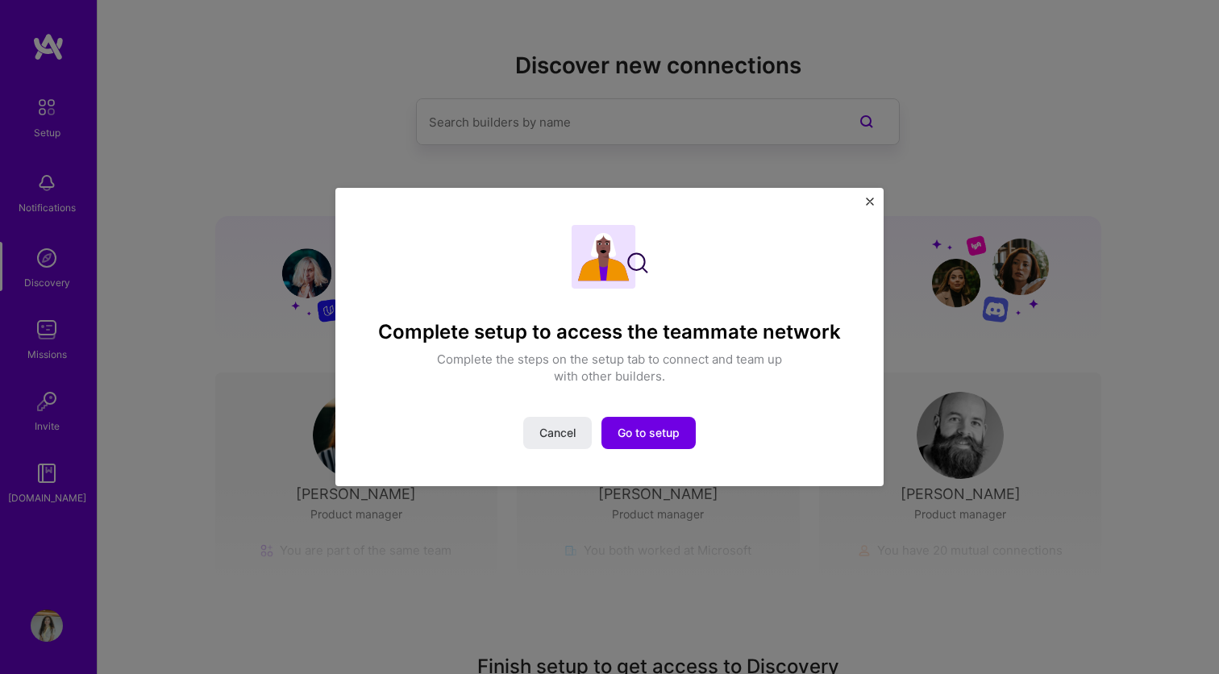
click at [866, 194] on div "Complete setup to access the teammate network Complete the steps on the setup t…" at bounding box center [609, 337] width 548 height 298
click at [871, 203] on img "Close" at bounding box center [870, 201] width 8 height 8
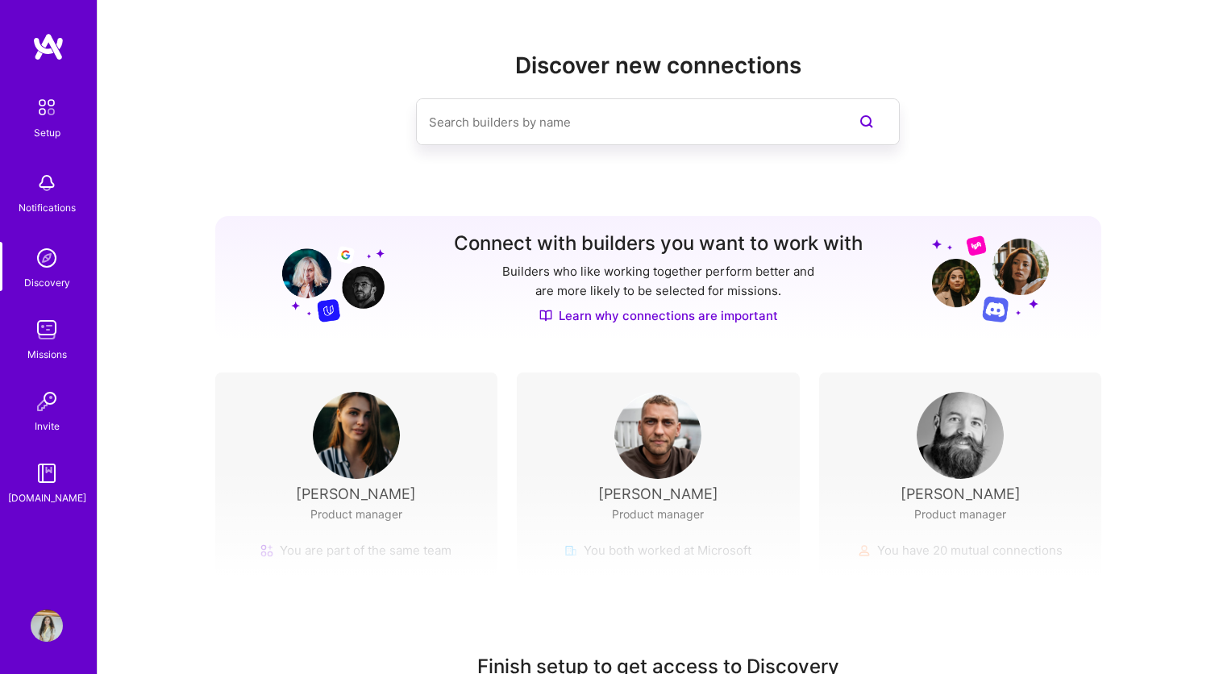
click at [490, 138] on input at bounding box center [625, 122] width 393 height 41
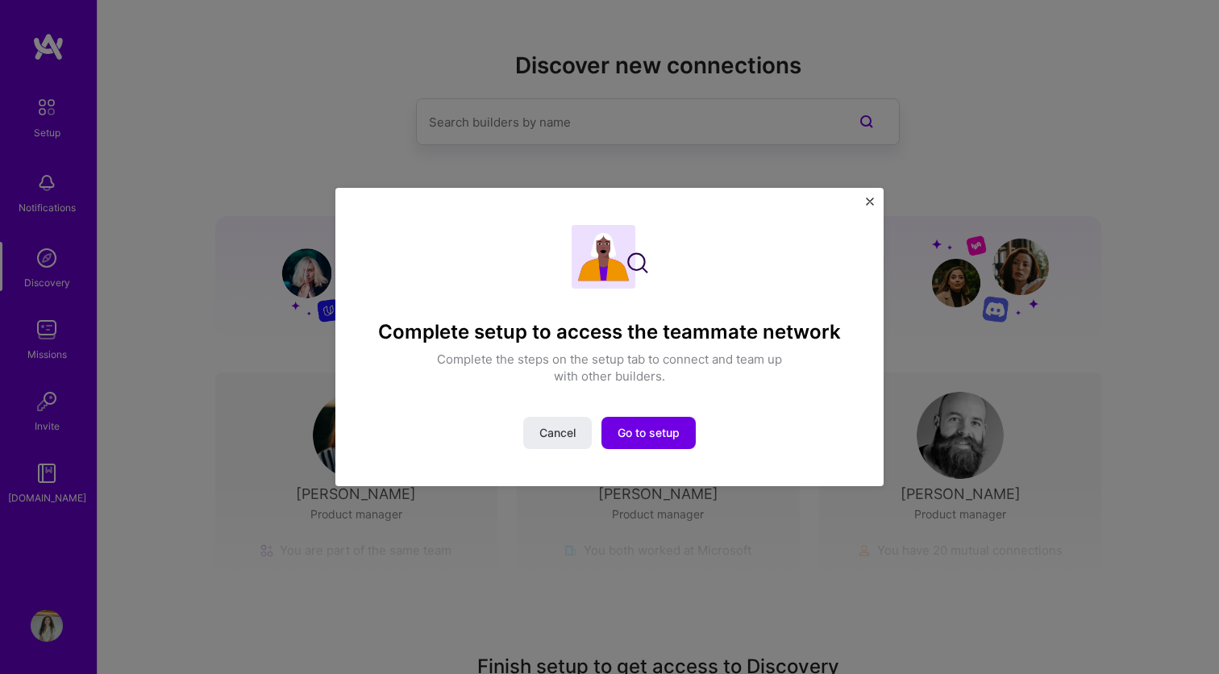
click at [699, 247] on div "Complete setup to access the teammate network Complete the steps on the setup t…" at bounding box center [609, 305] width 474 height 160
click at [549, 421] on button "Cancel" at bounding box center [557, 433] width 69 height 32
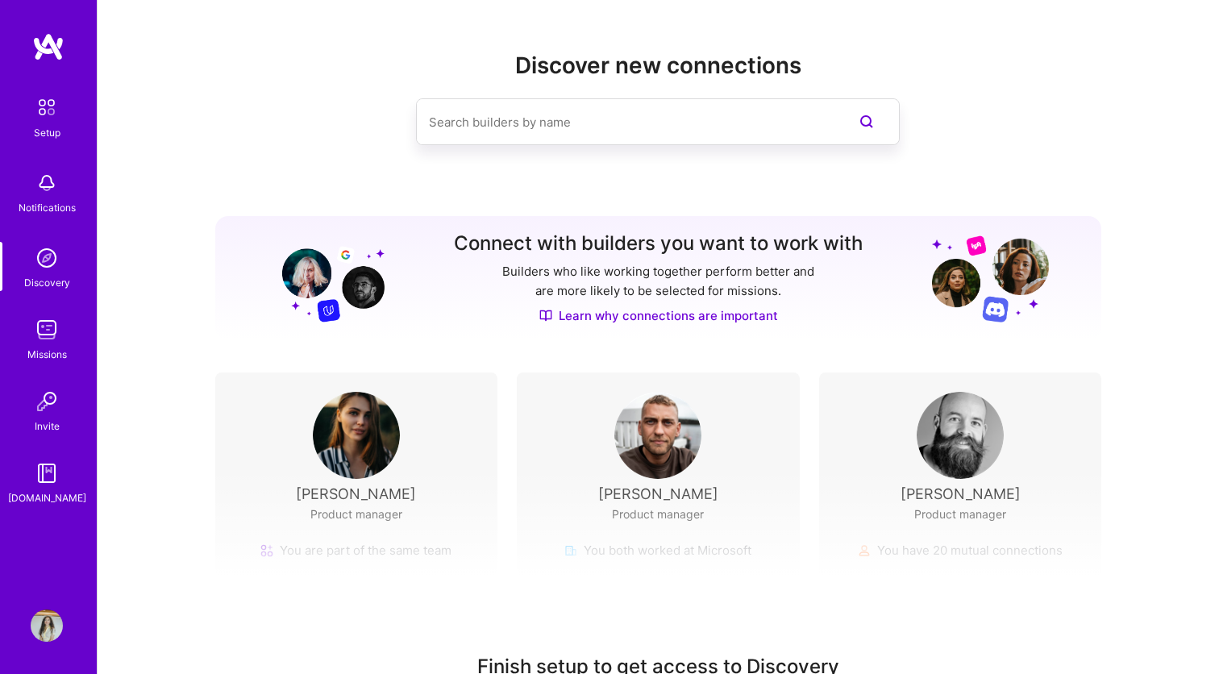
click at [65, 343] on link "Missions" at bounding box center [47, 338] width 100 height 49
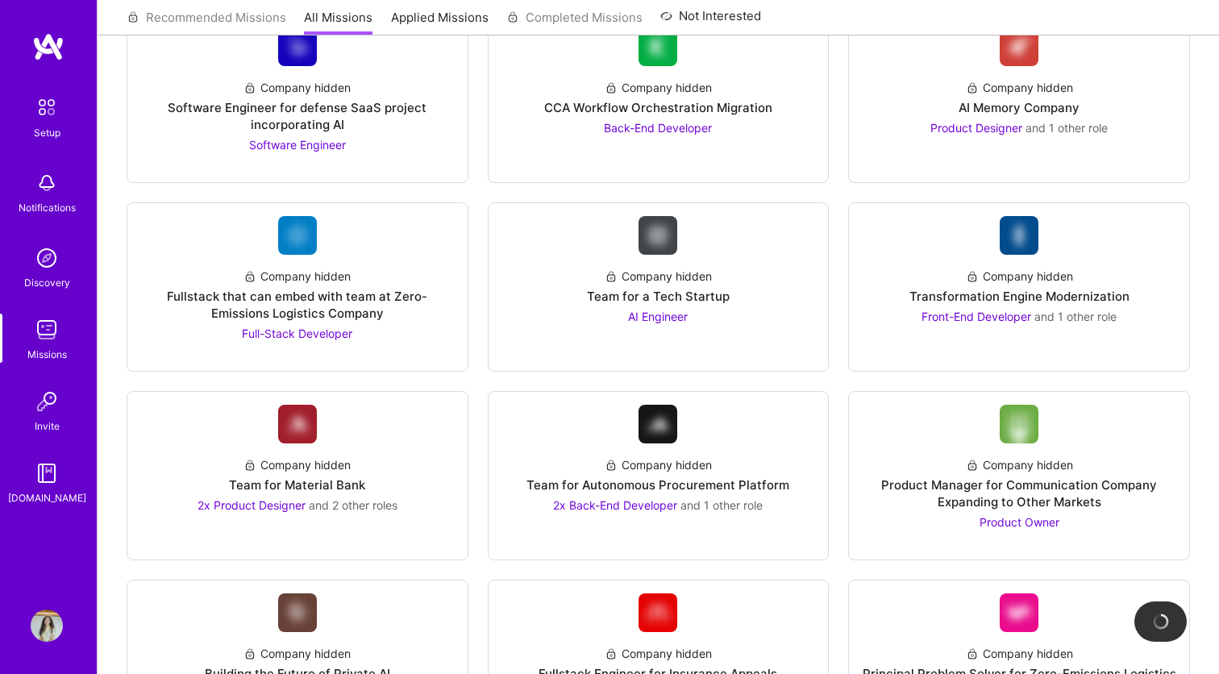
scroll to position [934, 0]
